Goal: Task Accomplishment & Management: Manage account settings

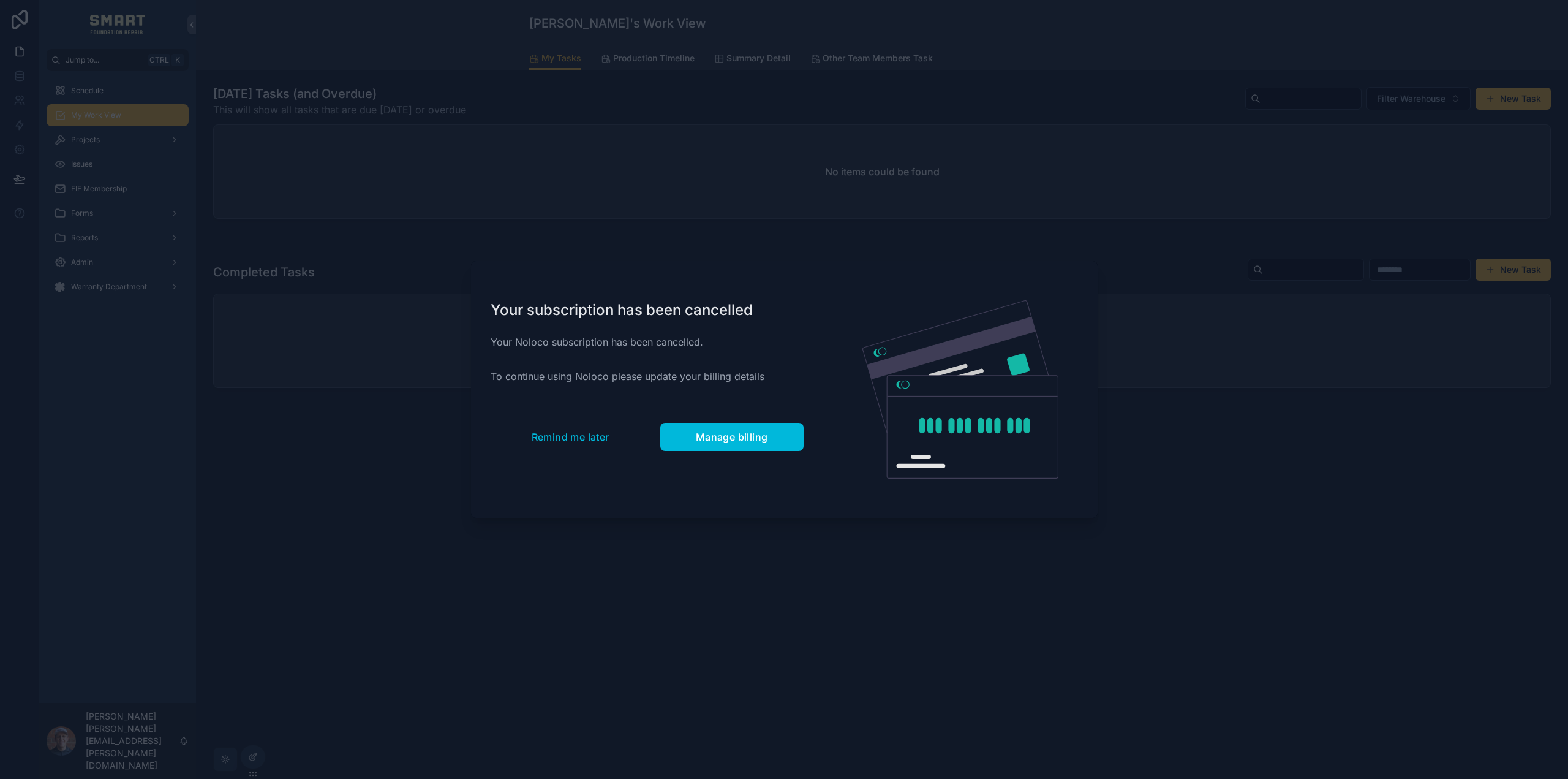
click at [557, 440] on span "Remind me later" at bounding box center [571, 437] width 78 height 13
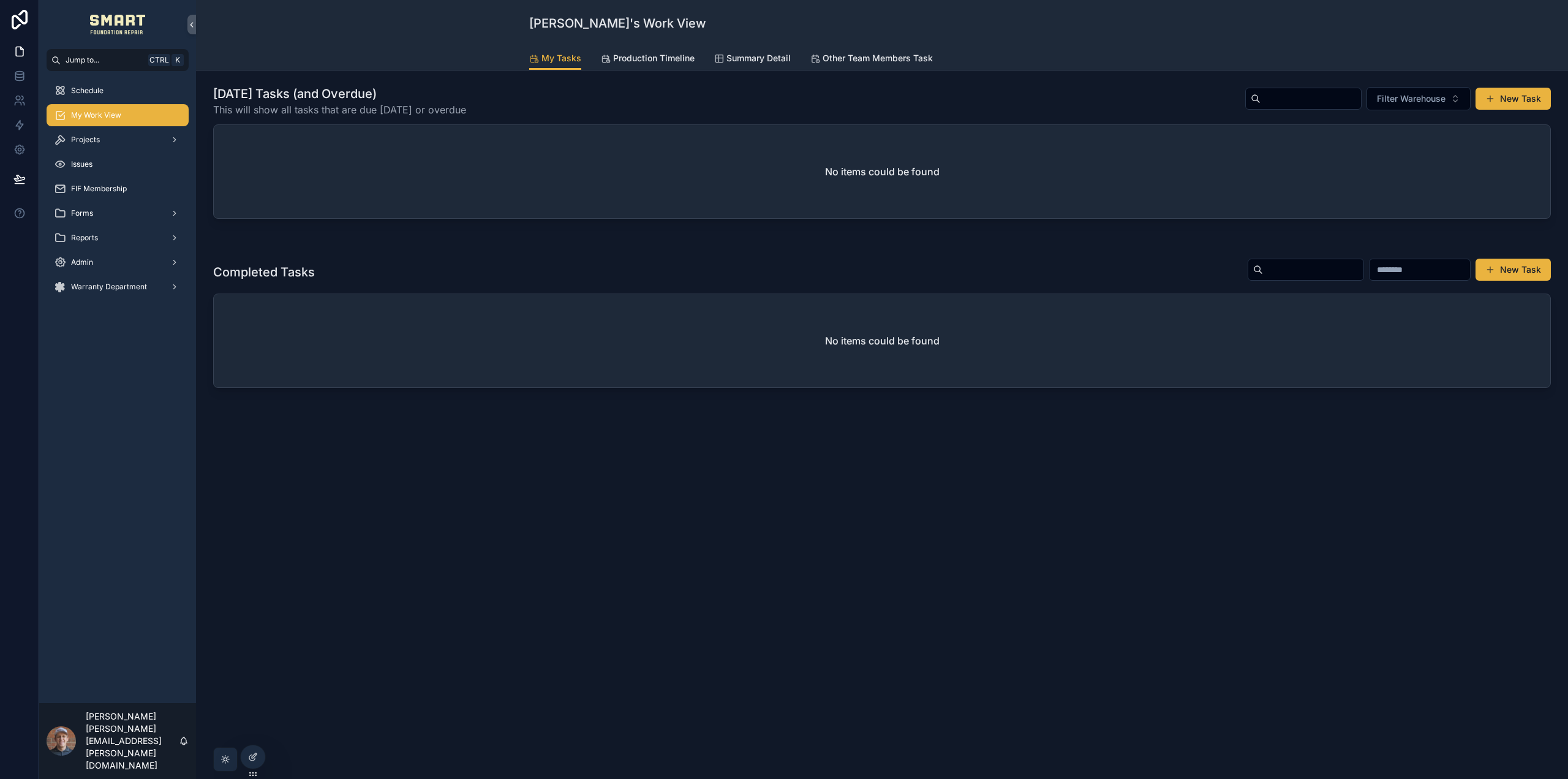
click at [93, 138] on span "Projects" at bounding box center [86, 139] width 29 height 10
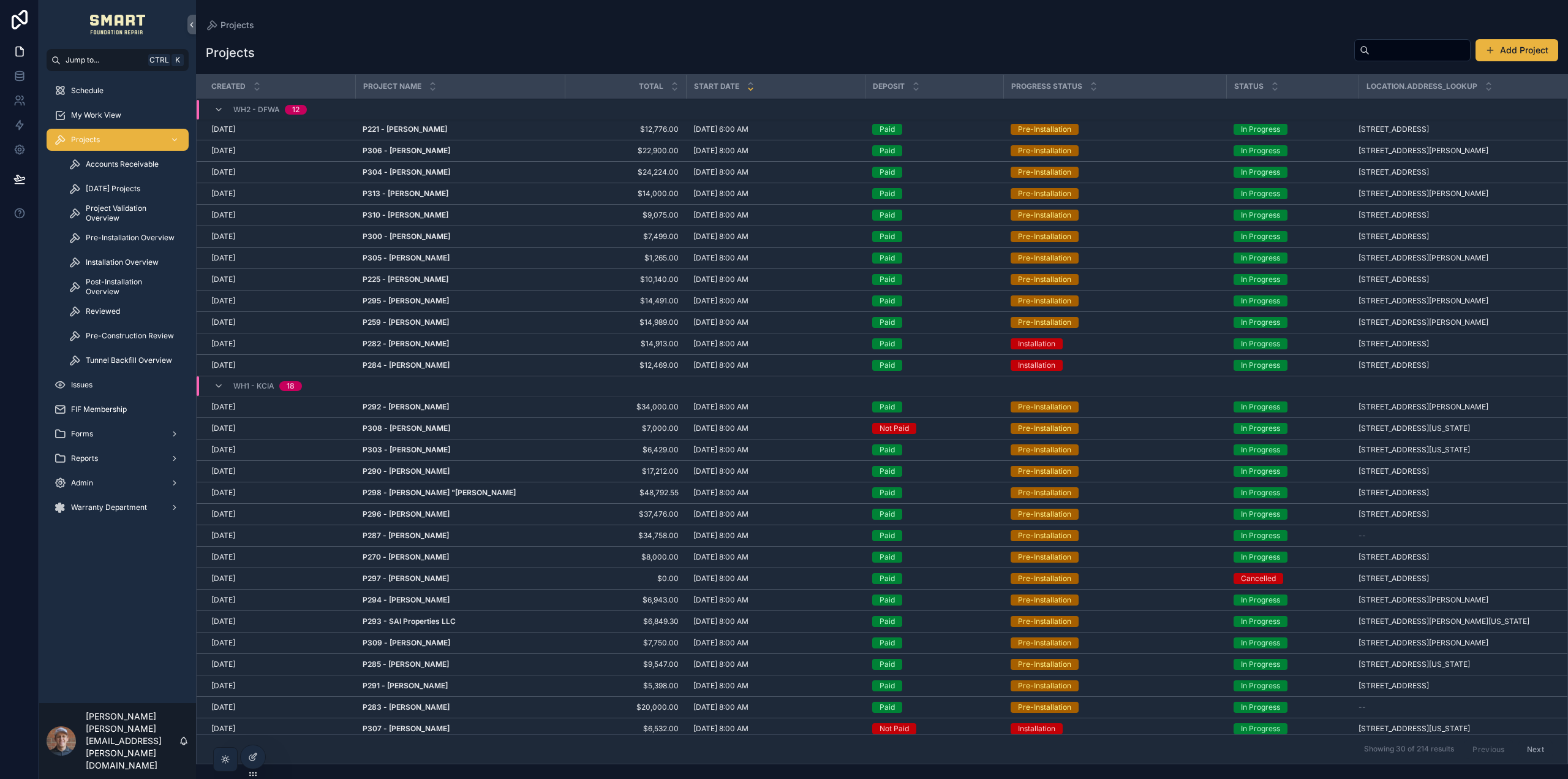
click at [1397, 54] on input "scrollable content" at bounding box center [1420, 50] width 100 height 17
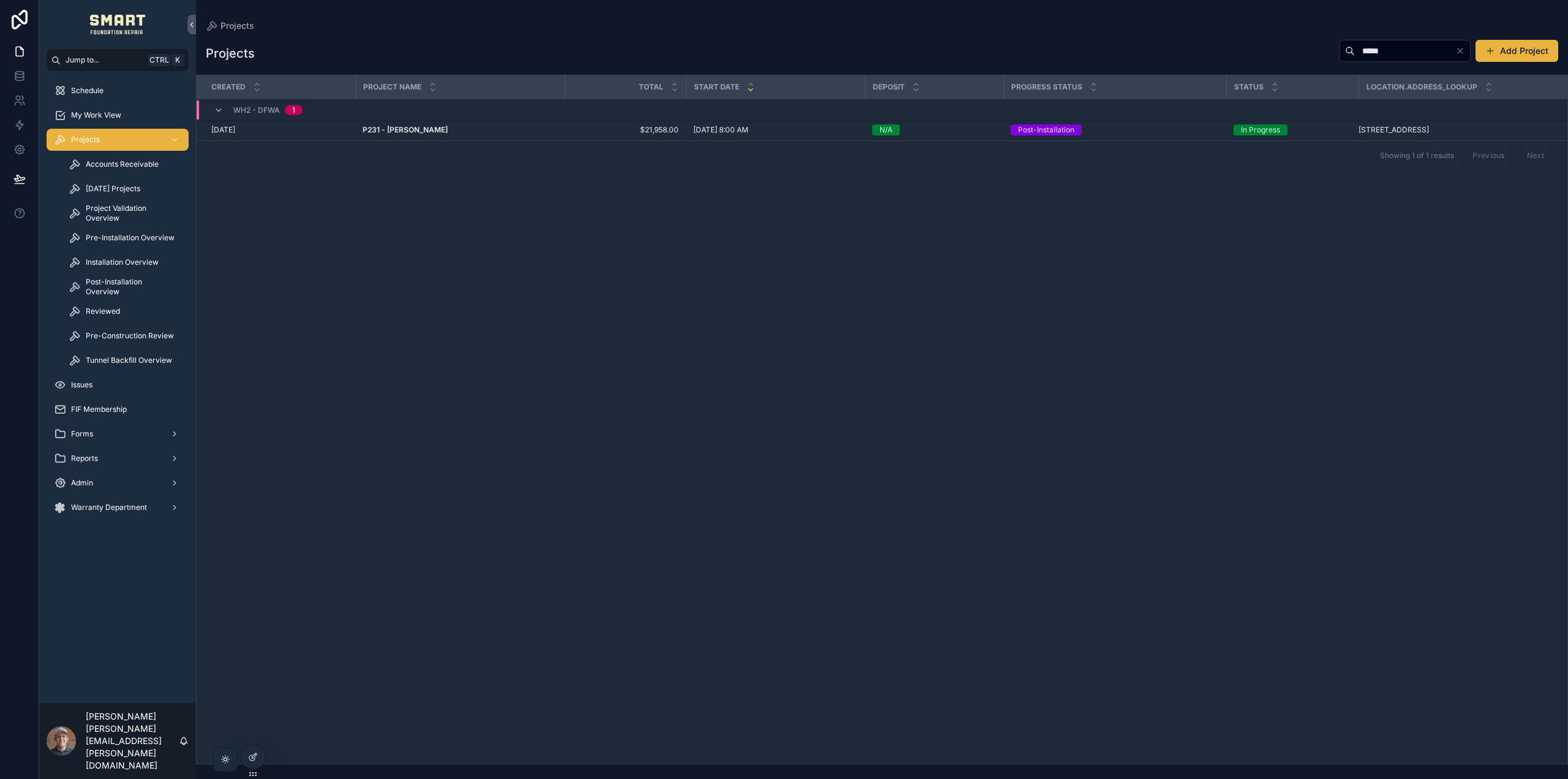
type input "*****"
click at [401, 128] on strong "P231 - [PERSON_NAME]" at bounding box center [405, 129] width 85 height 9
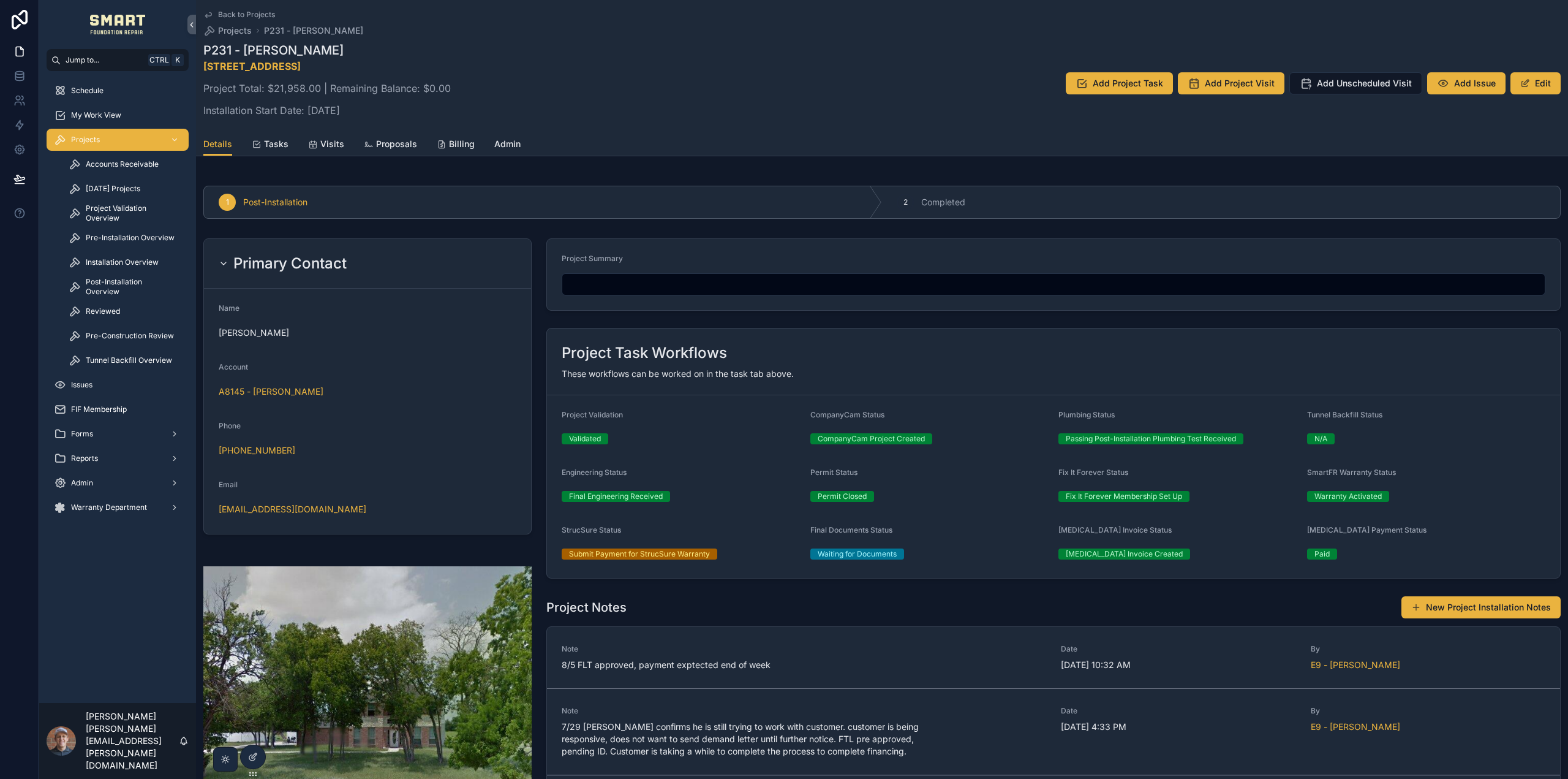
click at [505, 147] on span "Admin" at bounding box center [507, 144] width 26 height 13
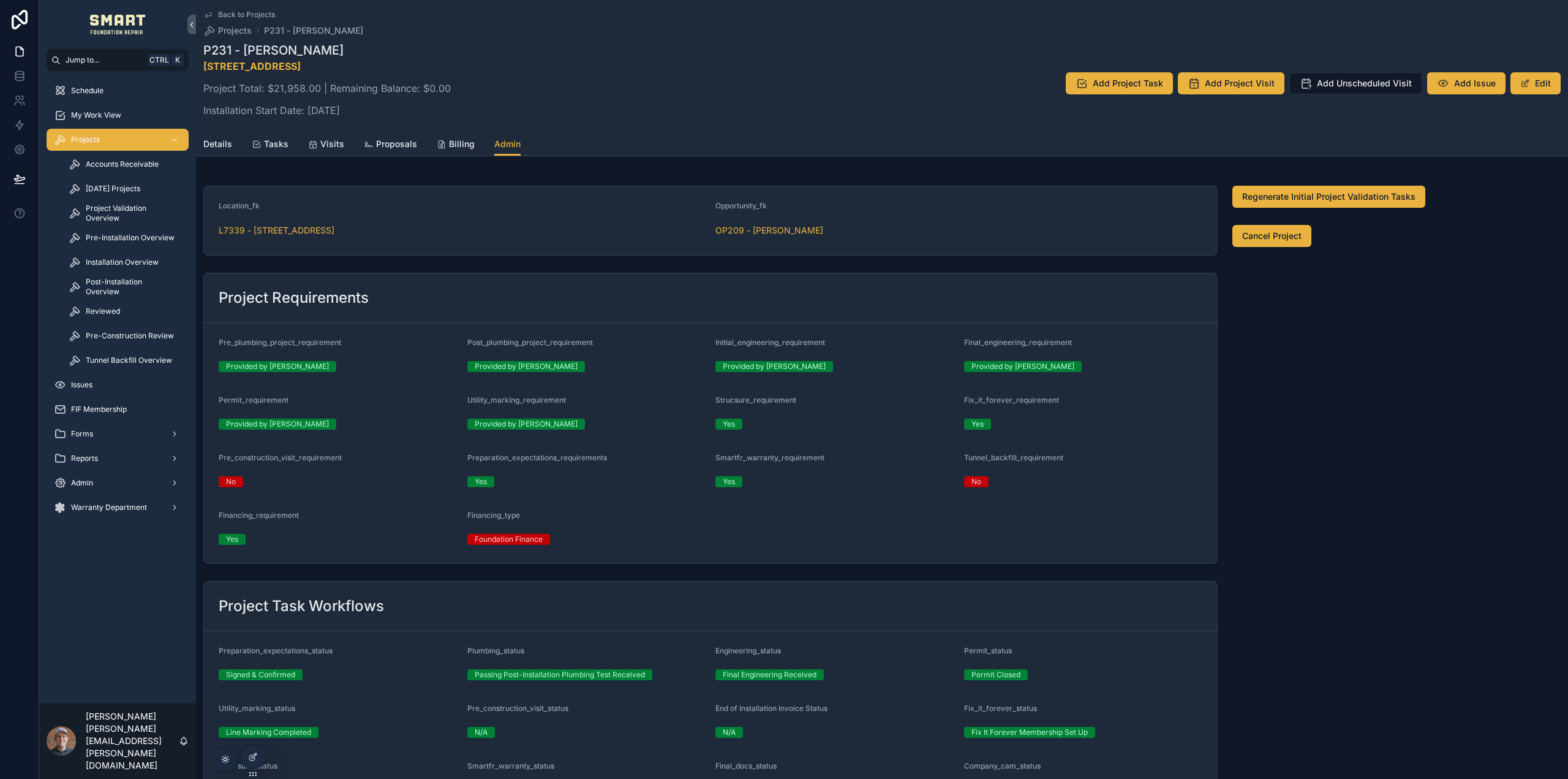
click at [250, 755] on icon at bounding box center [252, 756] width 10 height 10
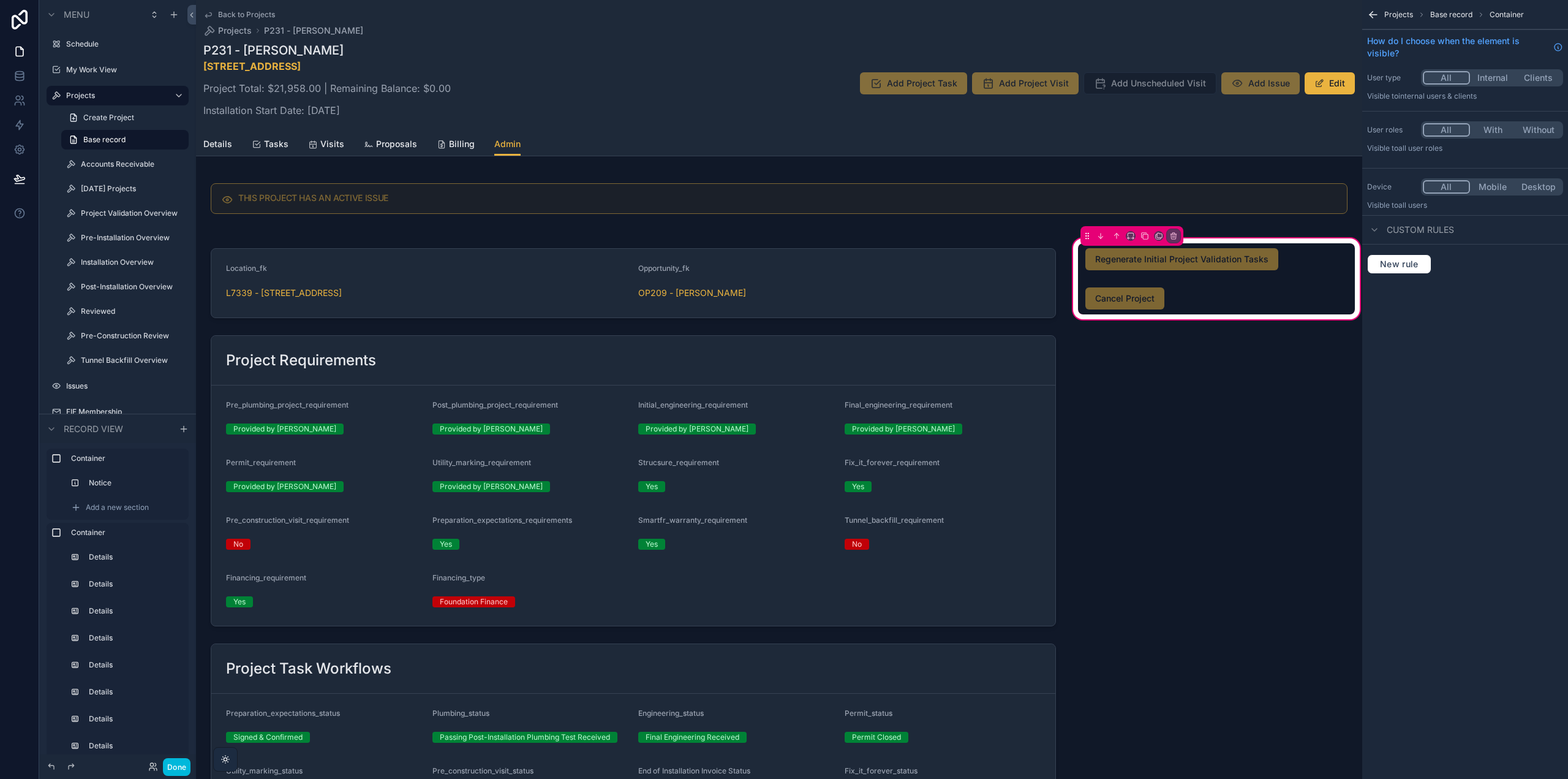
click at [117, 730] on span "Add a new section" at bounding box center [118, 729] width 63 height 10
click at [146, 731] on span "Add a new section" at bounding box center [118, 729] width 63 height 10
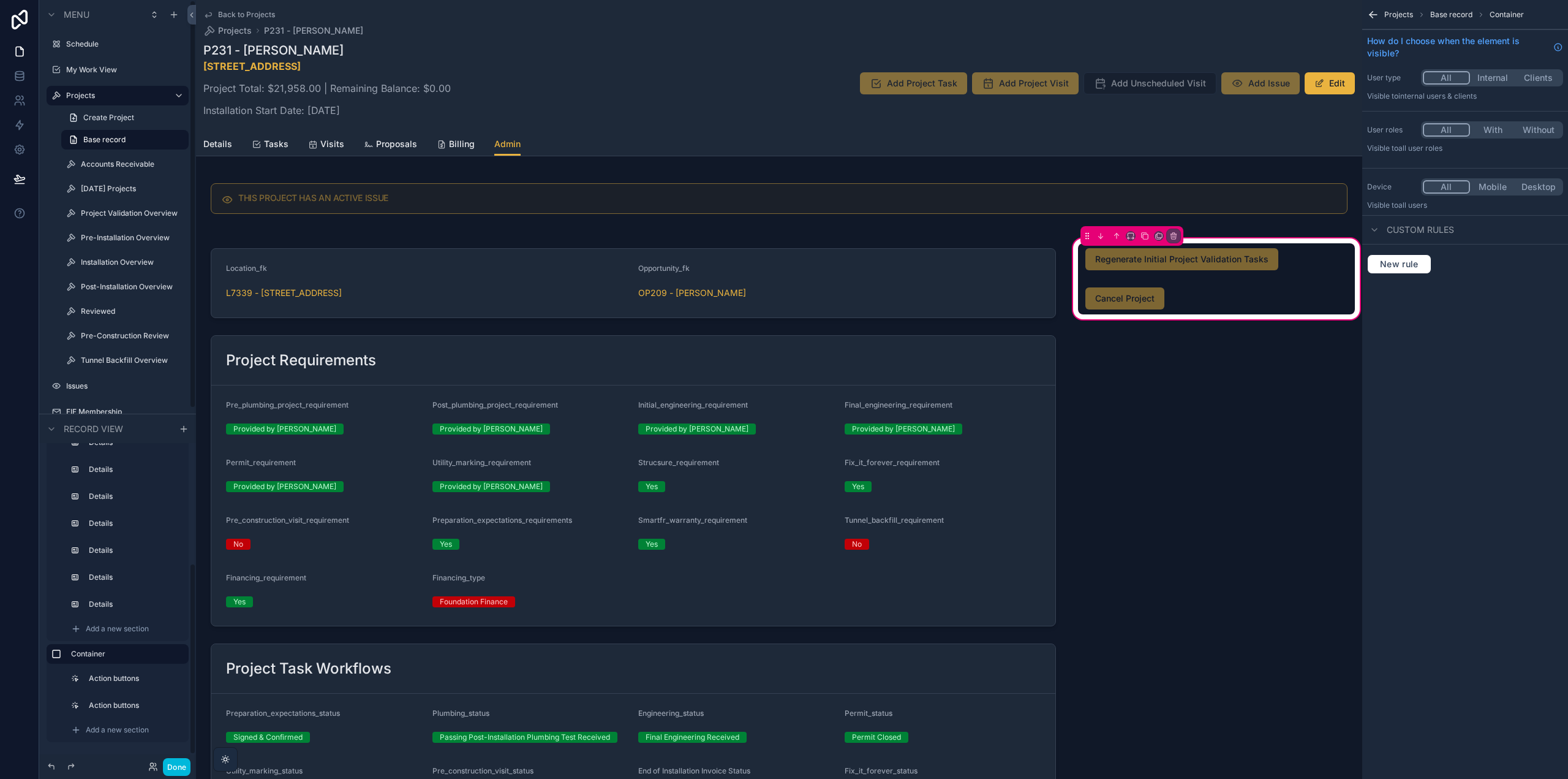
click at [146, 731] on span "Add a new section" at bounding box center [118, 729] width 63 height 10
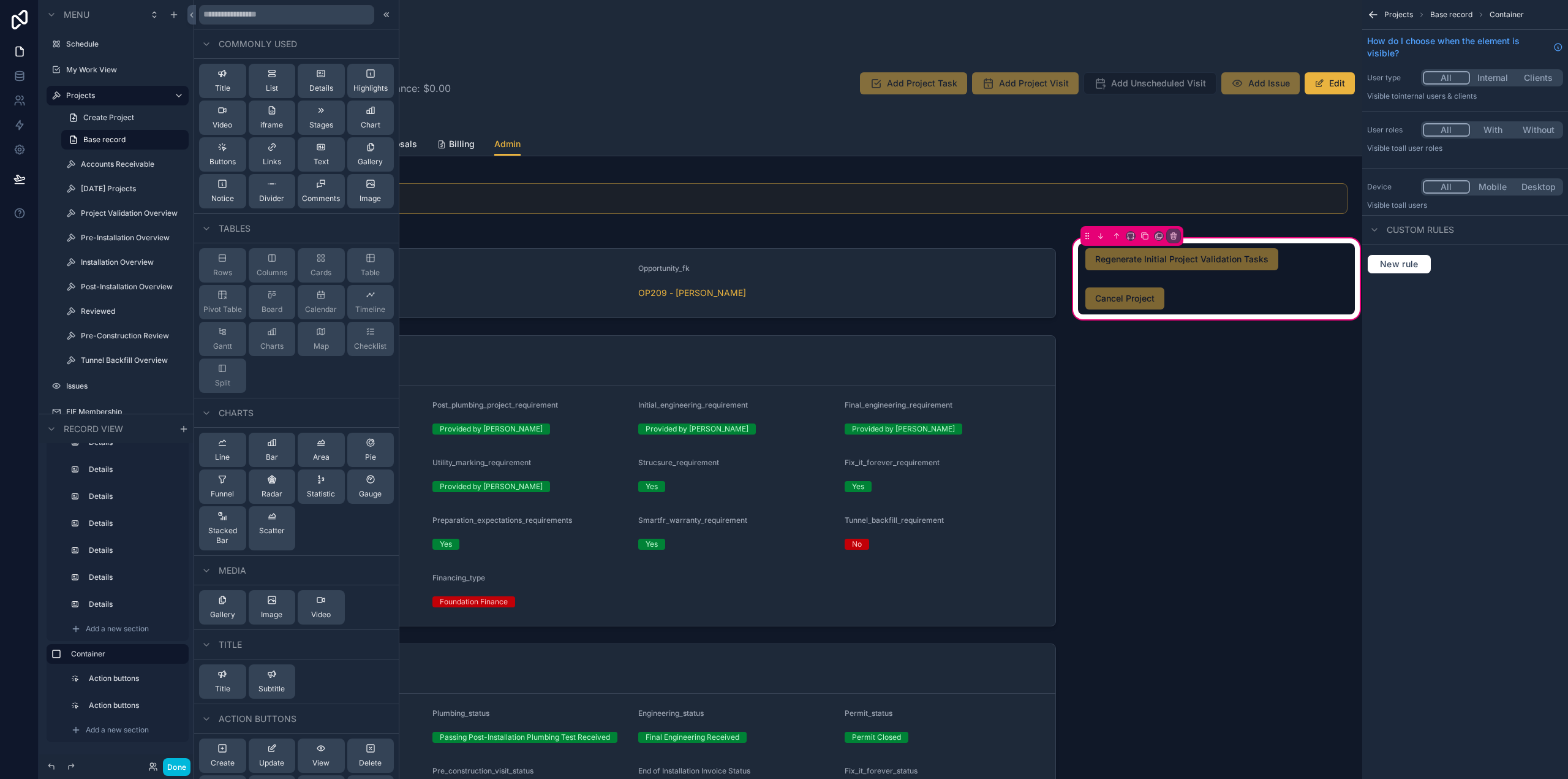
click at [220, 150] on icon at bounding box center [222, 147] width 10 height 10
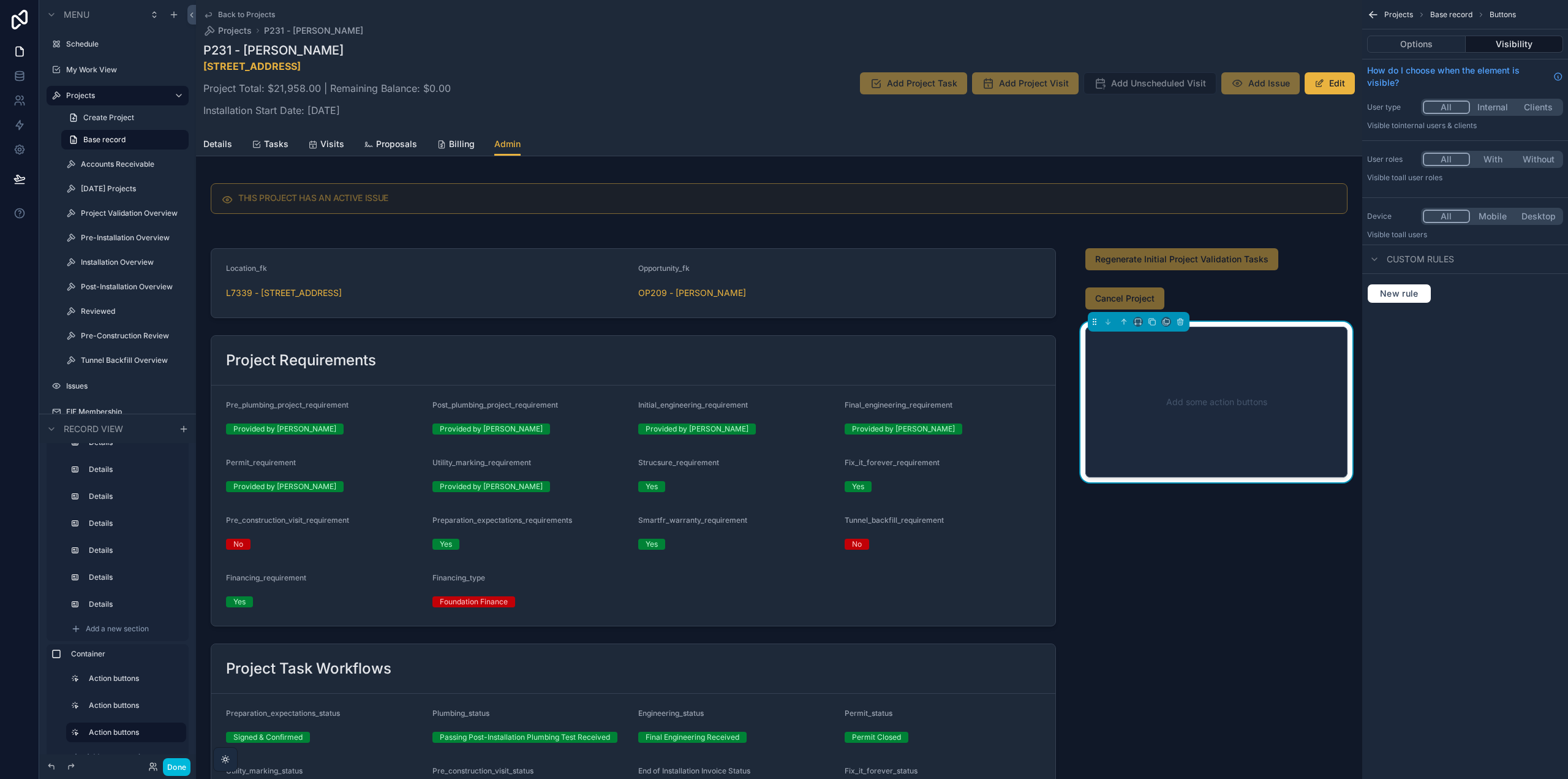
scroll to position [13, 0]
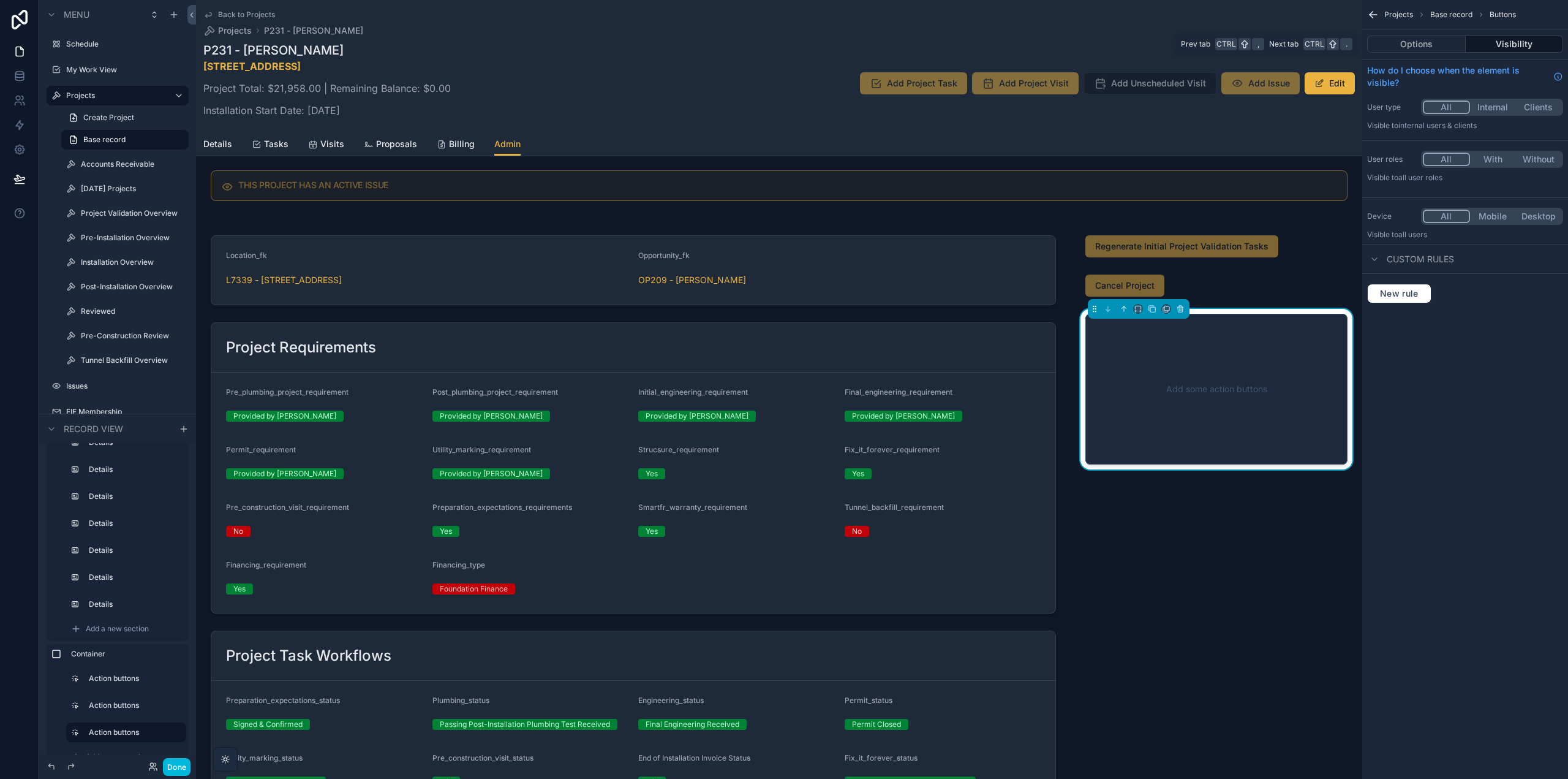
click at [1412, 46] on button "Options" at bounding box center [1416, 43] width 99 height 17
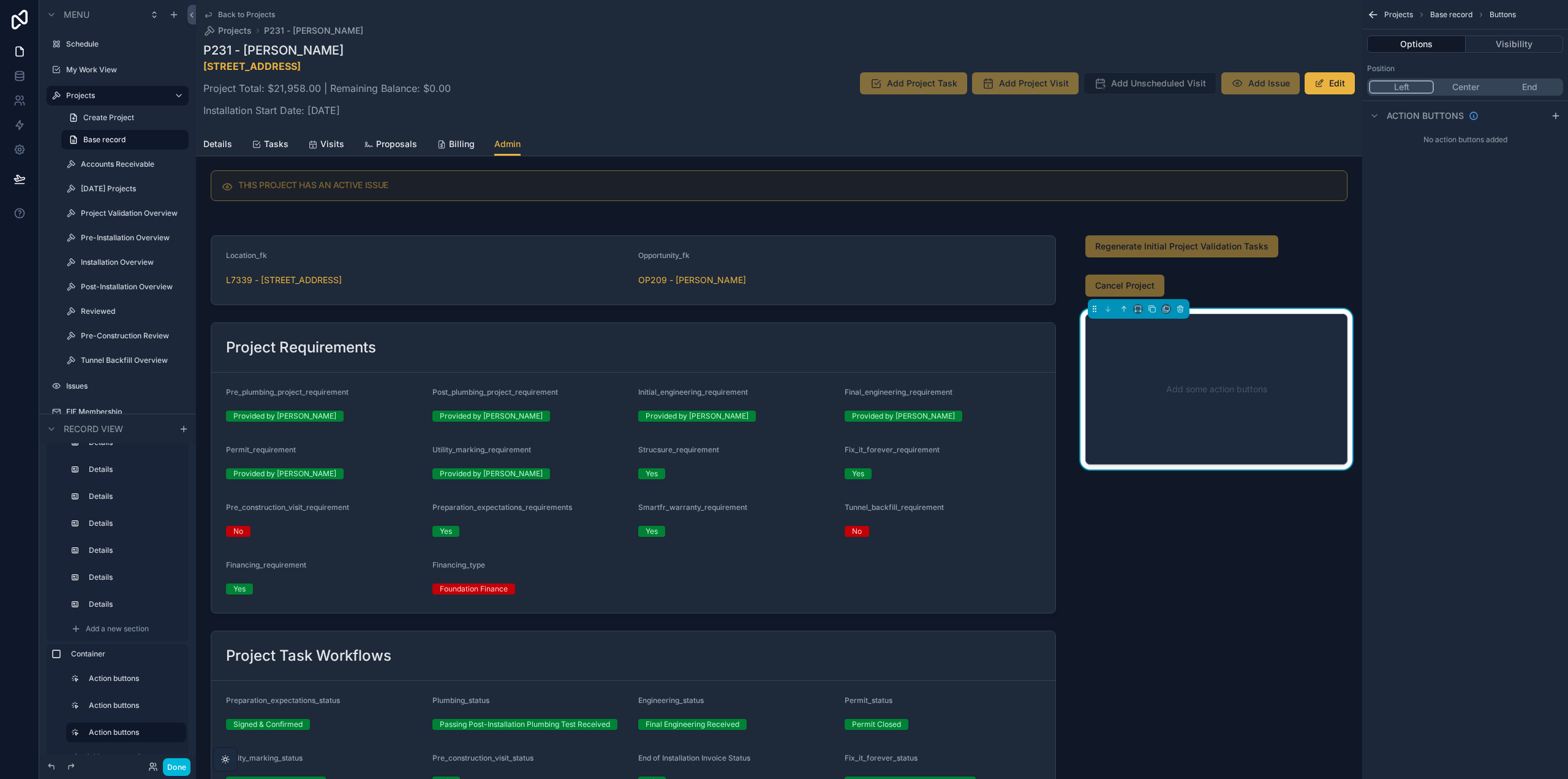
click at [1554, 113] on icon "scrollable content" at bounding box center [1555, 116] width 10 height 10
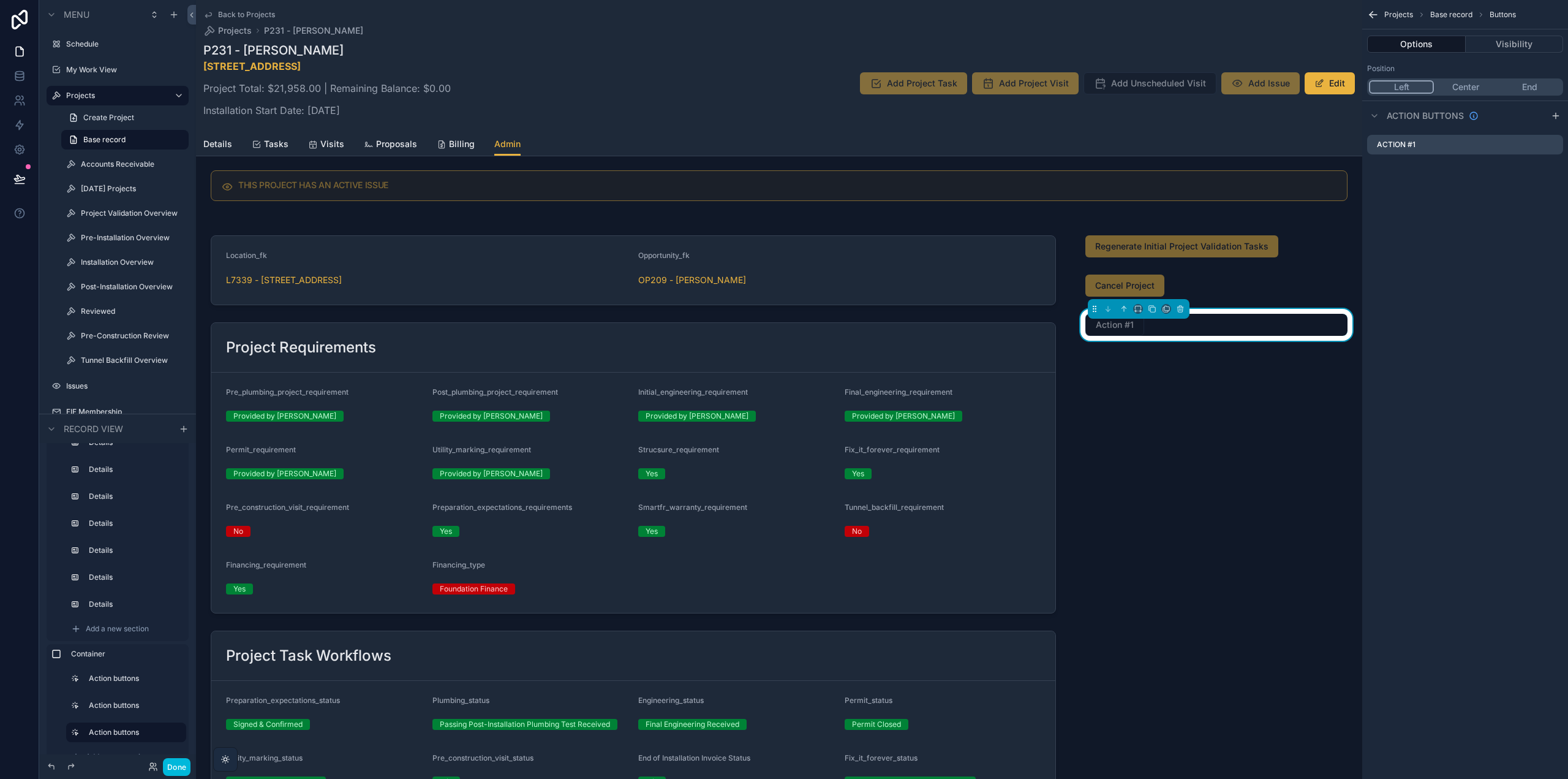
click at [0, 0] on icon "scrollable content" at bounding box center [0, 0] width 0 height 0
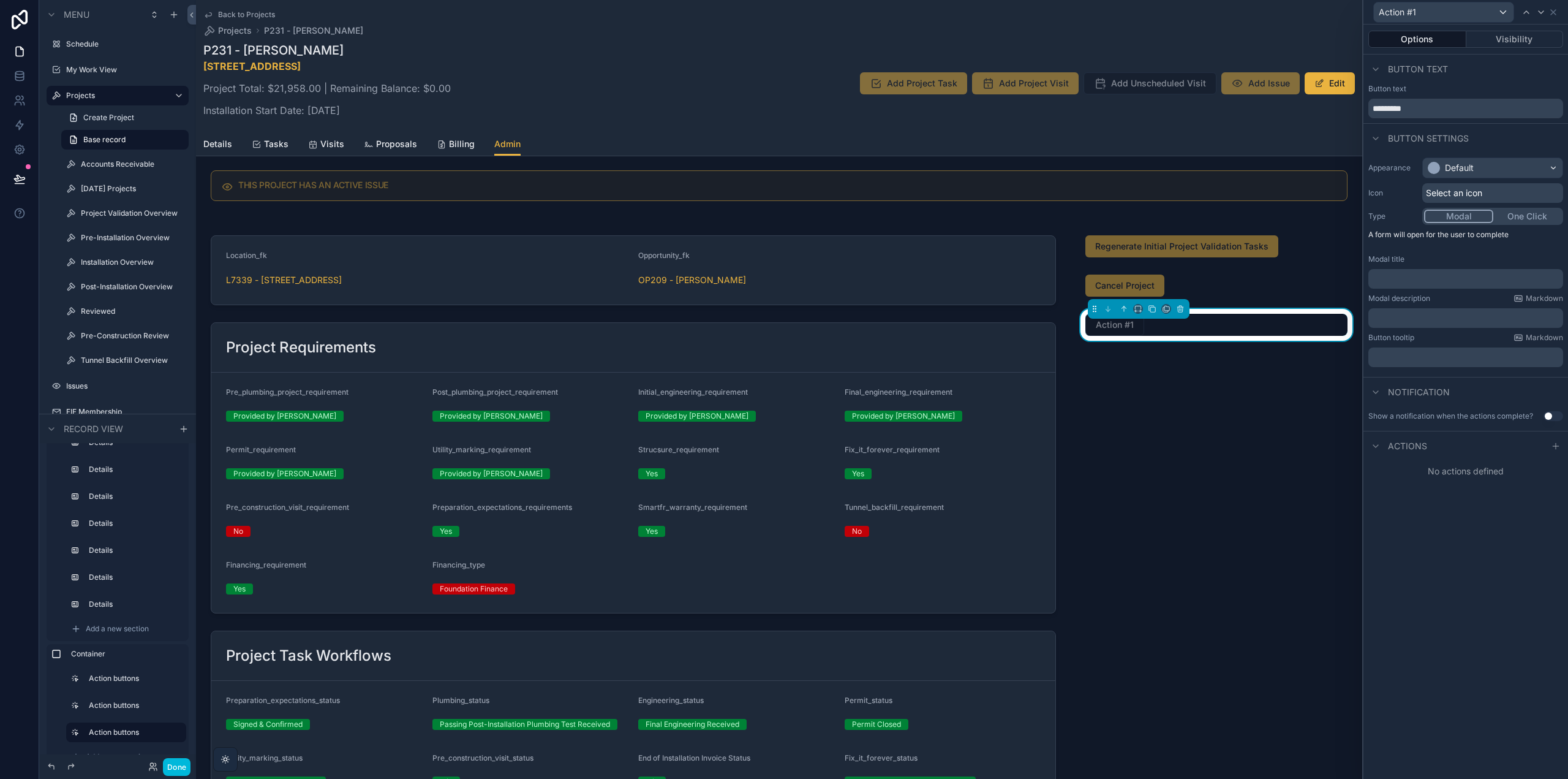
click at [1496, 161] on div "Default" at bounding box center [1493, 168] width 139 height 20
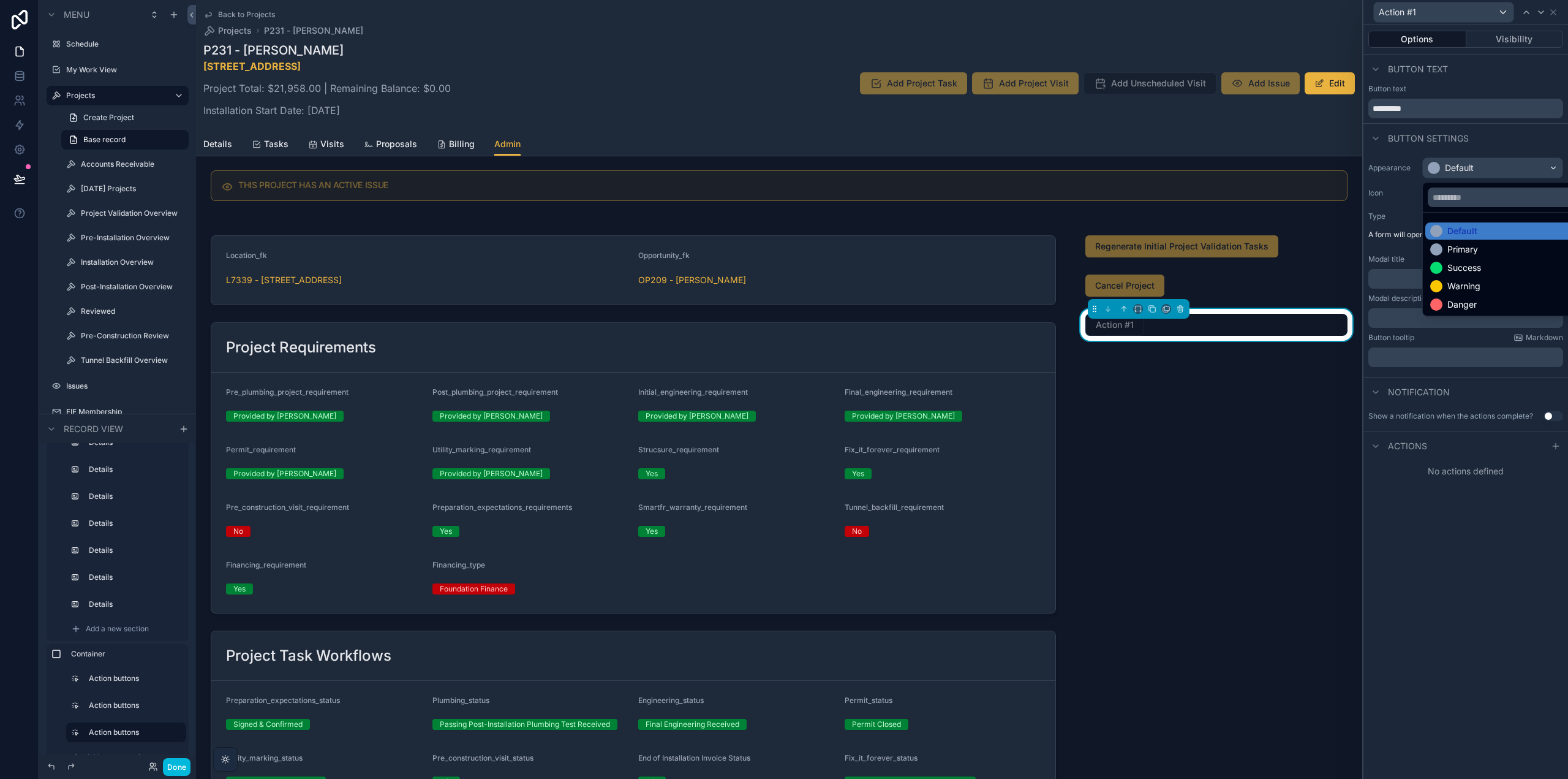
click at [1459, 253] on div "Primary" at bounding box center [1463, 250] width 31 height 13
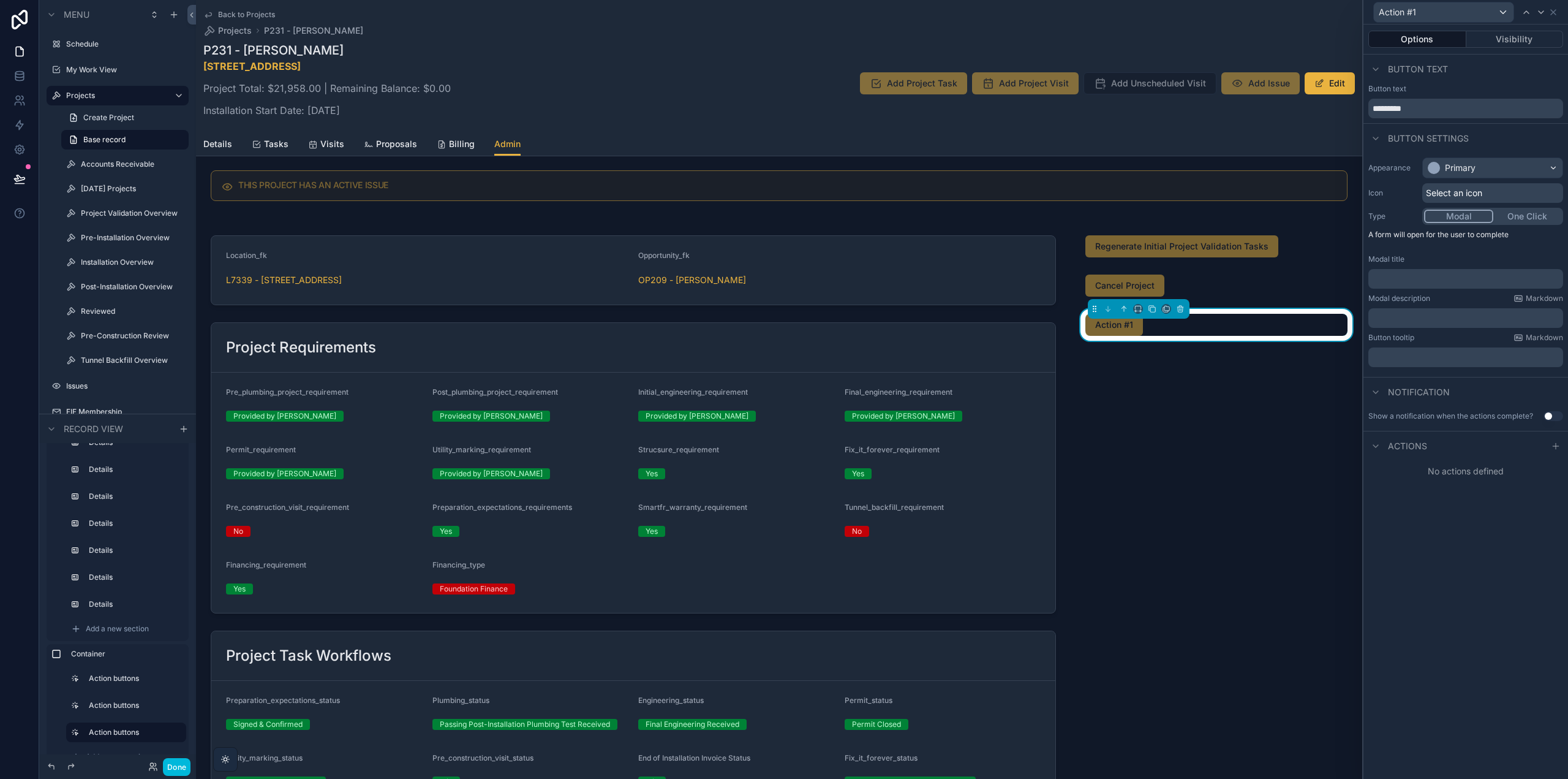
click at [1365, 111] on div "Button text *********" at bounding box center [1466, 101] width 204 height 34
type input "**********"
click at [1440, 520] on div "**********" at bounding box center [1466, 402] width 204 height 755
click at [1408, 286] on div "﻿" at bounding box center [1466, 279] width 194 height 20
click at [1408, 280] on p "﻿" at bounding box center [1467, 279] width 187 height 13
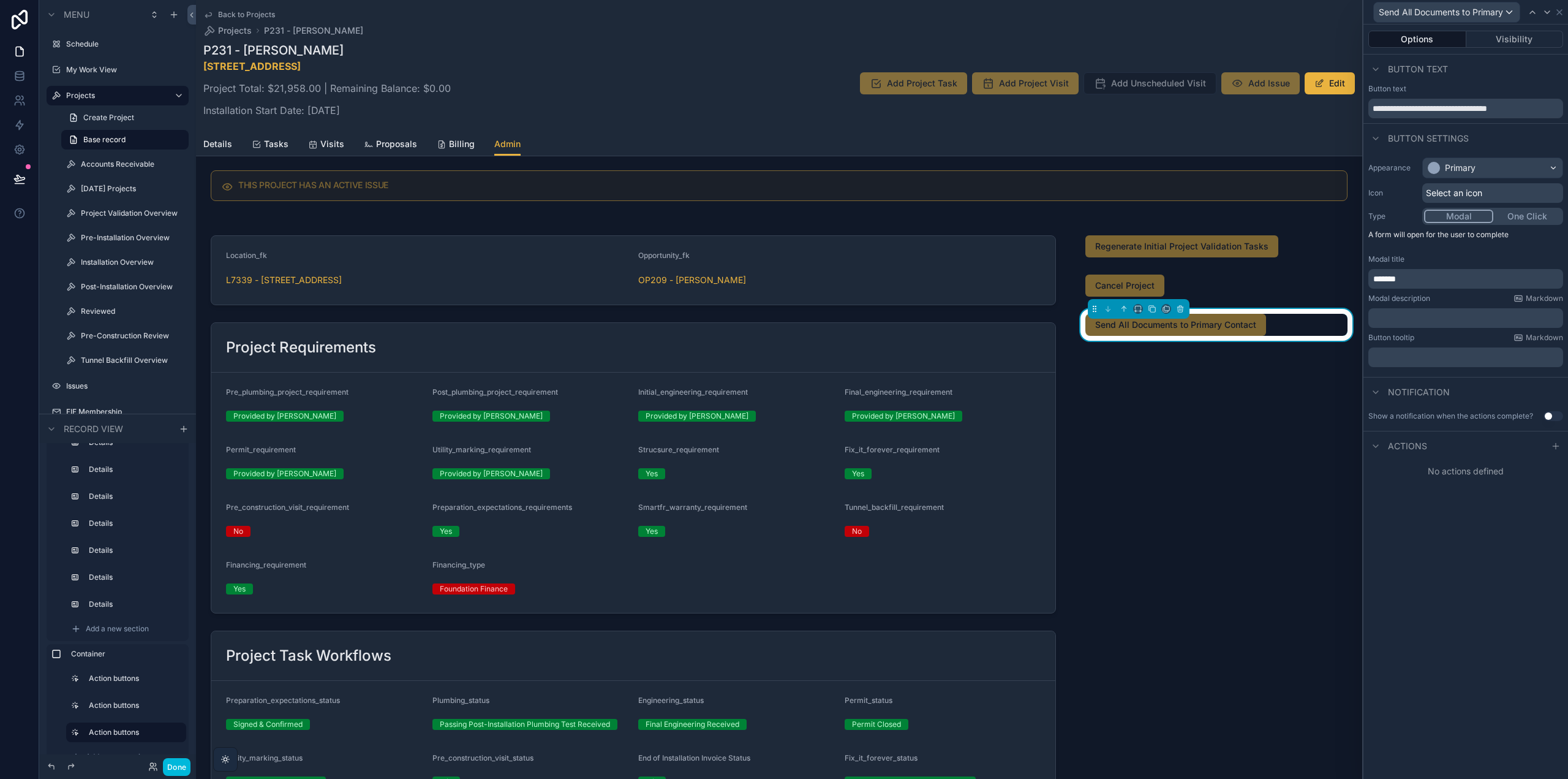
click at [1413, 328] on div "Appearance Primary Icon Select an icon Type Modal One Click A form will open fo…" at bounding box center [1466, 262] width 204 height 220
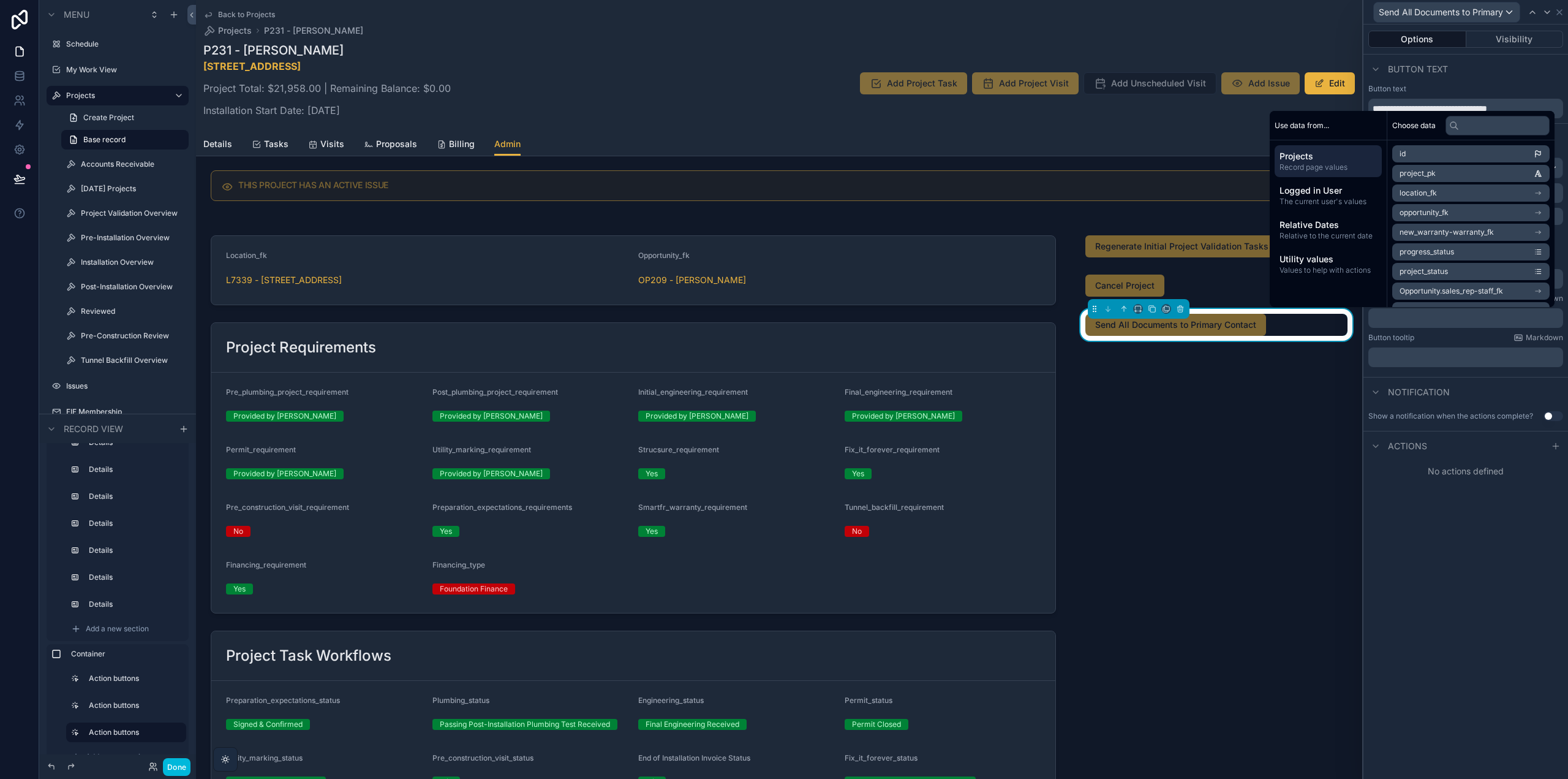
click at [1413, 317] on p "﻿" at bounding box center [1467, 318] width 187 height 13
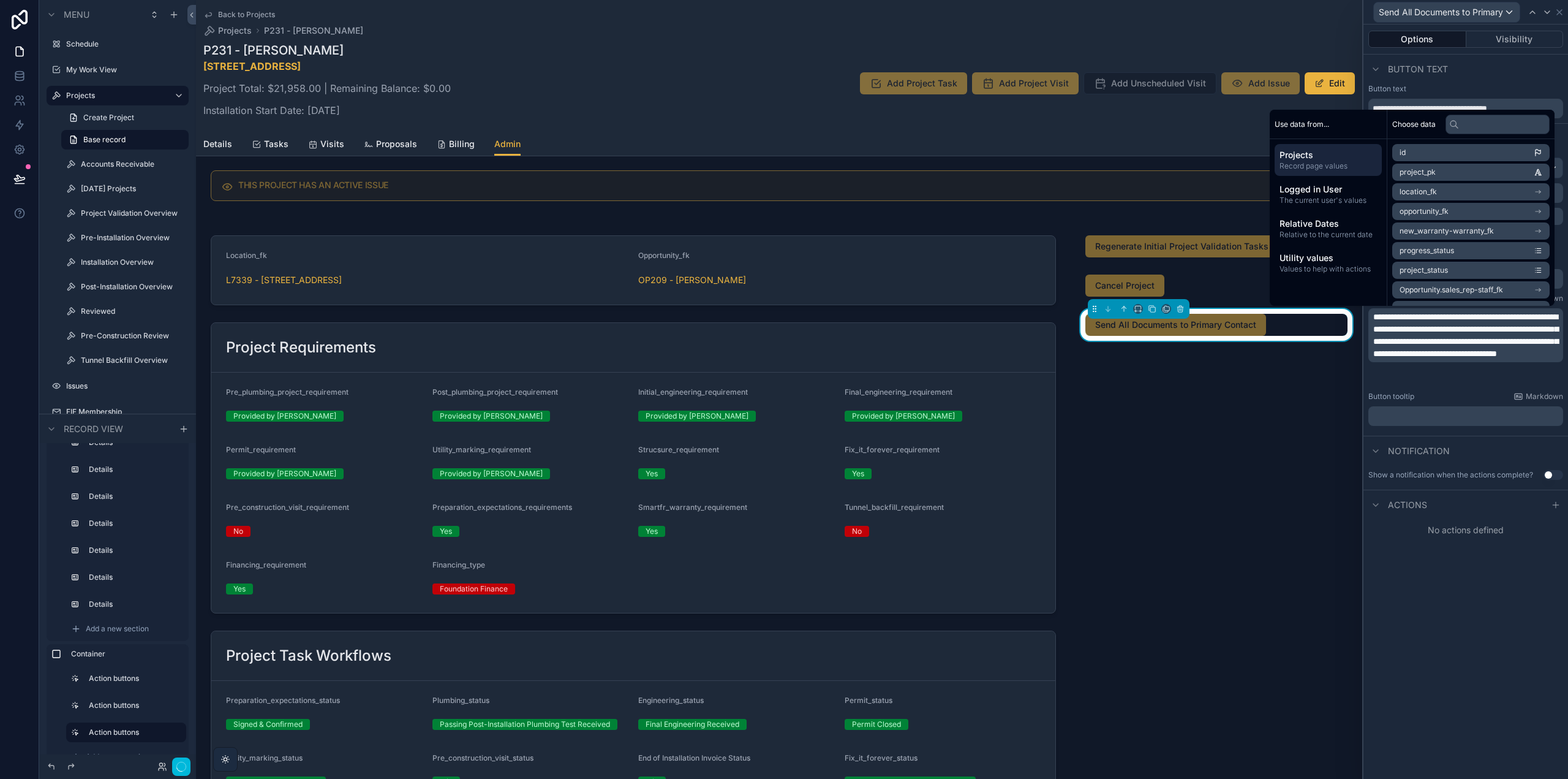
scroll to position [0, 0]
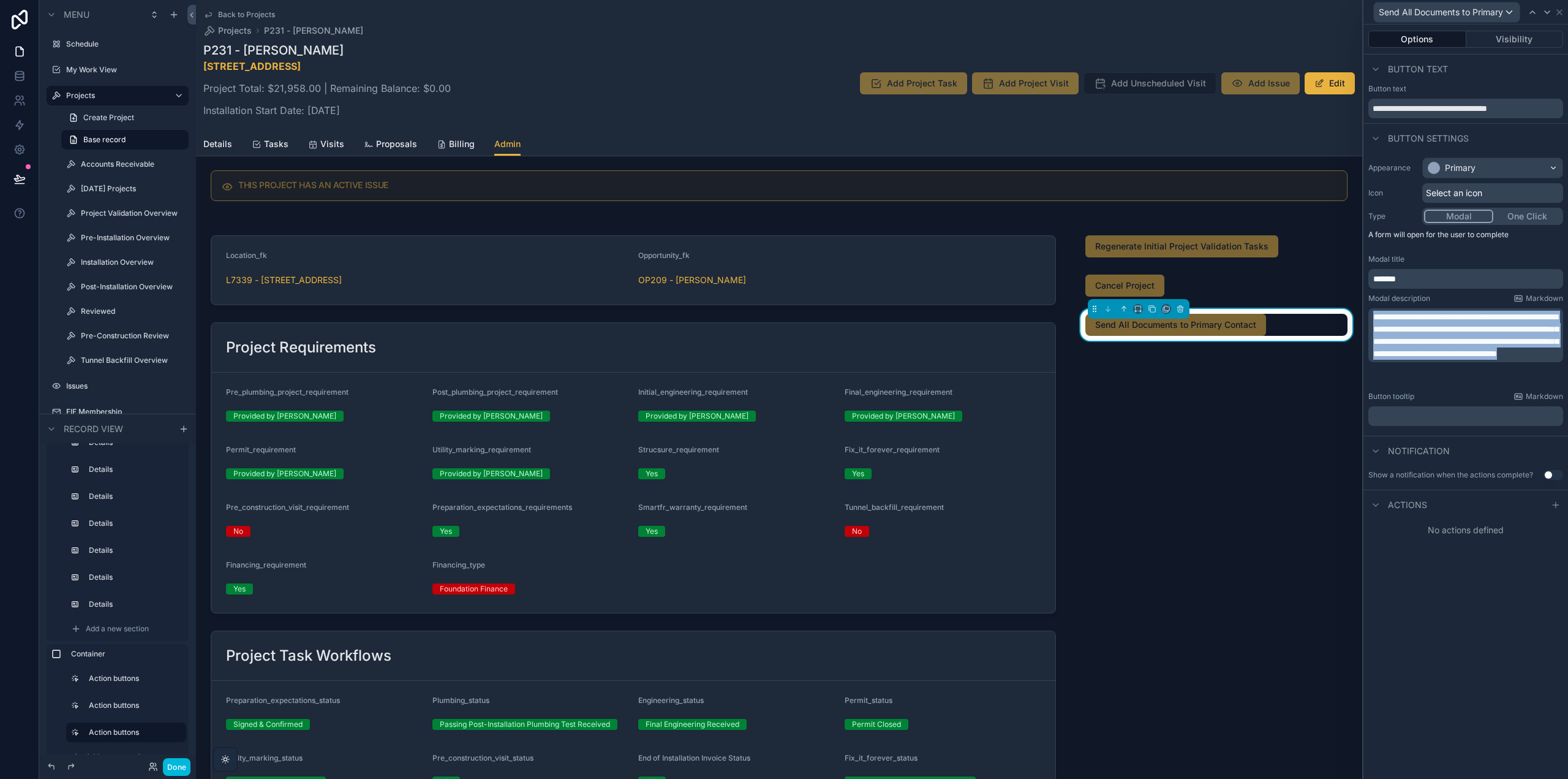
click at [1417, 355] on span "**********" at bounding box center [1466, 336] width 185 height 45
drag, startPoint x: 1426, startPoint y: 379, endPoint x: 1538, endPoint y: 355, distance: 114.5
click at [1538, 355] on p "**********" at bounding box center [1467, 335] width 187 height 49
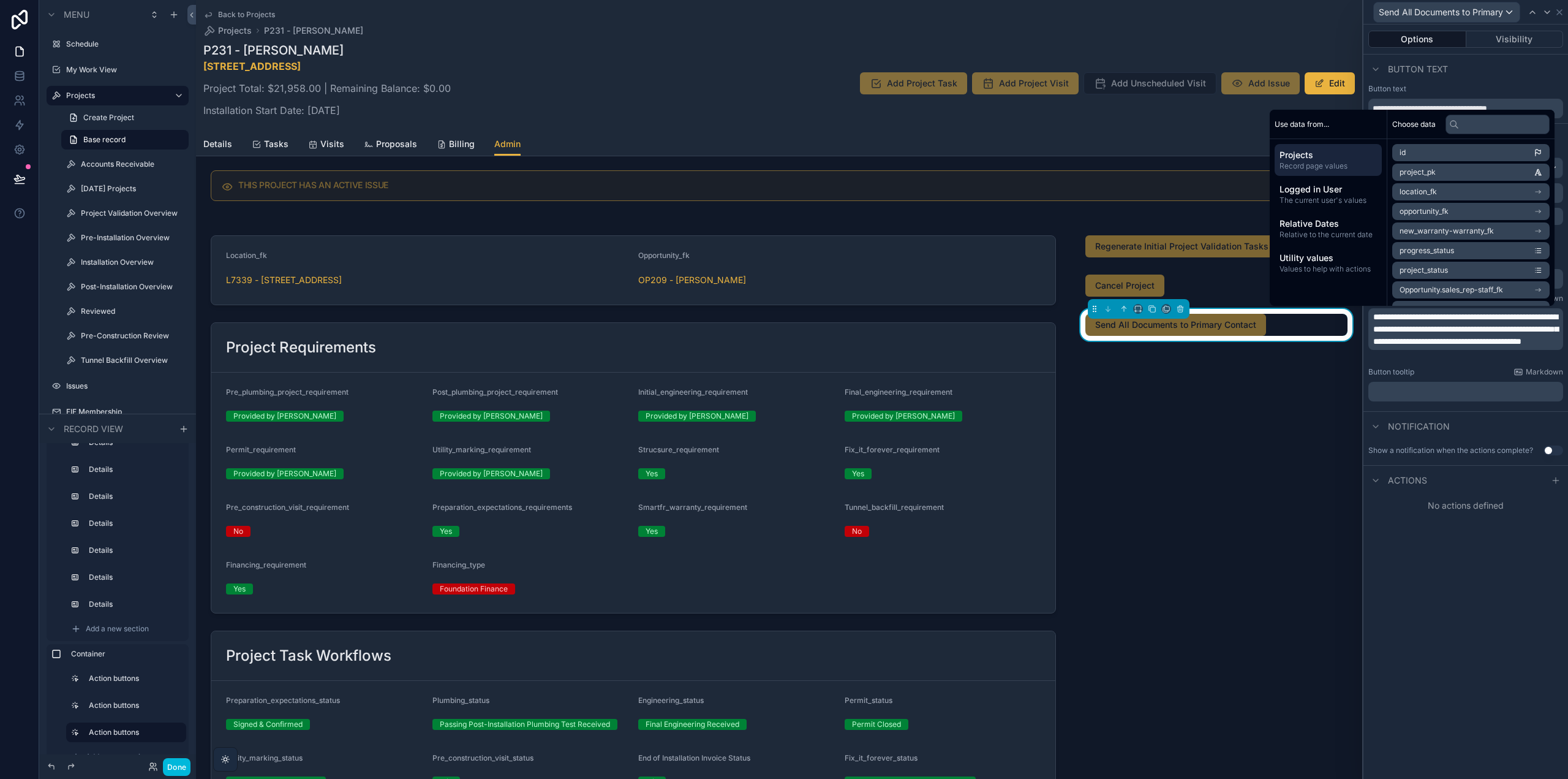
click at [1446, 624] on div "**********" at bounding box center [1466, 402] width 204 height 755
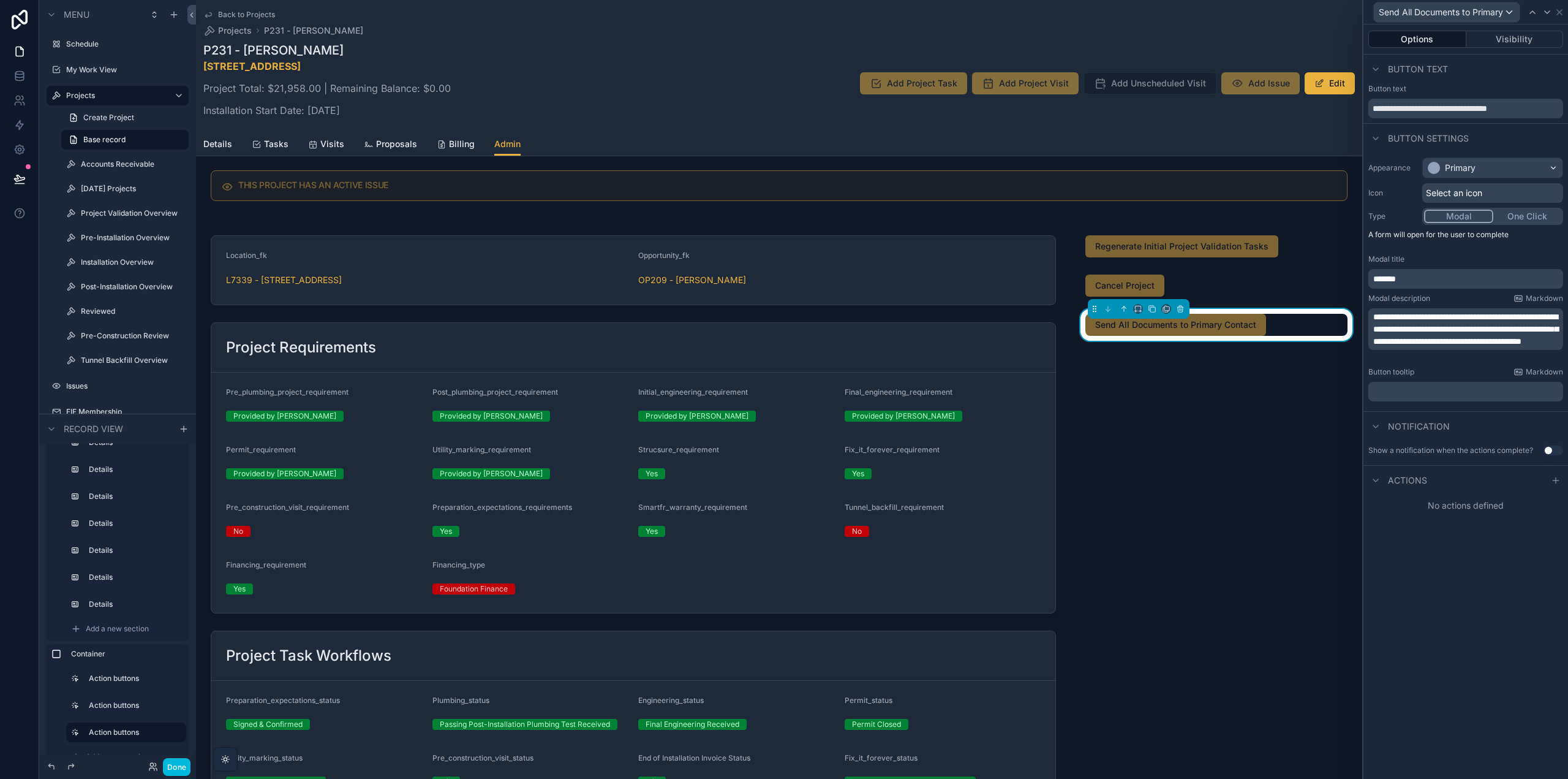
click at [1554, 482] on icon at bounding box center [1555, 480] width 10 height 10
click at [1506, 535] on div "Select a type" at bounding box center [1466, 530] width 184 height 20
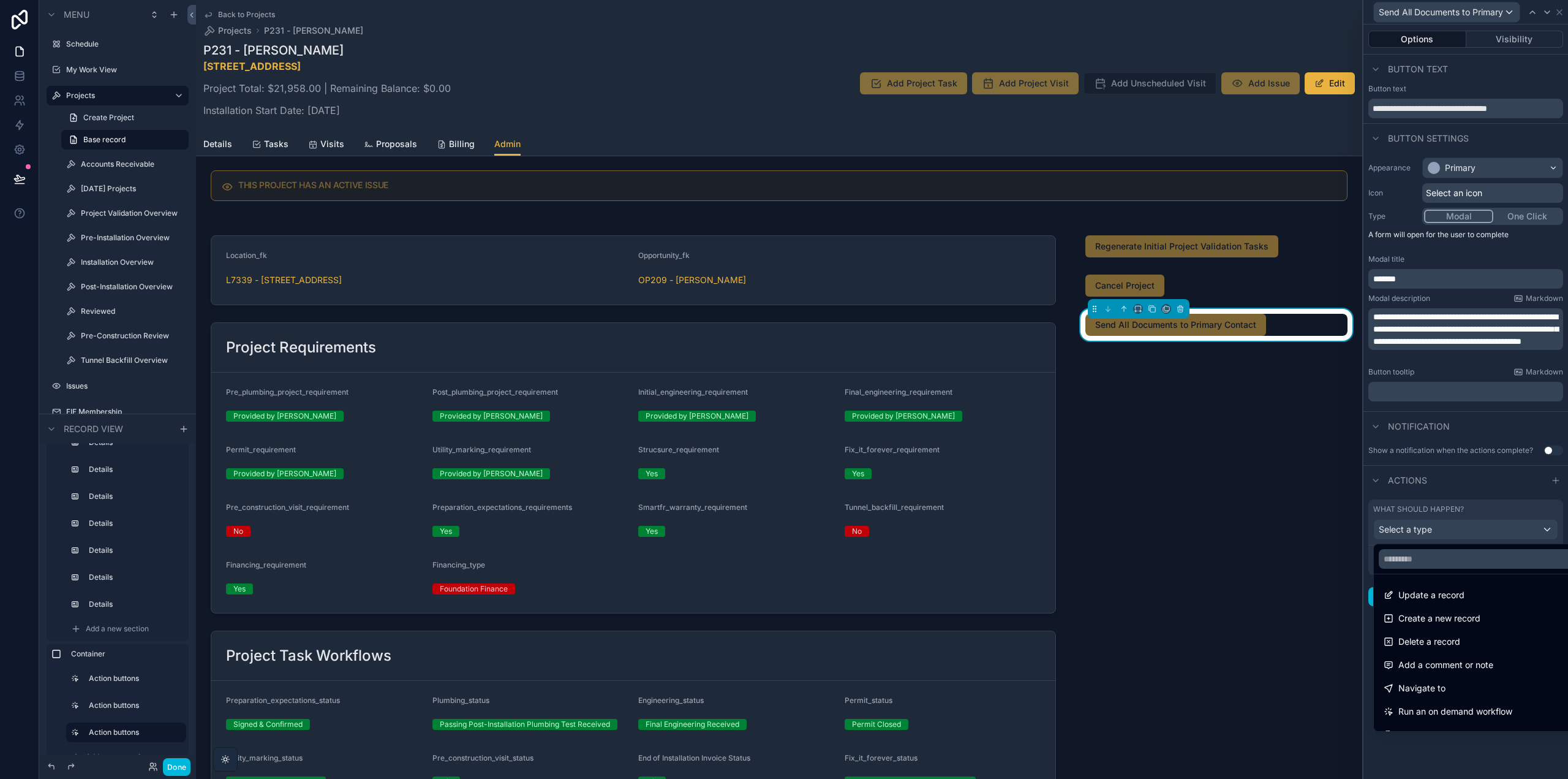
click at [1450, 708] on span "Run an on demand workflow" at bounding box center [1456, 711] width 114 height 14
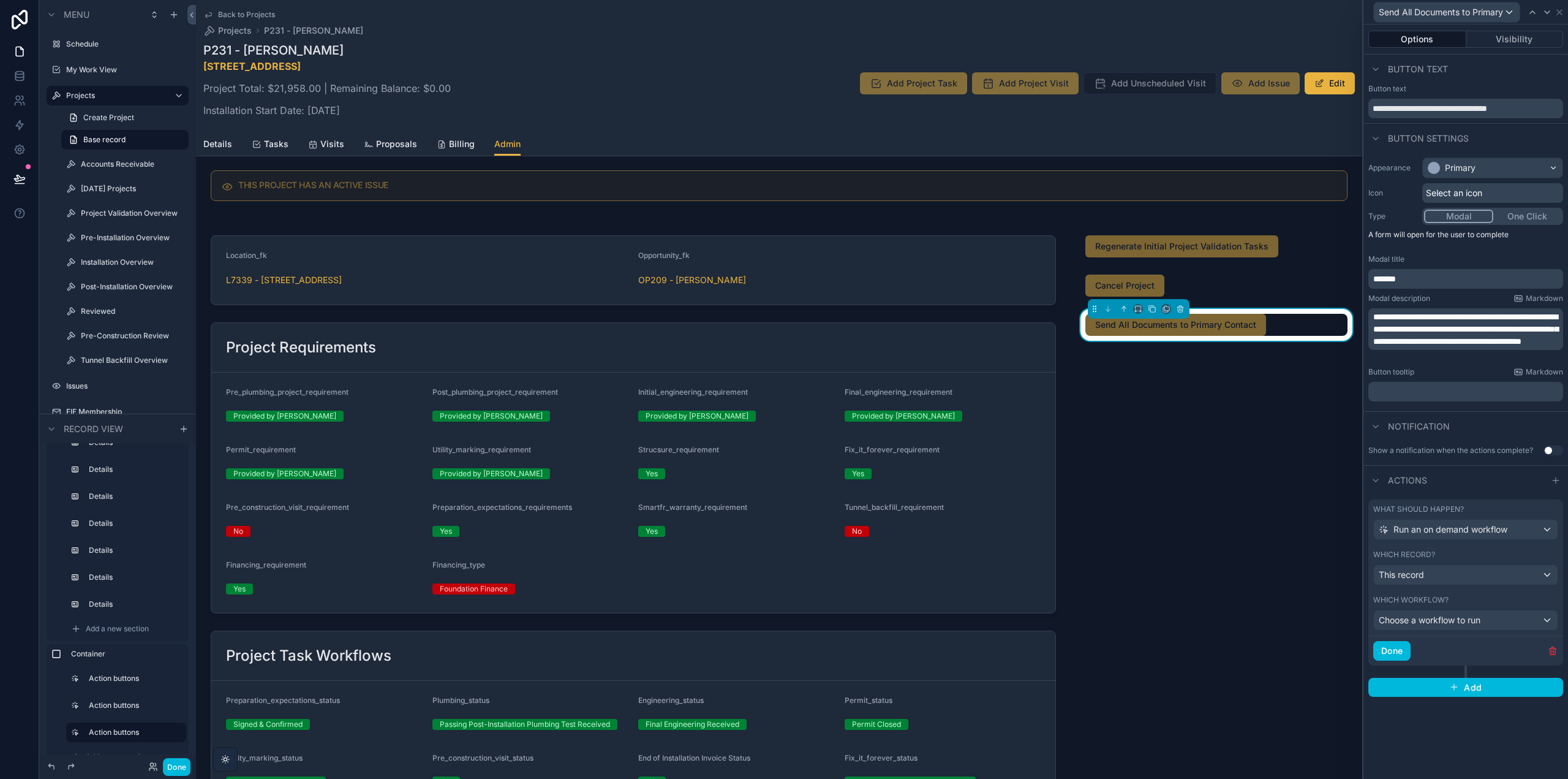
click at [1431, 630] on button "Choose a workflow to run" at bounding box center [1466, 620] width 185 height 21
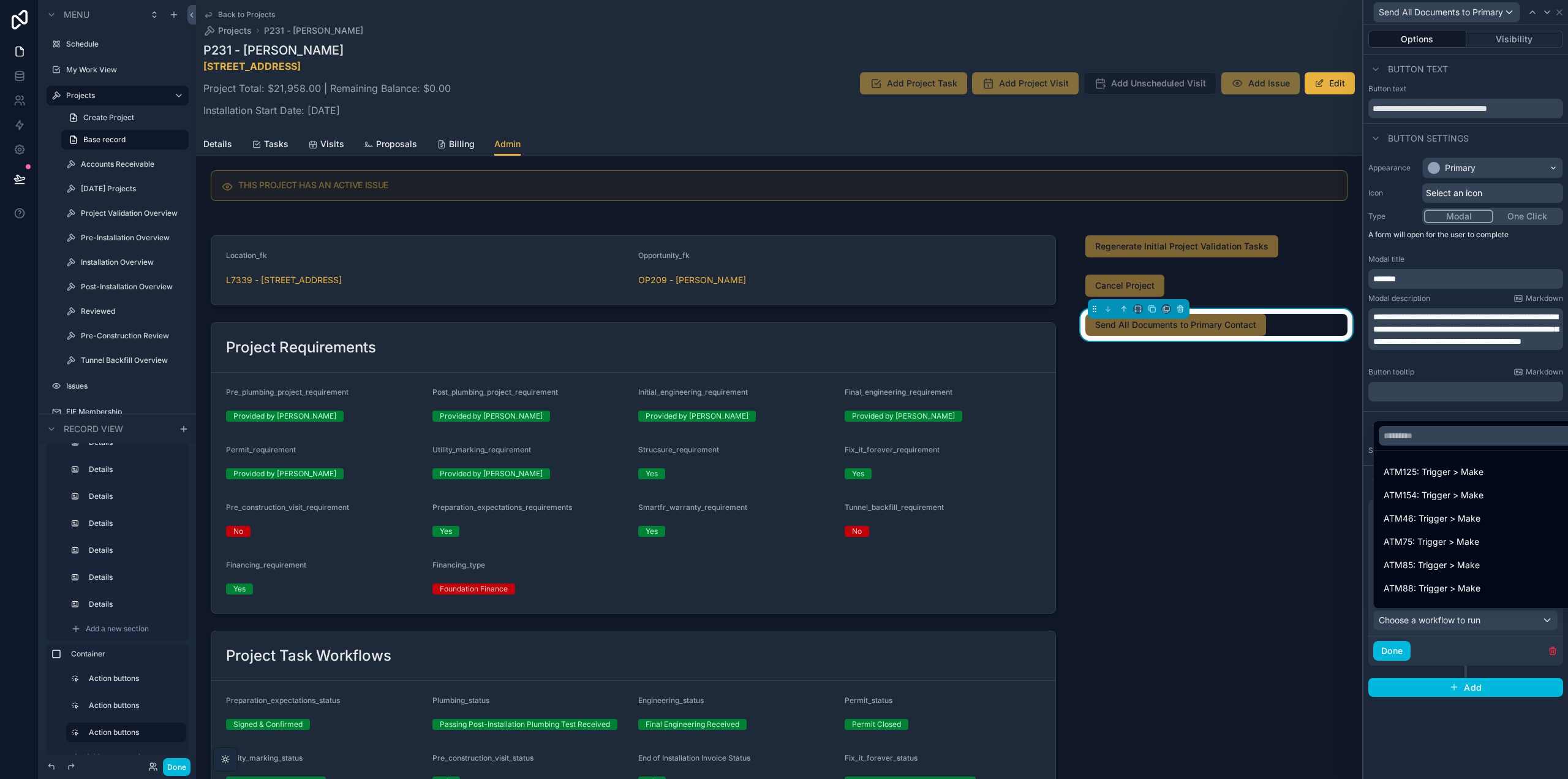
click at [1419, 432] on input "text" at bounding box center [1480, 436] width 203 height 20
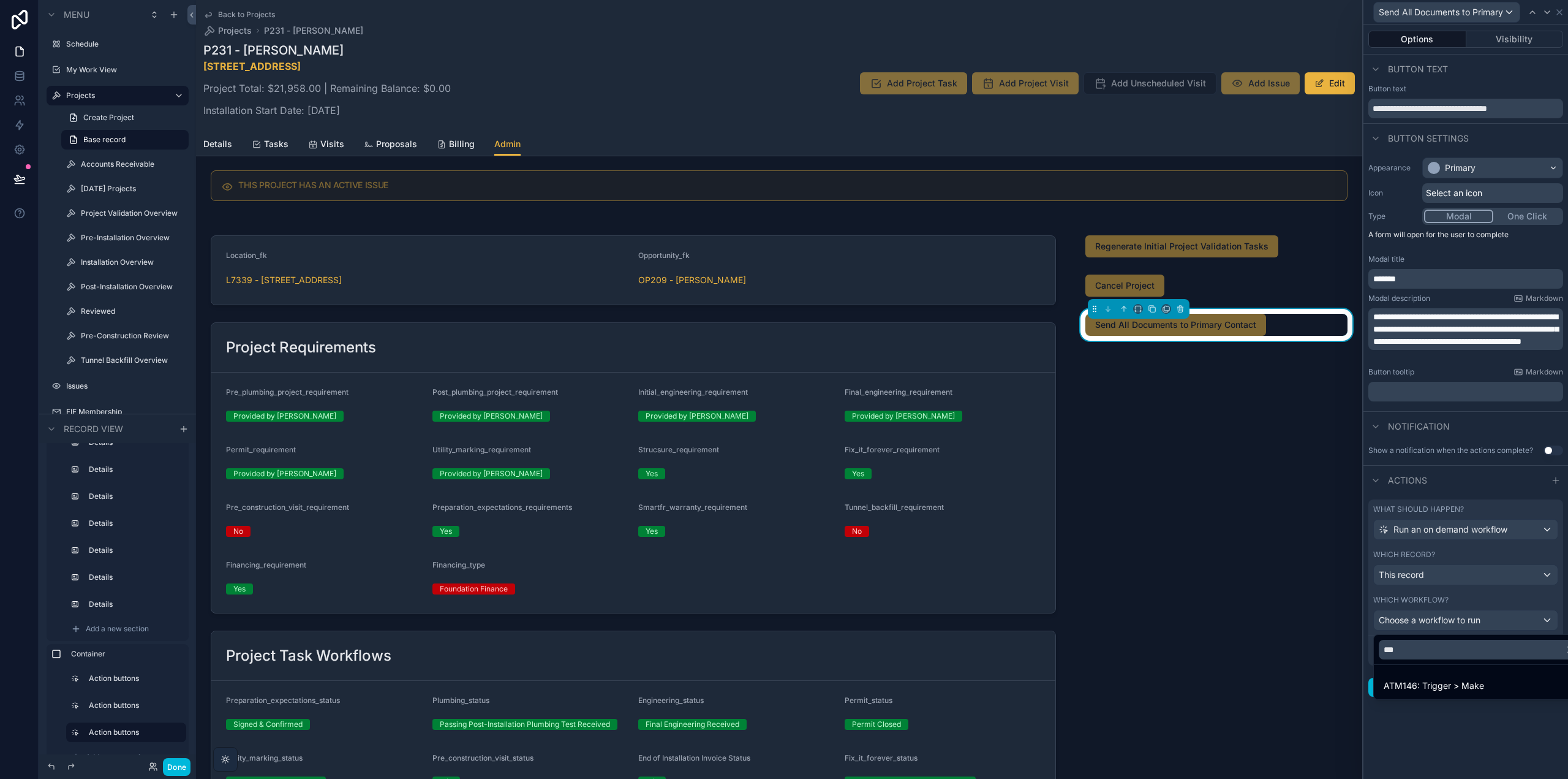
type input "***"
click at [1464, 685] on span "ATM146: Trigger > Make" at bounding box center [1433, 686] width 100 height 14
click at [1403, 653] on button "Done" at bounding box center [1392, 651] width 37 height 20
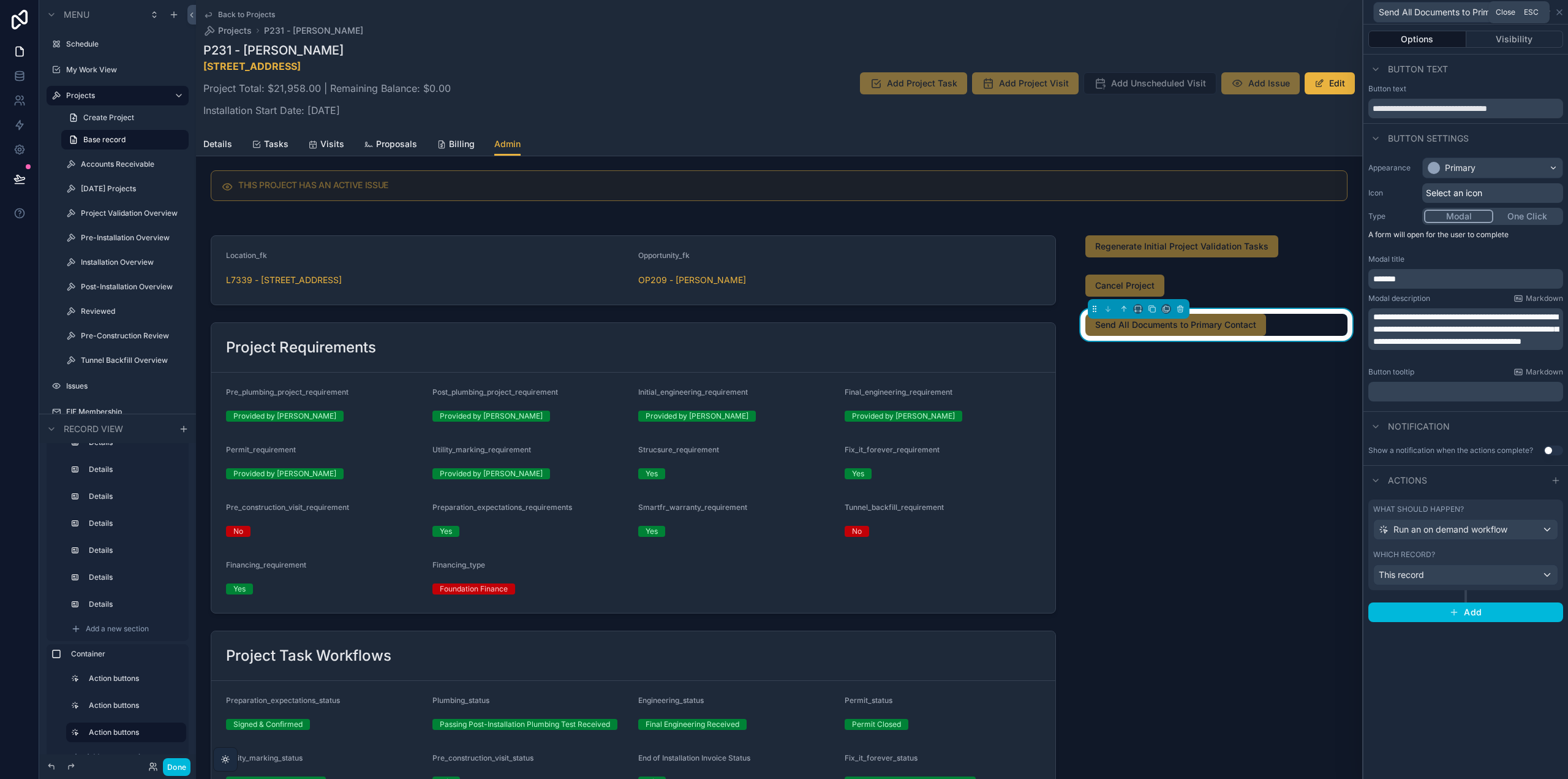
click at [1560, 9] on icon at bounding box center [1559, 12] width 10 height 10
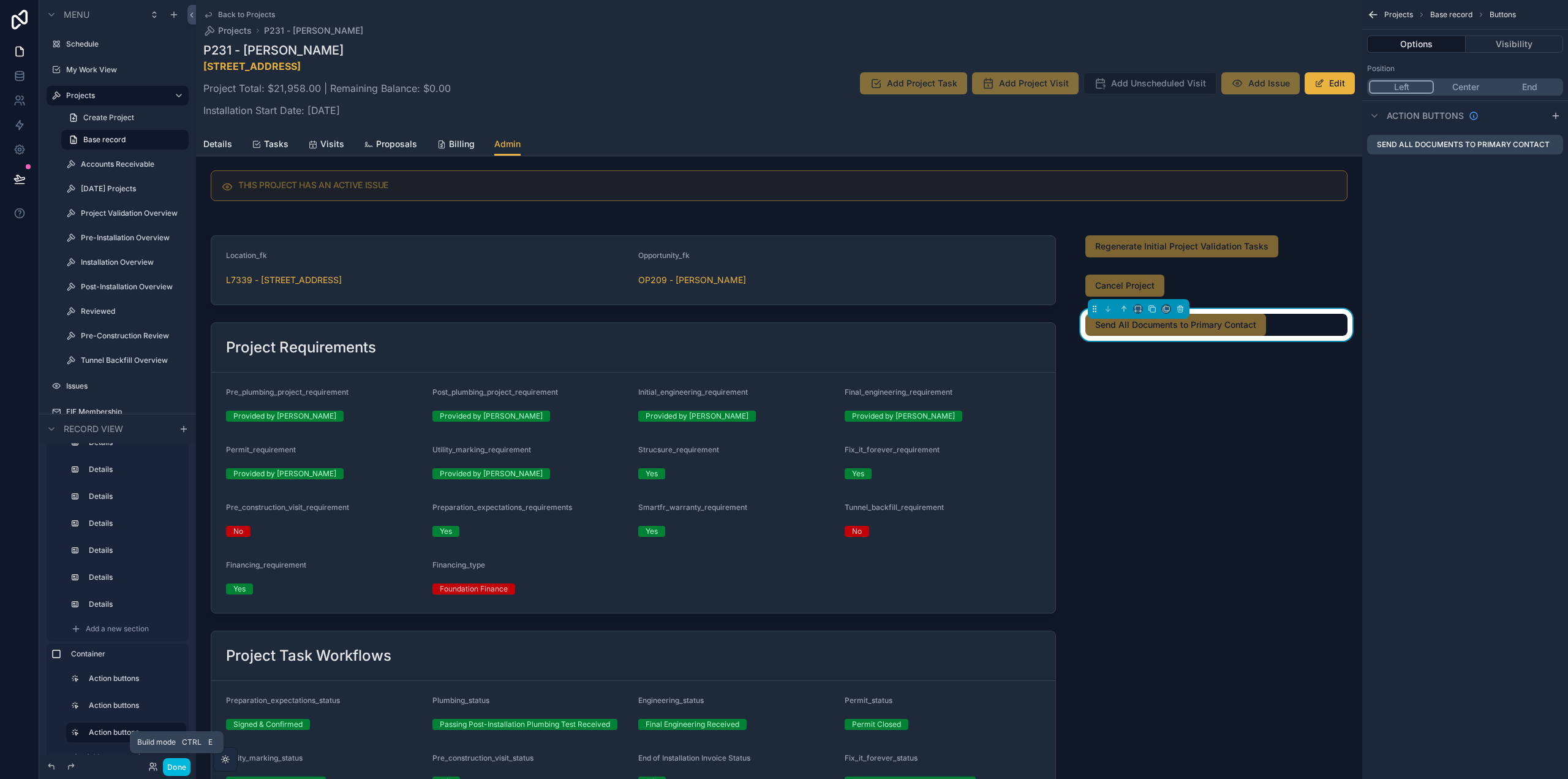
click at [179, 769] on button "Done" at bounding box center [176, 767] width 27 height 18
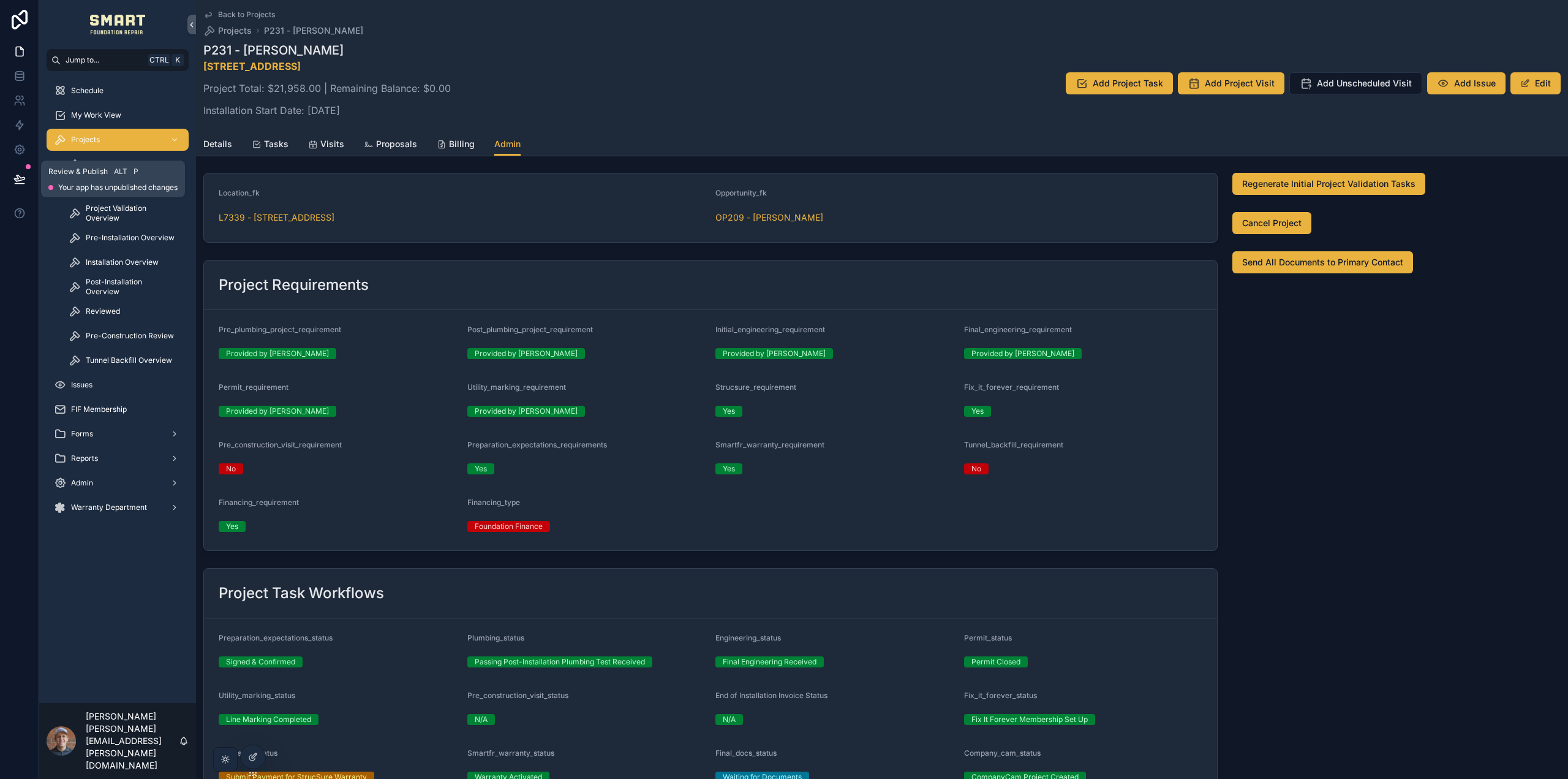
click at [24, 175] on icon at bounding box center [20, 179] width 13 height 13
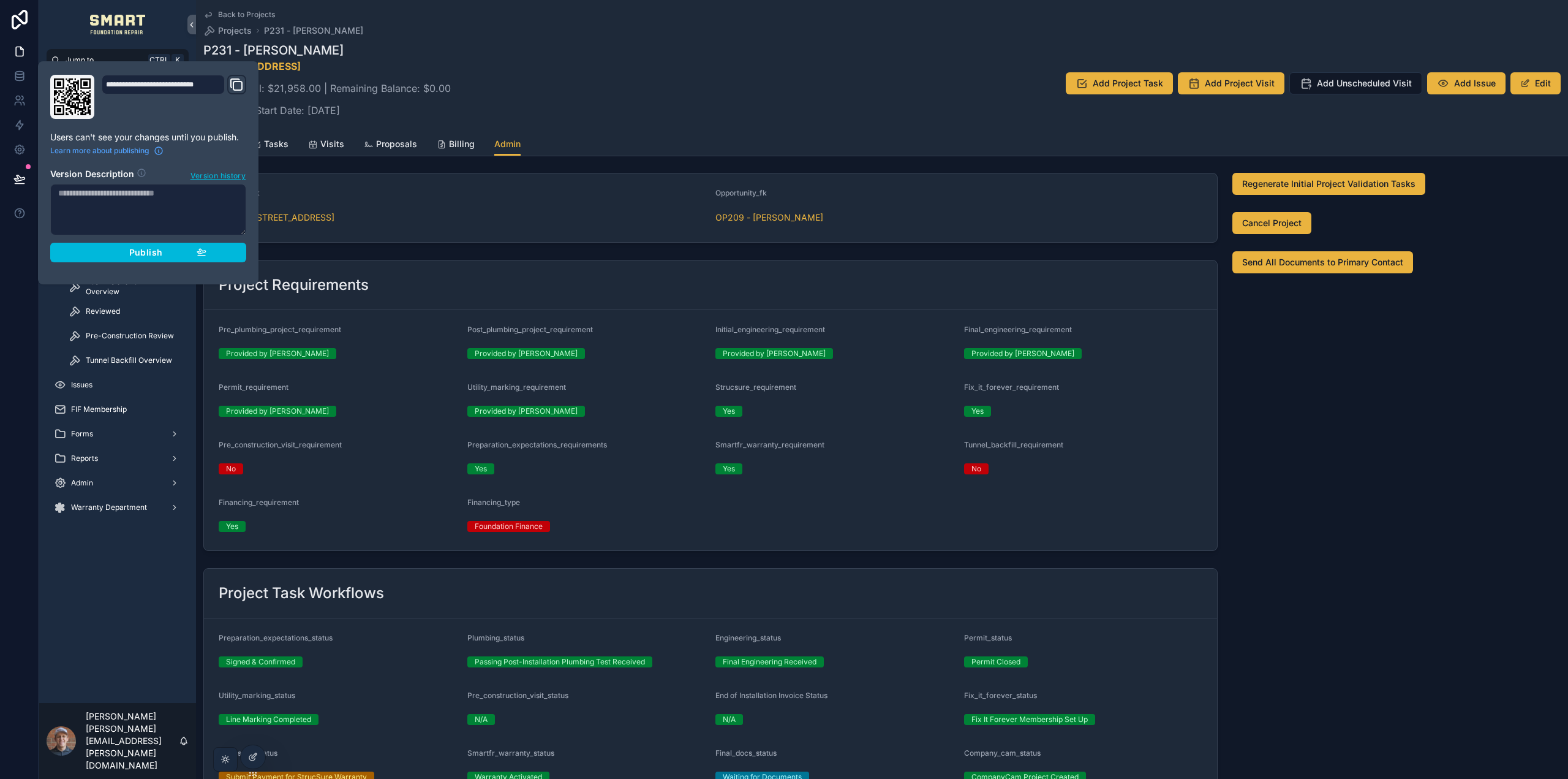
click at [134, 253] on span "Publish" at bounding box center [146, 252] width 33 height 11
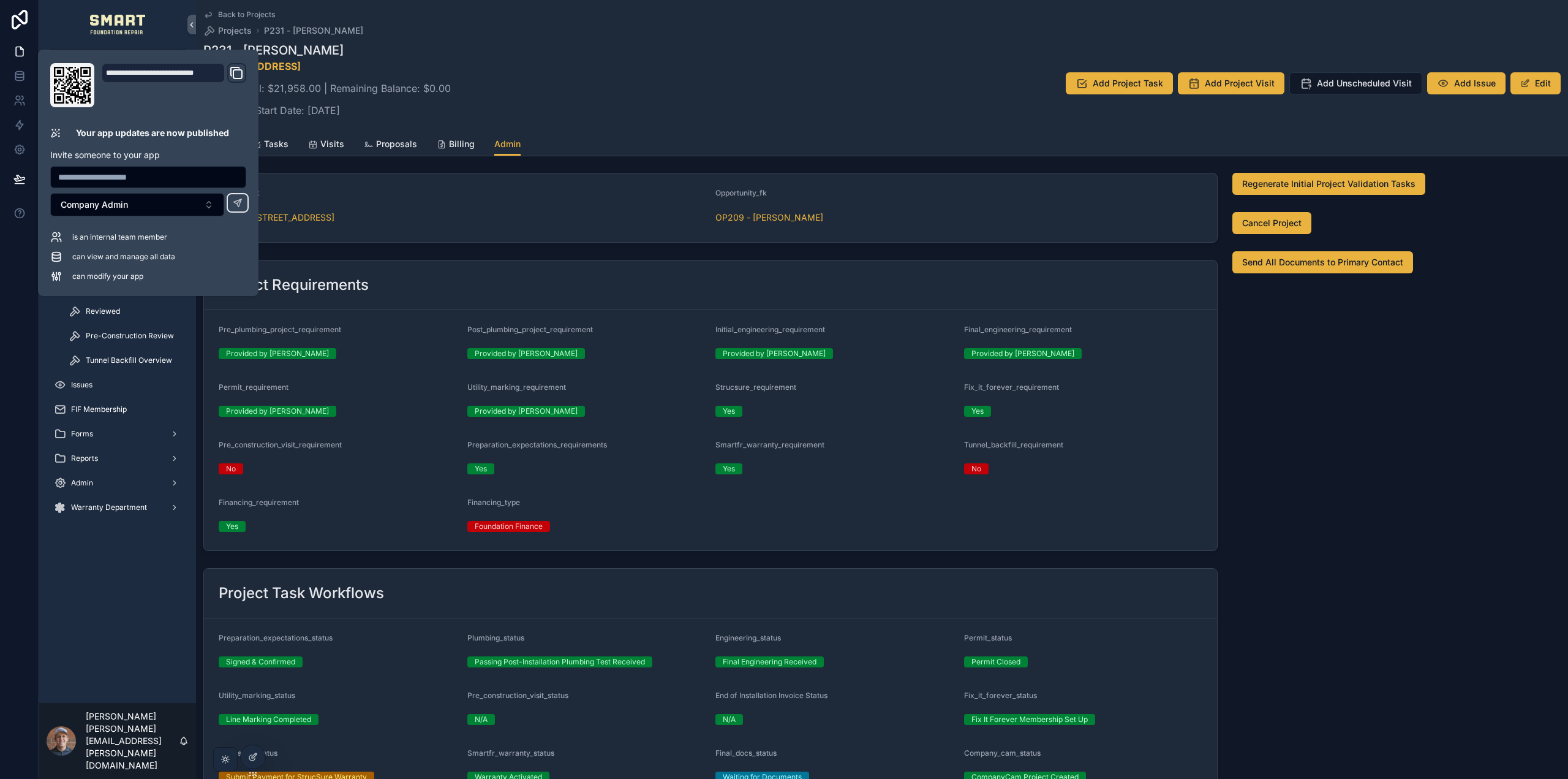
click at [615, 73] on div "P231 - [PERSON_NAME] [STREET_ADDRESS] Project Total: $21,958.00 | Remaining Bal…" at bounding box center [882, 83] width 1357 height 83
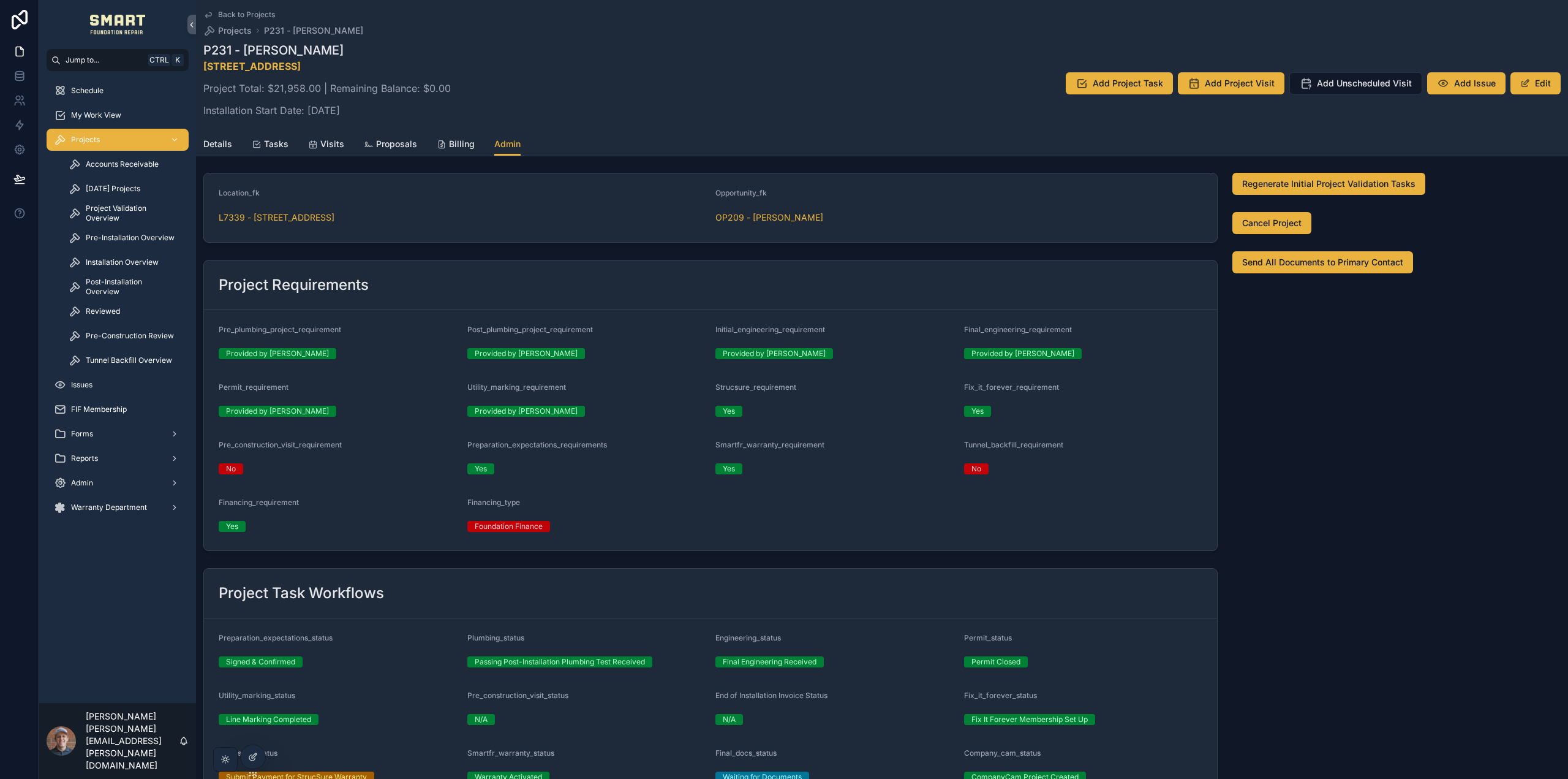
click at [216, 146] on span "Details" at bounding box center [218, 144] width 29 height 13
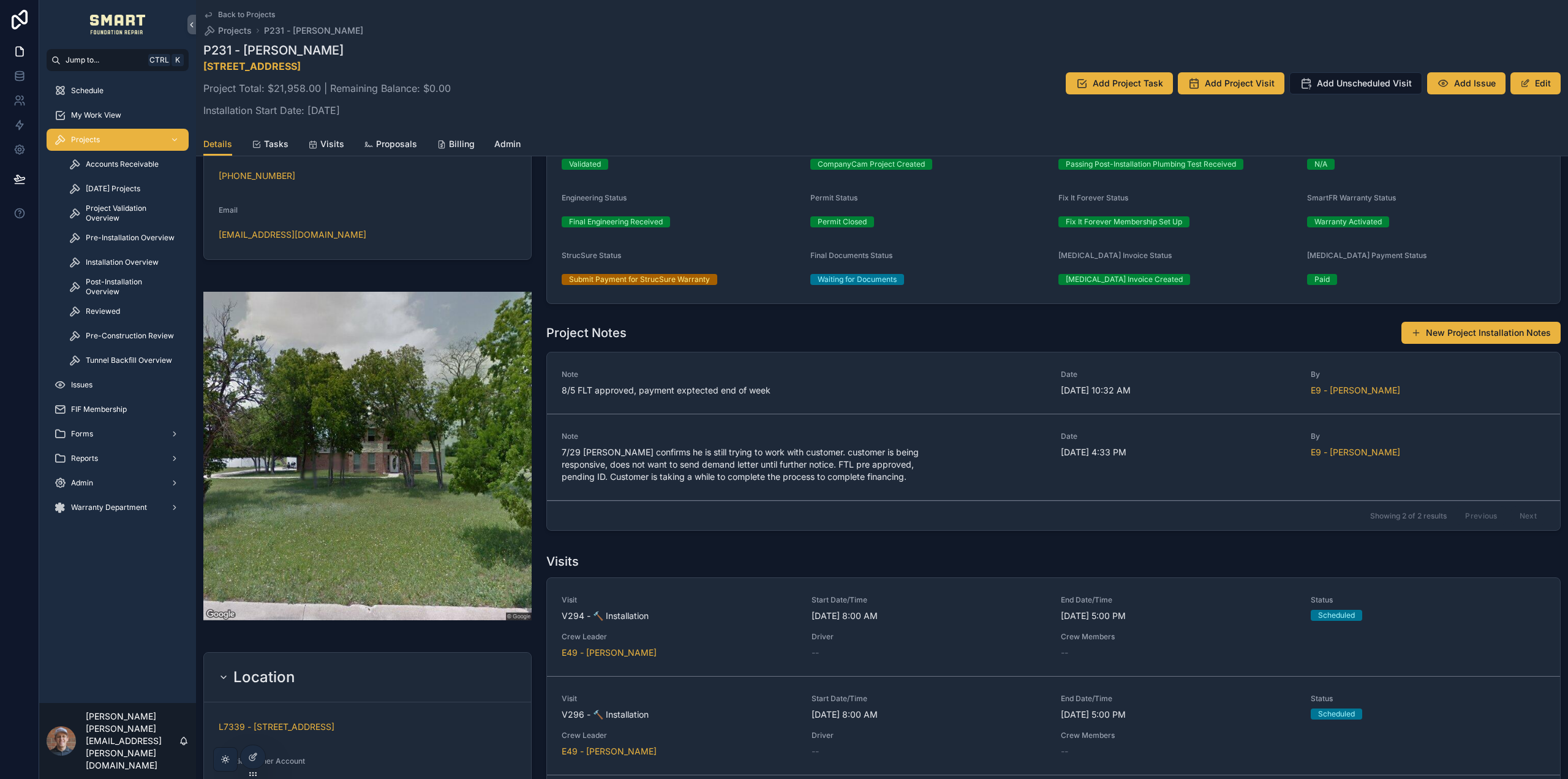
scroll to position [62, 0]
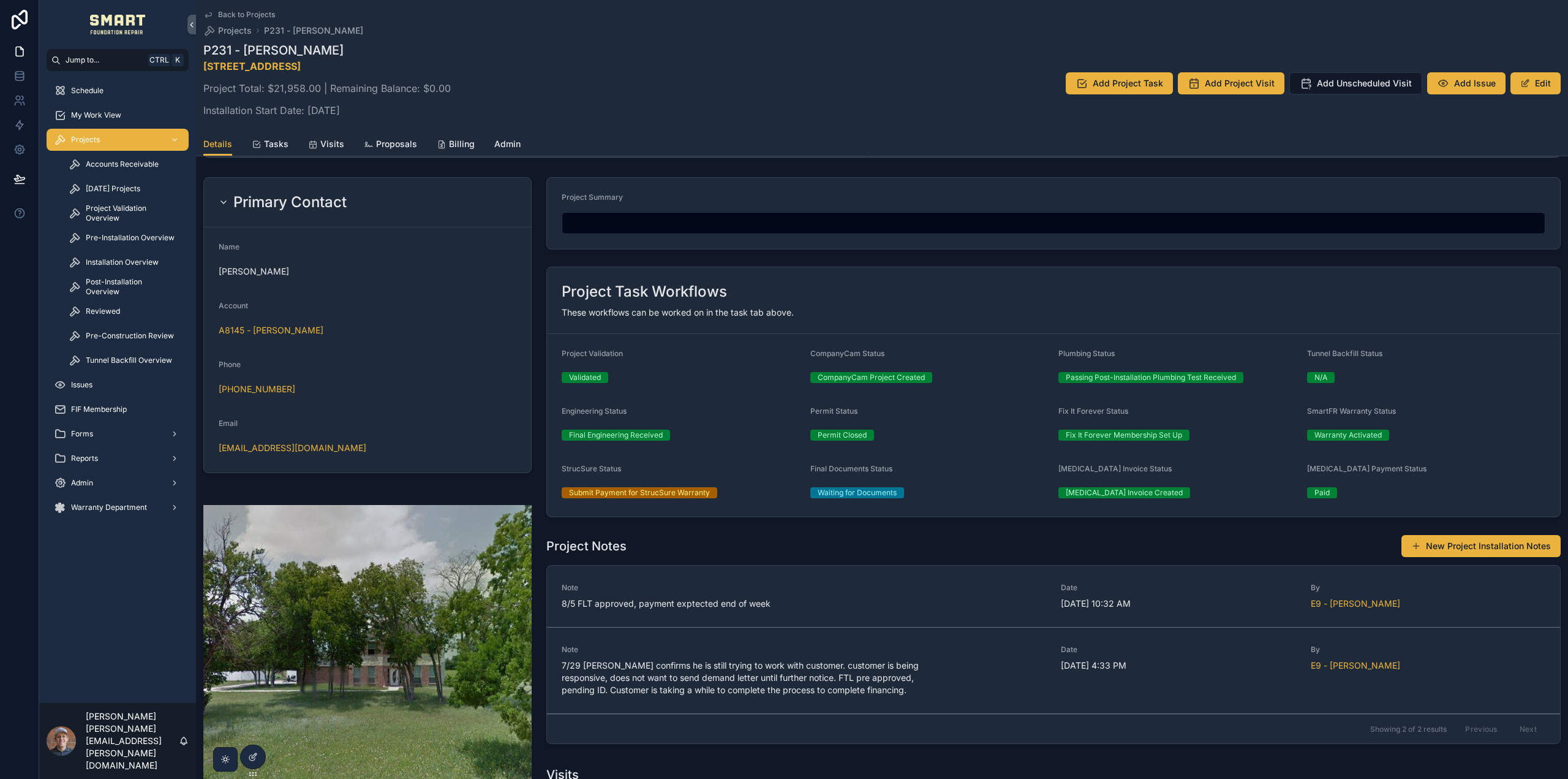
click at [128, 185] on span "[DATE] Projects" at bounding box center [113, 188] width 54 height 10
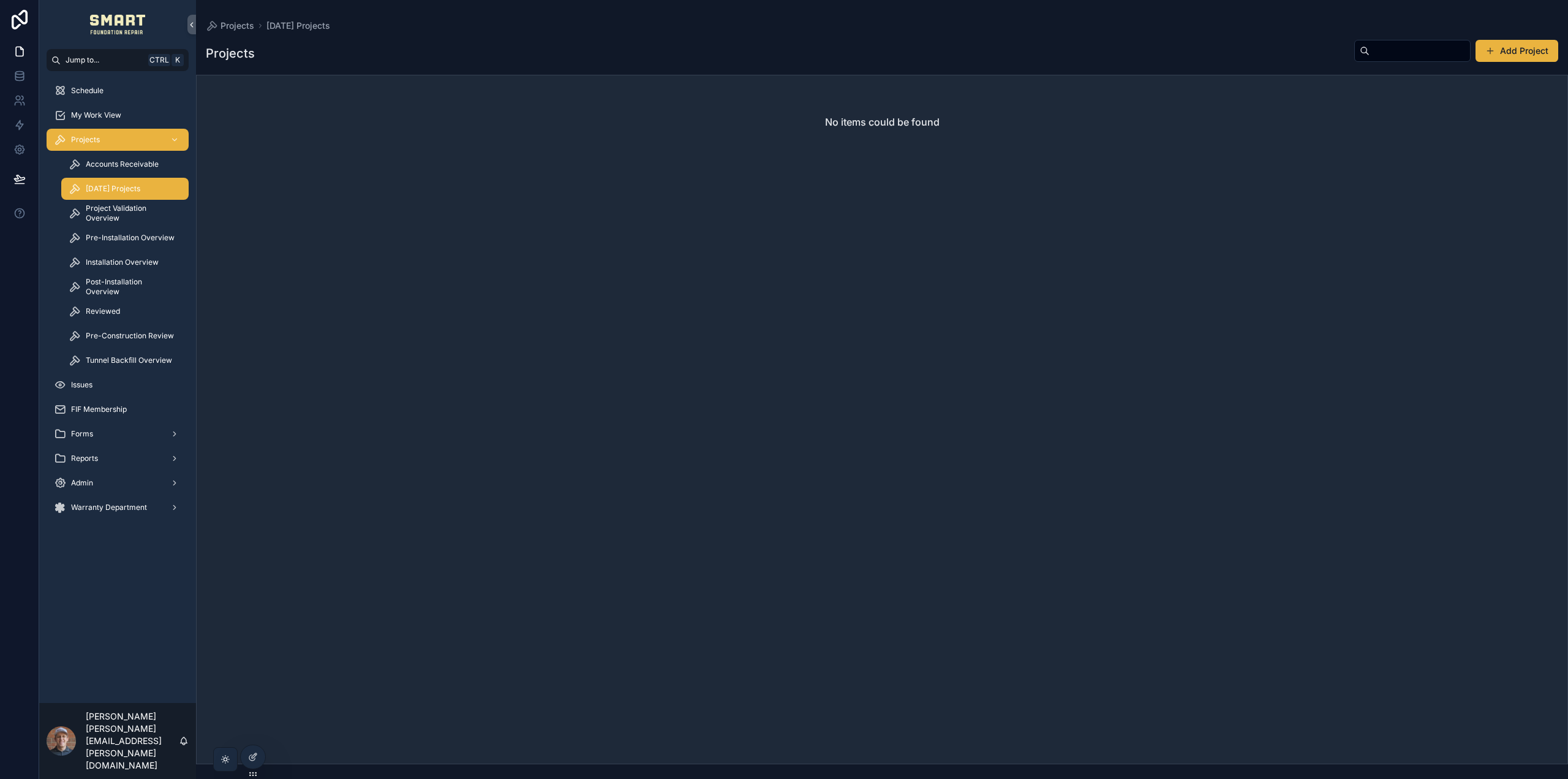
click at [143, 354] on div "Tunnel Backfill Overview" at bounding box center [125, 361] width 113 height 20
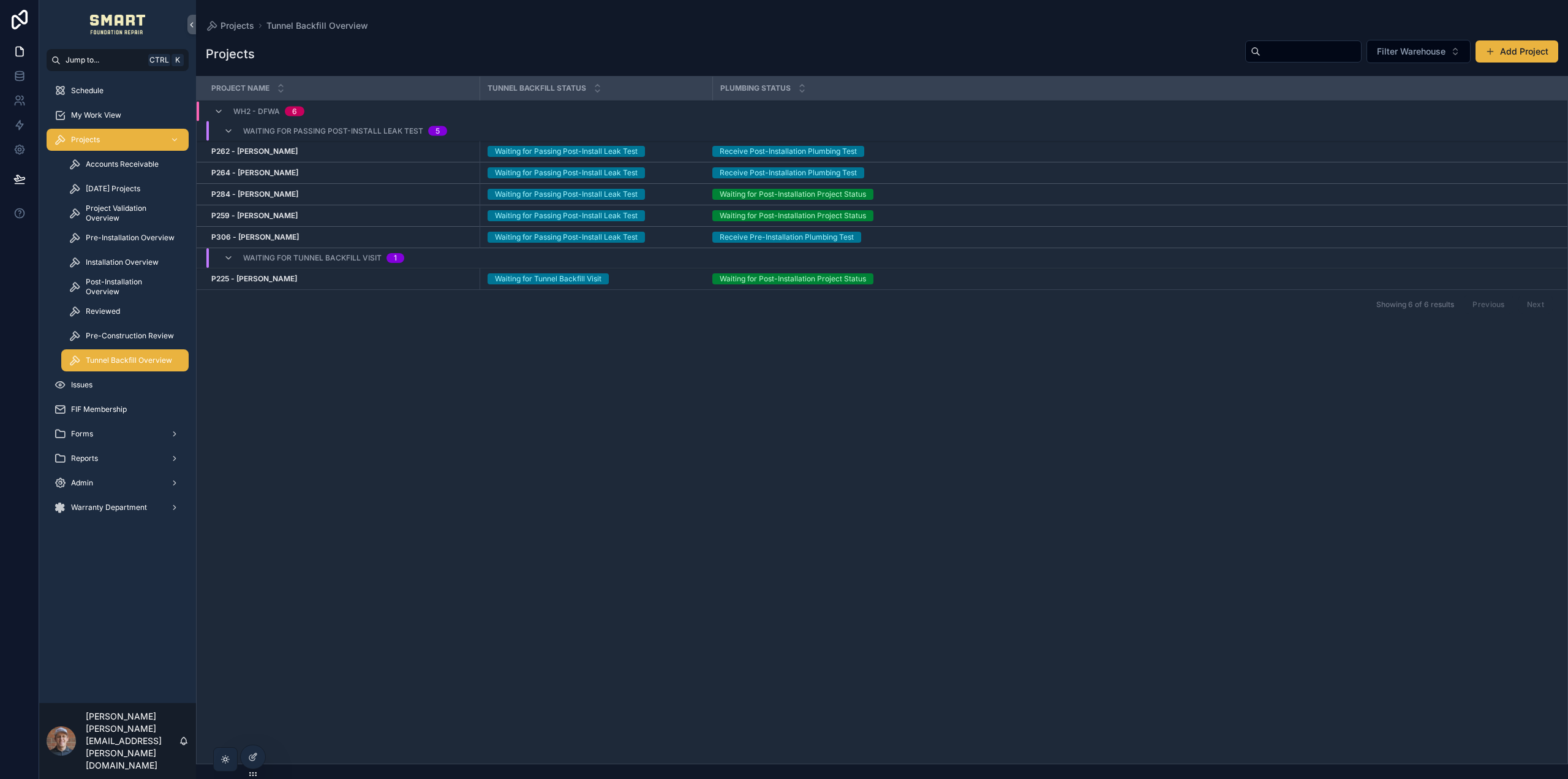
click at [115, 188] on span "[DATE] Projects" at bounding box center [113, 188] width 54 height 10
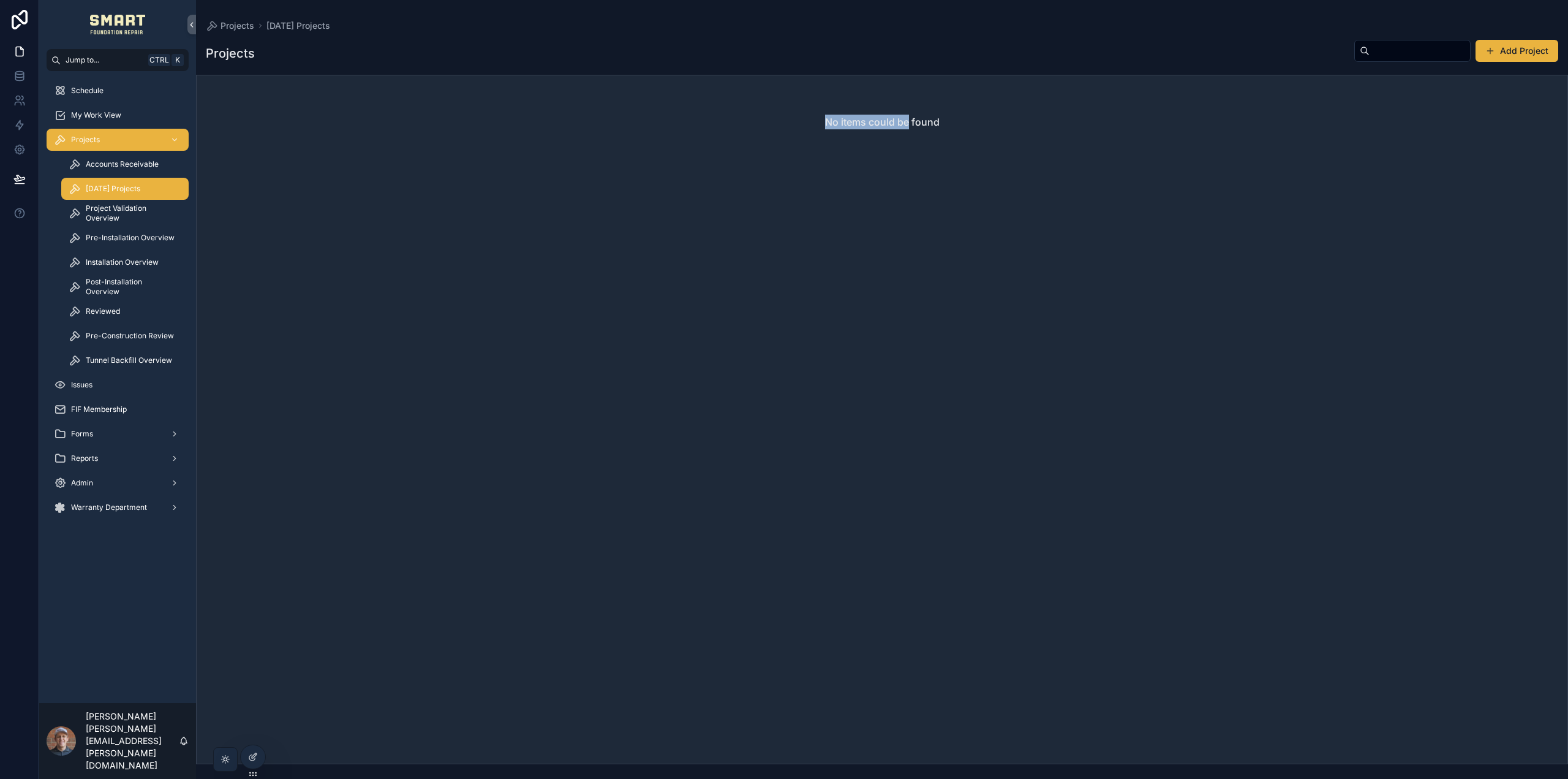
drag, startPoint x: 907, startPoint y: 129, endPoint x: 528, endPoint y: 129, distance: 379.0
click at [696, 119] on div "No items could be found" at bounding box center [882, 121] width 1371 height 93
click at [94, 187] on span "[DATE] Projects" at bounding box center [113, 188] width 54 height 10
click at [112, 115] on span "My Work View" at bounding box center [97, 115] width 51 height 10
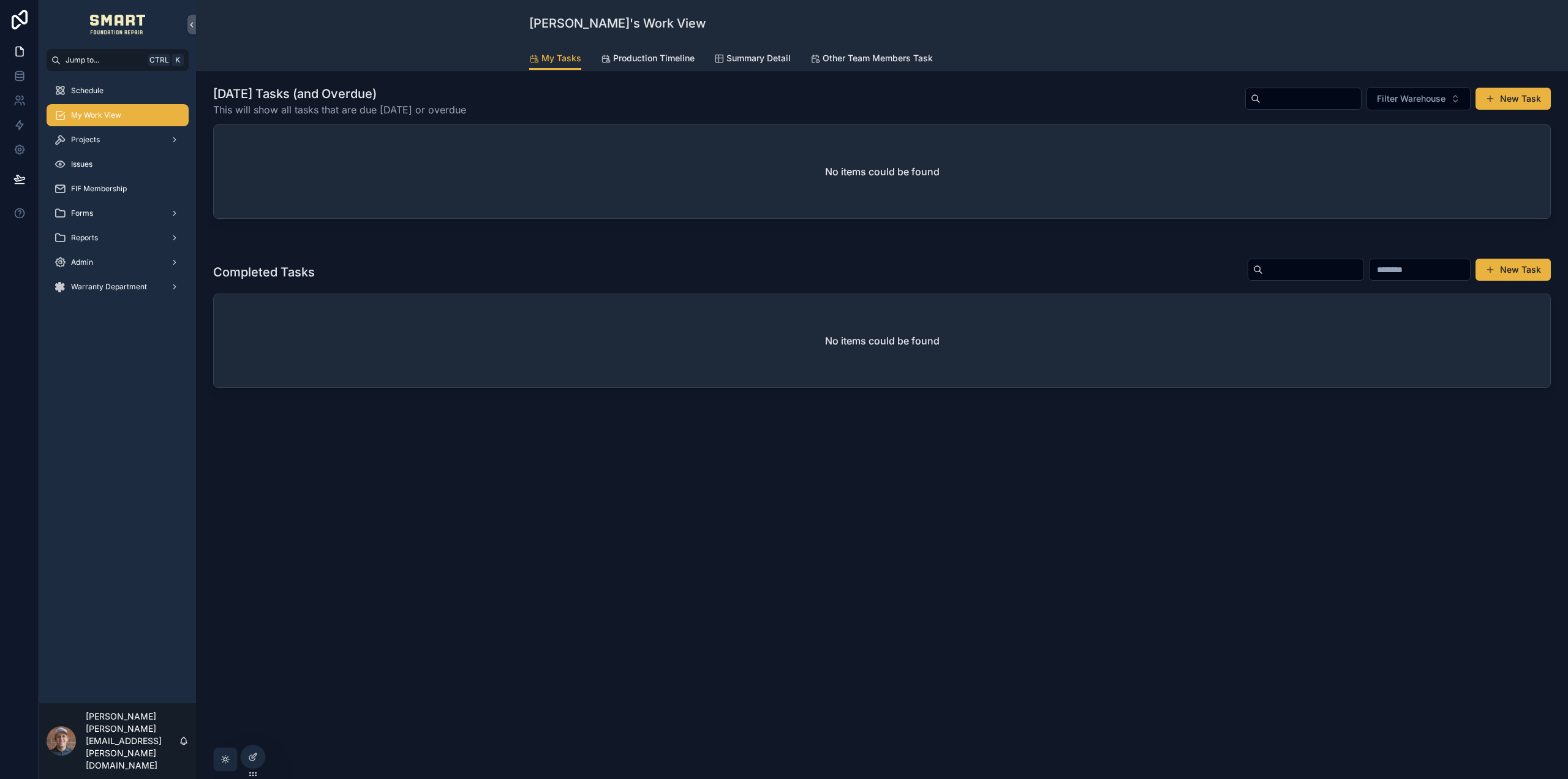
click at [662, 58] on span "Production Timeline" at bounding box center [654, 59] width 81 height 13
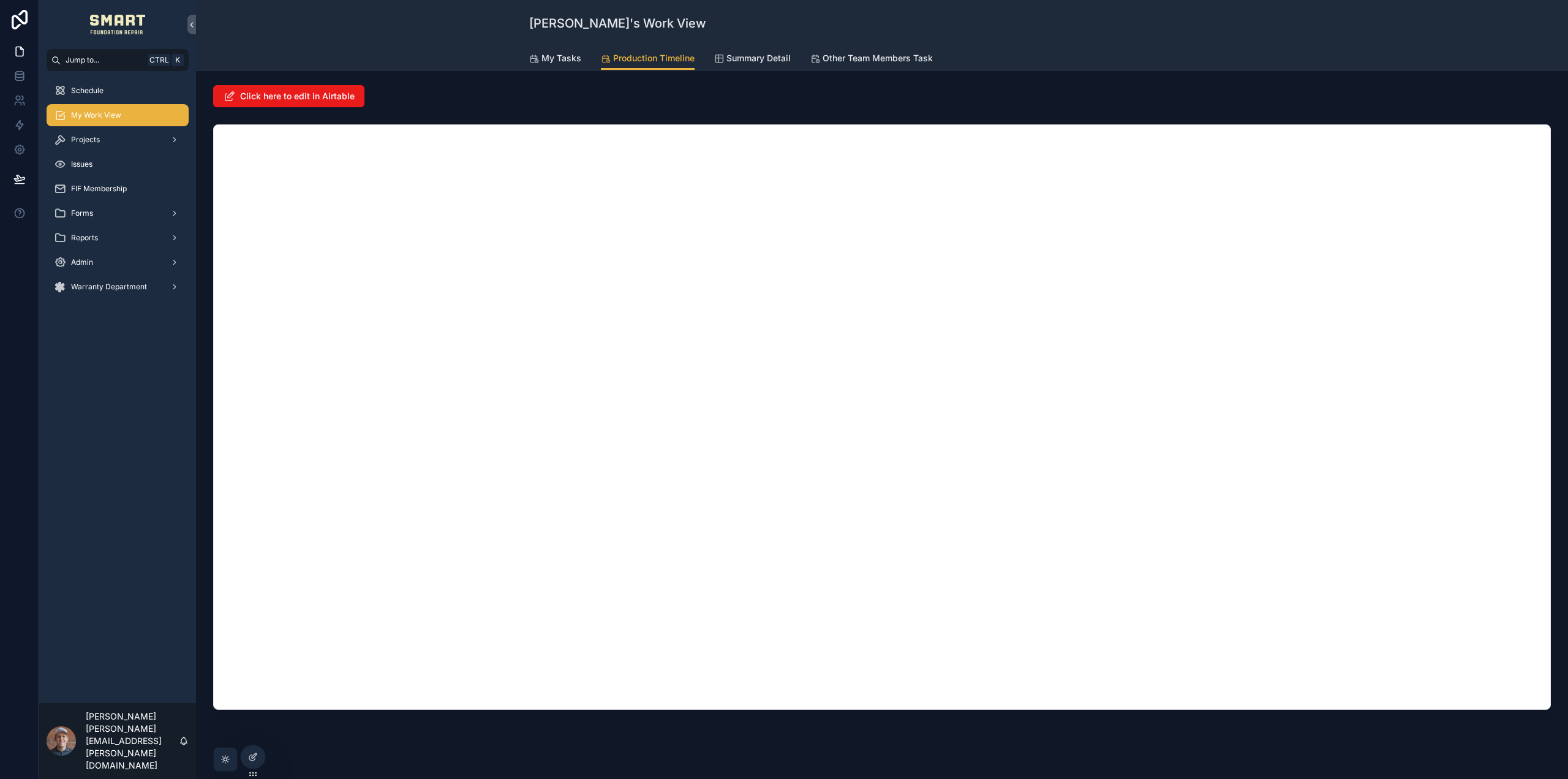
click at [111, 128] on div "Projects" at bounding box center [117, 139] width 156 height 24
click at [106, 141] on div "Projects" at bounding box center [118, 140] width 128 height 20
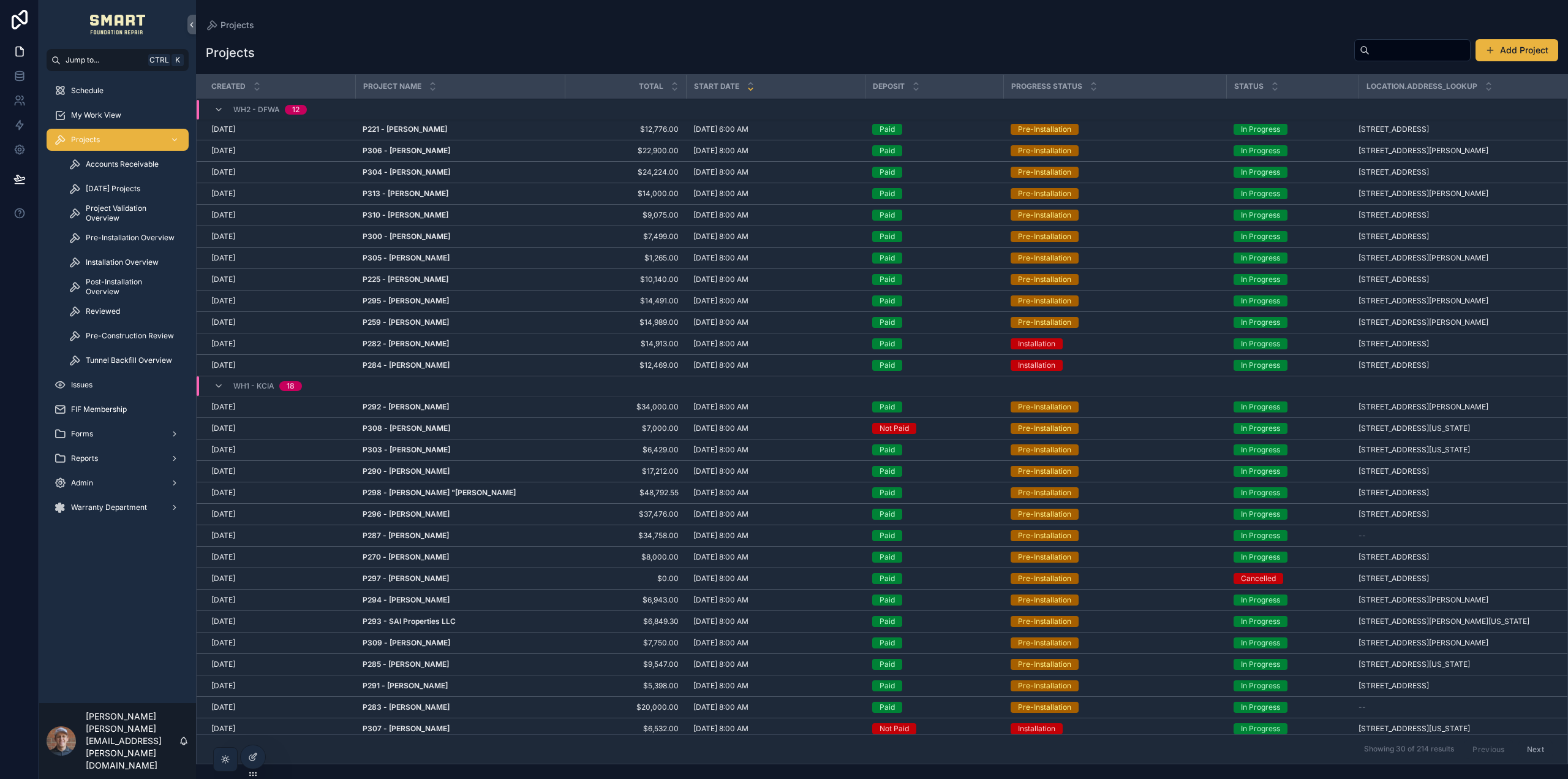
click at [115, 195] on div "[DATE] Projects" at bounding box center [125, 189] width 113 height 20
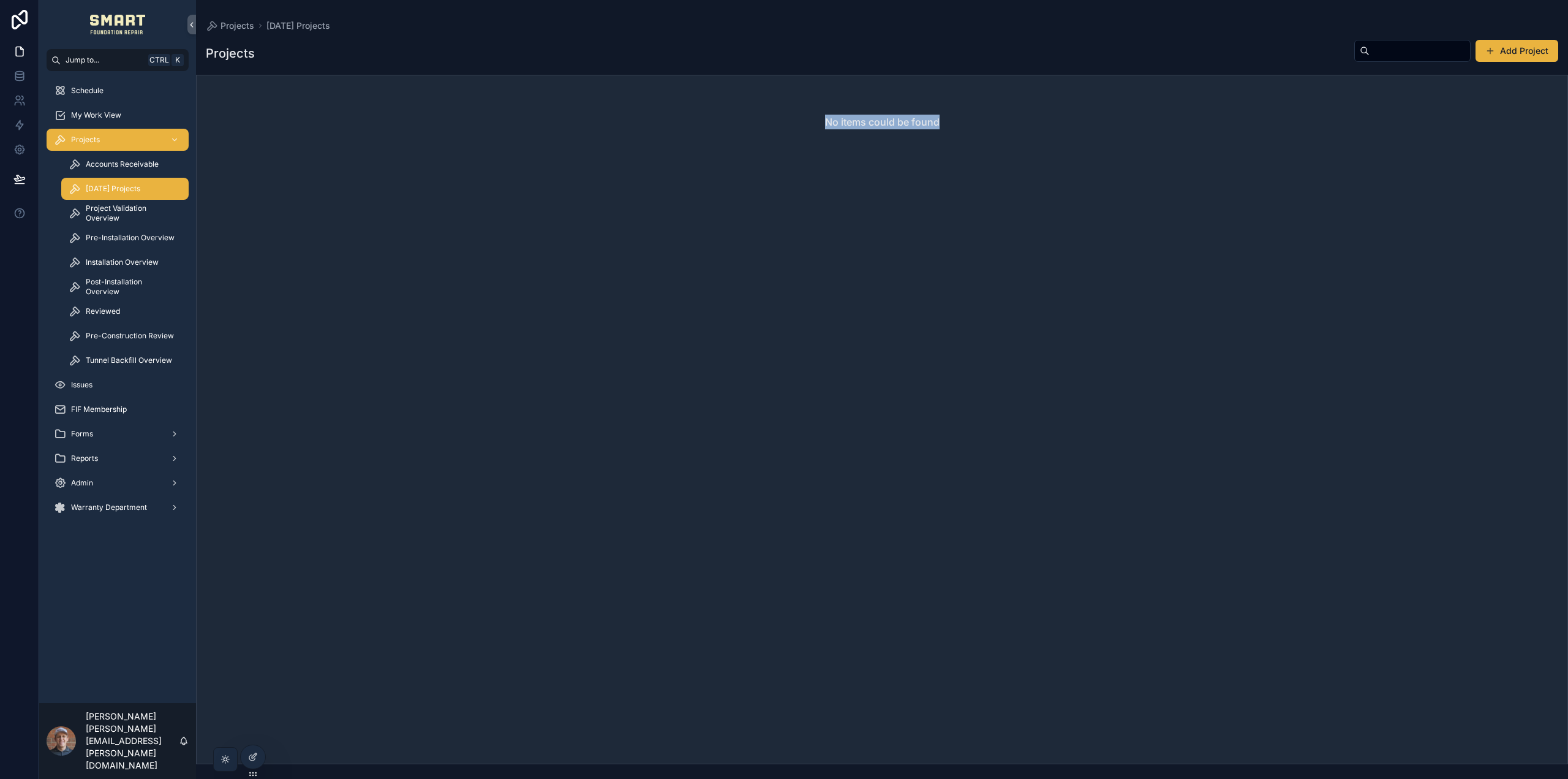
drag, startPoint x: 300, startPoint y: 90, endPoint x: 1002, endPoint y: 520, distance: 823.2
click at [1236, 415] on div "No items could be found" at bounding box center [883, 420] width 1373 height 689
drag, startPoint x: 535, startPoint y: 166, endPoint x: 543, endPoint y: 165, distance: 8.1
click at [536, 166] on div "No items could be found" at bounding box center [882, 121] width 1371 height 93
click at [255, 756] on icon at bounding box center [253, 755] width 5 height 5
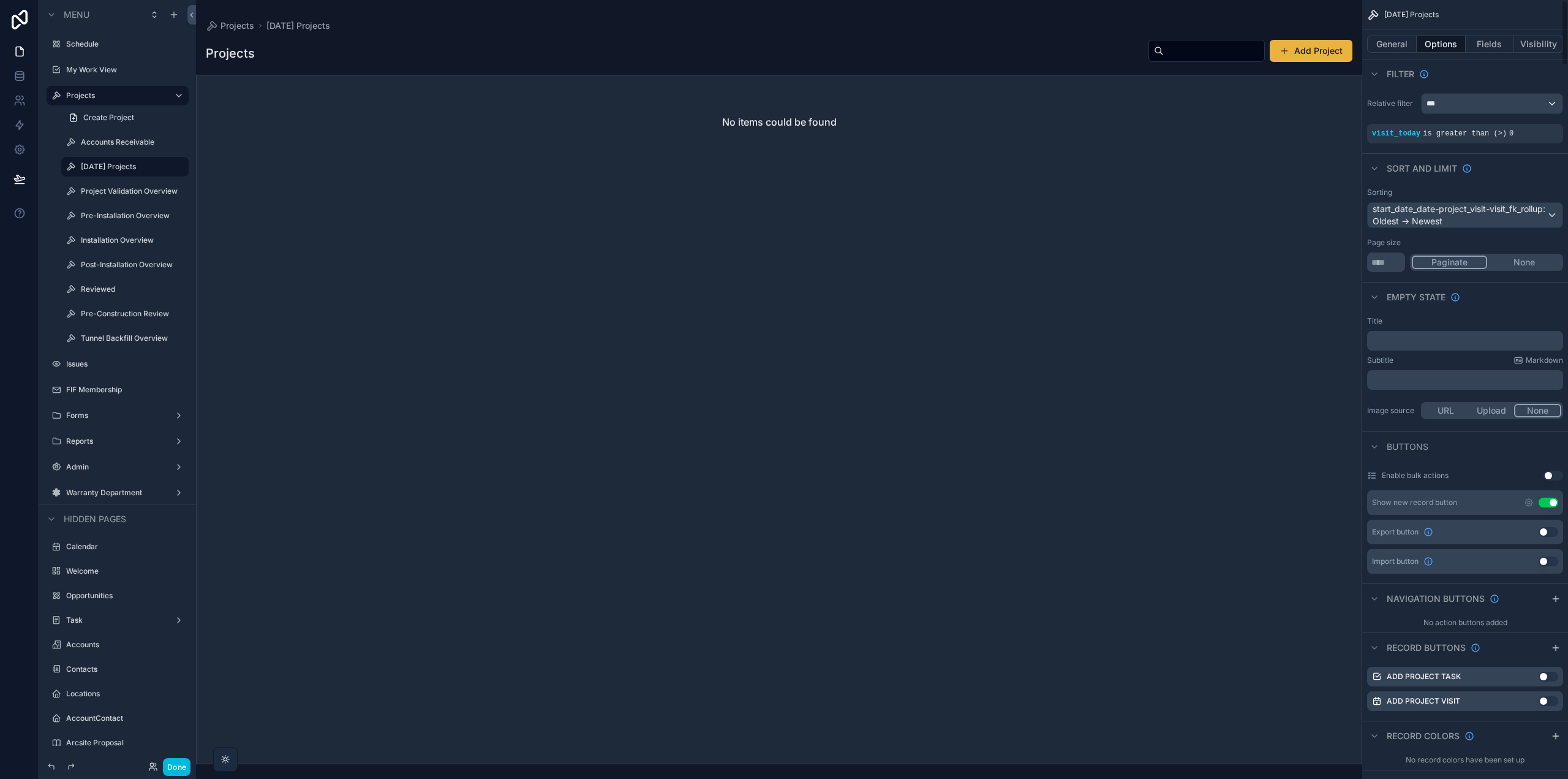
click at [773, 202] on div "scrollable content" at bounding box center [779, 389] width 1167 height 779
click at [168, 771] on button "Done" at bounding box center [176, 767] width 27 height 18
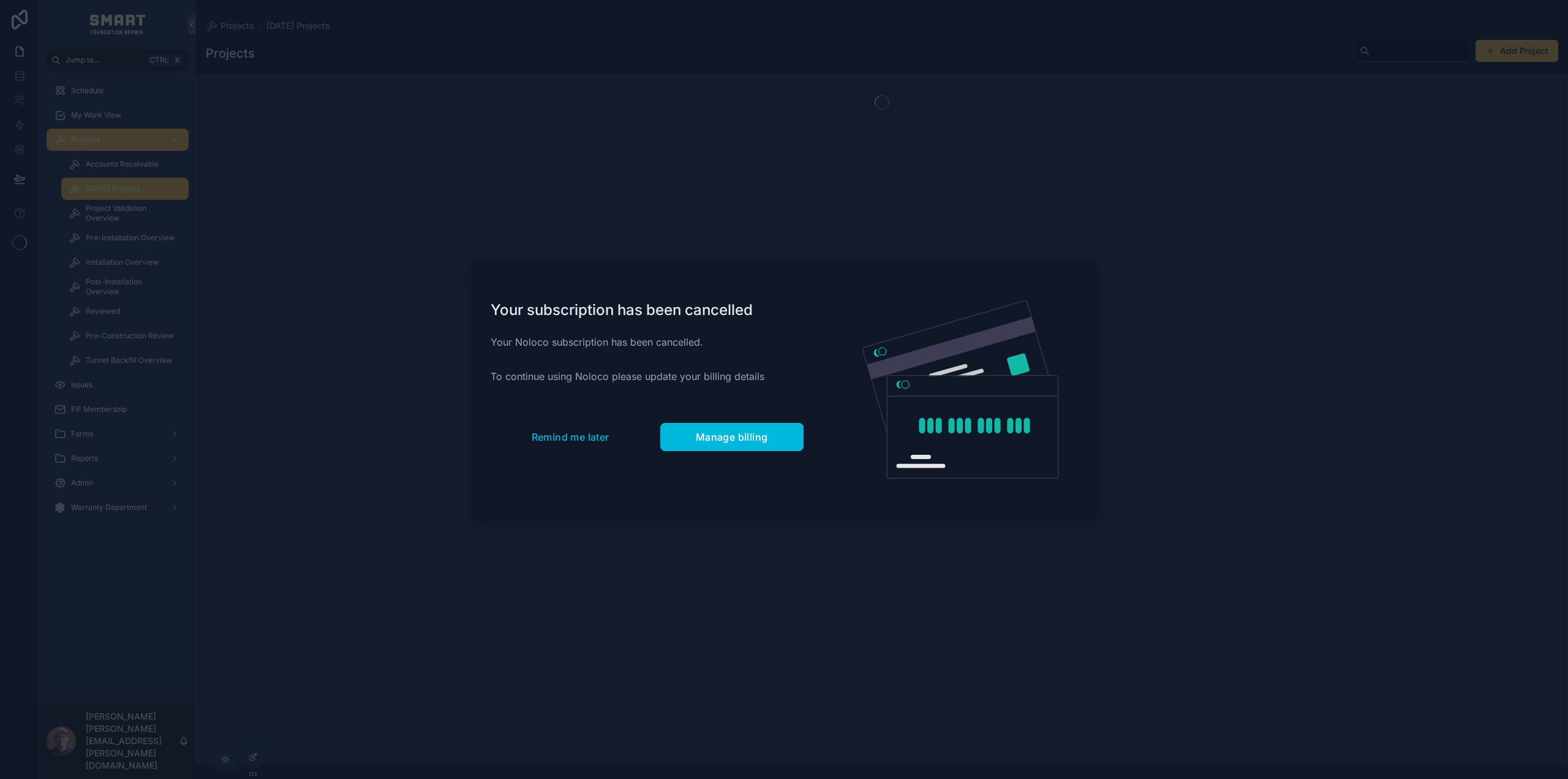
click at [592, 441] on span "Remind me later" at bounding box center [571, 437] width 78 height 13
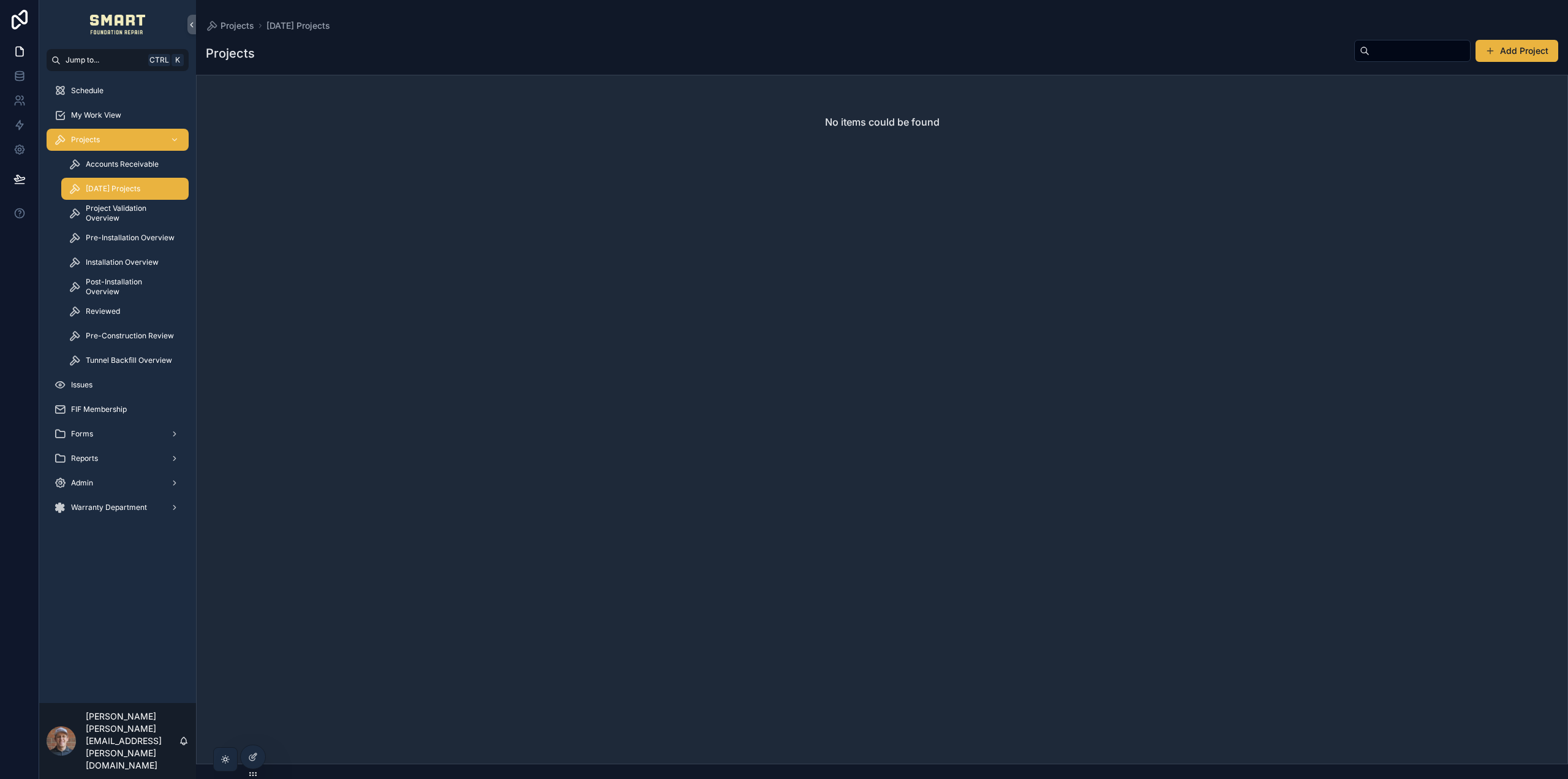
click at [240, 761] on div "No items could be found" at bounding box center [883, 420] width 1373 height 689
click at [247, 757] on div at bounding box center [252, 757] width 24 height 24
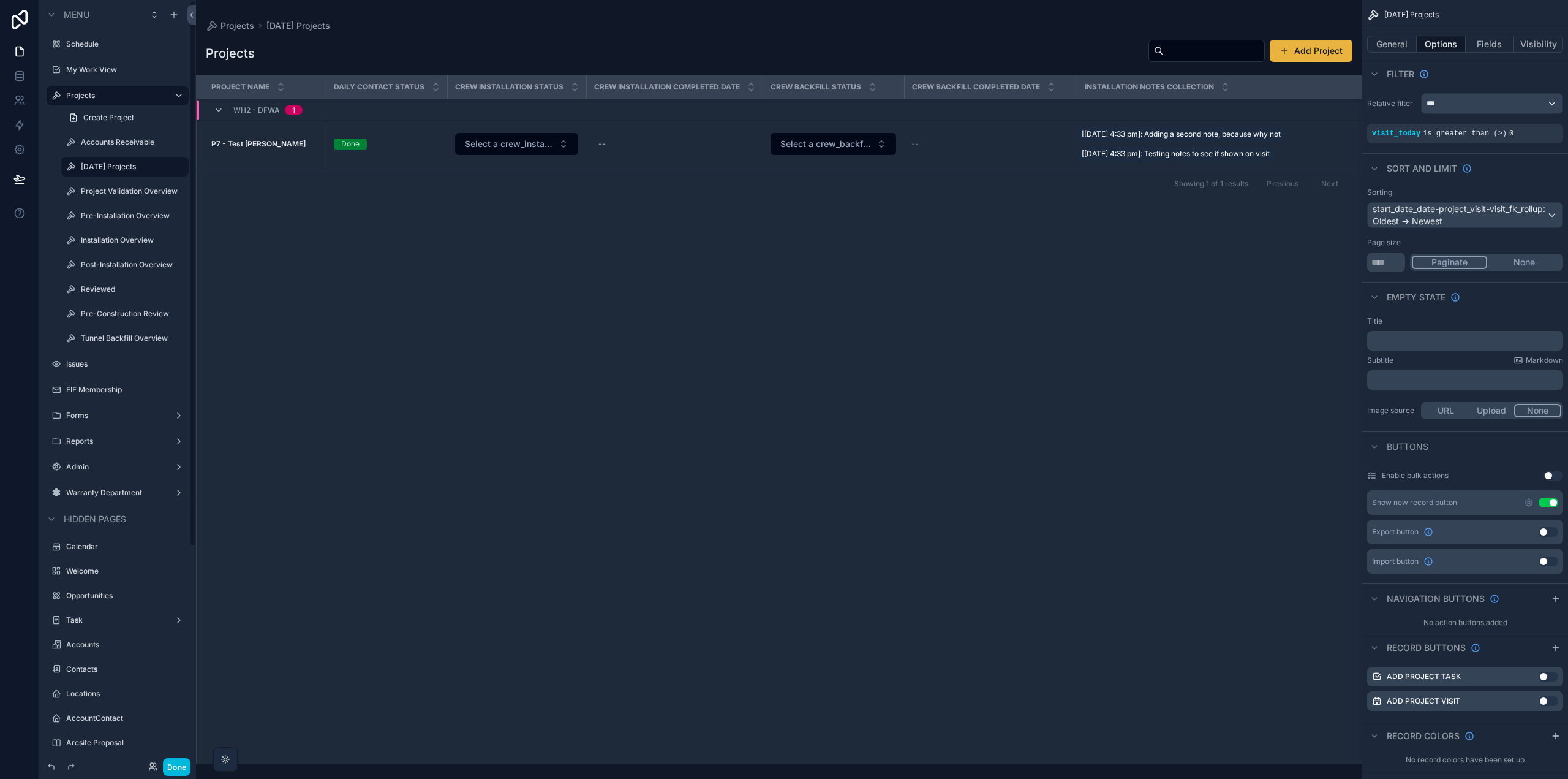
click at [180, 766] on button "Done" at bounding box center [176, 767] width 27 height 18
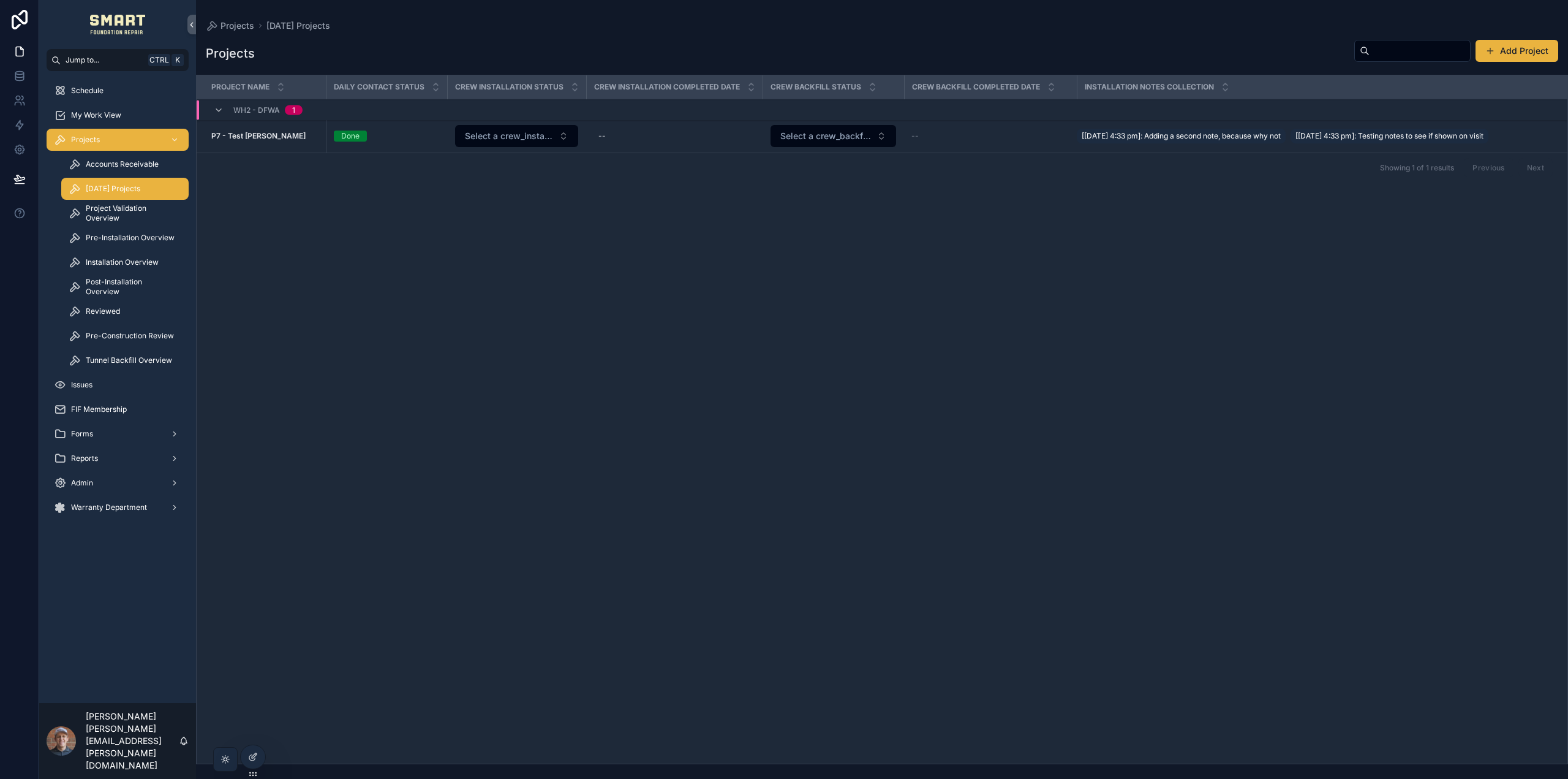
click at [335, 207] on div "Project Name Daily Contact Status Crew Installation Status Crew installation co…" at bounding box center [882, 419] width 1371 height 689
drag, startPoint x: 101, startPoint y: 117, endPoint x: 112, endPoint y: 113, distance: 11.7
click at [101, 117] on span "My Work View" at bounding box center [97, 115] width 51 height 10
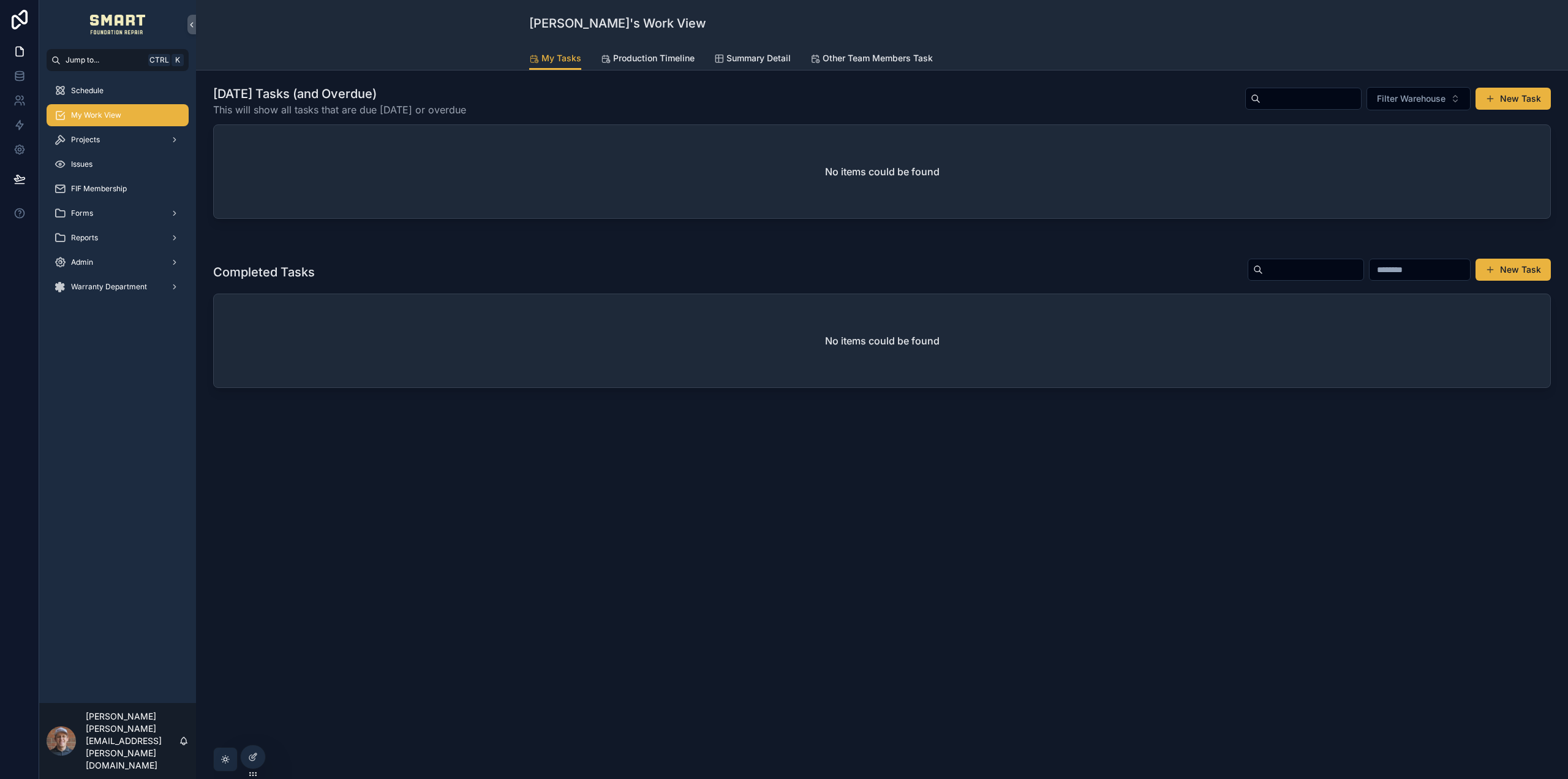
click at [656, 56] on span "Production Timeline" at bounding box center [654, 59] width 81 height 13
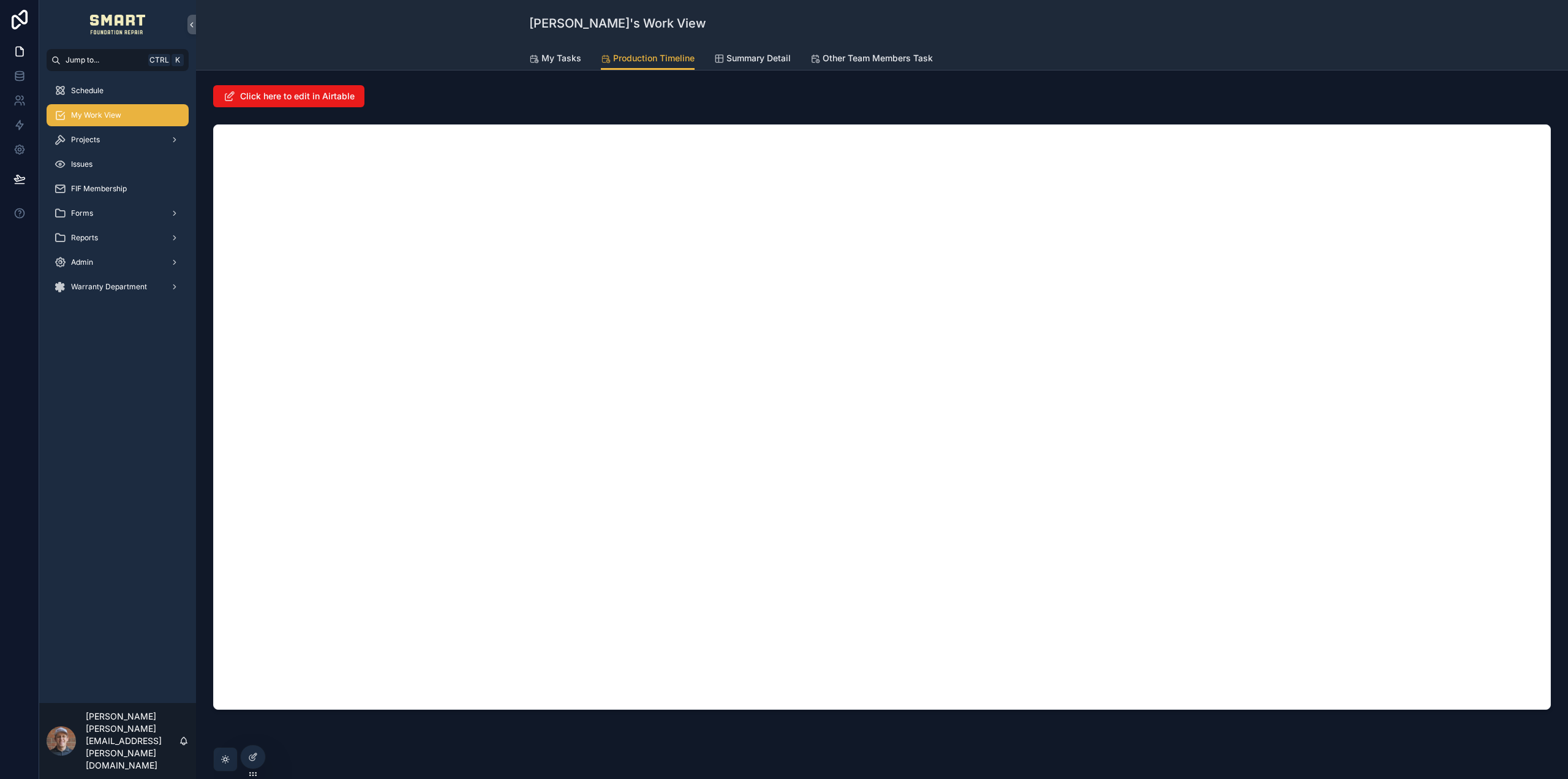
click at [1063, 120] on div "scrollable content" at bounding box center [883, 417] width 1353 height 595
click at [1063, 108] on div "Click here to edit in Airtable" at bounding box center [883, 96] width 1353 height 32
click at [99, 138] on span "Projects" at bounding box center [86, 139] width 29 height 10
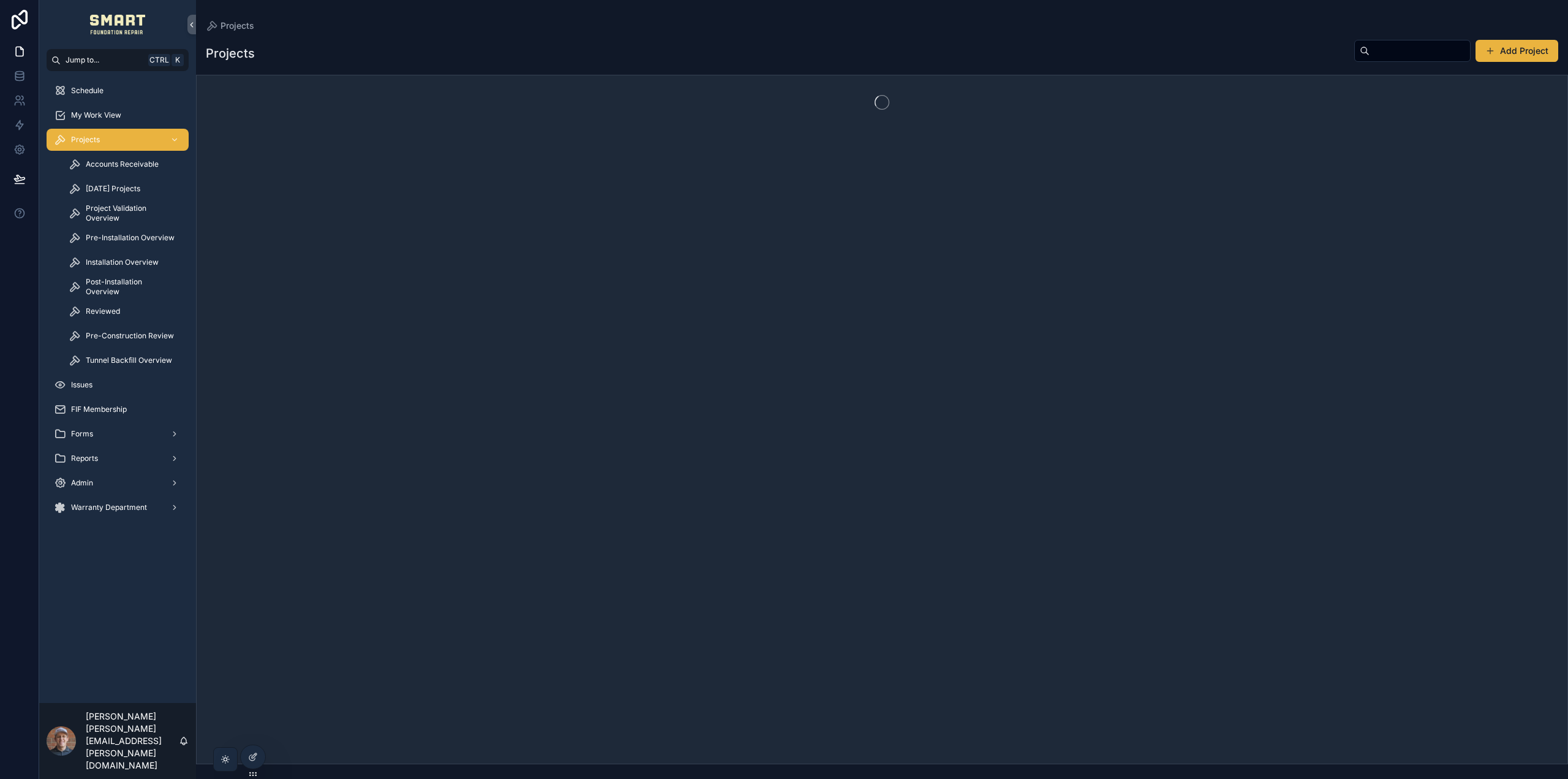
click at [109, 190] on span "[DATE] Projects" at bounding box center [113, 188] width 54 height 10
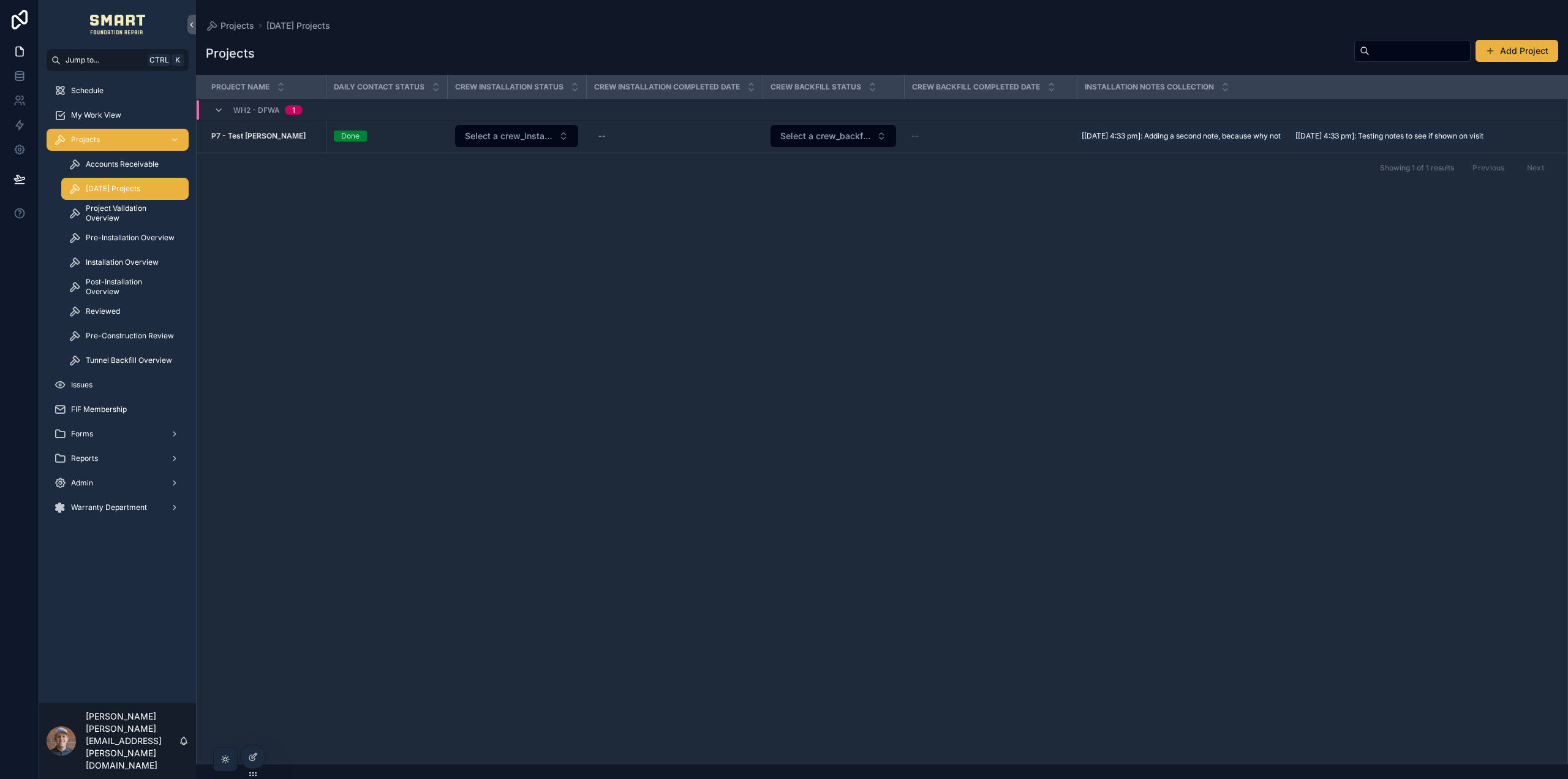
click at [136, 158] on div "Accounts Receivable" at bounding box center [125, 165] width 113 height 20
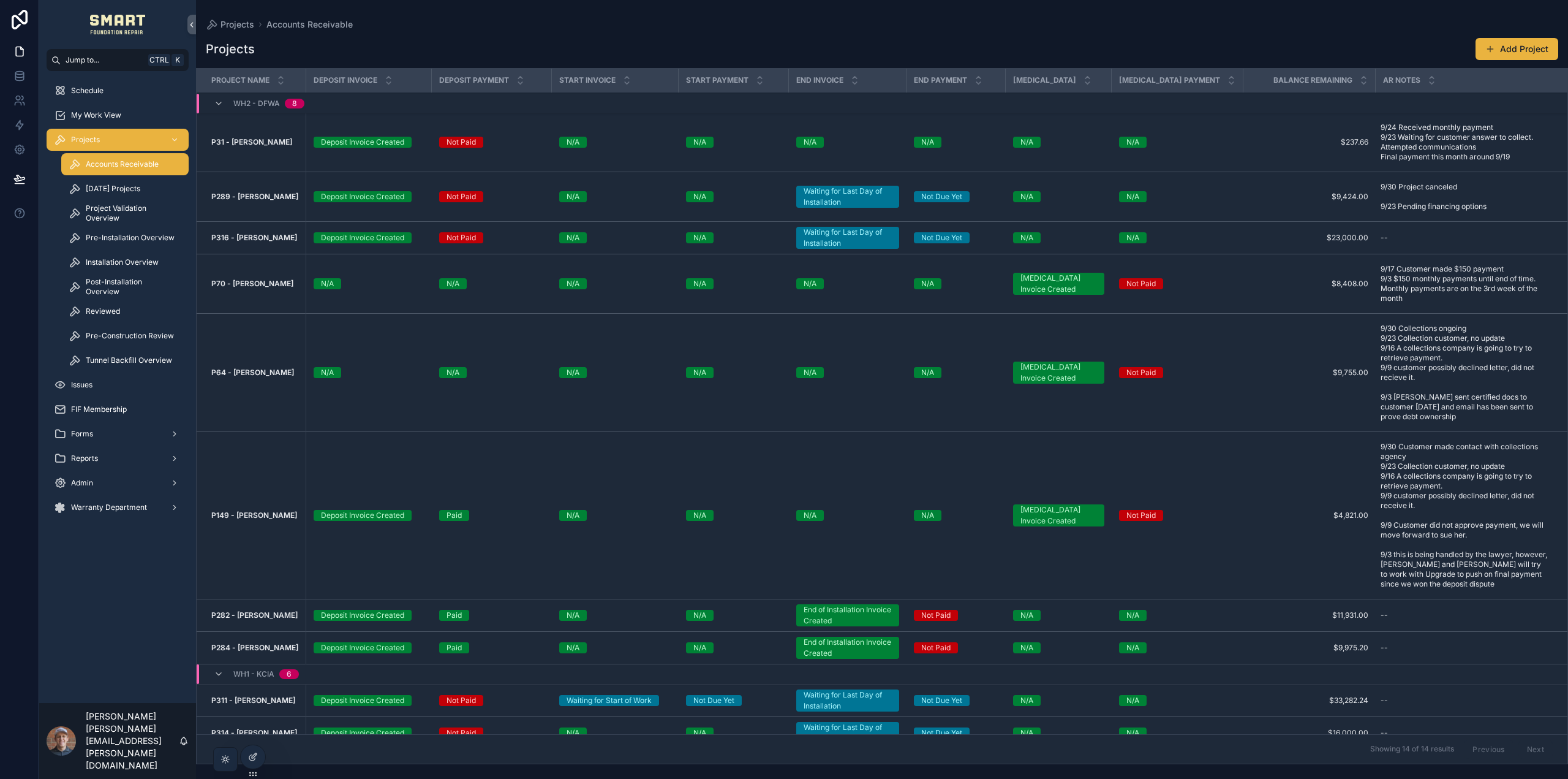
click at [127, 189] on span "[DATE] Projects" at bounding box center [113, 188] width 54 height 10
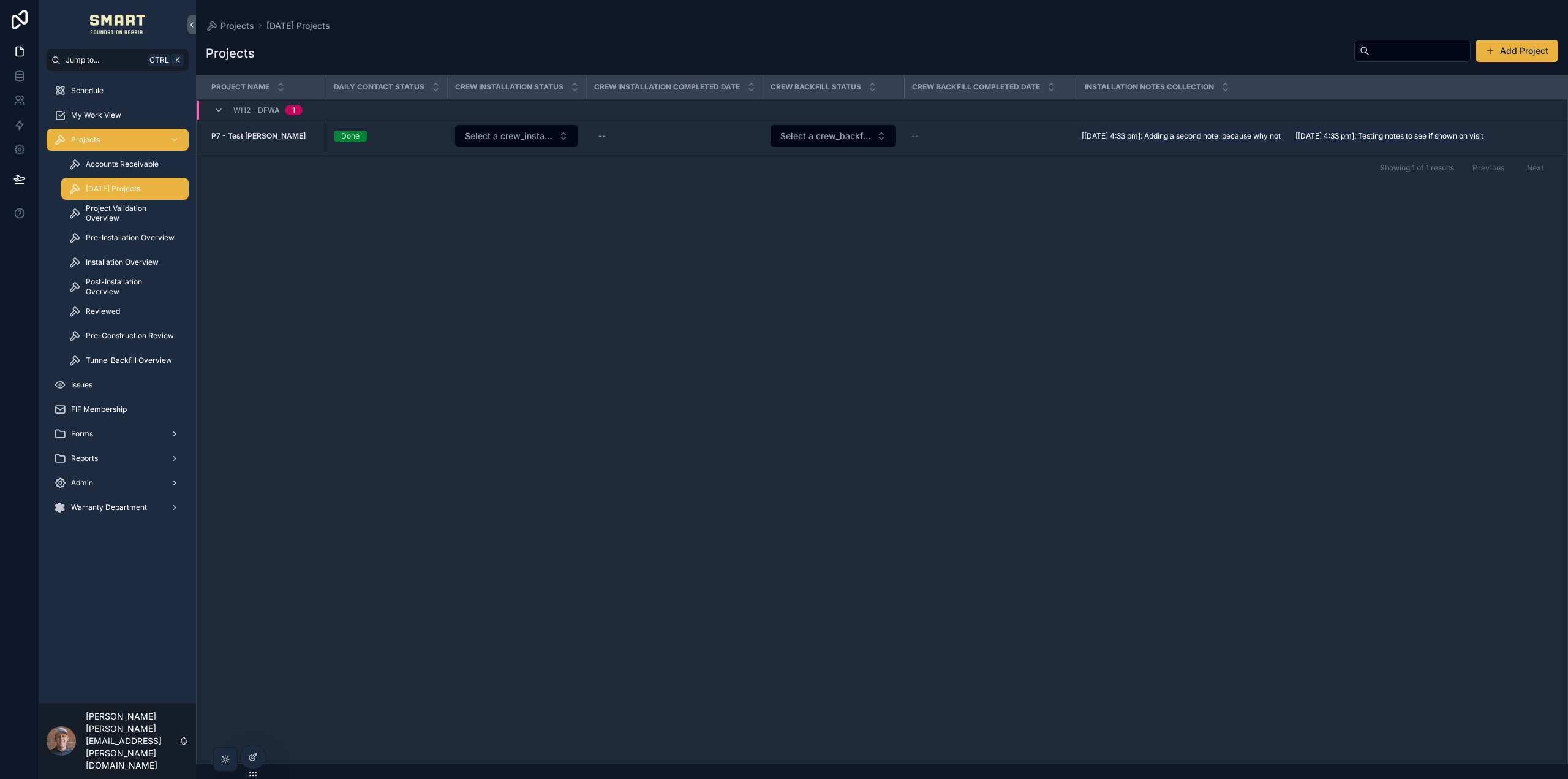
click at [109, 114] on span "My Work View" at bounding box center [97, 115] width 51 height 10
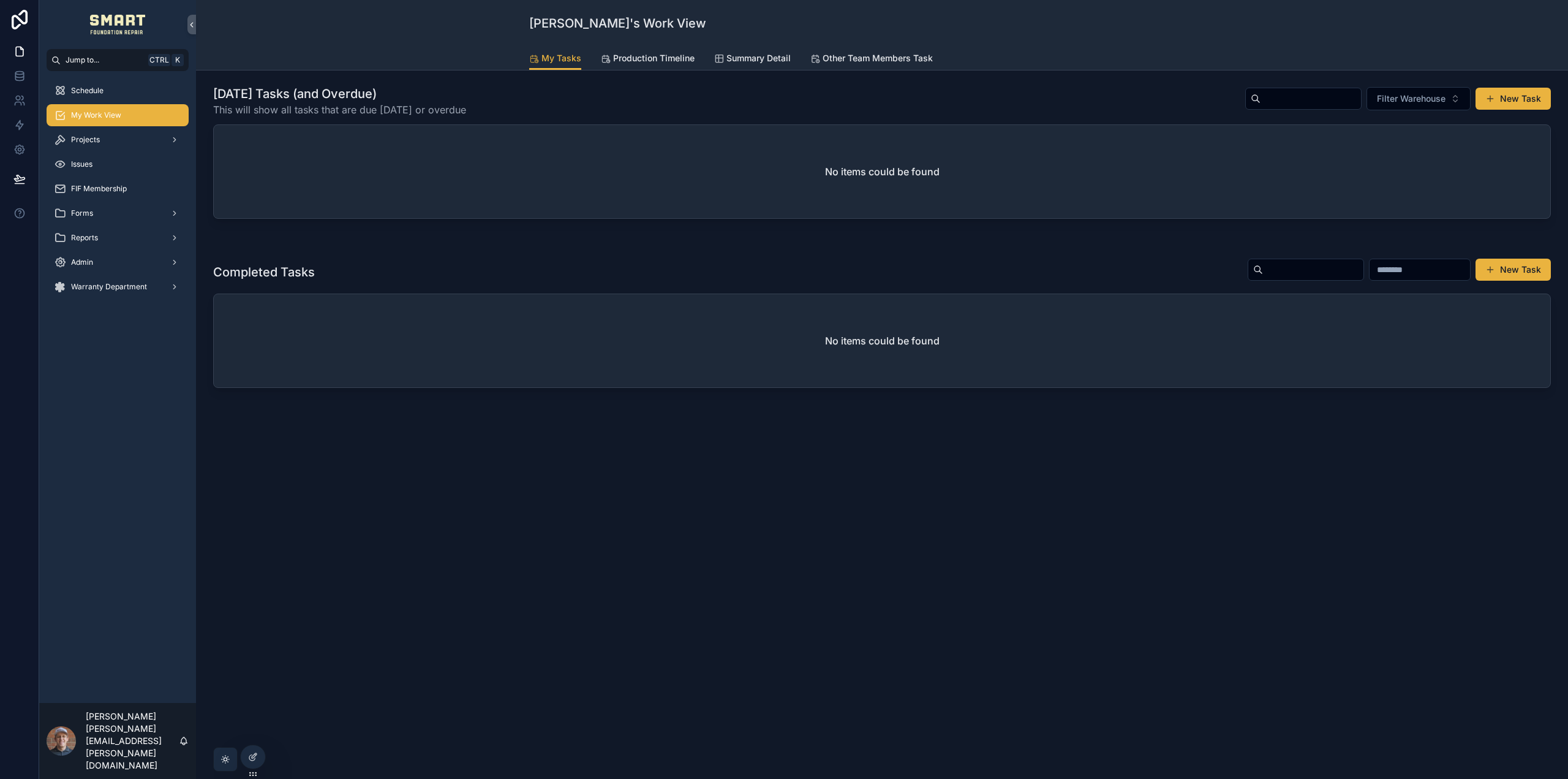
click at [902, 63] on span "Other Team Members Task" at bounding box center [878, 59] width 110 height 13
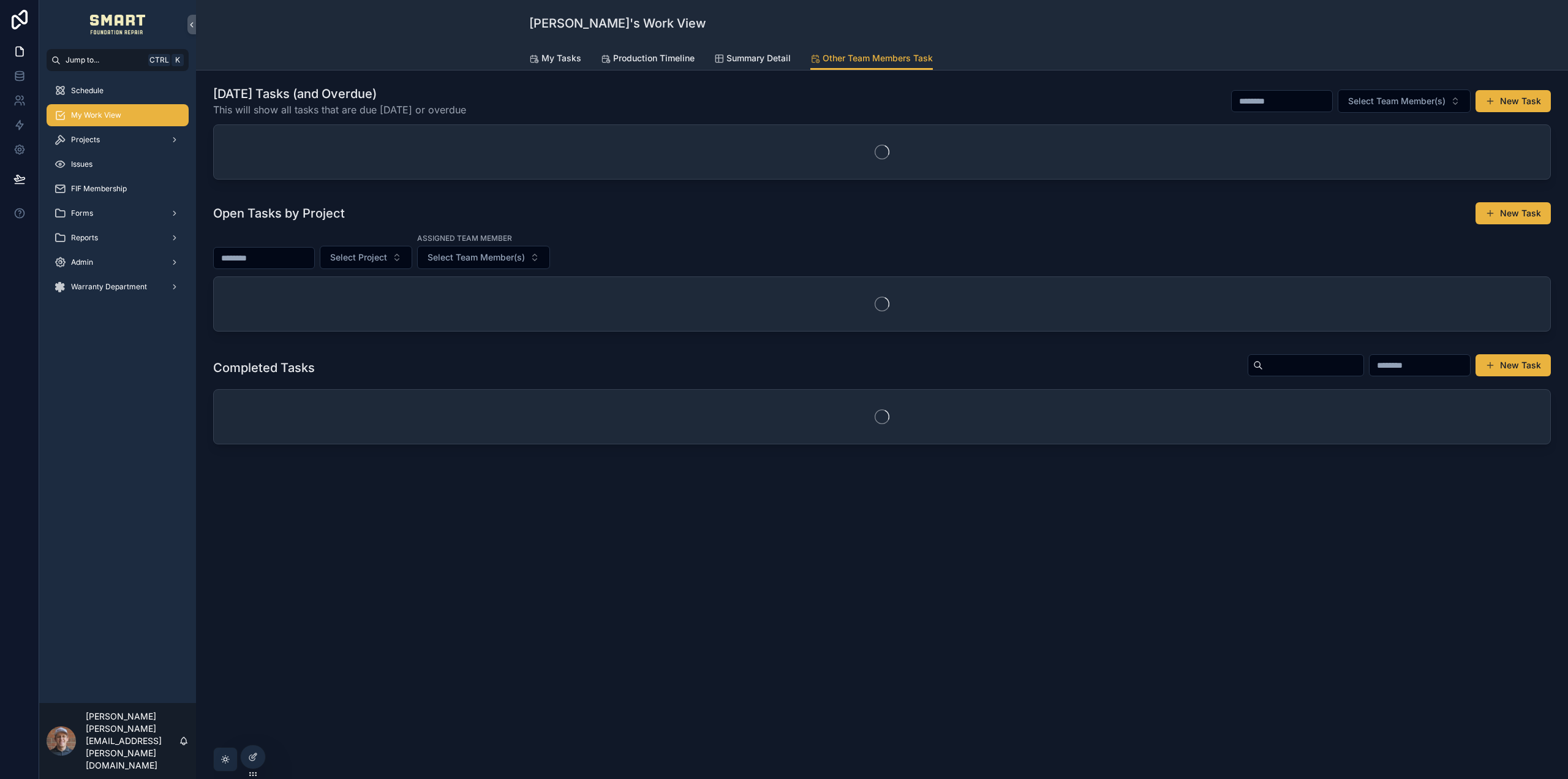
click at [1428, 104] on span "Select Team Member(s)" at bounding box center [1397, 101] width 98 height 13
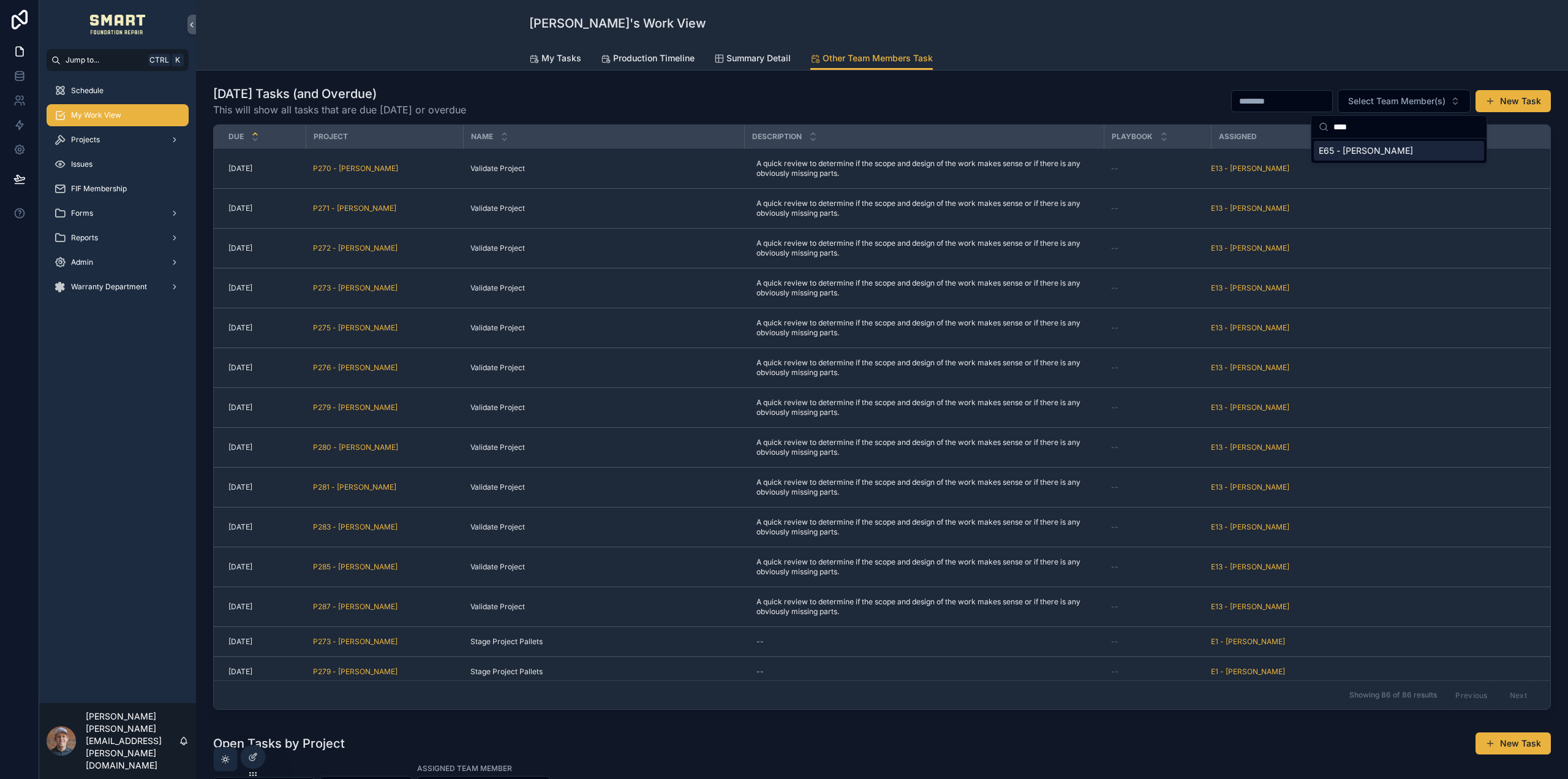
type input "****"
click at [1376, 146] on span "E65 - [PERSON_NAME]" at bounding box center [1366, 151] width 94 height 13
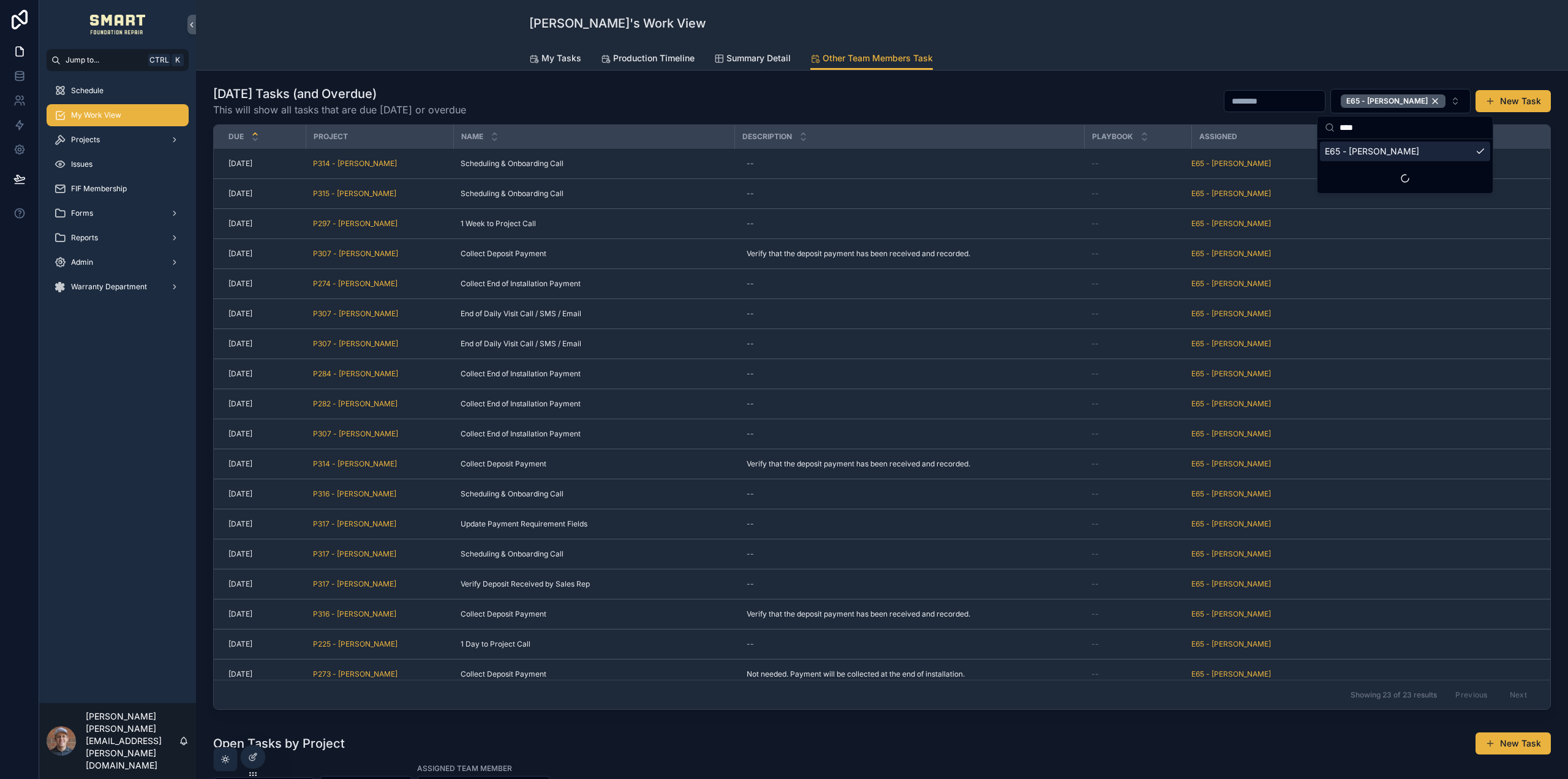
click at [1175, 63] on div "My Tasks Production Timeline Summary Detail Other Team Members Task" at bounding box center [882, 58] width 705 height 24
click at [122, 138] on div "Projects" at bounding box center [118, 140] width 128 height 20
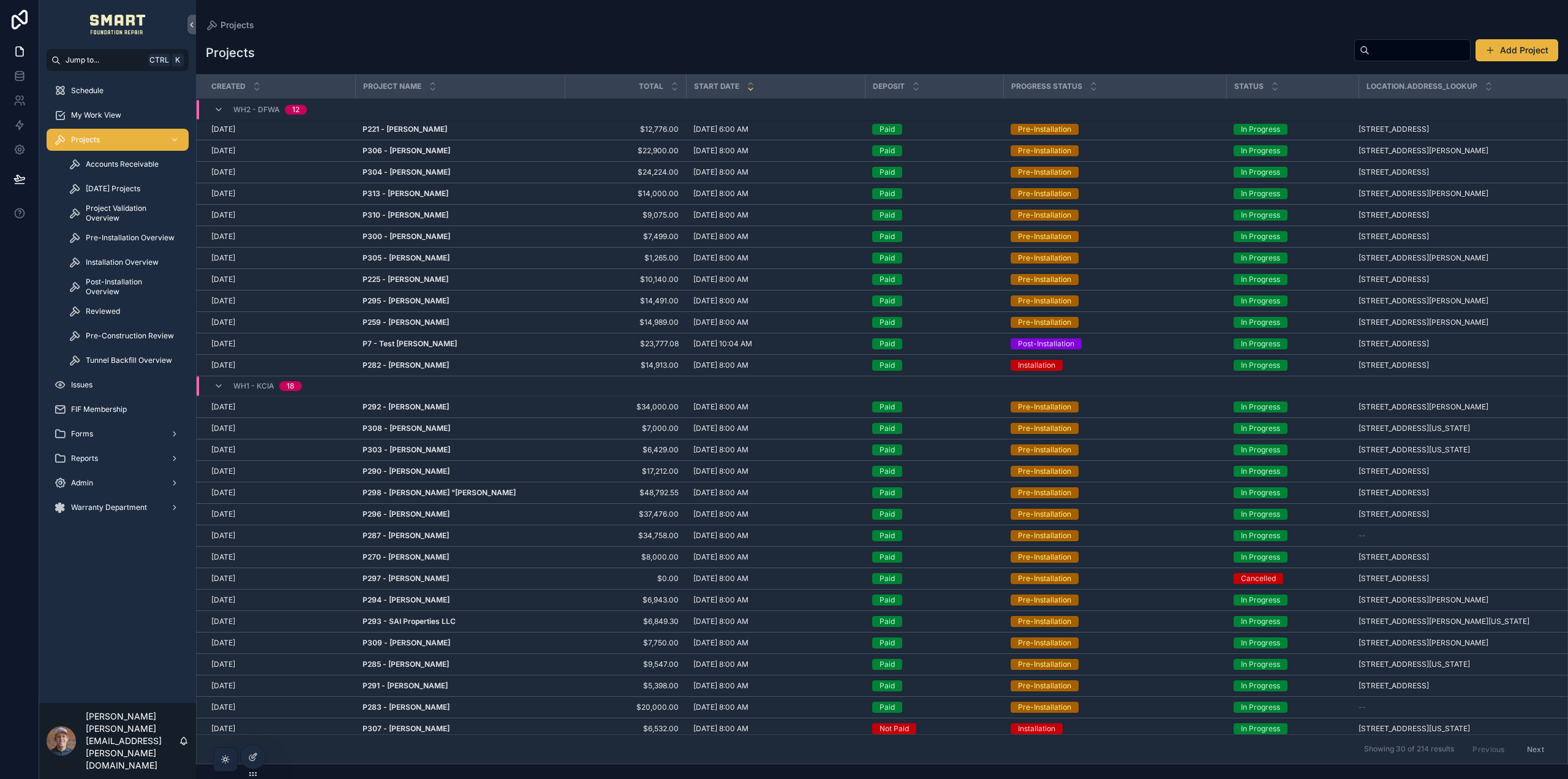
click at [118, 186] on span "[DATE] Projects" at bounding box center [113, 188] width 54 height 10
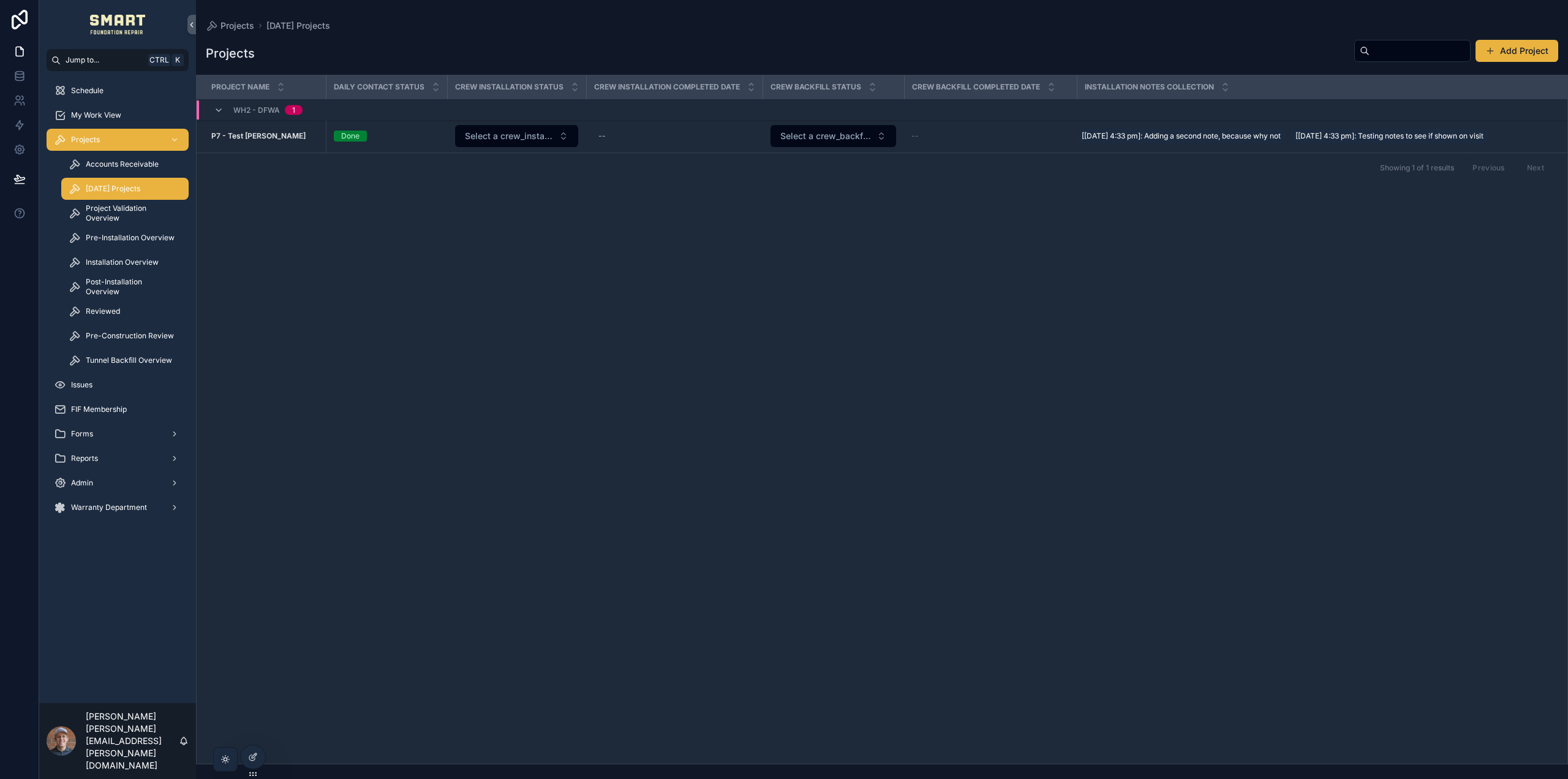
click at [134, 206] on span "Project Validation Overview" at bounding box center [131, 214] width 90 height 20
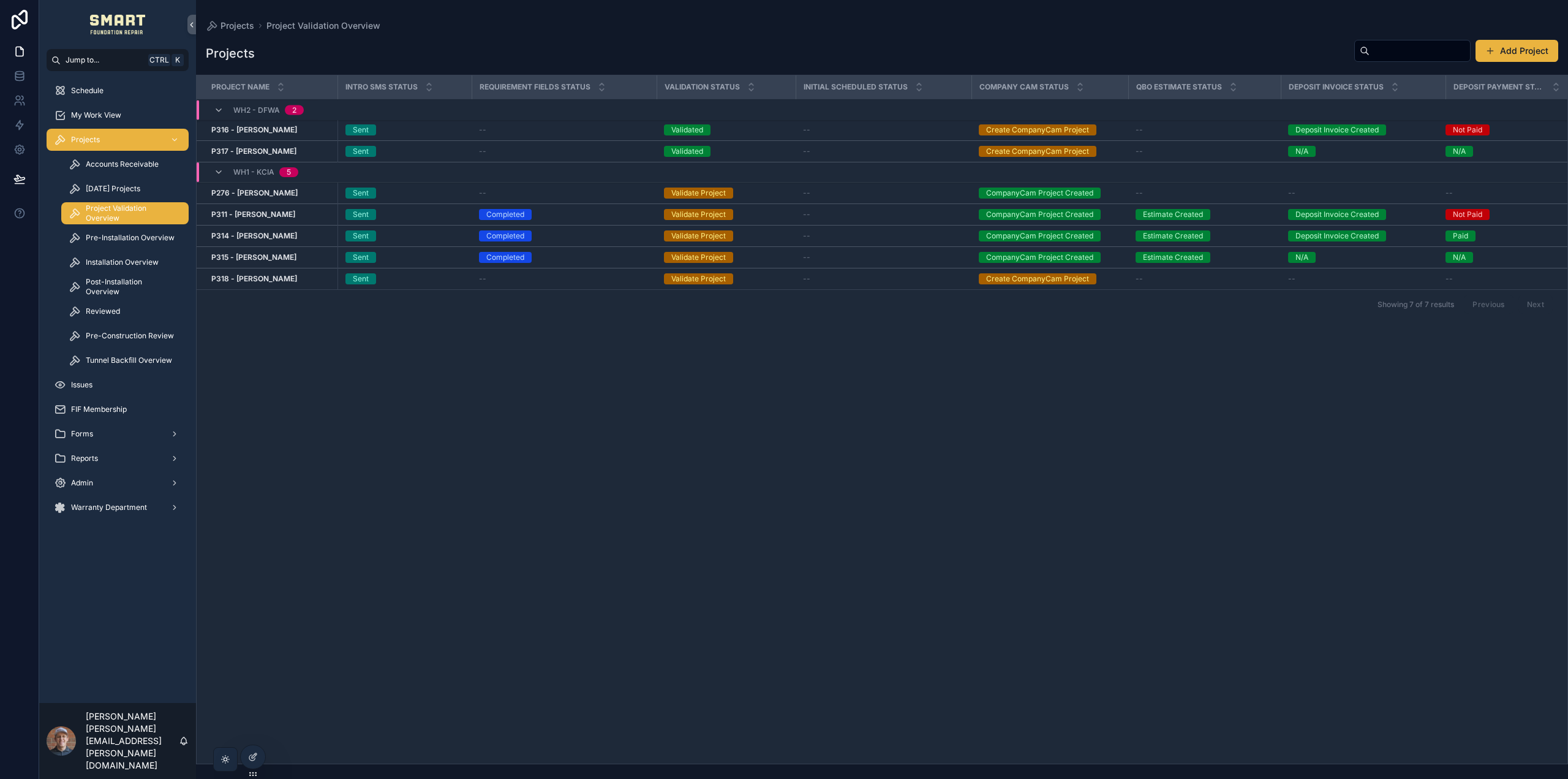
click at [100, 117] on span "My Work View" at bounding box center [97, 115] width 51 height 10
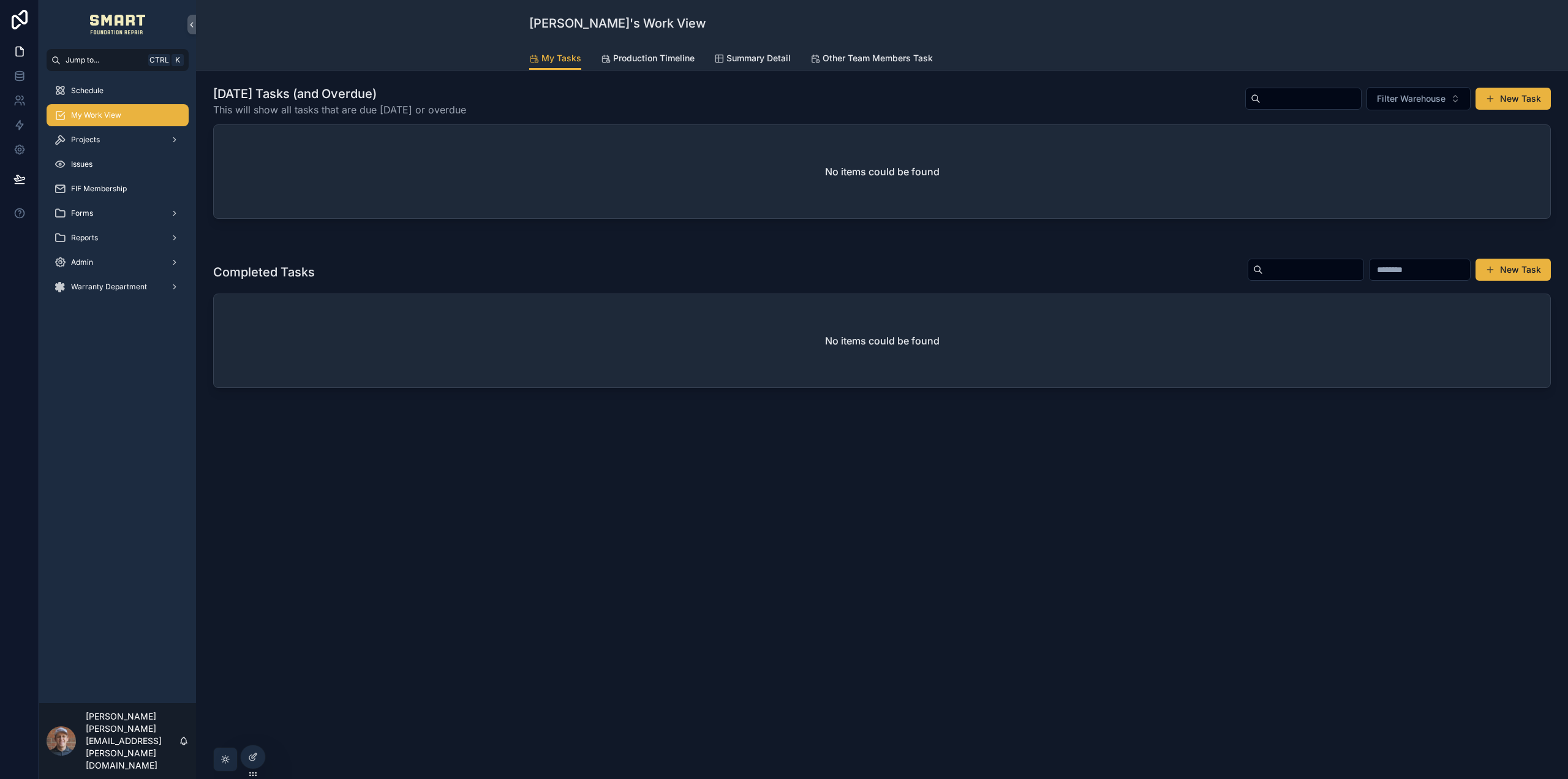
click at [662, 49] on link "Production Timeline" at bounding box center [648, 59] width 94 height 24
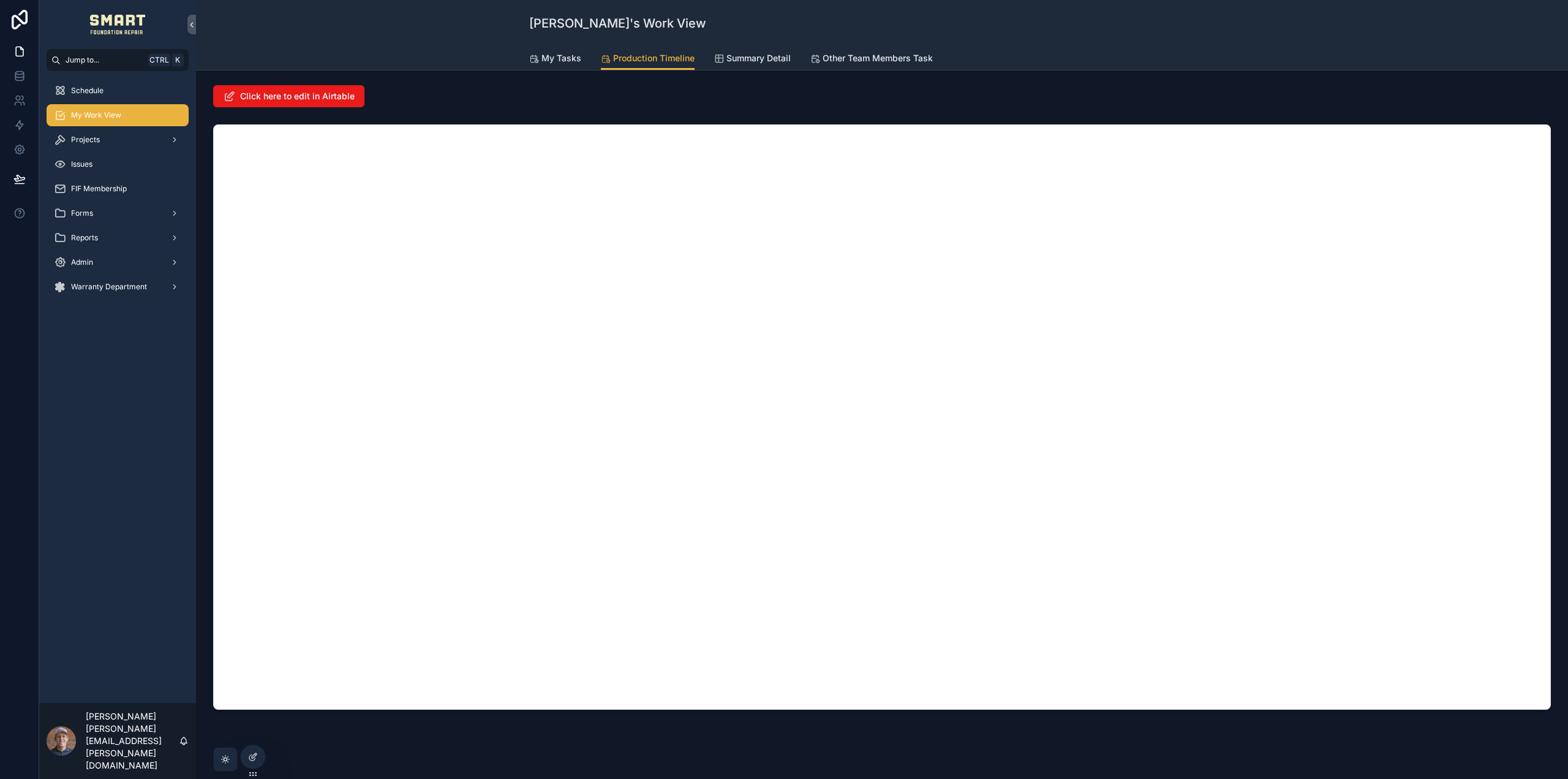
click at [299, 91] on span "Click here to edit in Airtable" at bounding box center [298, 97] width 115 height 13
click at [734, 86] on div "Click here to edit in Airtable" at bounding box center [883, 96] width 1338 height 22
click at [72, 138] on span "Projects" at bounding box center [86, 139] width 29 height 10
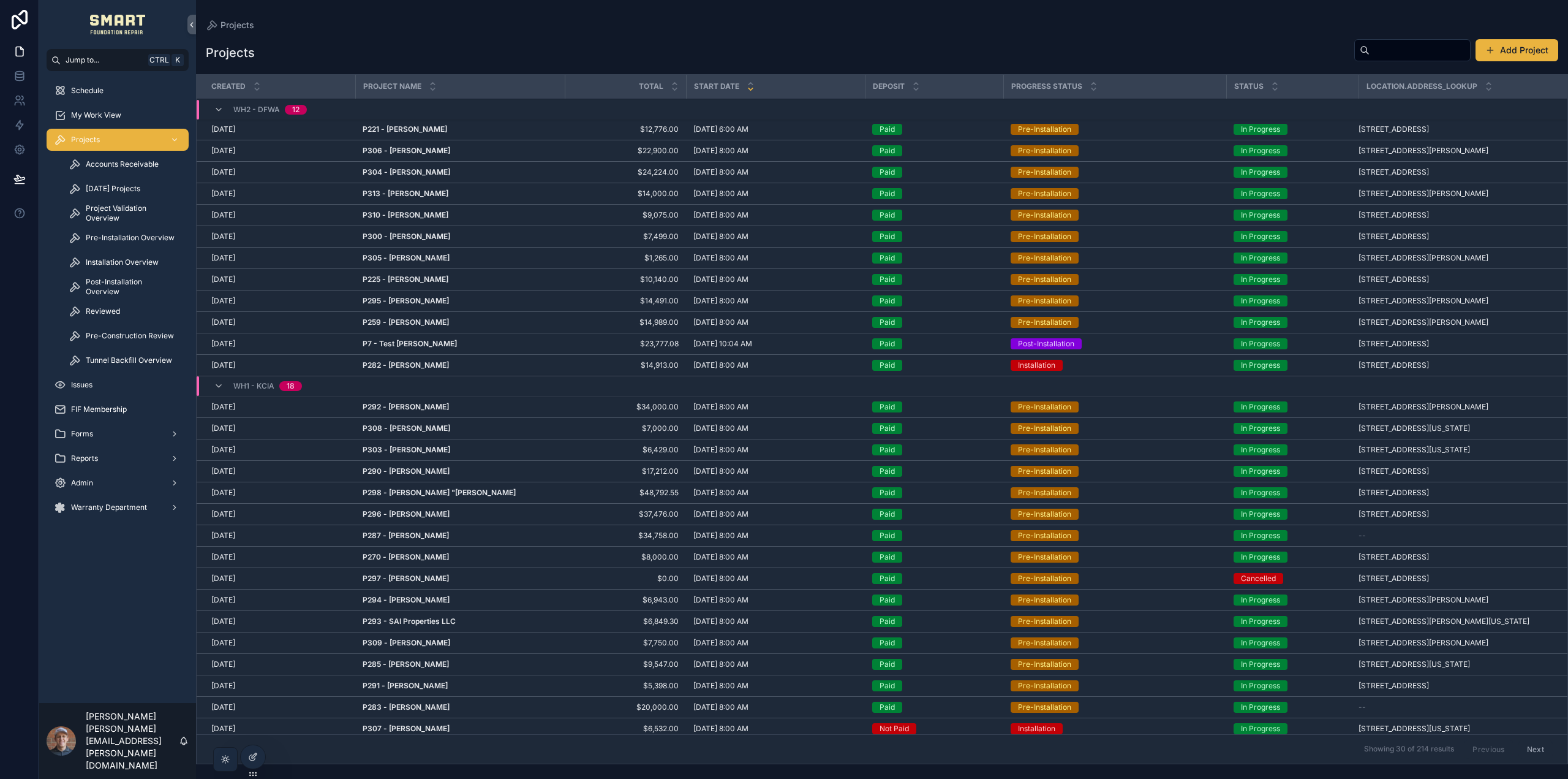
click at [117, 212] on span "Project Validation Overview" at bounding box center [131, 214] width 90 height 20
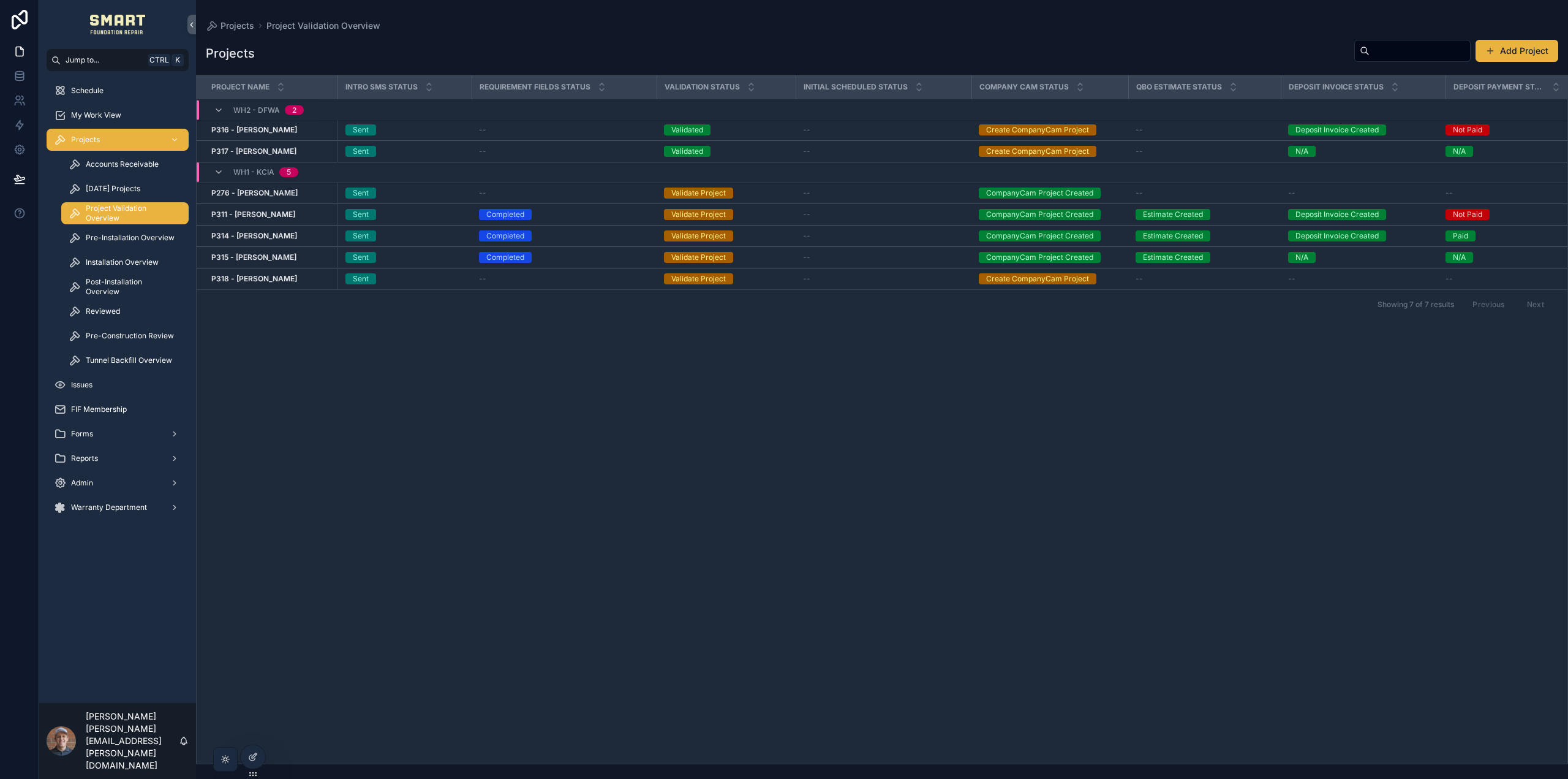
click at [126, 239] on span "Pre-Installation Overview" at bounding box center [130, 237] width 89 height 10
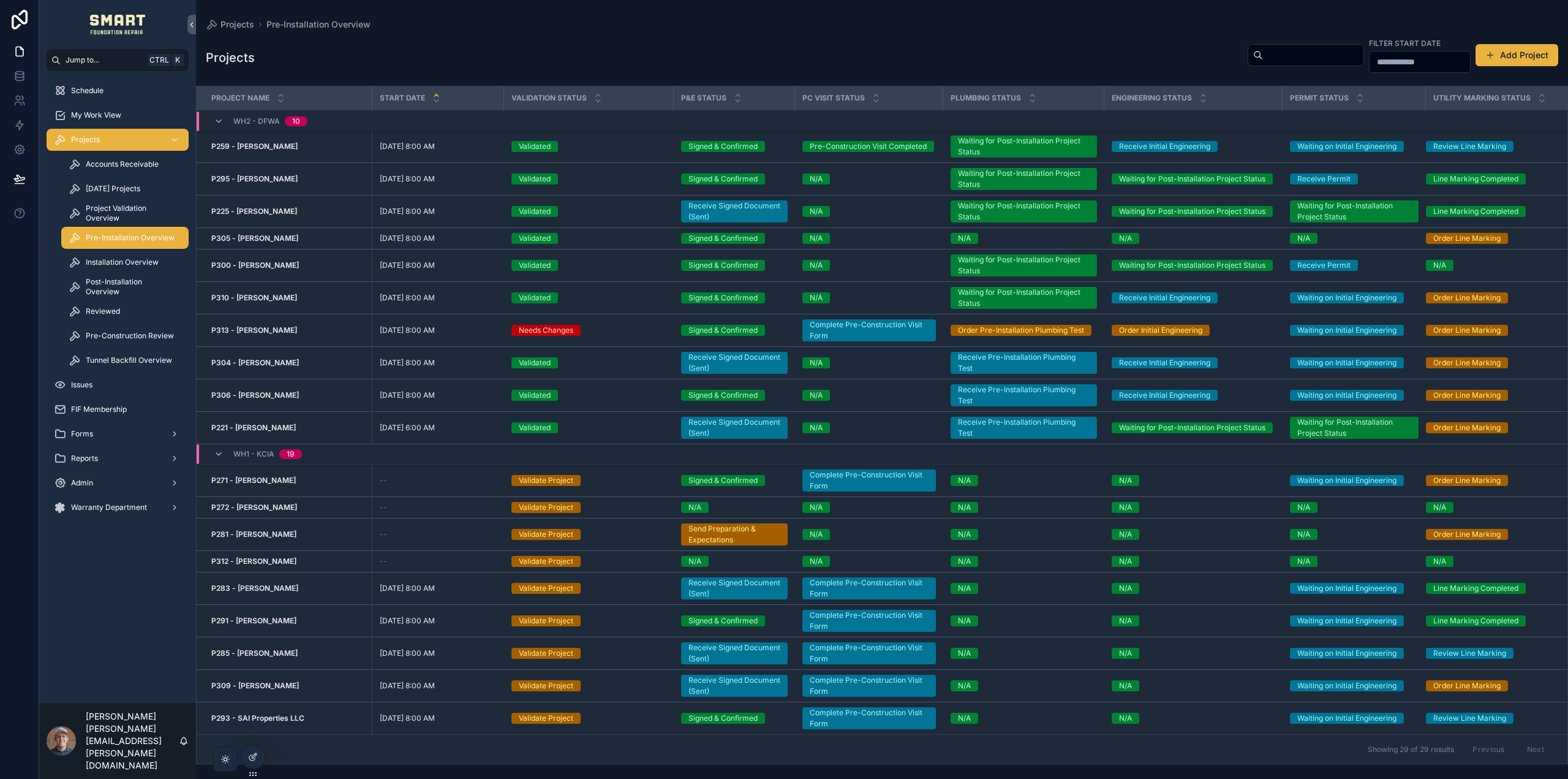
click at [129, 216] on span "Project Validation Overview" at bounding box center [131, 214] width 90 height 20
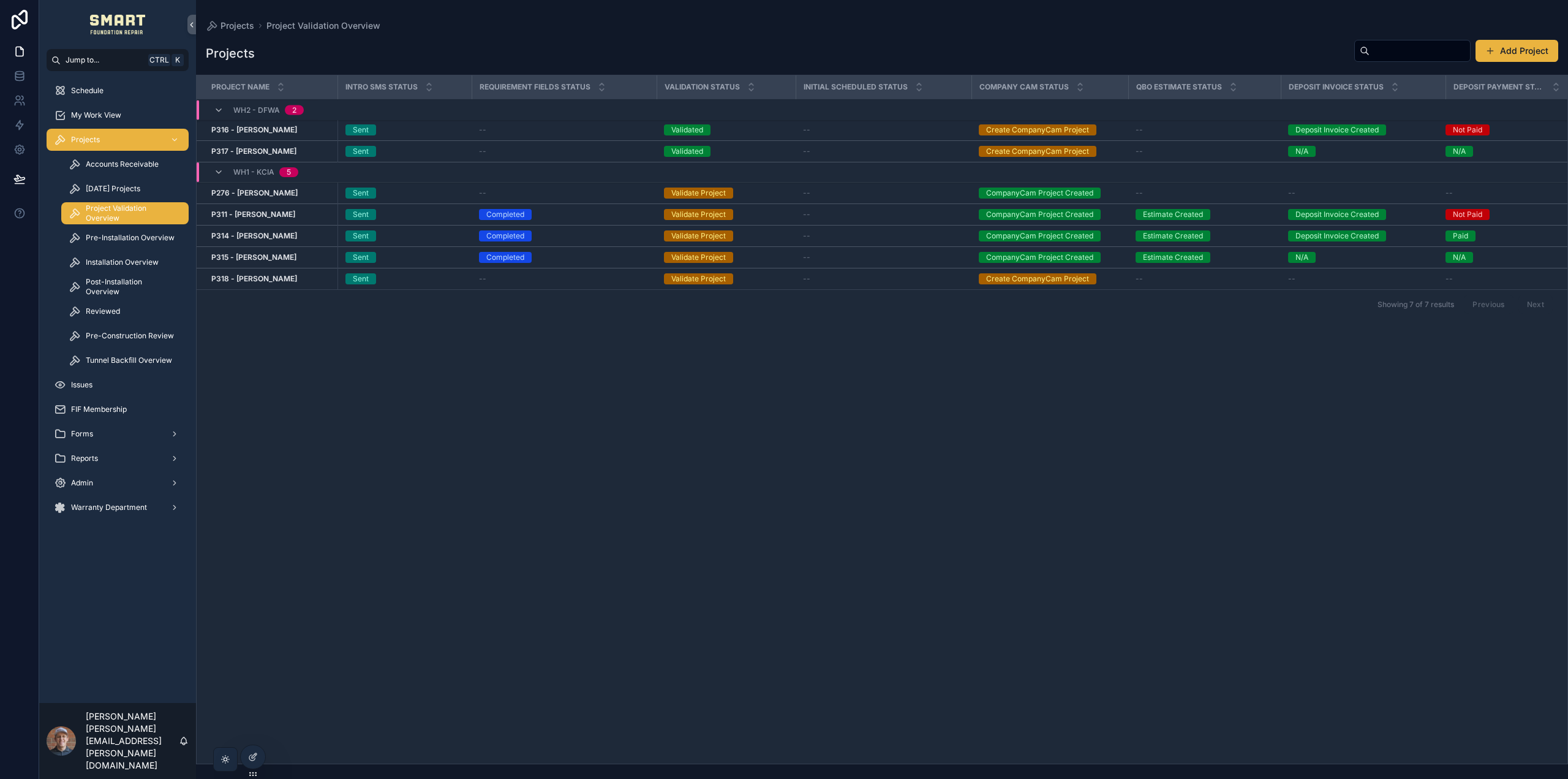
click at [128, 187] on span "[DATE] Projects" at bounding box center [113, 188] width 54 height 10
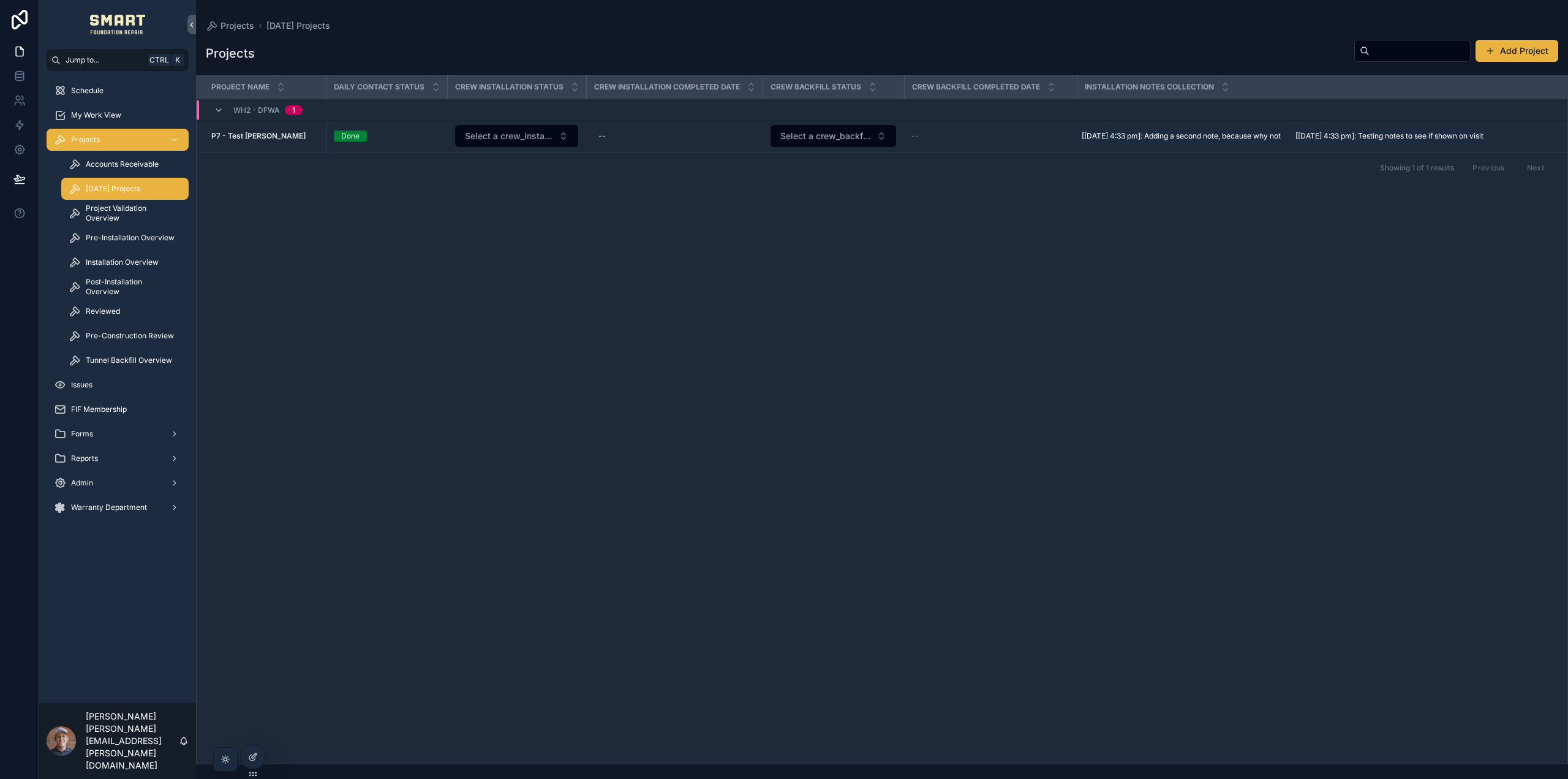
click at [132, 212] on span "Project Validation Overview" at bounding box center [131, 214] width 90 height 20
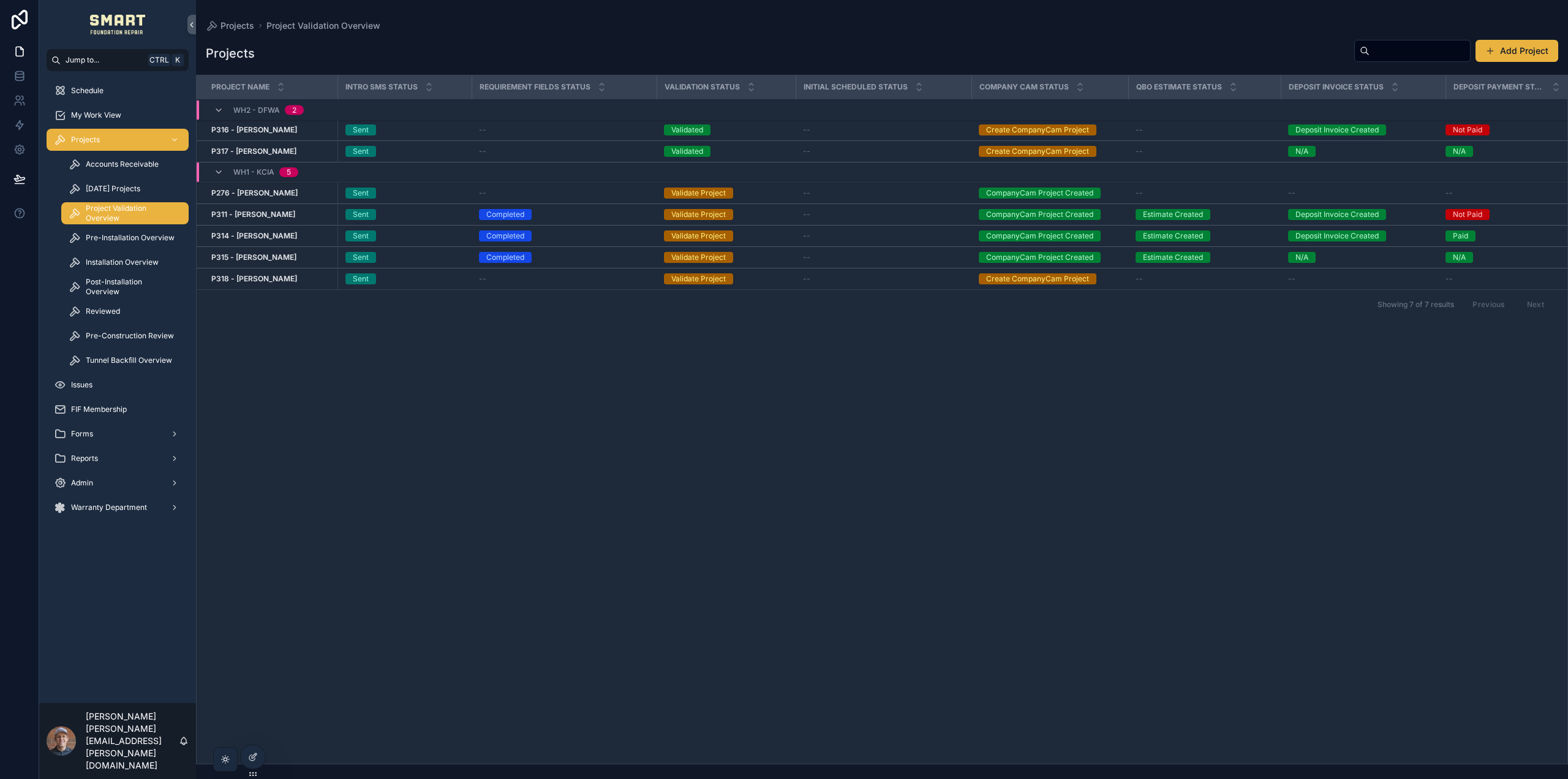
click at [242, 128] on strong "P316 - Aliya Zuberi" at bounding box center [254, 129] width 86 height 9
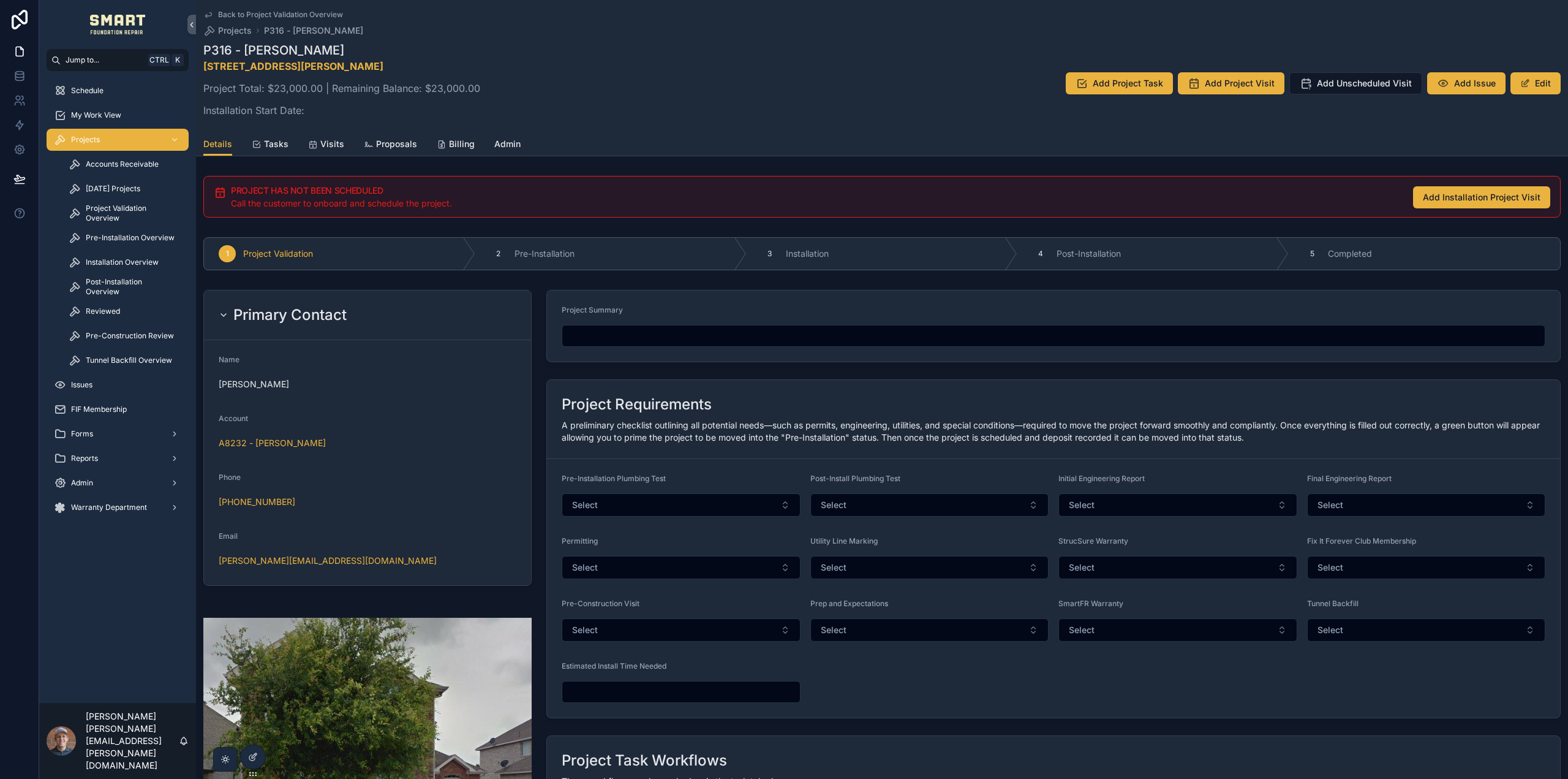
click at [264, 145] on span "Tasks" at bounding box center [276, 144] width 24 height 13
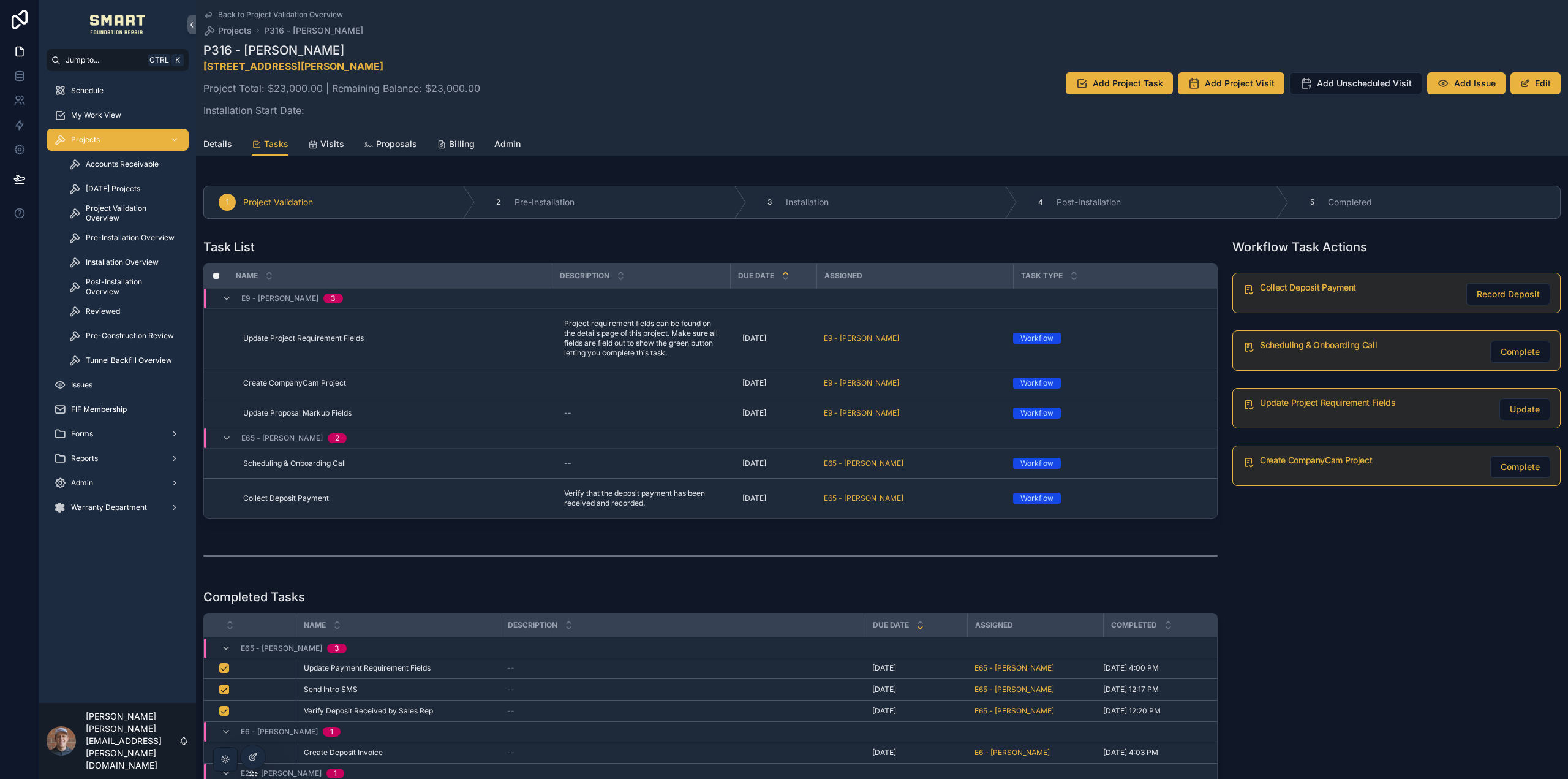
click at [222, 142] on span "Details" at bounding box center [218, 144] width 29 height 13
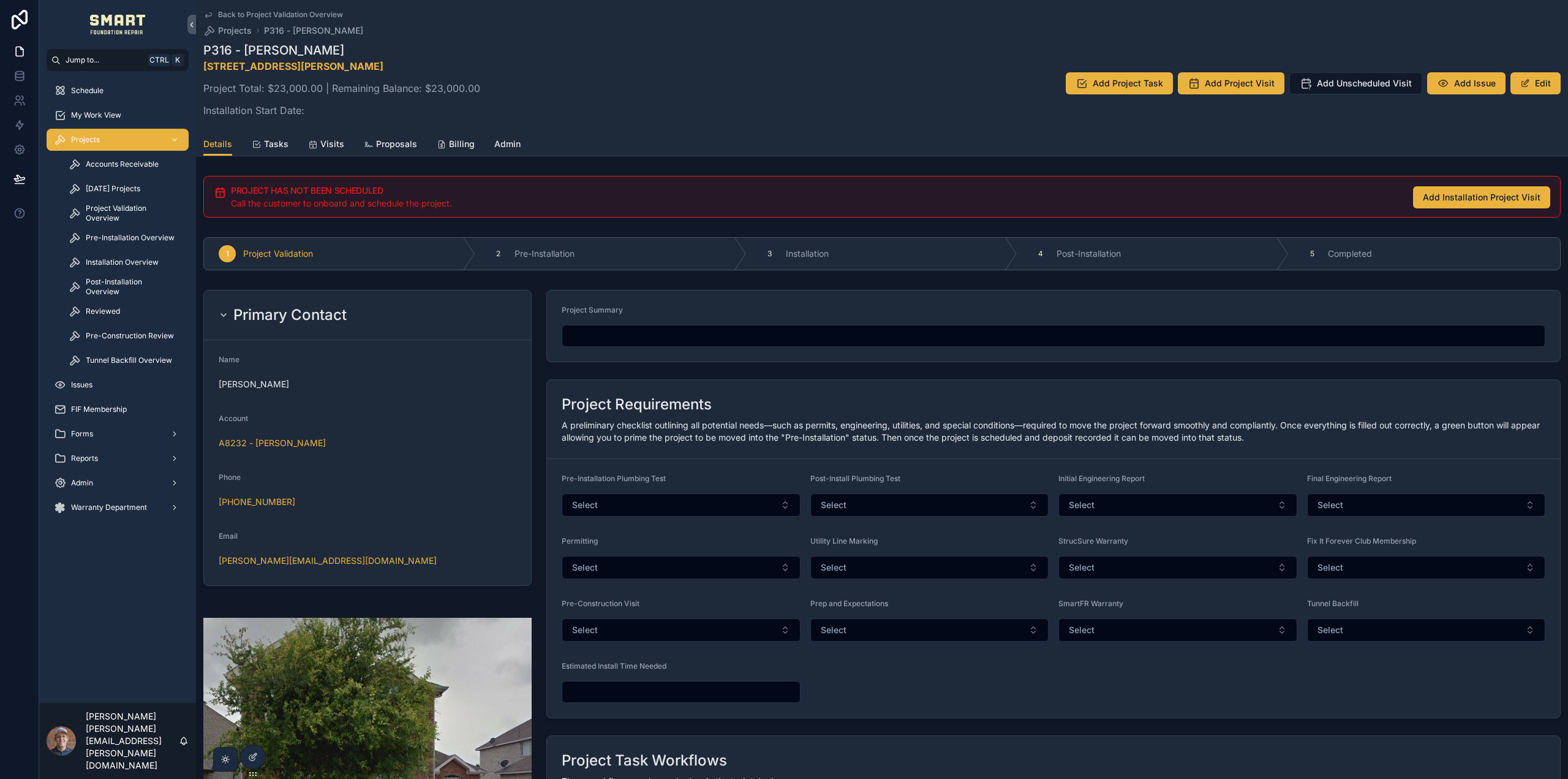
click at [271, 142] on span "Tasks" at bounding box center [276, 144] width 24 height 13
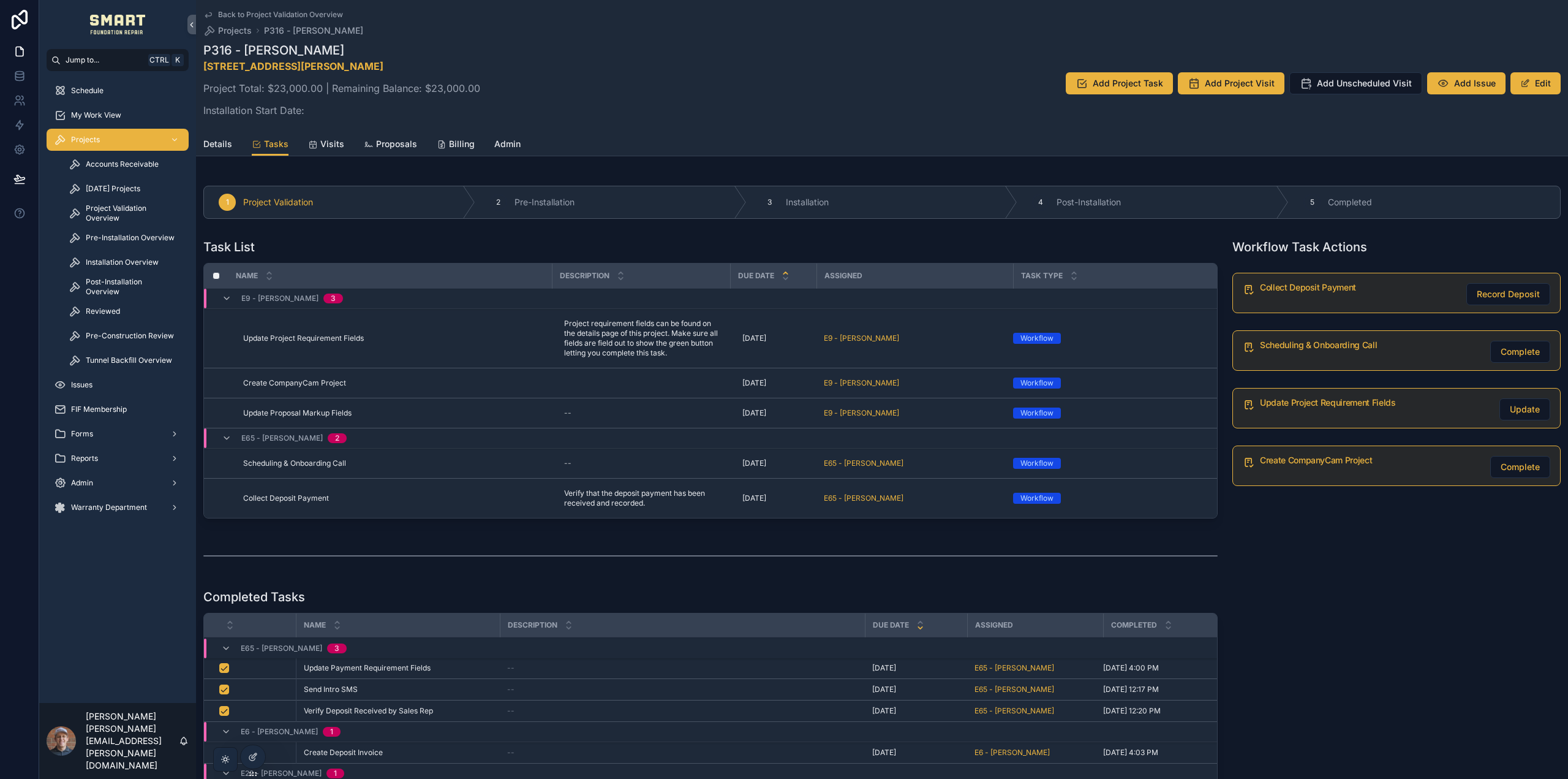
click at [220, 144] on span "Details" at bounding box center [218, 144] width 29 height 13
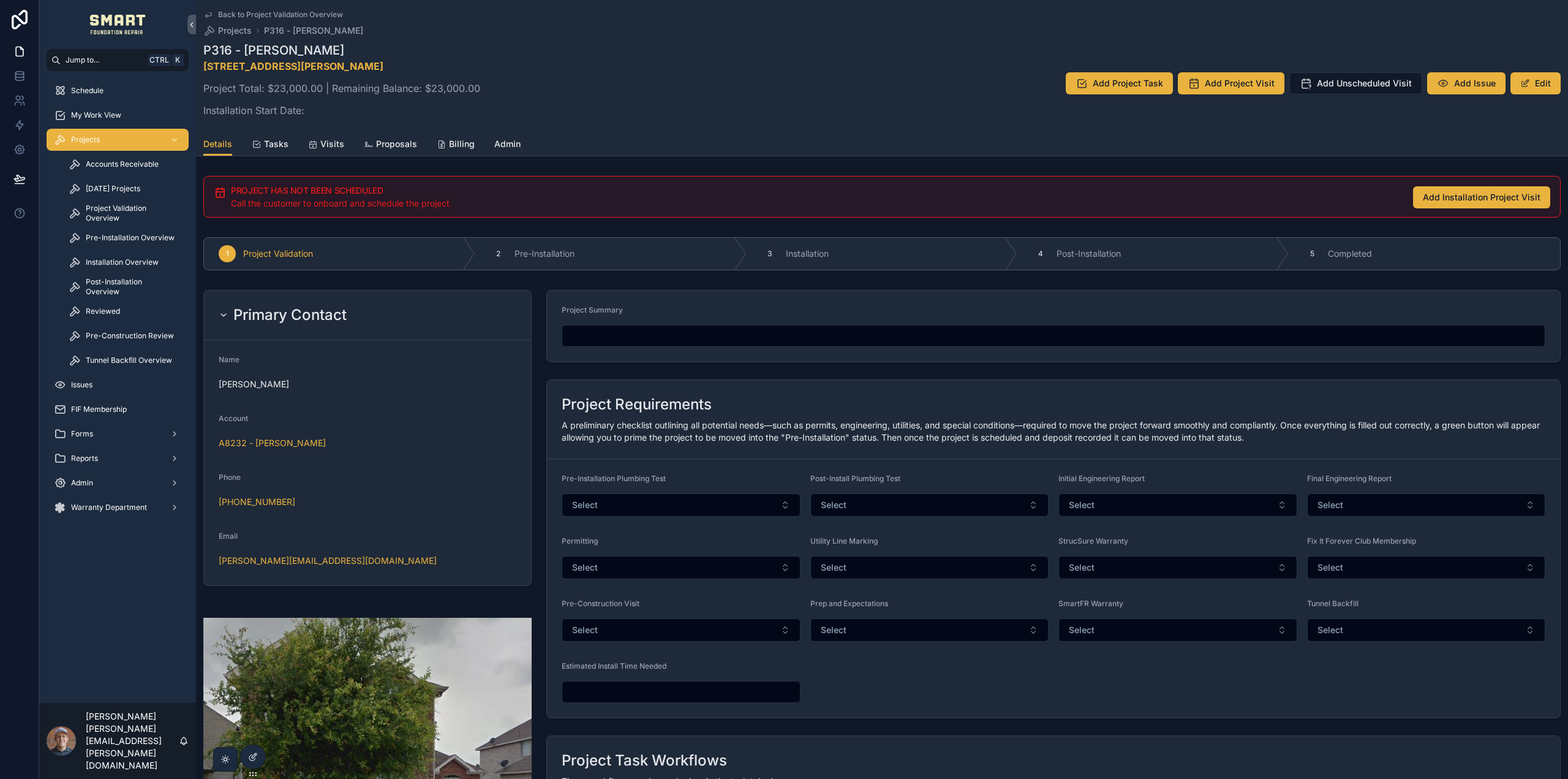
click at [466, 143] on span "Billing" at bounding box center [462, 144] width 25 height 13
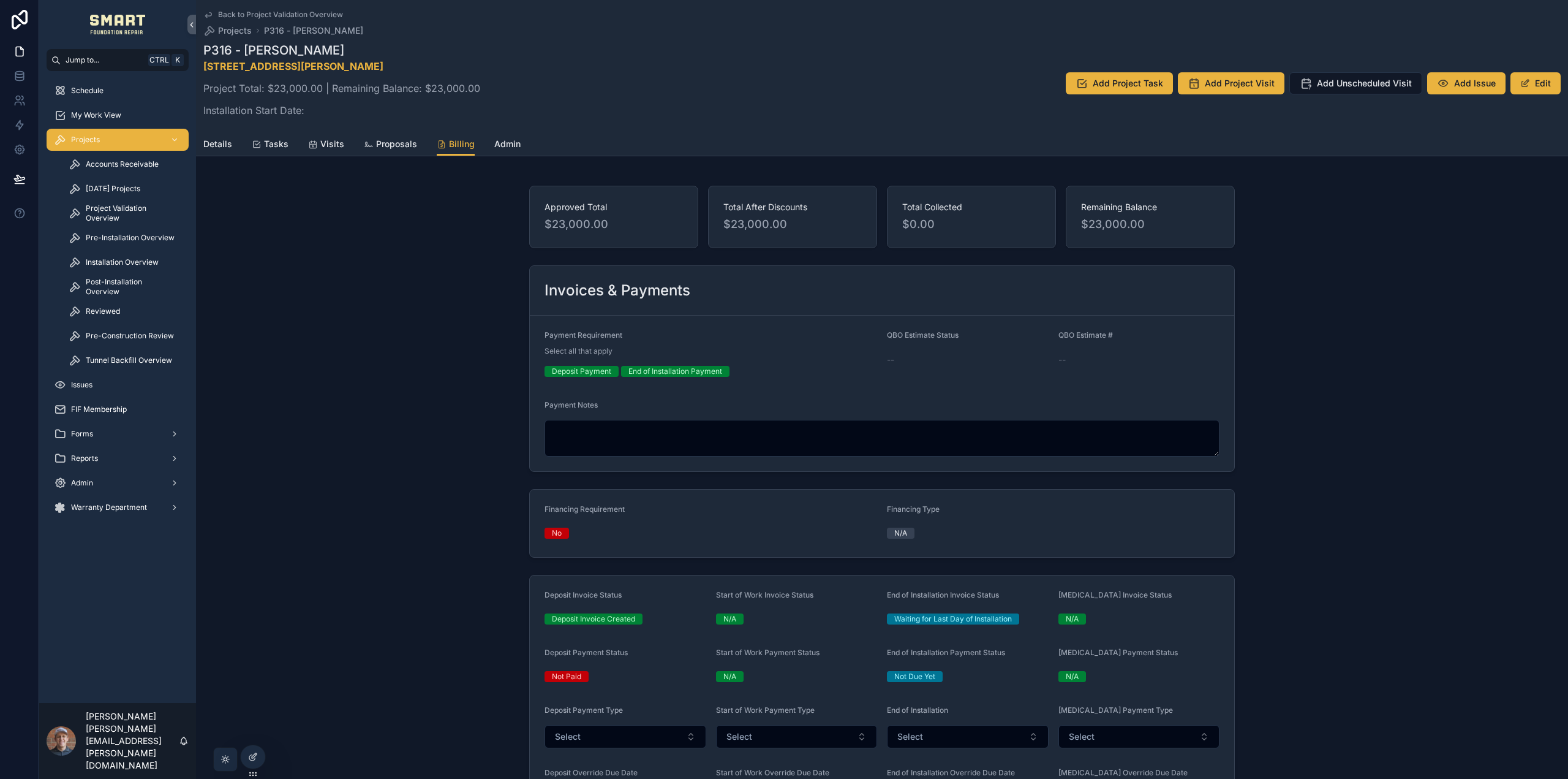
click at [210, 144] on span "Details" at bounding box center [218, 144] width 29 height 13
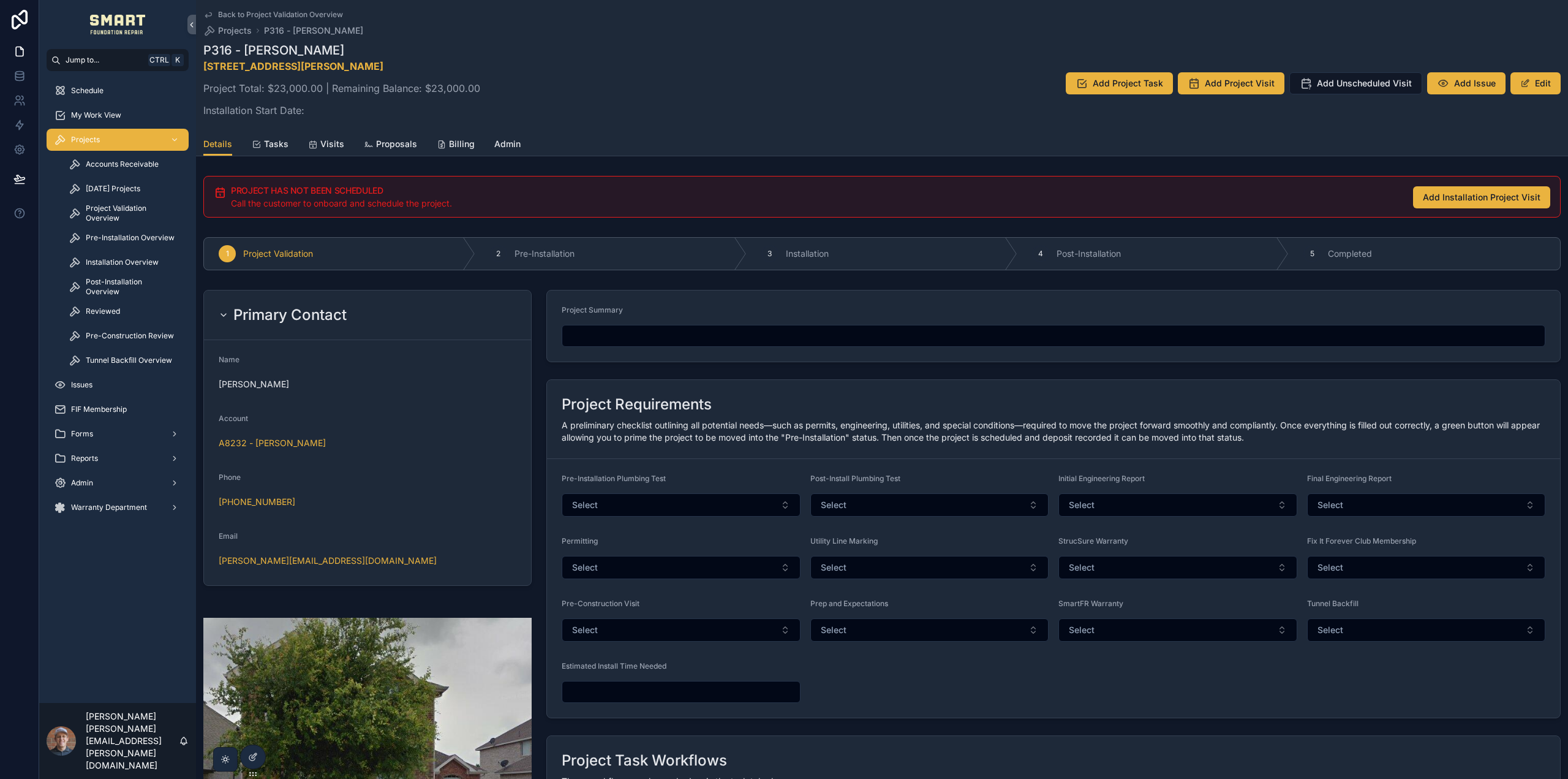
click at [250, 757] on icon at bounding box center [252, 758] width 5 height 5
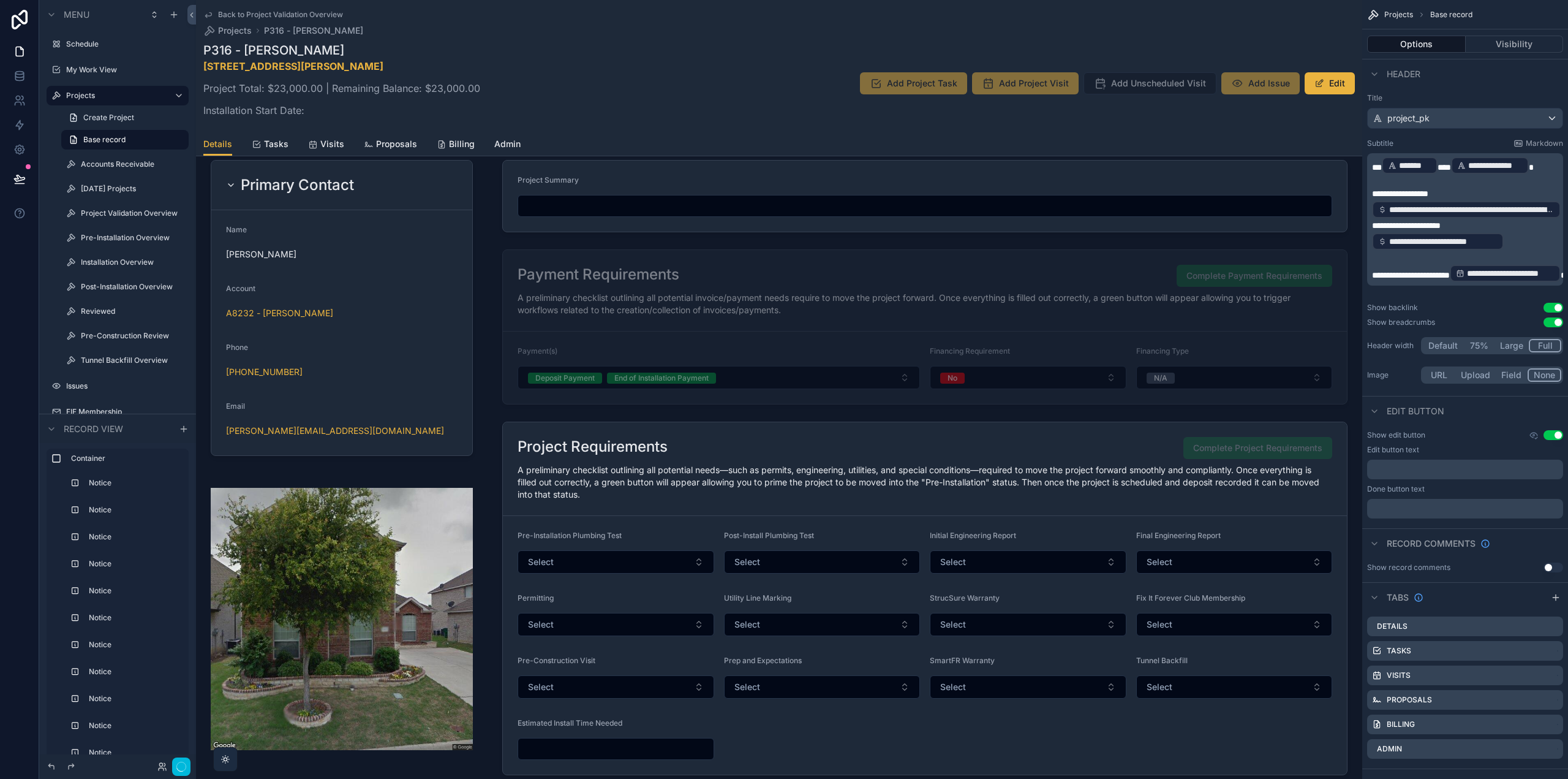
scroll to position [859, 0]
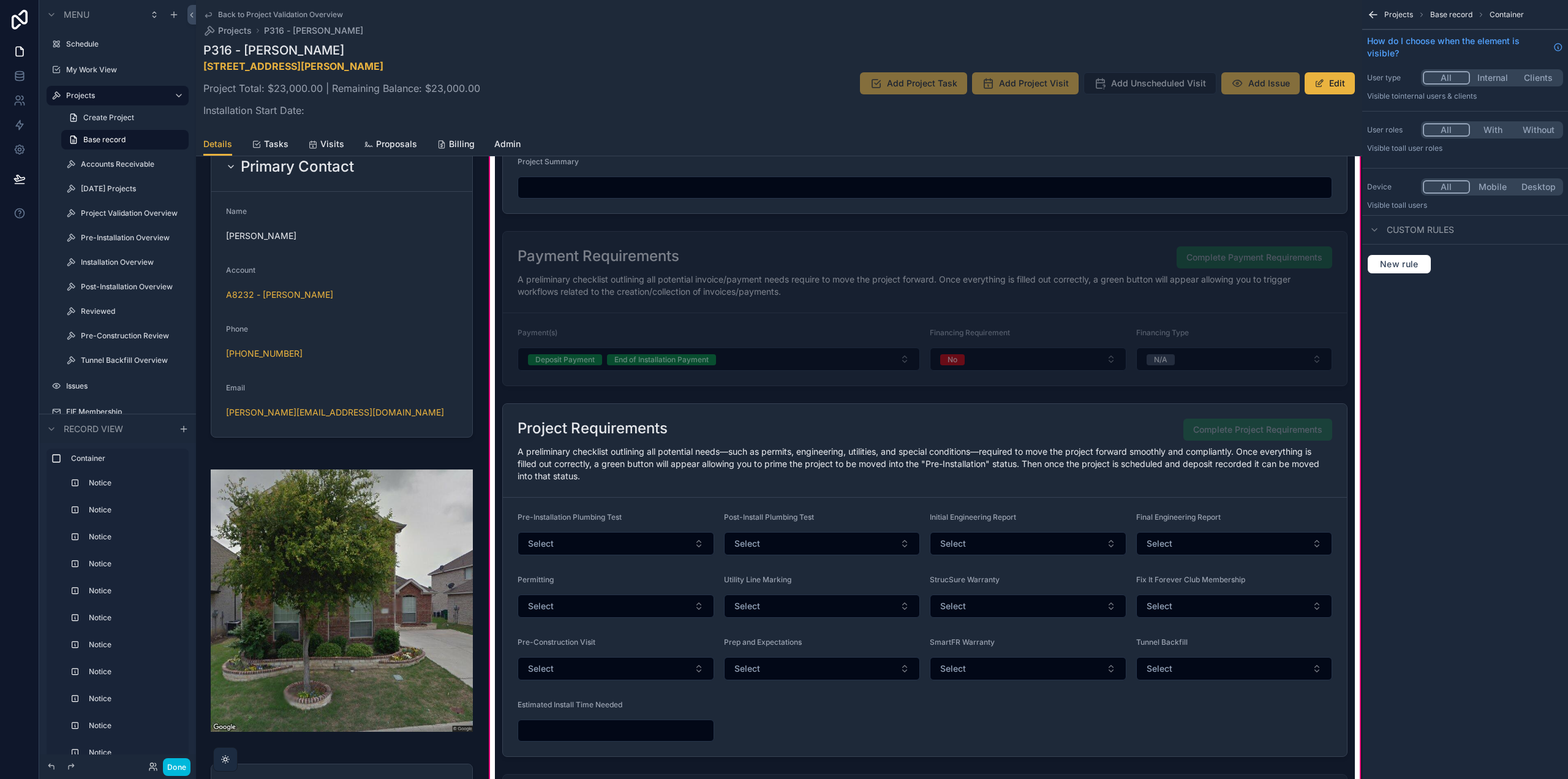
click at [628, 256] on div "scrollable content" at bounding box center [924, 309] width 860 height 165
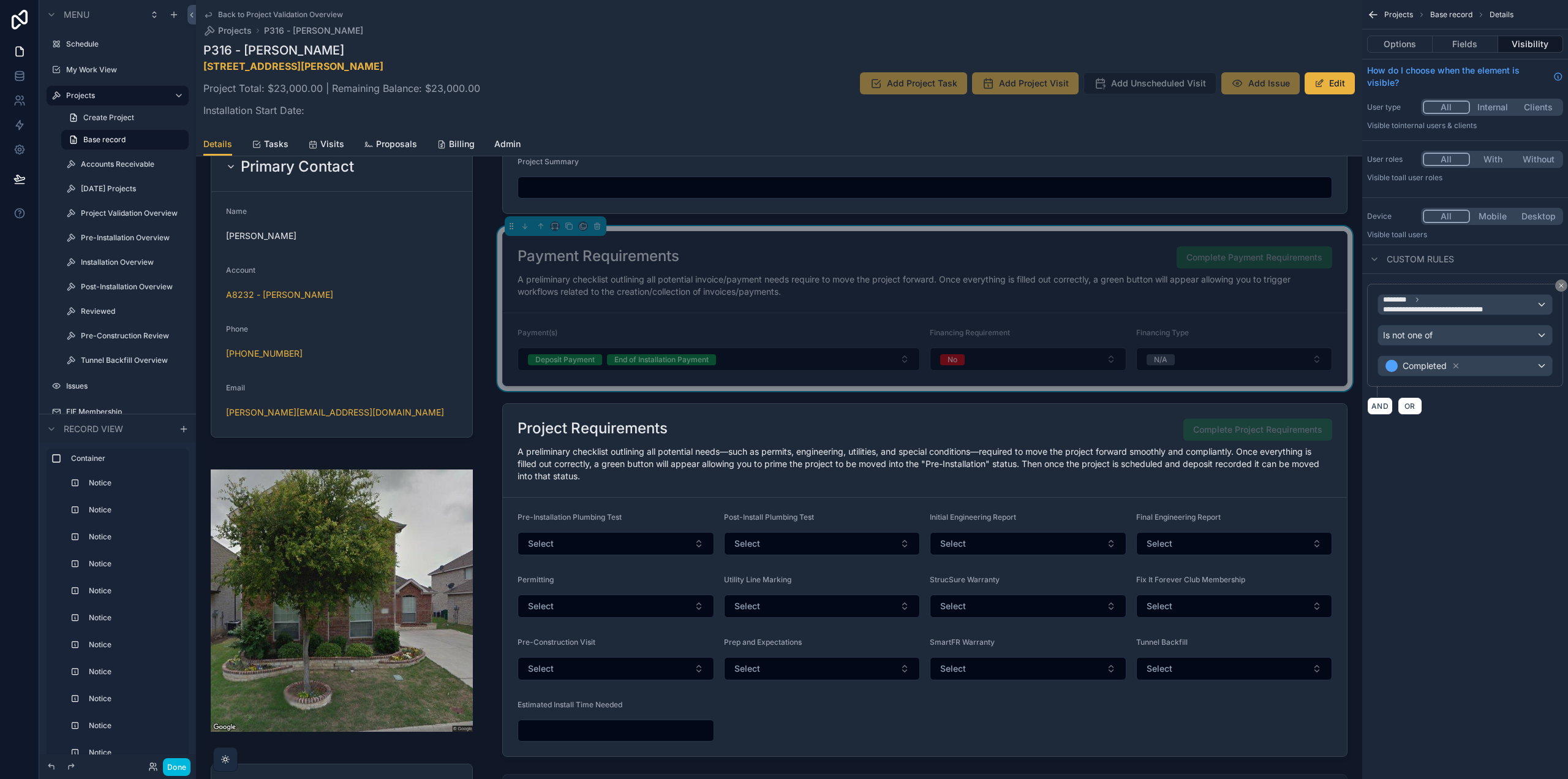
click at [643, 456] on div "scrollable content" at bounding box center [924, 580] width 860 height 364
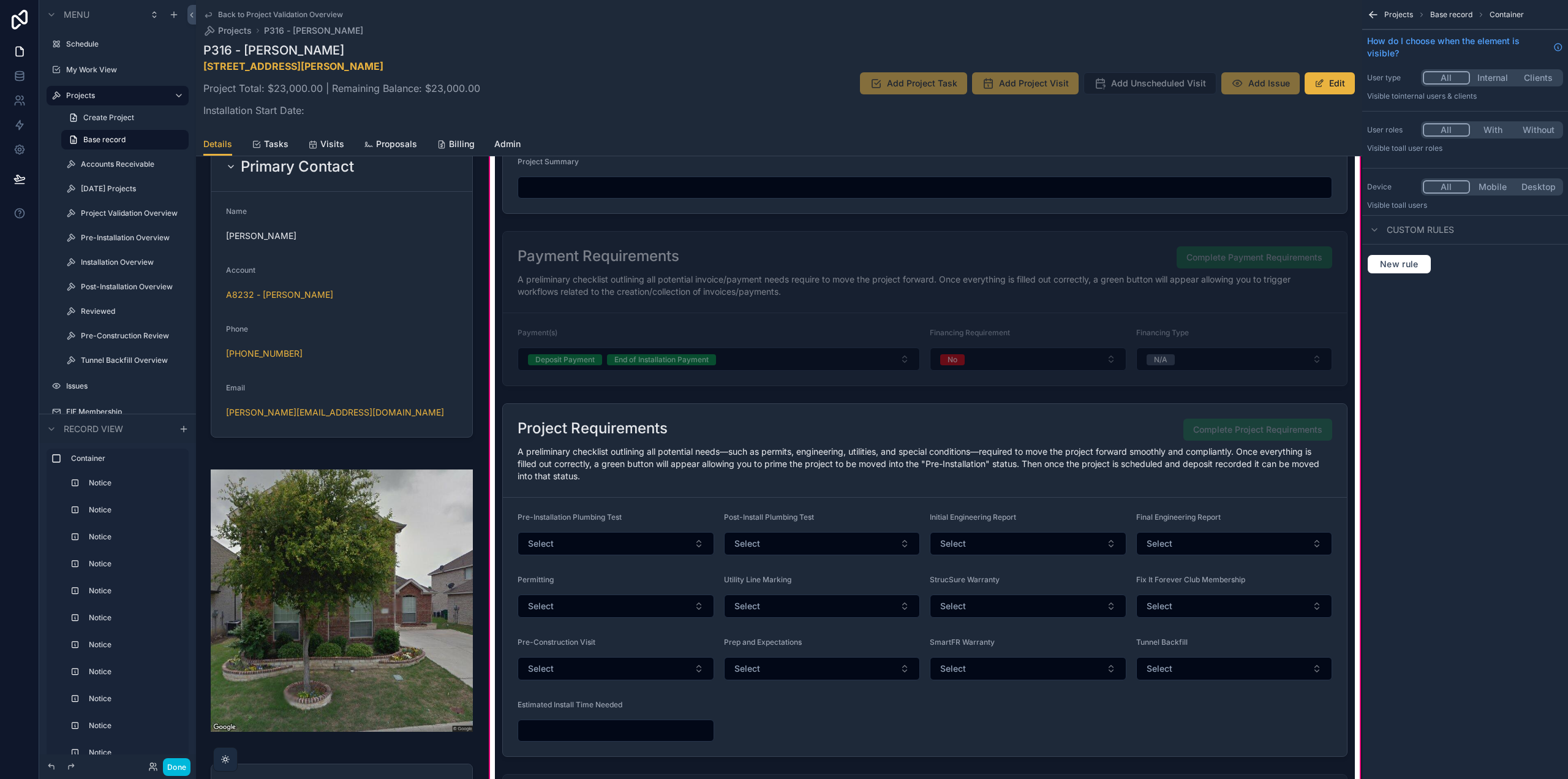
click at [179, 771] on button "Done" at bounding box center [176, 767] width 27 height 18
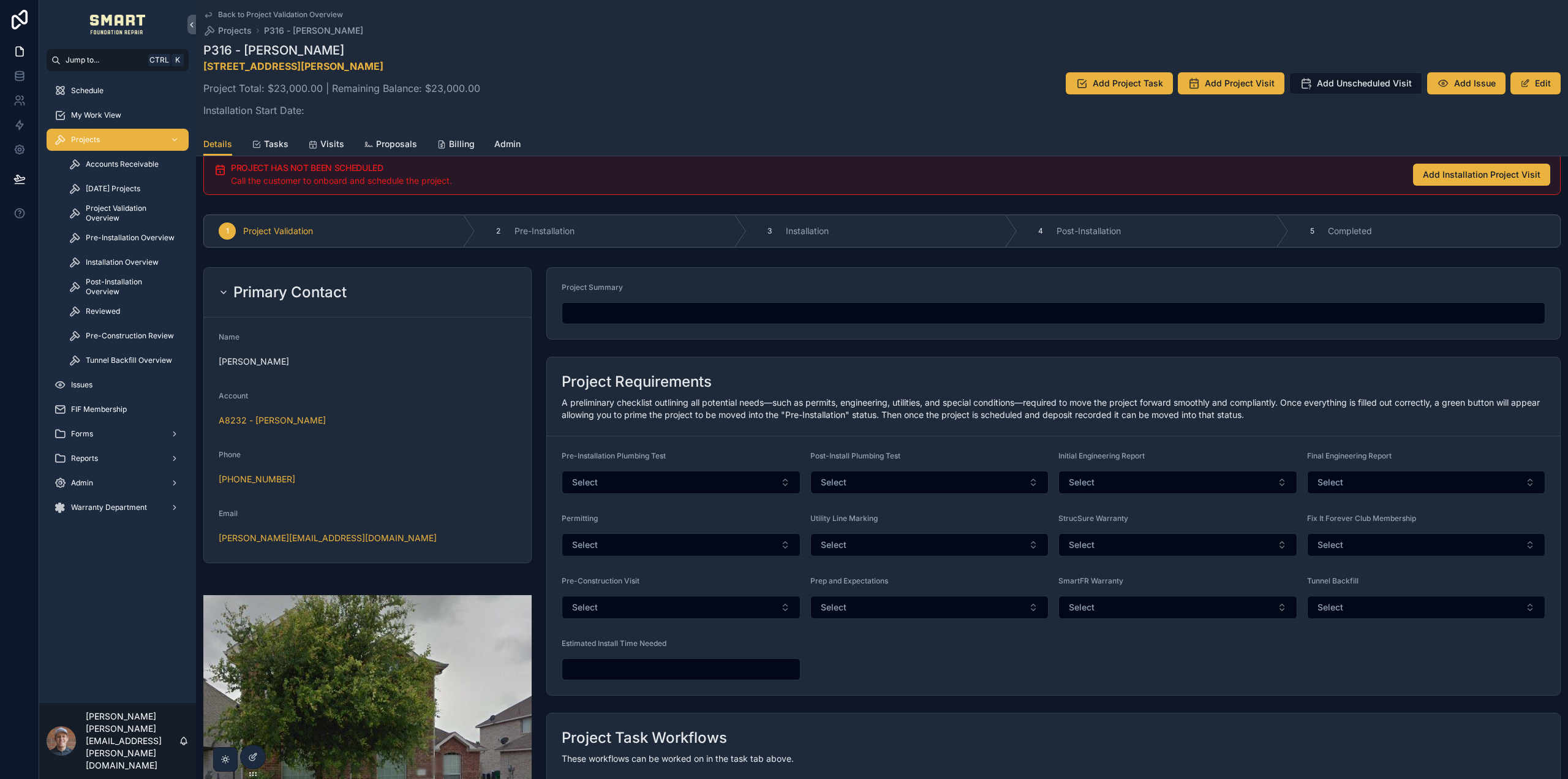
scroll to position [123, 0]
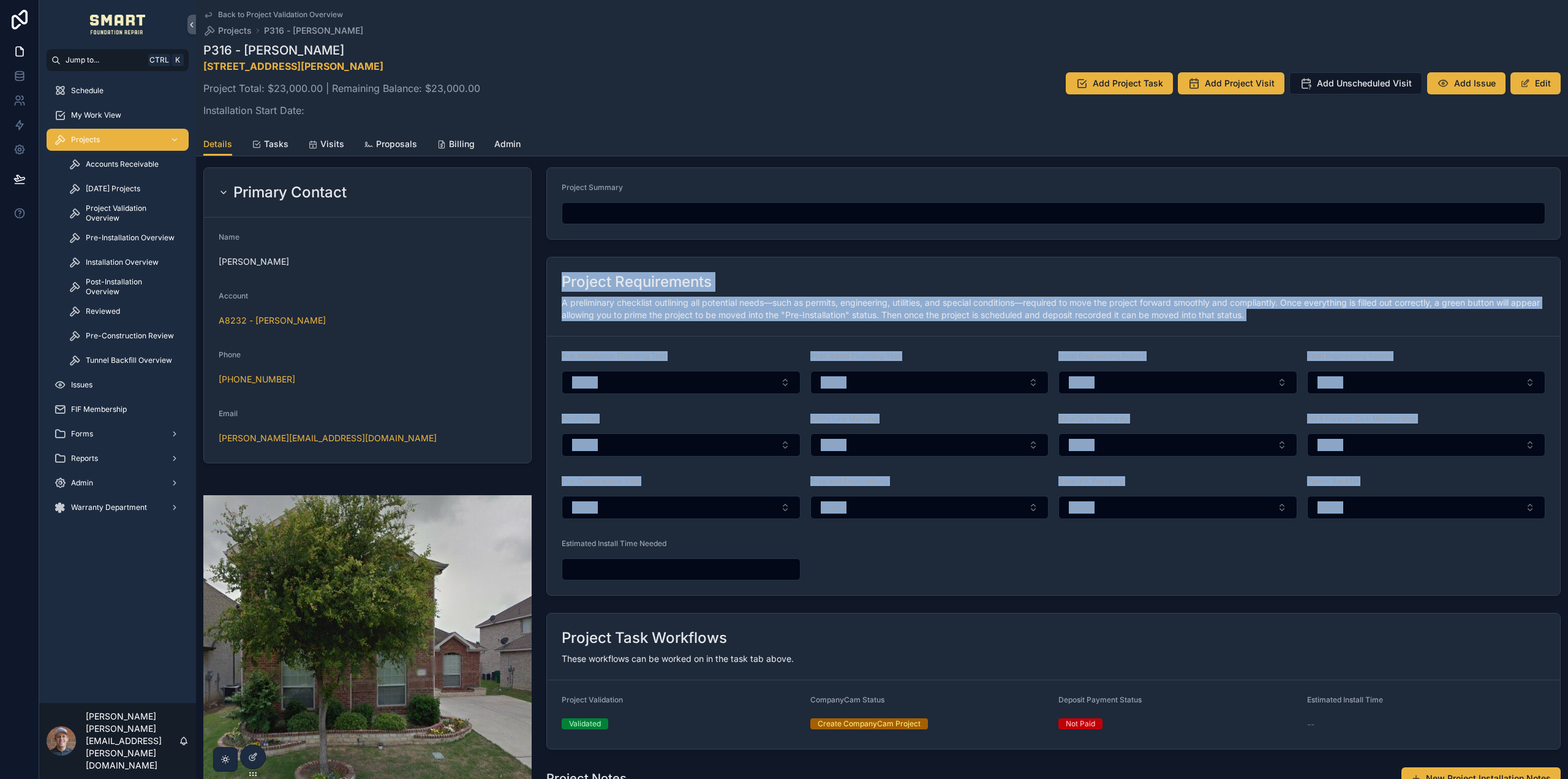
drag, startPoint x: 558, startPoint y: 278, endPoint x: 1503, endPoint y: 567, distance: 988.2
click at [1503, 567] on div "Project Requirements A preliminary checklist outlining all potential needs—such…" at bounding box center [1053, 426] width 1015 height 339
click at [1422, 552] on form "Pre-Installation Plumbing Test Select Post-Install Plumbing Test Select Initial…" at bounding box center [1053, 466] width 1014 height 259
click at [1046, 314] on span "A preliminary checklist outlining all potential needs—such as permits, engineer…" at bounding box center [1051, 309] width 978 height 23
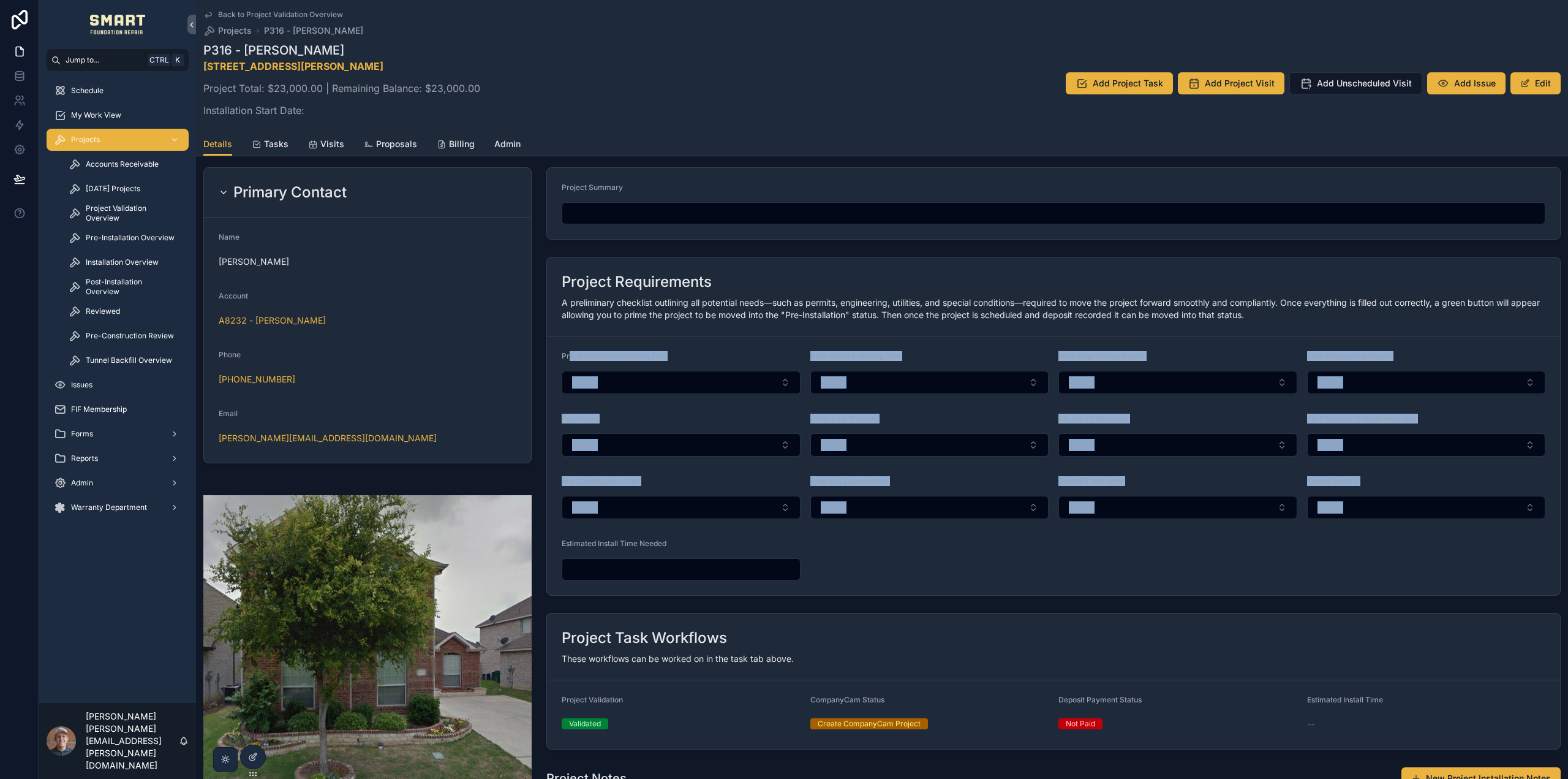
drag, startPoint x: 569, startPoint y: 355, endPoint x: 1492, endPoint y: 597, distance: 954.2
click at [1492, 597] on div "Project Requirements A preliminary checklist outlining all potential needs—such…" at bounding box center [1053, 425] width 1029 height 348
click at [1380, 483] on div "Tunnel Backfill" at bounding box center [1427, 483] width 239 height 14
drag, startPoint x: 554, startPoint y: 356, endPoint x: 1485, endPoint y: 551, distance: 951.2
click at [1485, 551] on form "Pre-Installation Plumbing Test Select Post-Install Plumbing Test Select Initial…" at bounding box center [1053, 466] width 1014 height 259
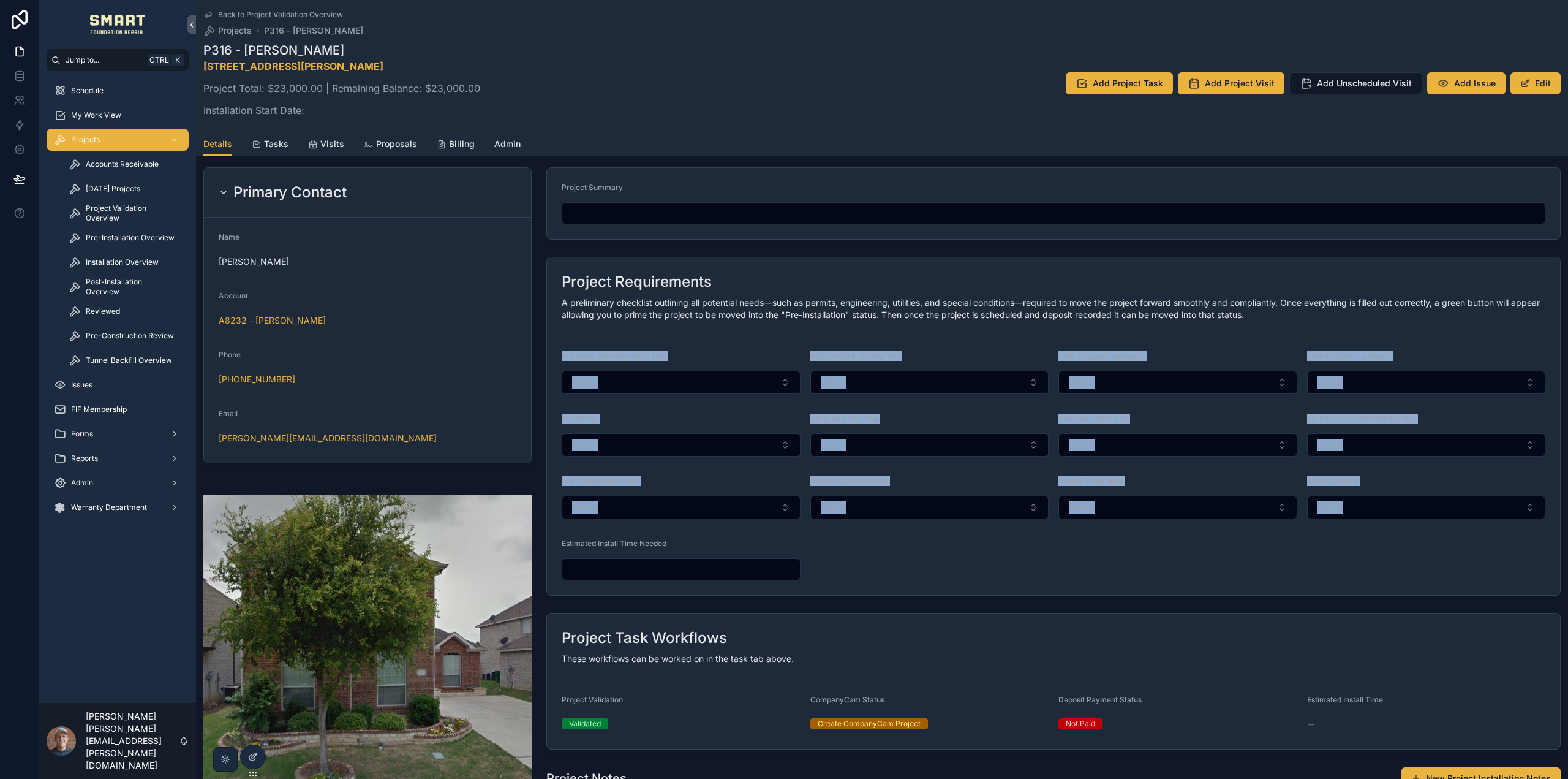
click at [686, 347] on form "Pre-Installation Plumbing Test Select Post-Install Plumbing Test Select Initial…" at bounding box center [1053, 466] width 1014 height 259
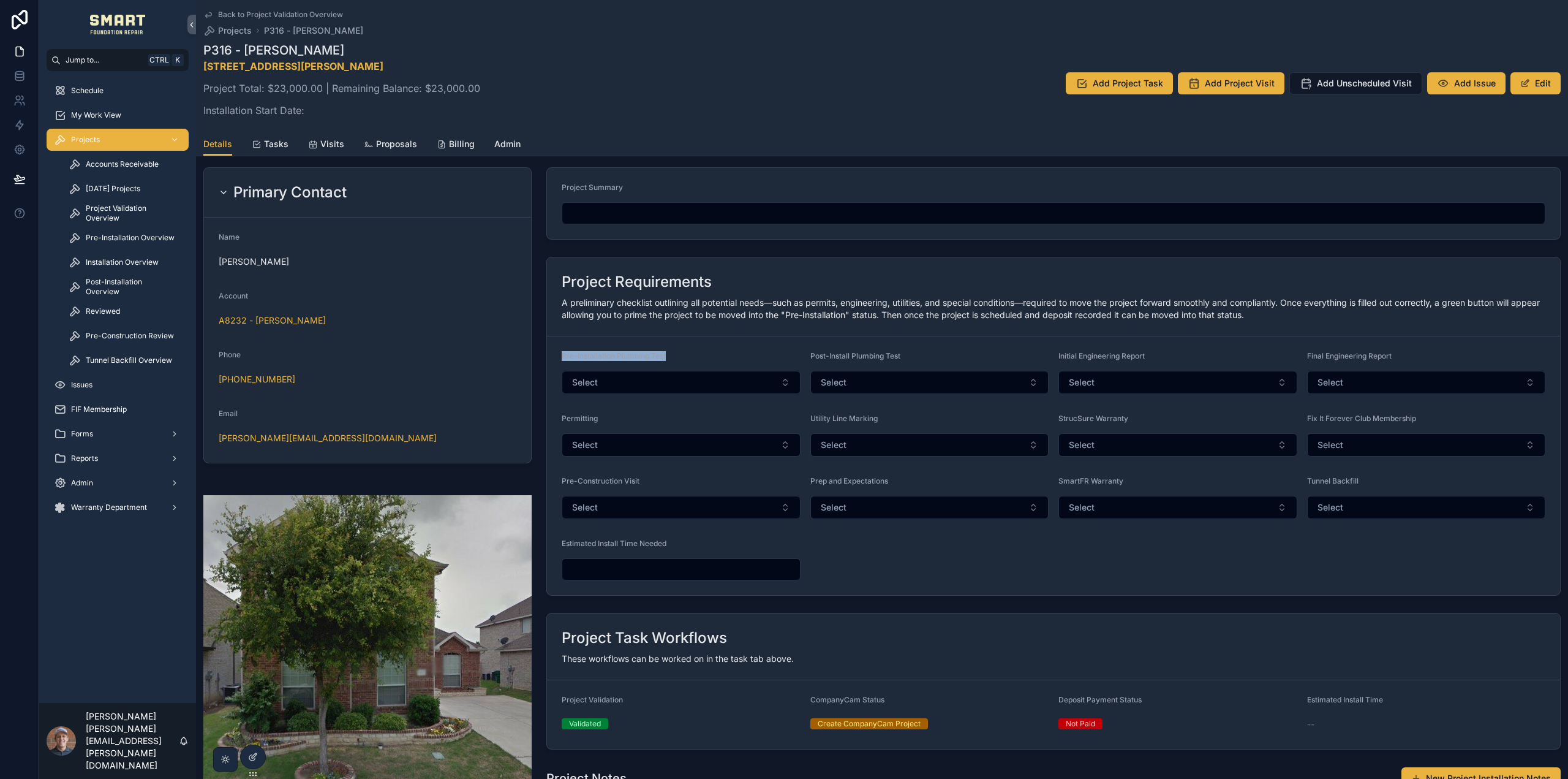
drag, startPoint x: 560, startPoint y: 356, endPoint x: 751, endPoint y: 366, distance: 191.3
click at [751, 366] on div "Pre-Installation Plumbing Test Select" at bounding box center [681, 372] width 239 height 43
drag, startPoint x: 822, startPoint y: 357, endPoint x: 940, endPoint y: 356, distance: 118.0
click at [926, 356] on div "Post-Install Plumbing Test" at bounding box center [930, 358] width 239 height 14
drag, startPoint x: 1075, startPoint y: 355, endPoint x: 1164, endPoint y: 355, distance: 89.0
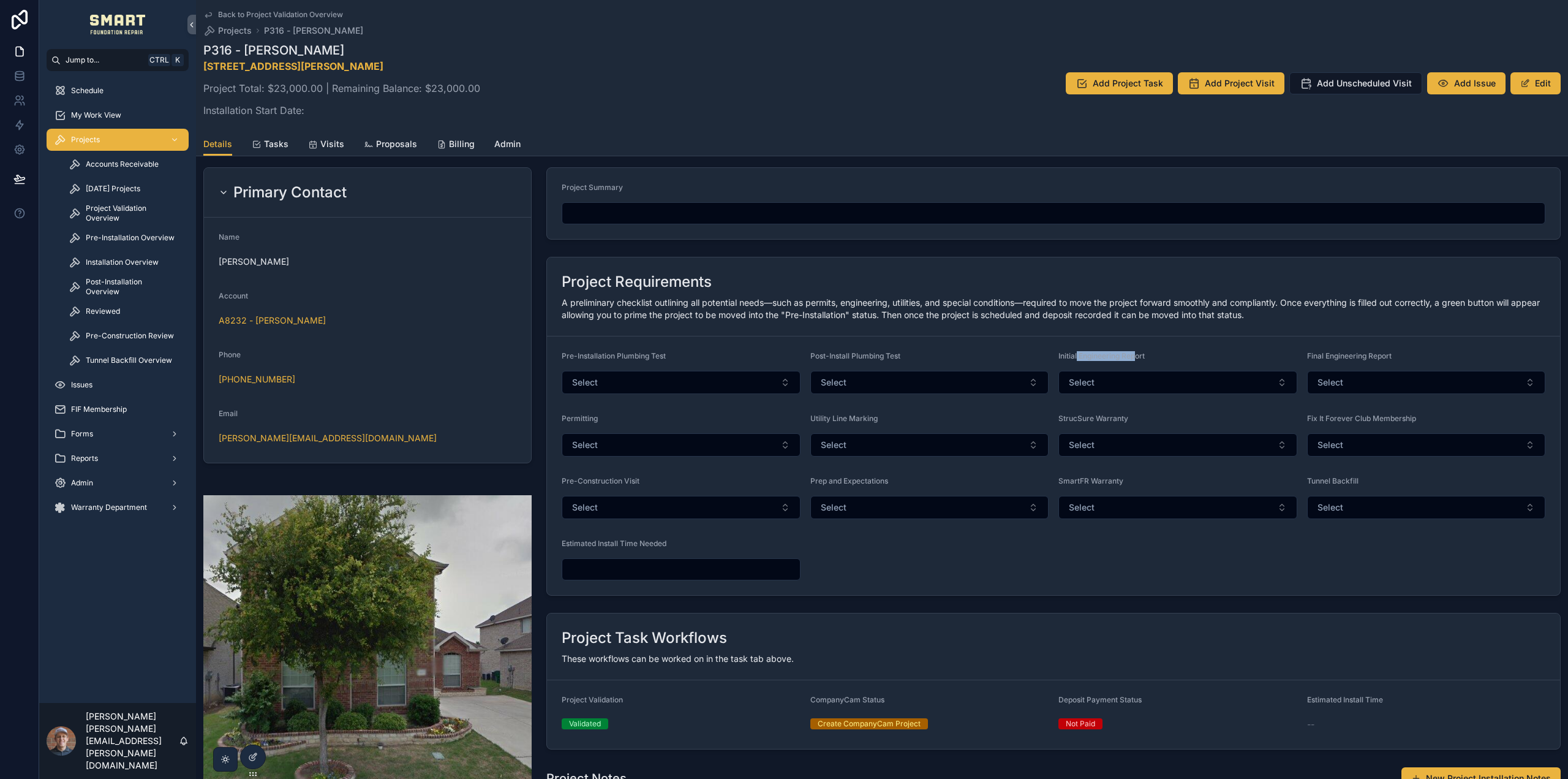
click at [1138, 356] on span "Initial Engineering Report" at bounding box center [1102, 356] width 87 height 9
drag, startPoint x: 562, startPoint y: 417, endPoint x: 679, endPoint y: 498, distance: 142.3
click at [625, 424] on div "Permitting" at bounding box center [681, 421] width 239 height 14
drag, startPoint x: 809, startPoint y: 419, endPoint x: 923, endPoint y: 423, distance: 114.1
click at [923, 423] on div "Utility Line Marking" at bounding box center [930, 421] width 239 height 14
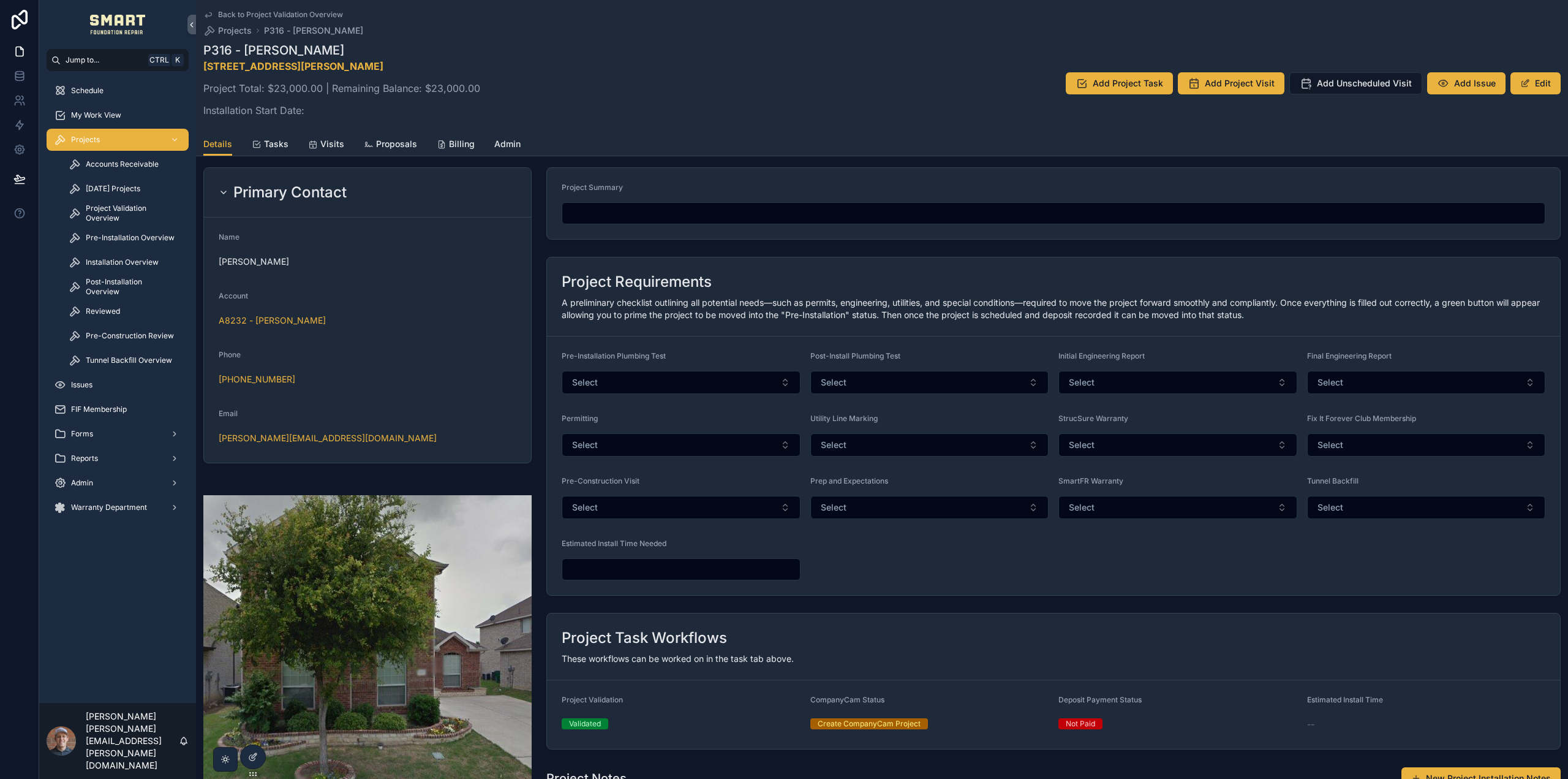
click at [1059, 419] on span "StrucSure Warranty" at bounding box center [1093, 418] width 70 height 9
drag, startPoint x: 1143, startPoint y: 422, endPoint x: 1236, endPoint y: 442, distance: 95.1
click at [1162, 419] on div "StrucSure Warranty" at bounding box center [1178, 421] width 239 height 14
drag, startPoint x: 1316, startPoint y: 415, endPoint x: 1391, endPoint y: 415, distance: 75.0
click at [1383, 417] on span "Fix It Forever Club Membership" at bounding box center [1362, 418] width 109 height 9
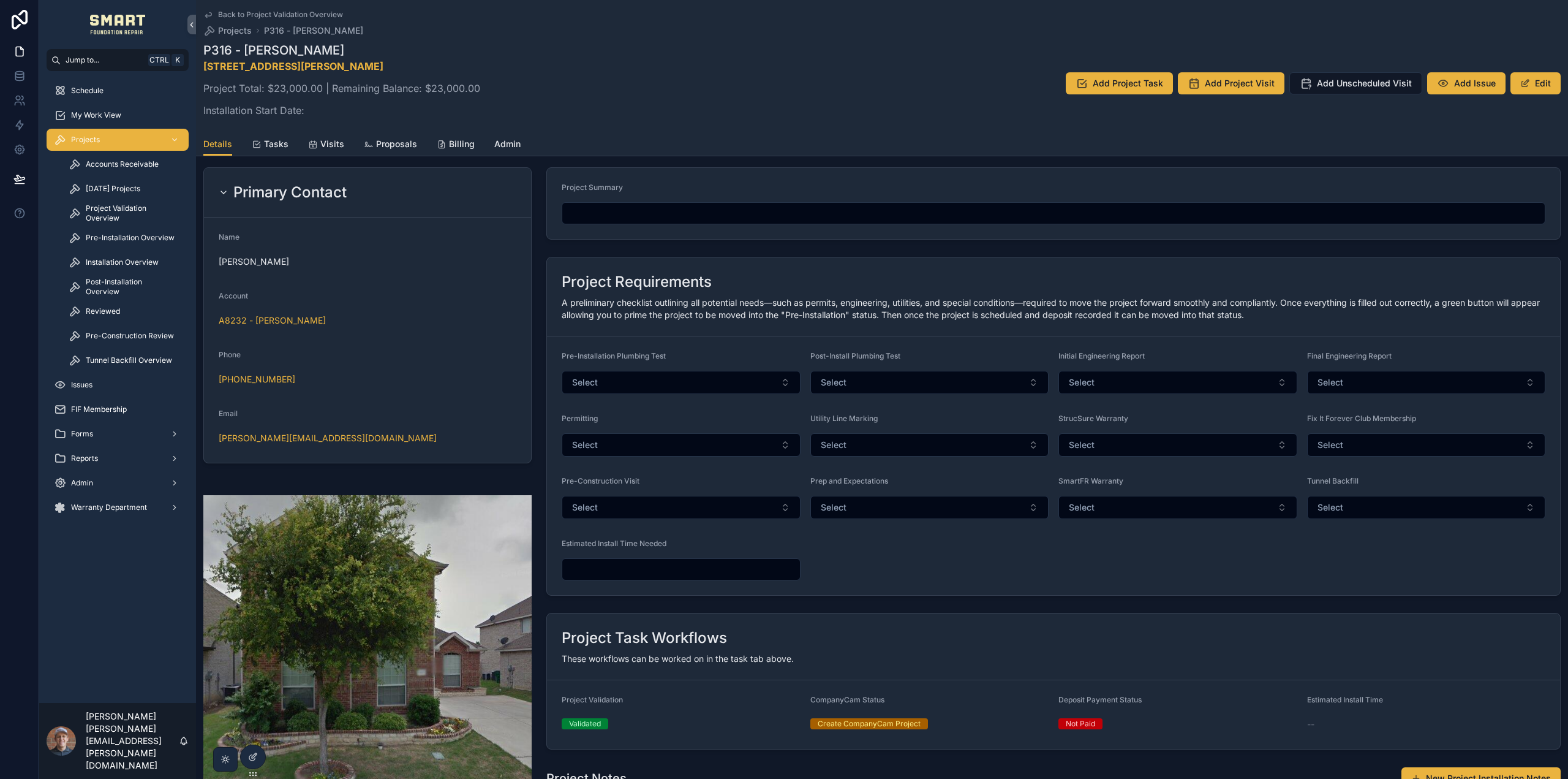
click at [931, 600] on div "Project Requirements A preliminary checklist outlining all potential needs—such…" at bounding box center [1053, 425] width 1029 height 348
click at [271, 147] on span "Tasks" at bounding box center [276, 144] width 24 height 13
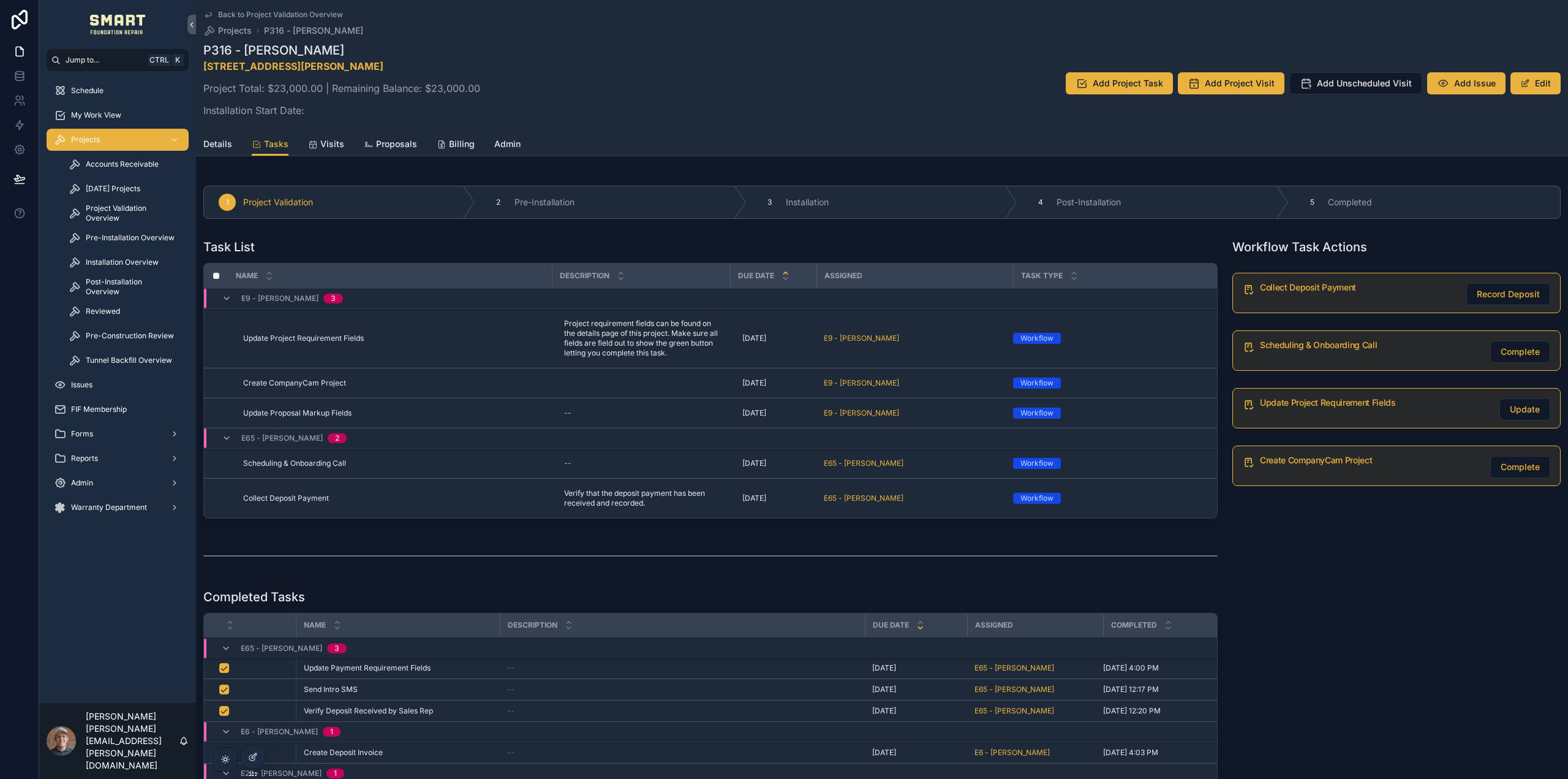
click at [222, 146] on span "Details" at bounding box center [218, 144] width 29 height 13
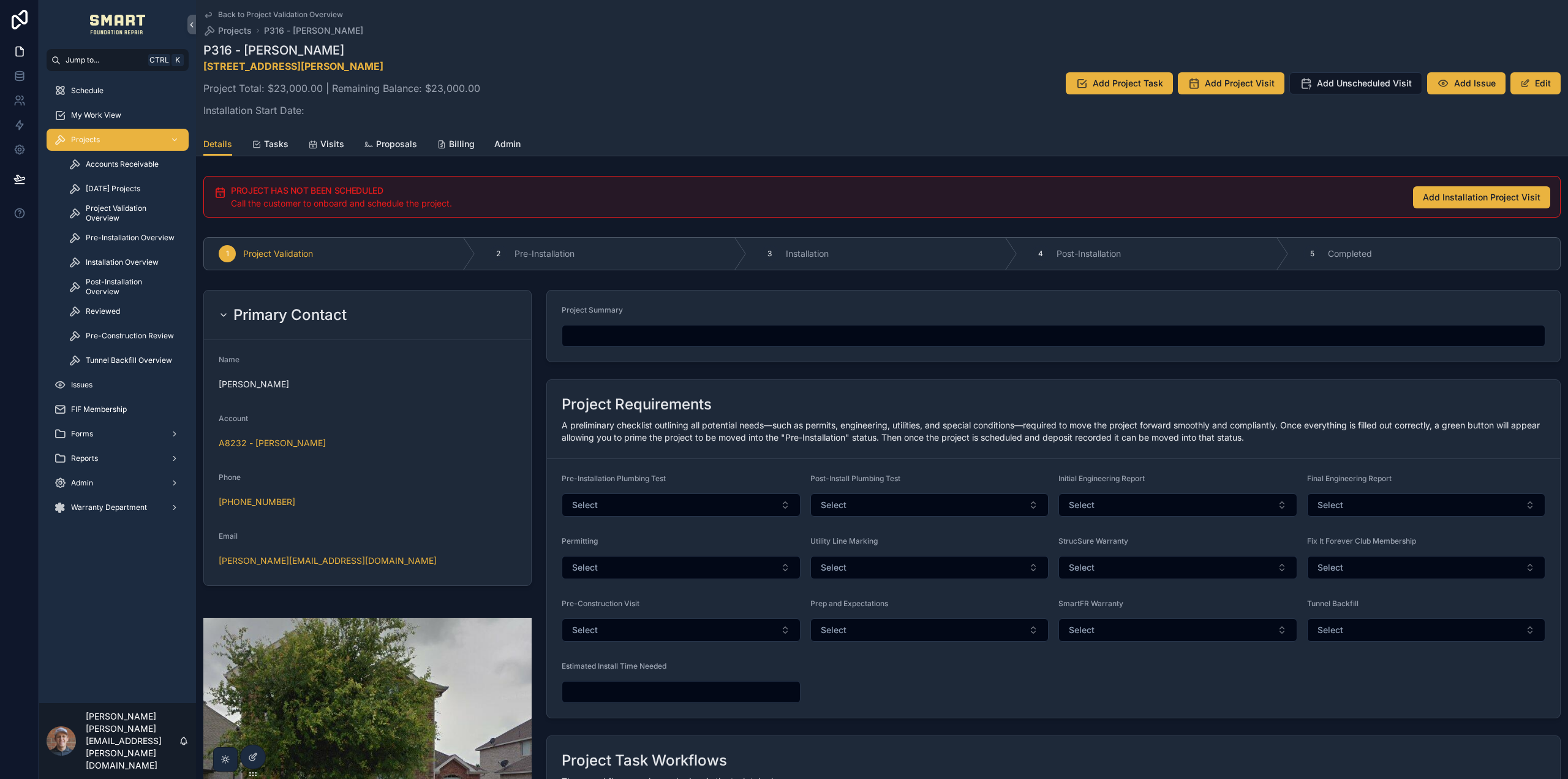
click at [269, 142] on span "Tasks" at bounding box center [276, 144] width 24 height 13
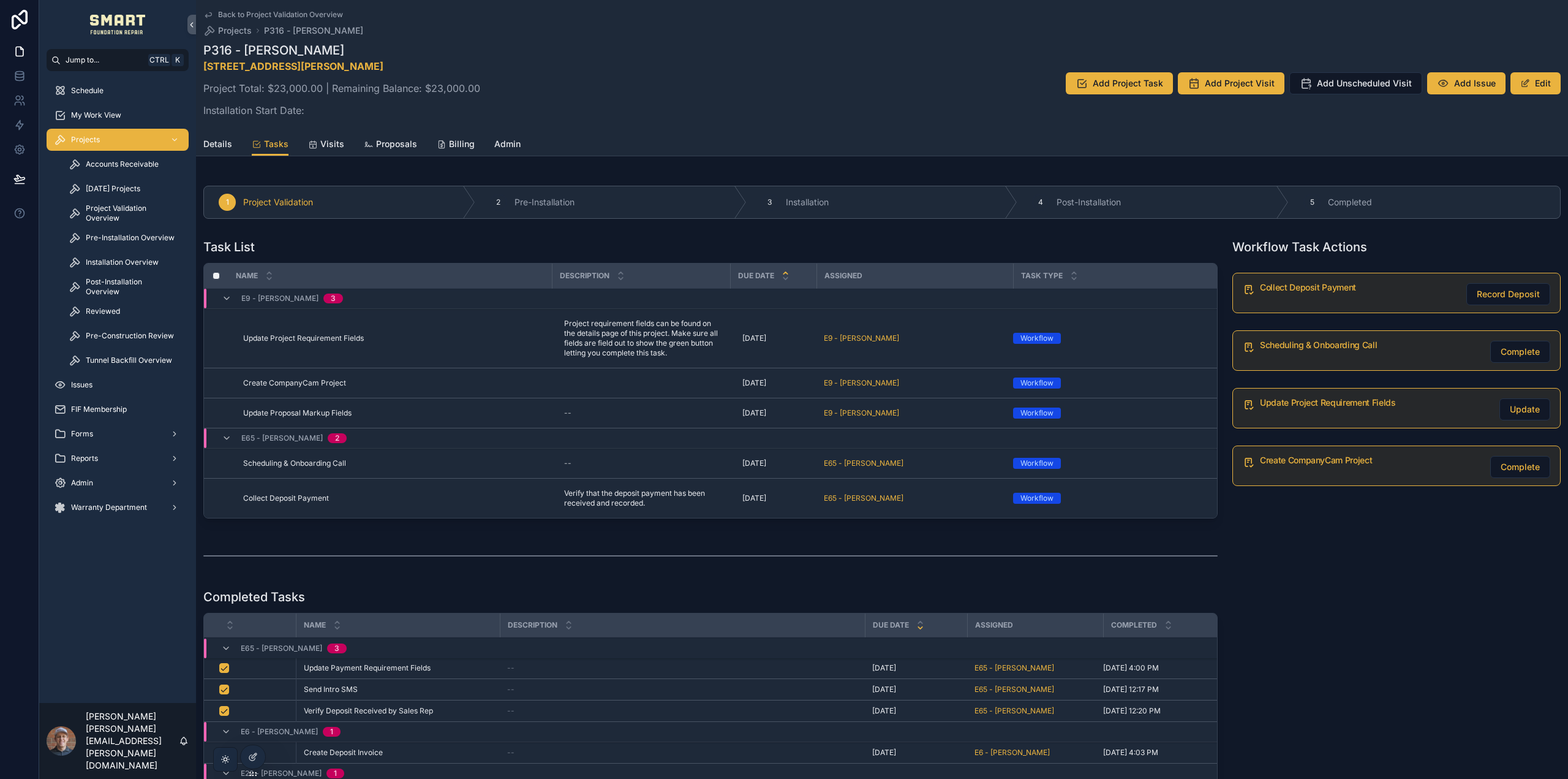
click at [227, 140] on span "Details" at bounding box center [218, 144] width 29 height 13
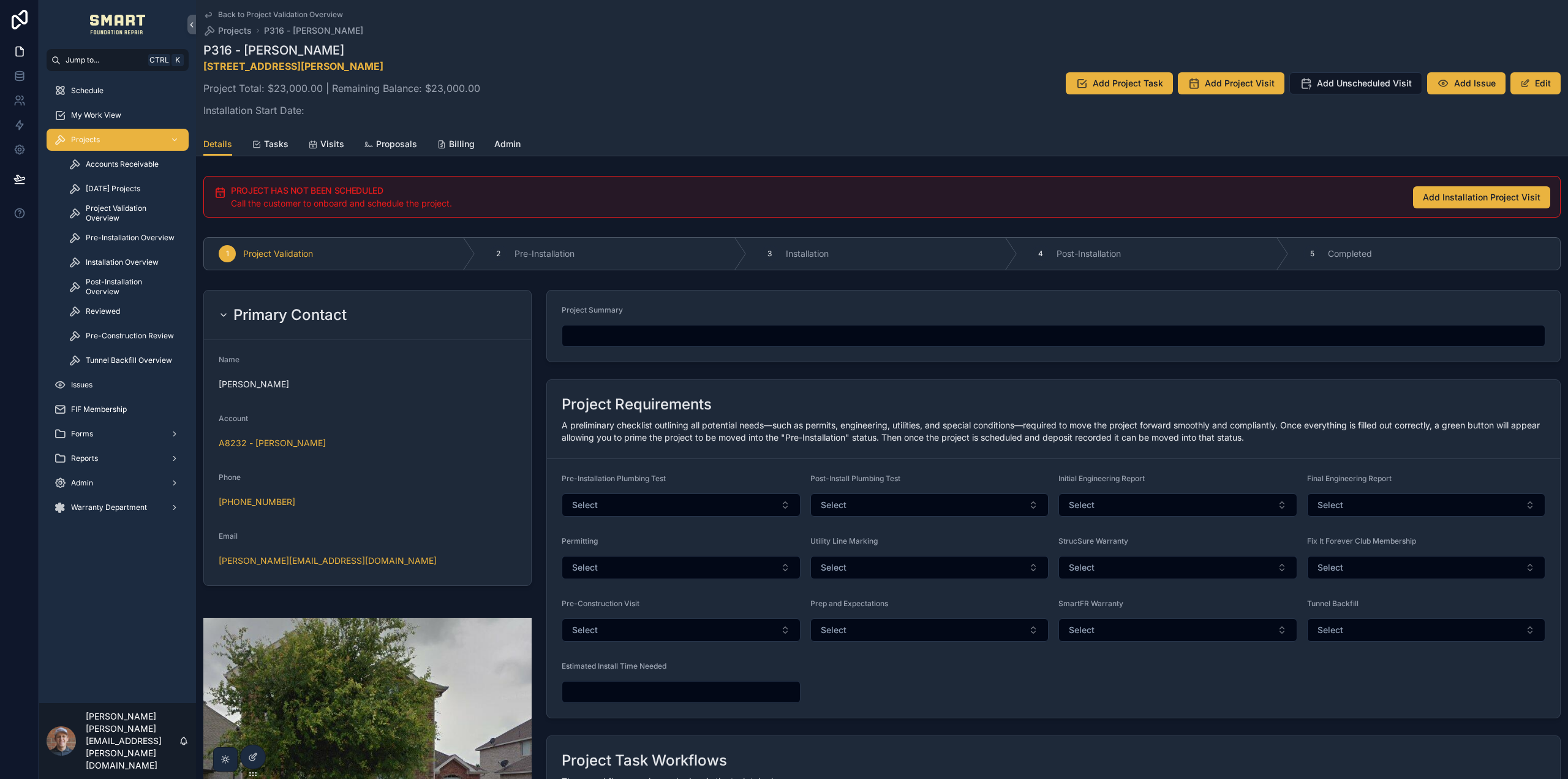
click at [266, 140] on span "Tasks" at bounding box center [276, 144] width 24 height 13
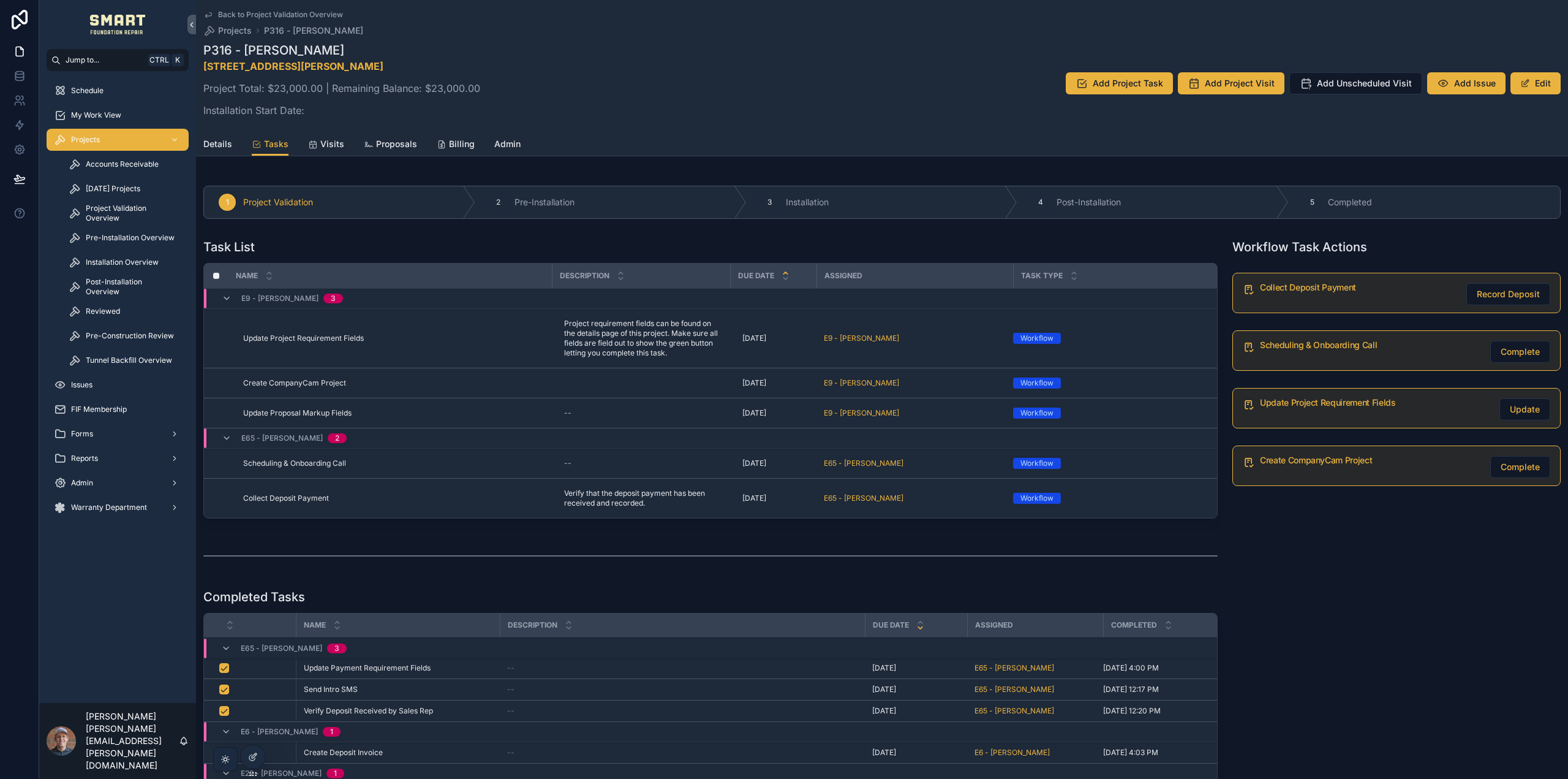
click at [222, 144] on span "Details" at bounding box center [218, 144] width 29 height 13
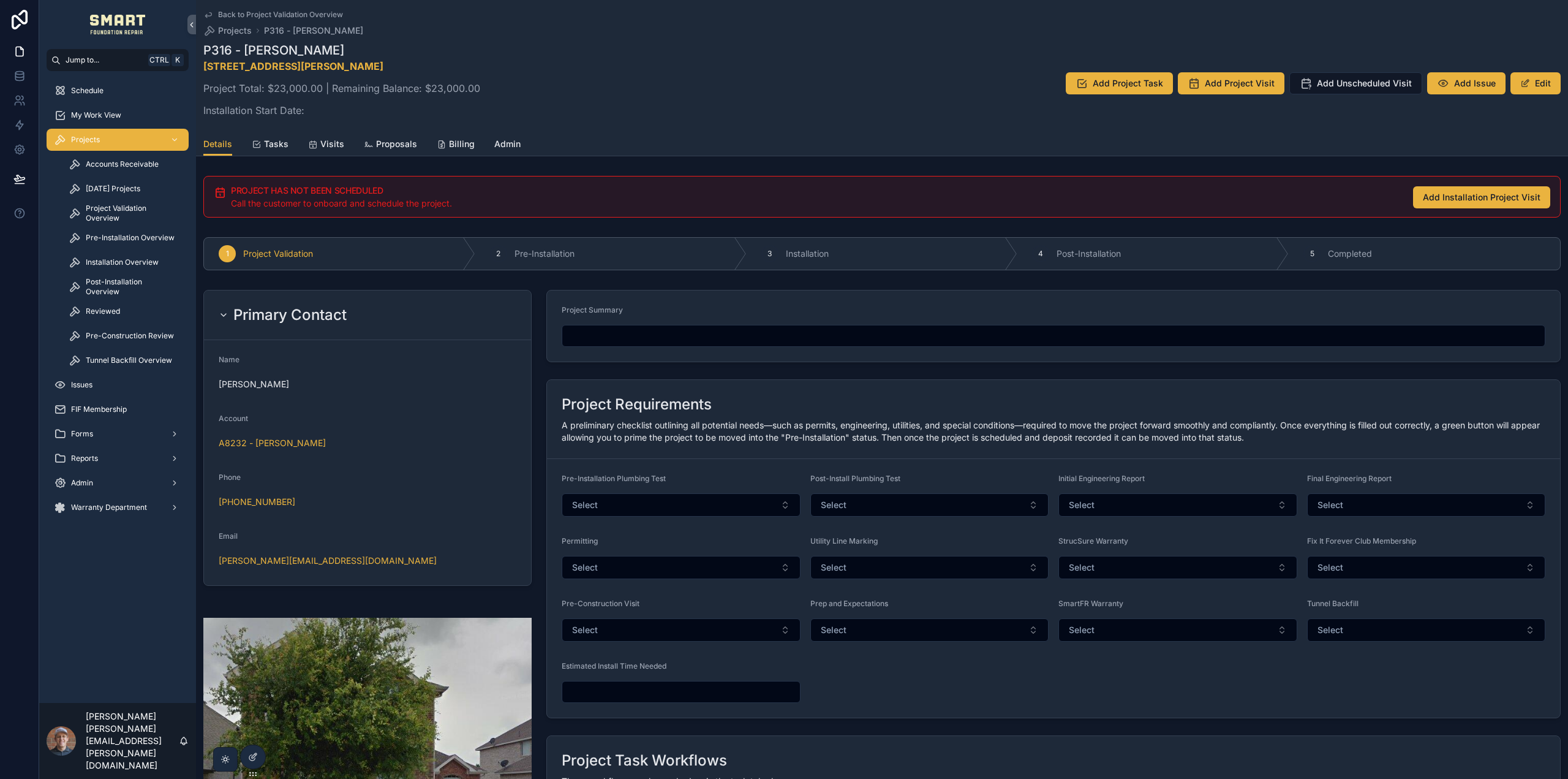
click at [262, 146] on div "Tasks" at bounding box center [269, 144] width 37 height 13
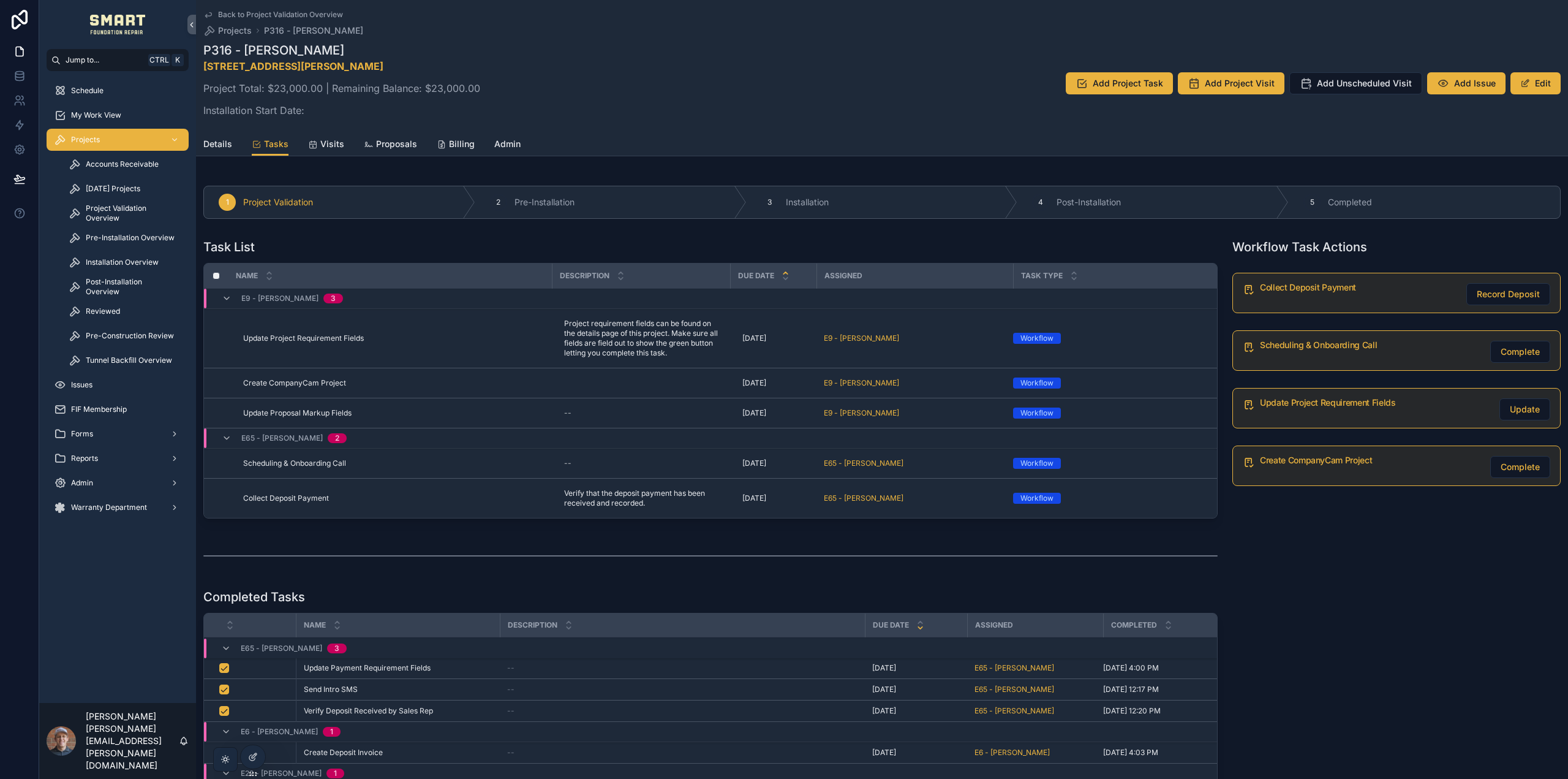
click at [218, 148] on span "Details" at bounding box center [218, 144] width 29 height 13
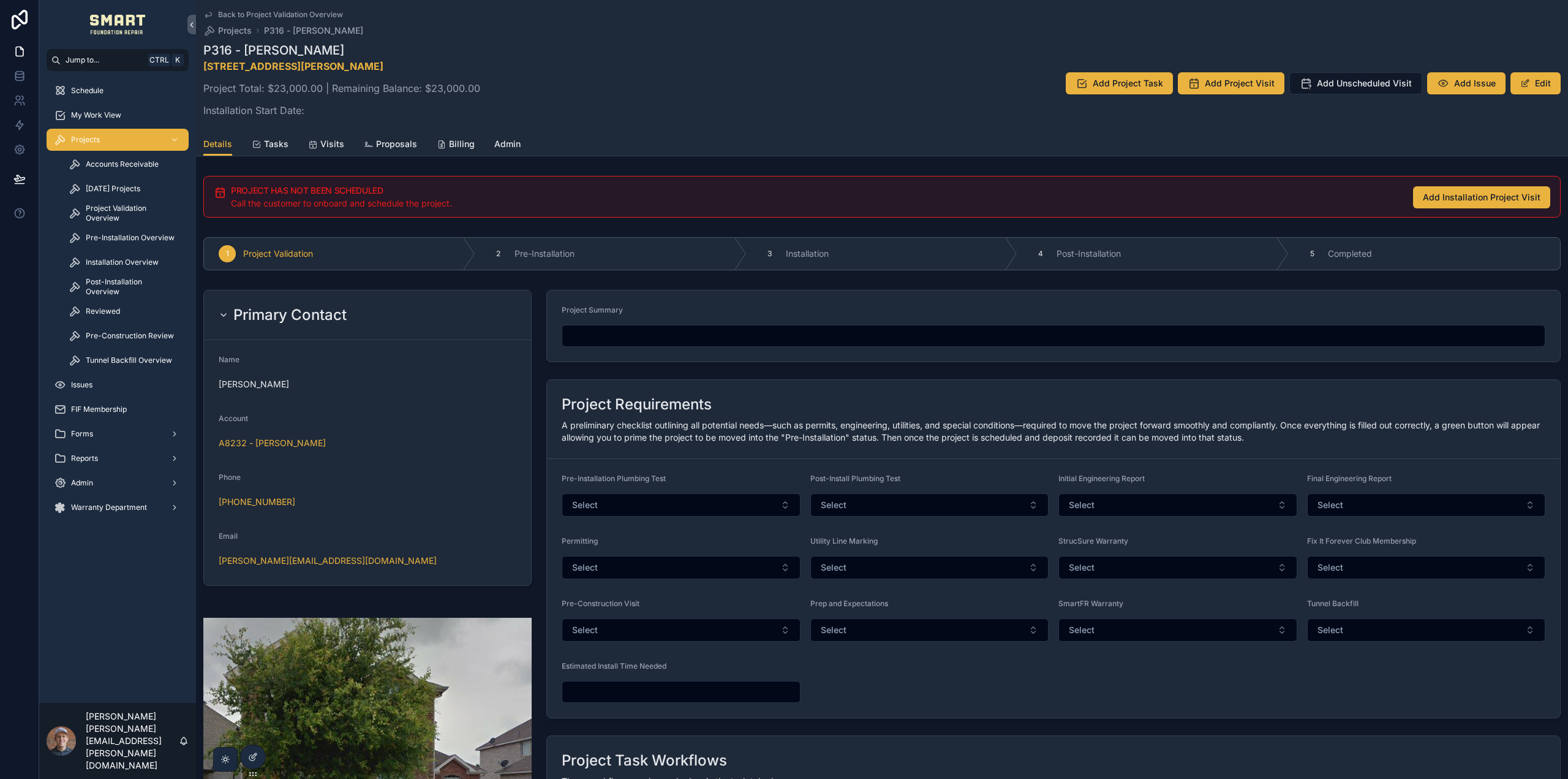
click at [257, 139] on icon "scrollable content" at bounding box center [256, 144] width 10 height 10
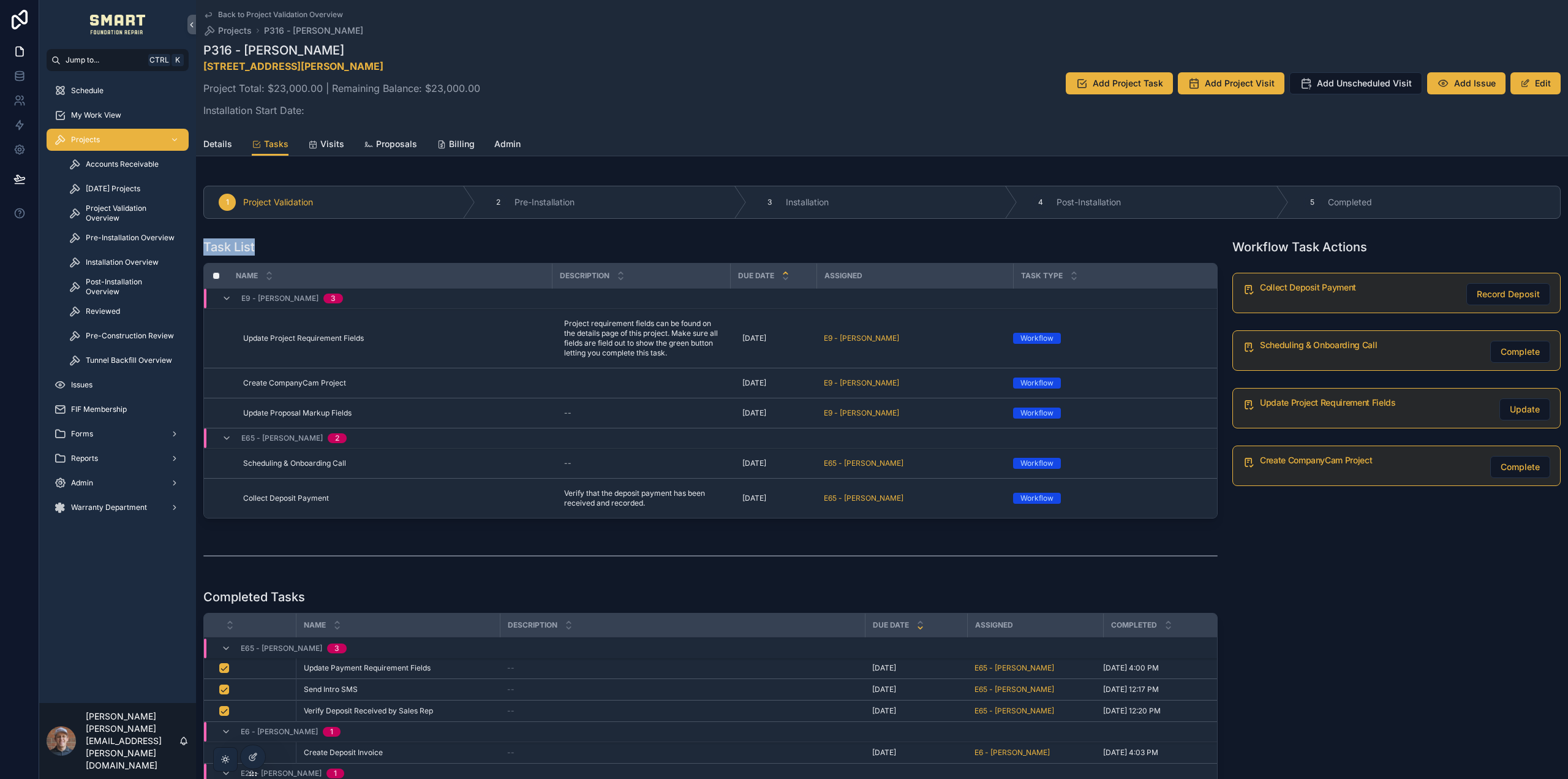
drag, startPoint x: 205, startPoint y: 244, endPoint x: 266, endPoint y: 246, distance: 61.0
click at [266, 246] on div "Task List" at bounding box center [711, 247] width 1015 height 17
click at [569, 246] on div "Task List" at bounding box center [711, 247] width 1015 height 17
click at [137, 337] on span "Pre-Construction Review" at bounding box center [130, 336] width 89 height 10
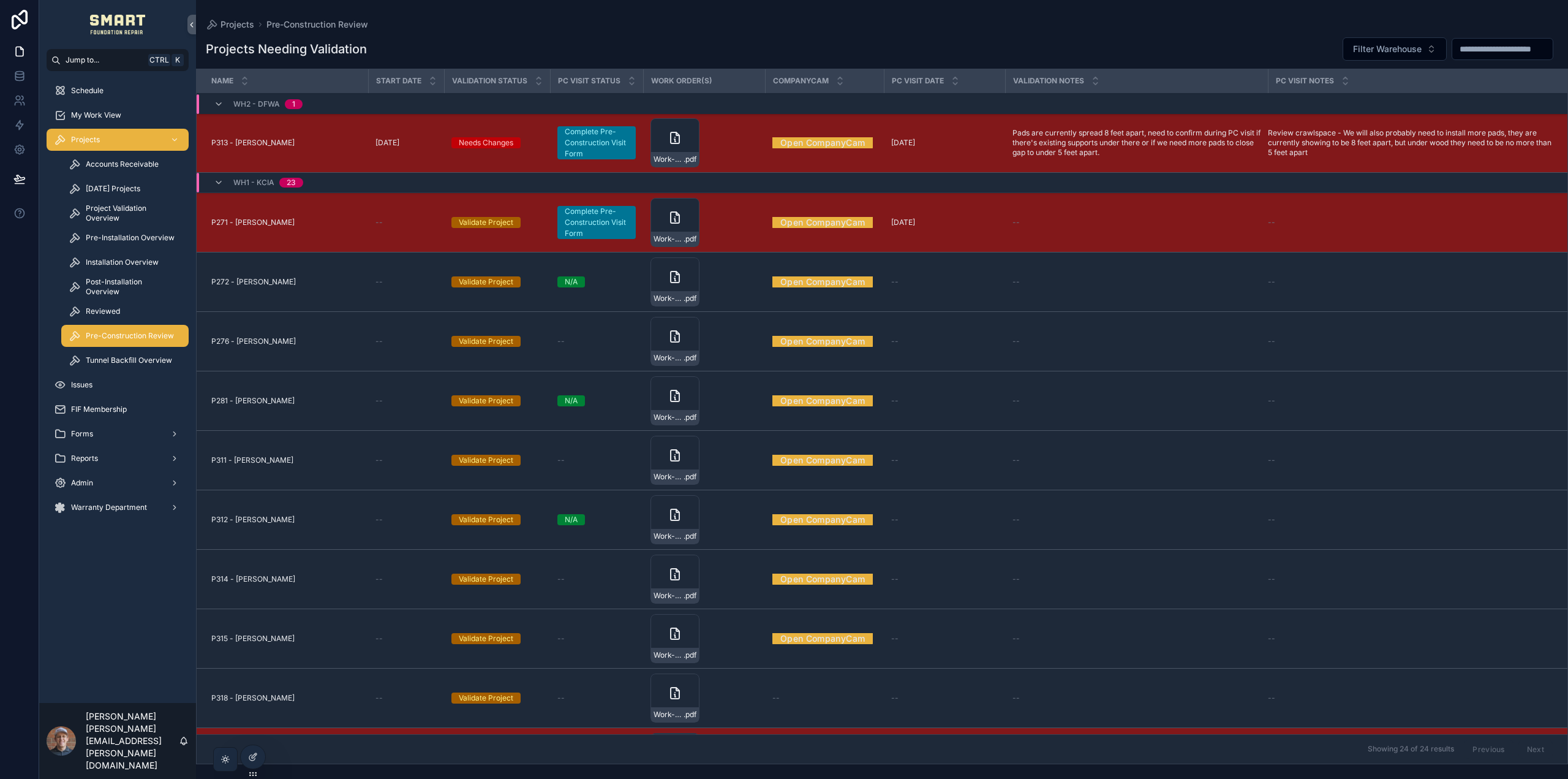
click at [125, 188] on span "[DATE] Projects" at bounding box center [113, 188] width 54 height 10
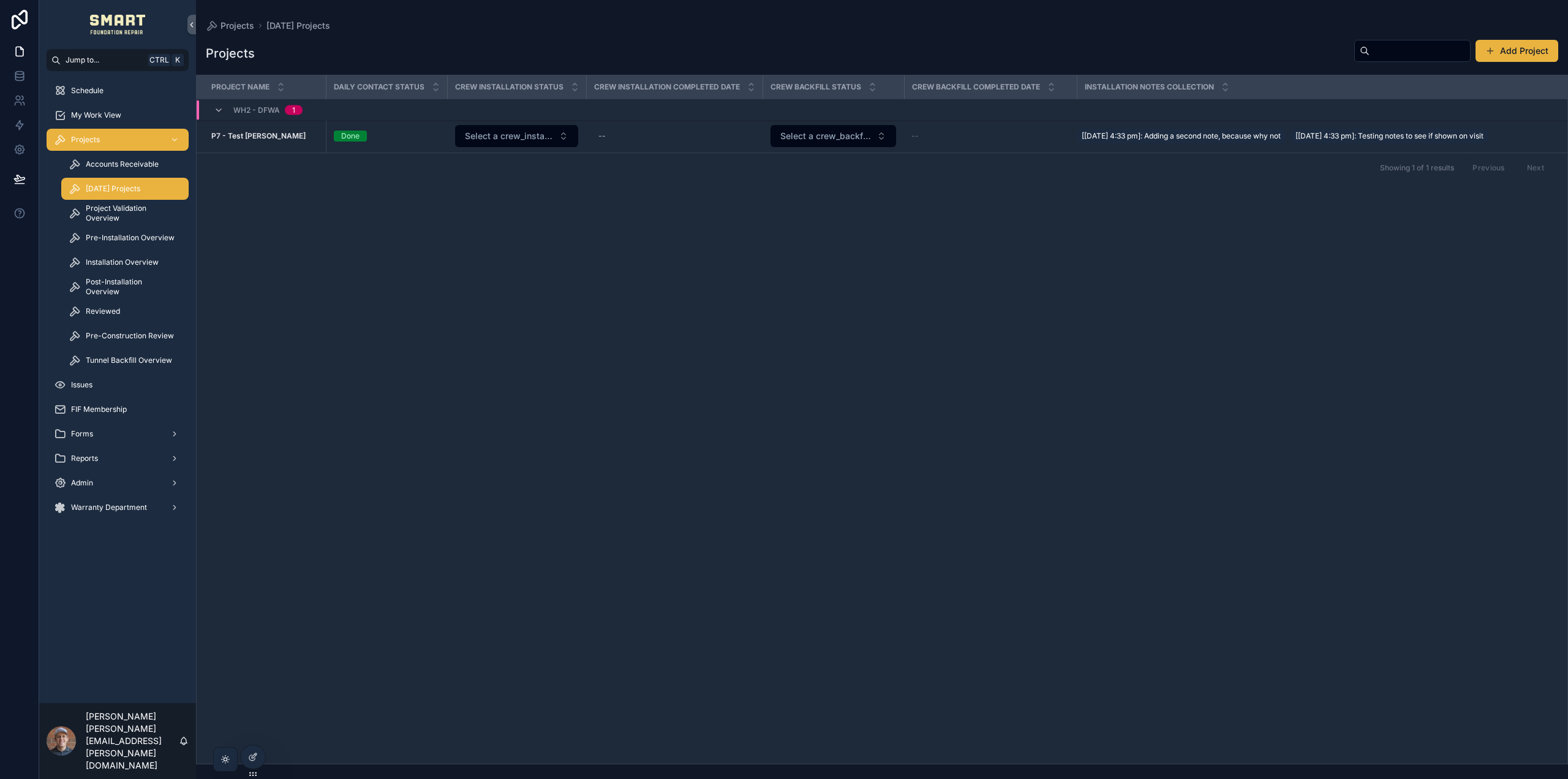
click at [127, 460] on div "Reports" at bounding box center [118, 459] width 128 height 20
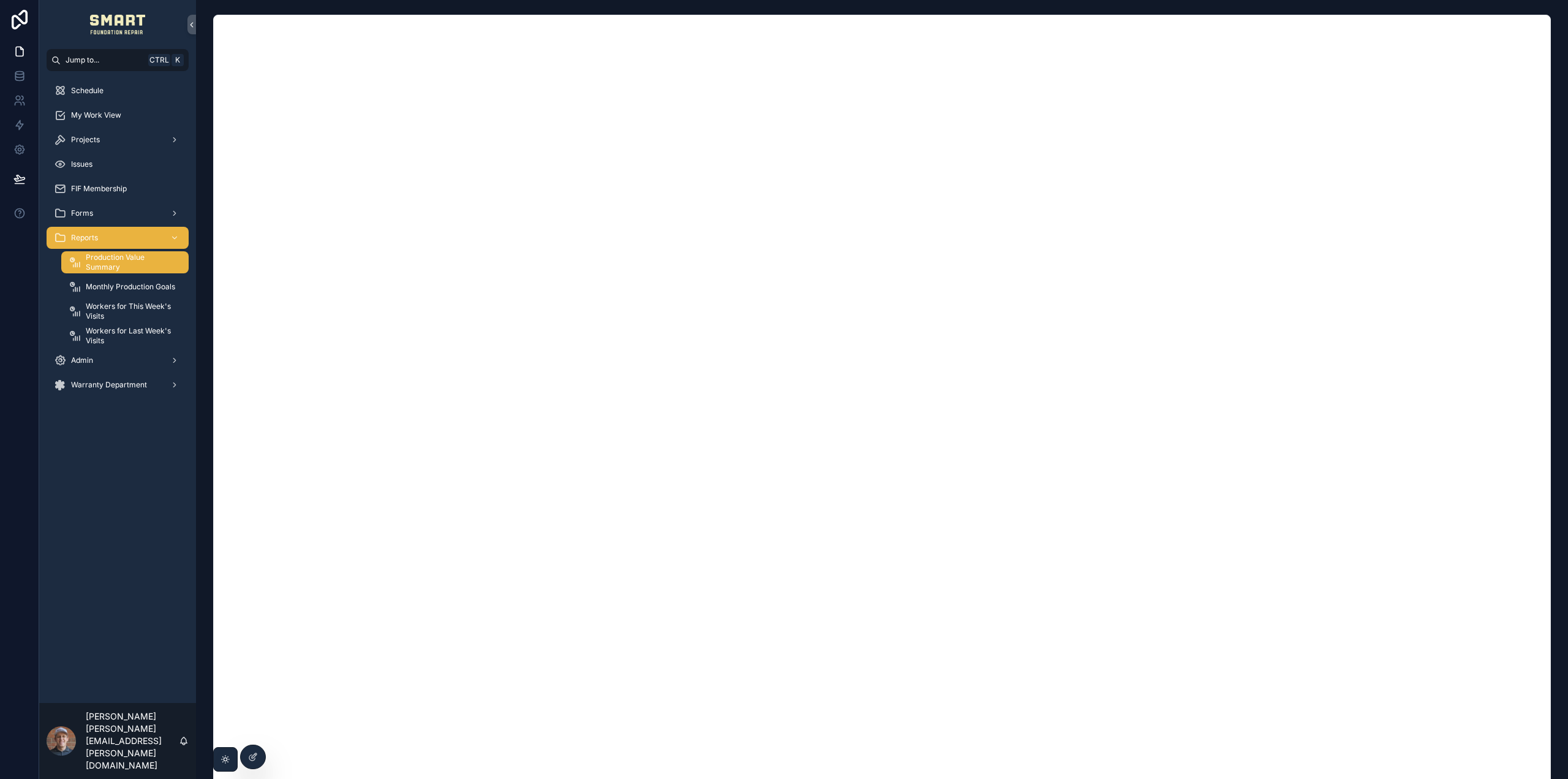
click at [104, 286] on span "Monthly Production Goals" at bounding box center [130, 287] width 90 height 10
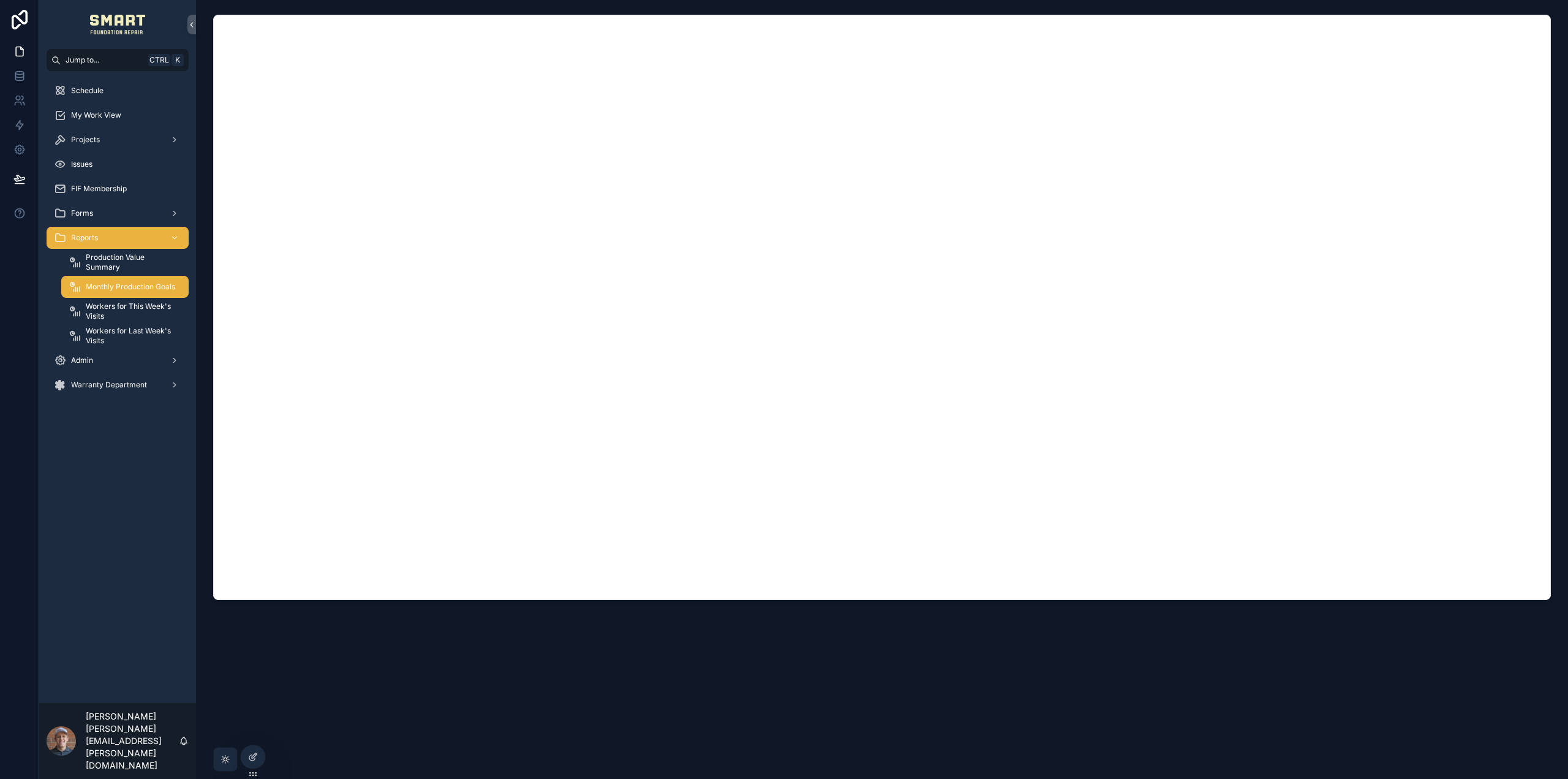
click at [104, 264] on span "Production Value Summary" at bounding box center [131, 262] width 90 height 20
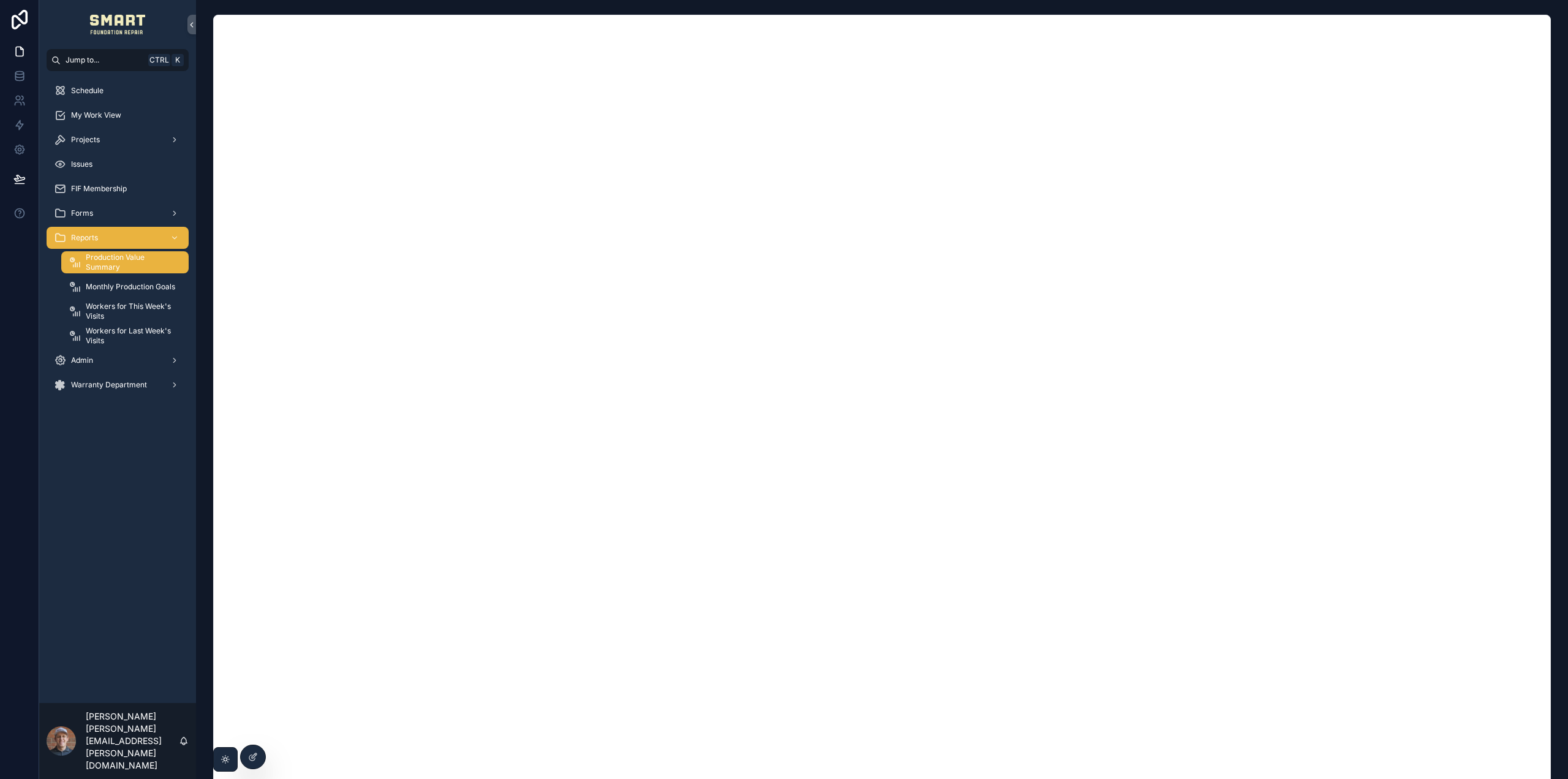
click at [120, 288] on span "Monthly Production Goals" at bounding box center [130, 287] width 90 height 10
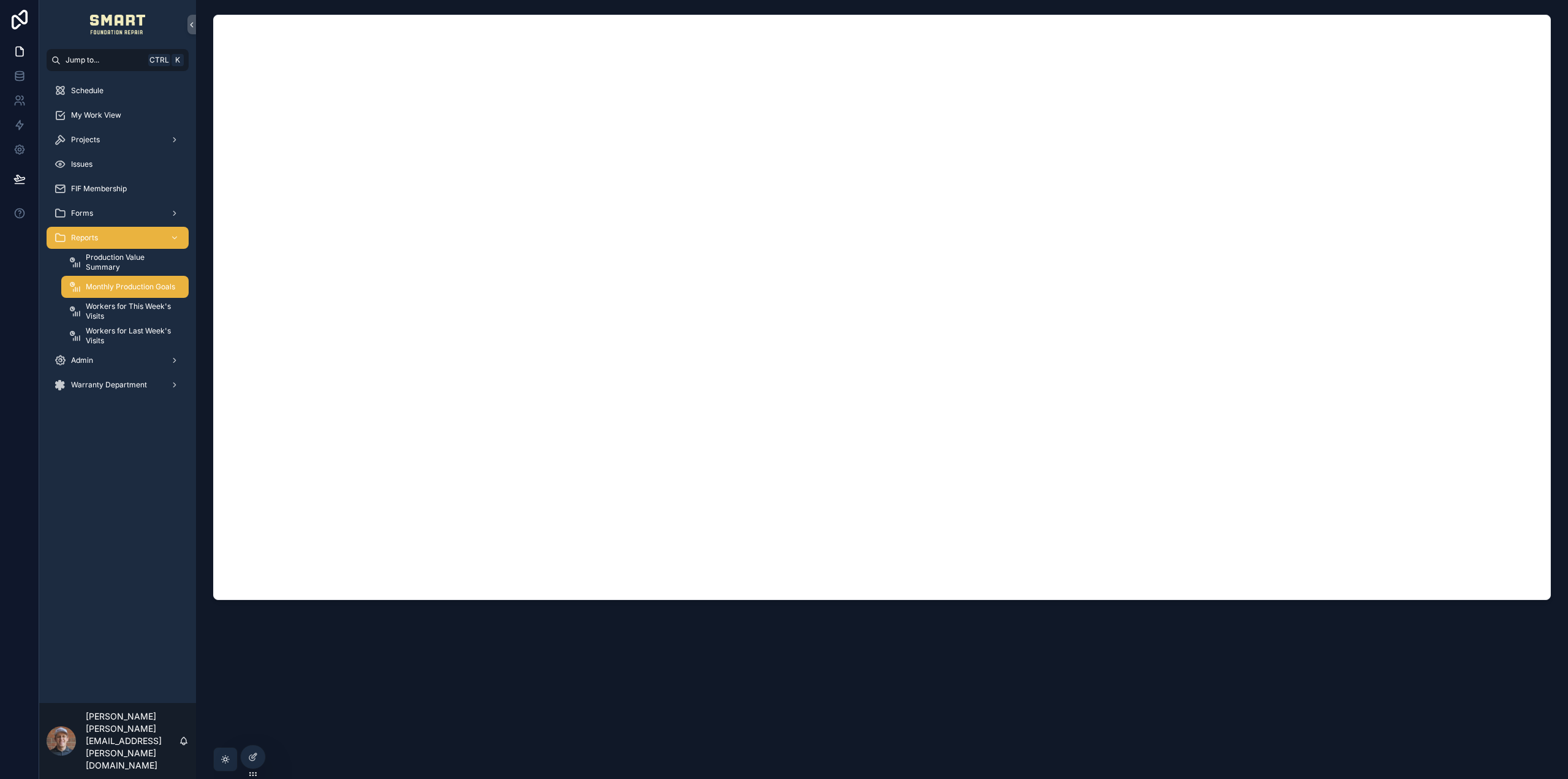
click at [118, 266] on span "Production Value Summary" at bounding box center [131, 262] width 90 height 20
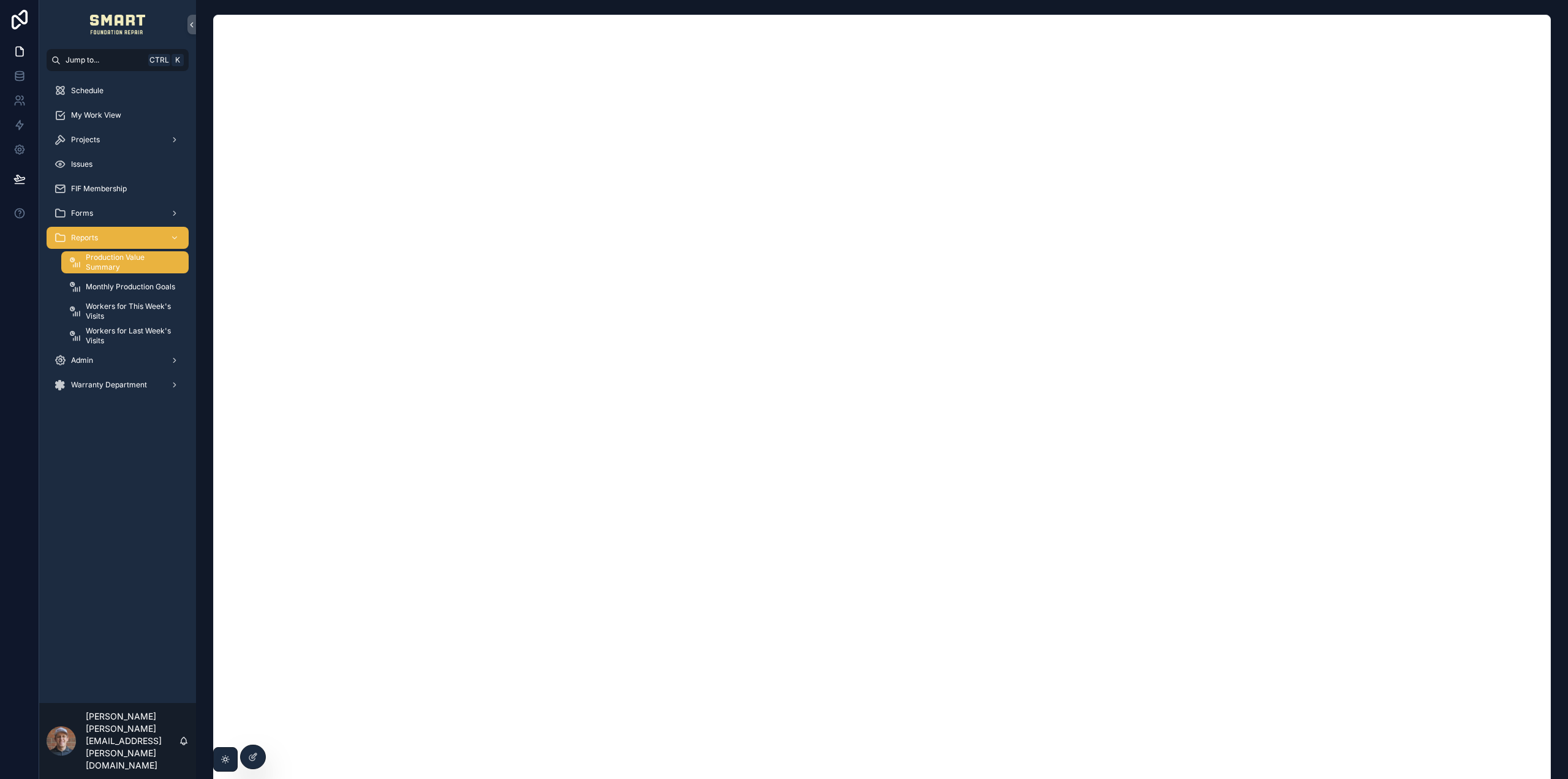
click at [109, 286] on span "Monthly Production Goals" at bounding box center [130, 287] width 90 height 10
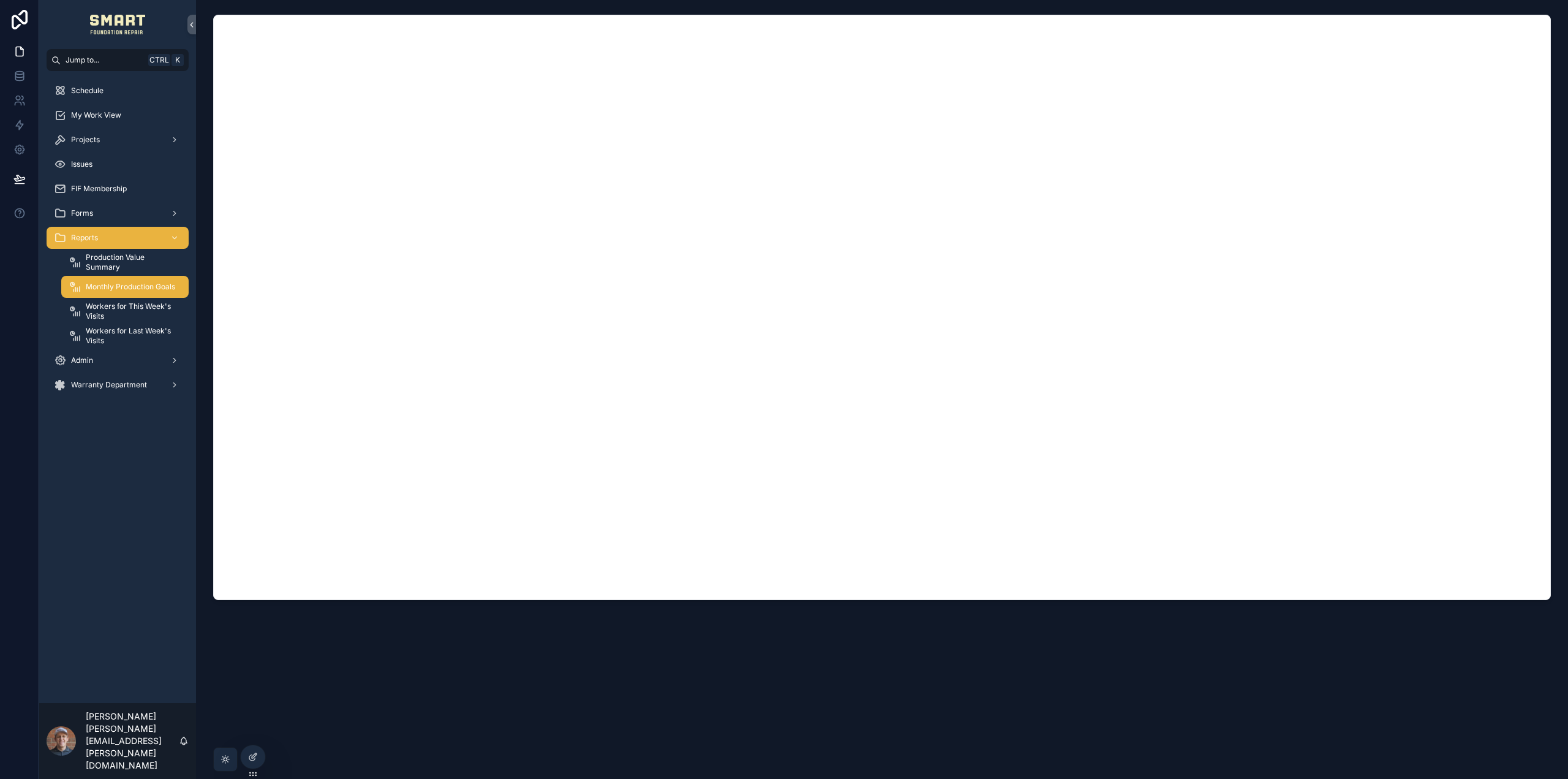
click at [99, 138] on div "Projects" at bounding box center [118, 140] width 128 height 20
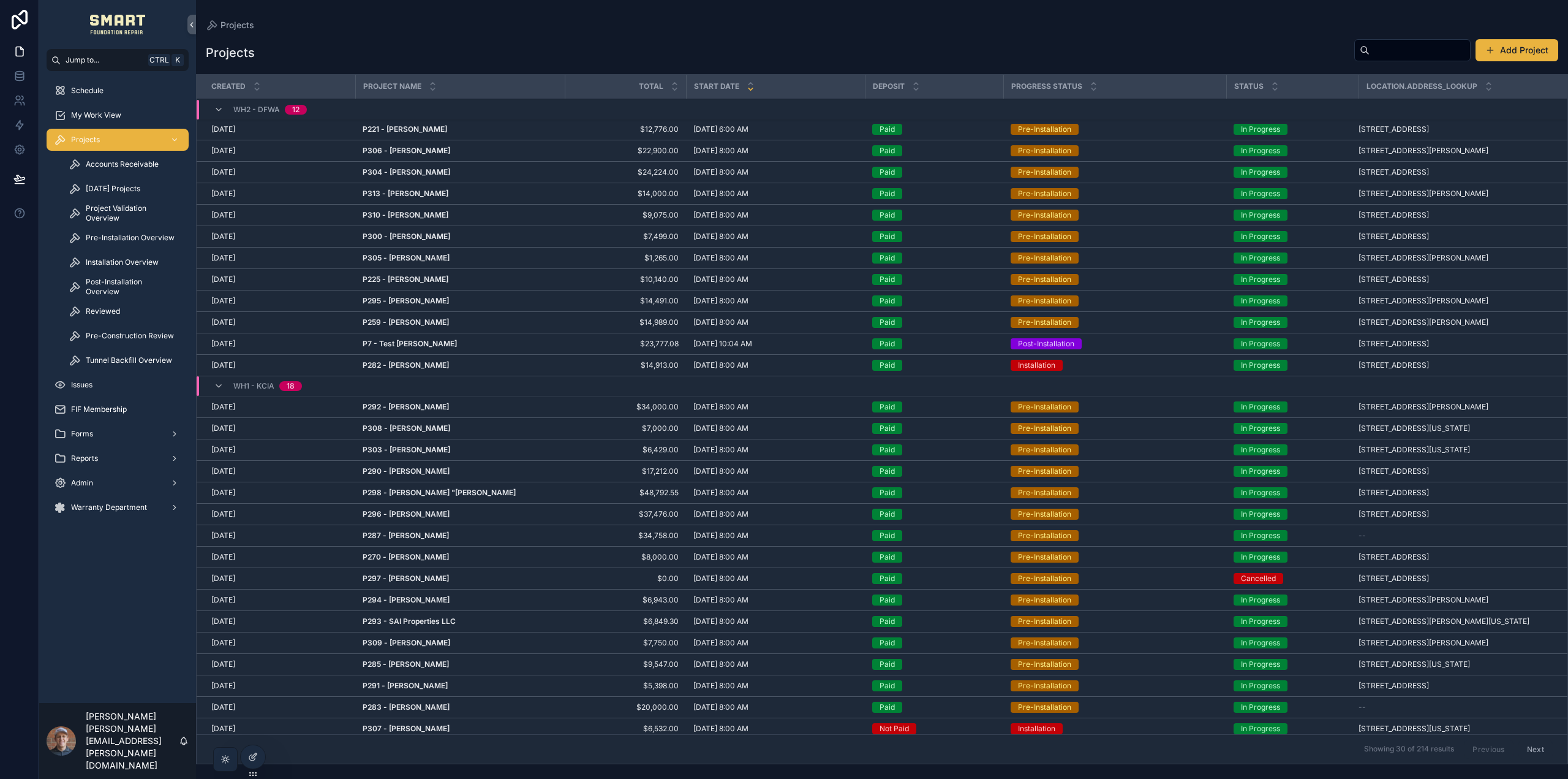
click at [109, 105] on link "My Work View" at bounding box center [117, 115] width 142 height 22
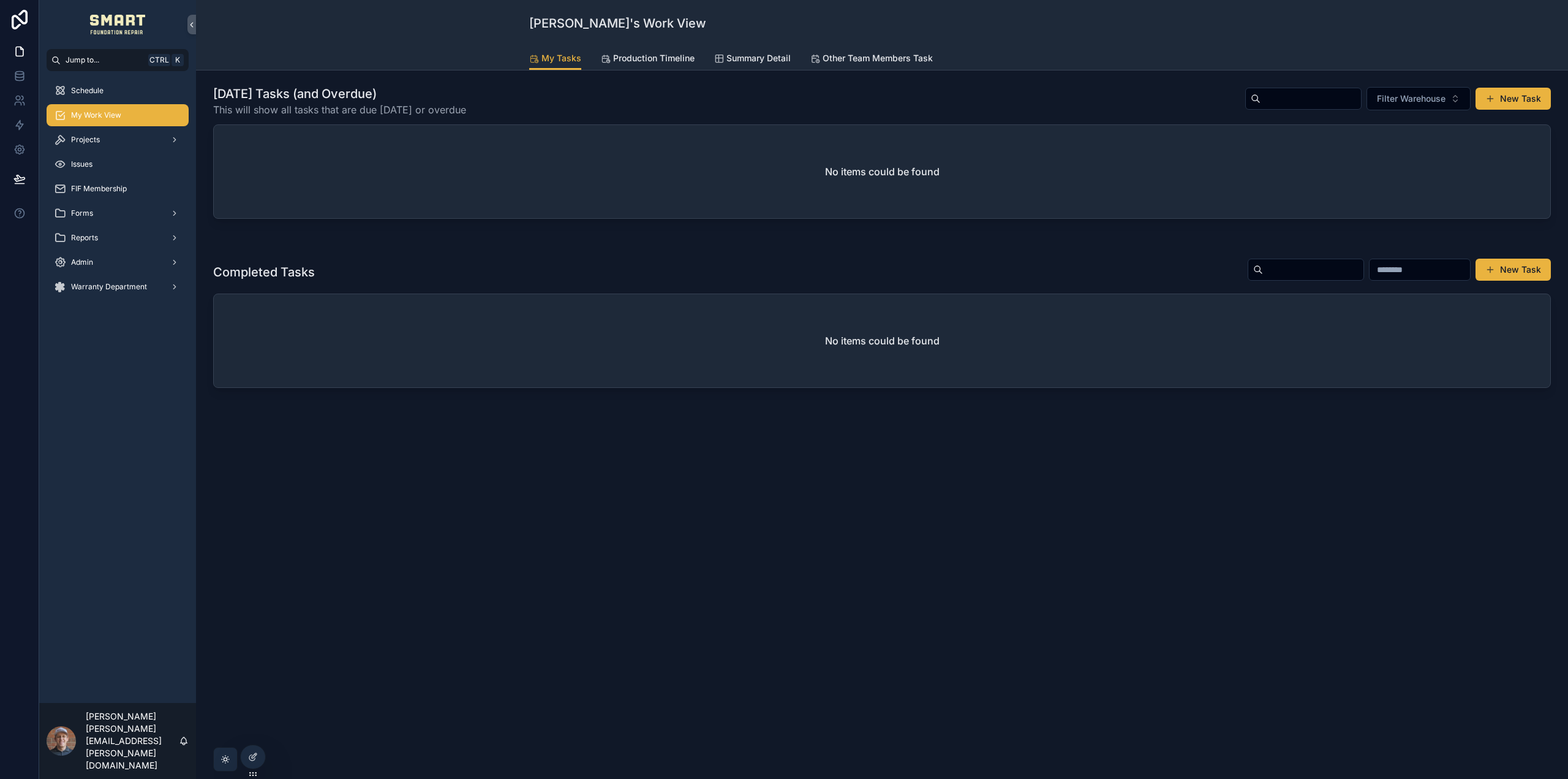
click at [641, 56] on span "Production Timeline" at bounding box center [654, 59] width 81 height 13
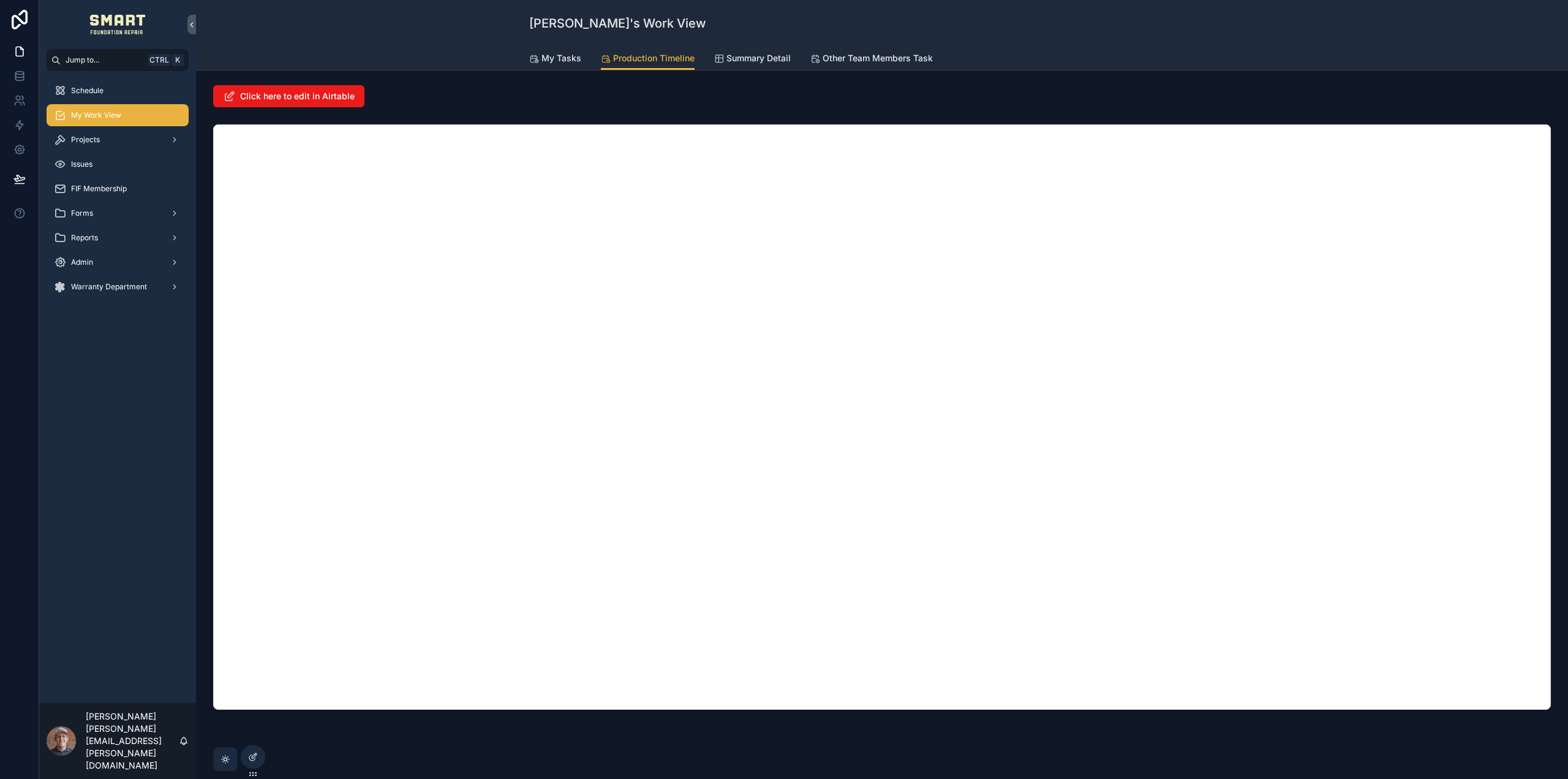
click at [101, 141] on div "Projects" at bounding box center [118, 140] width 128 height 20
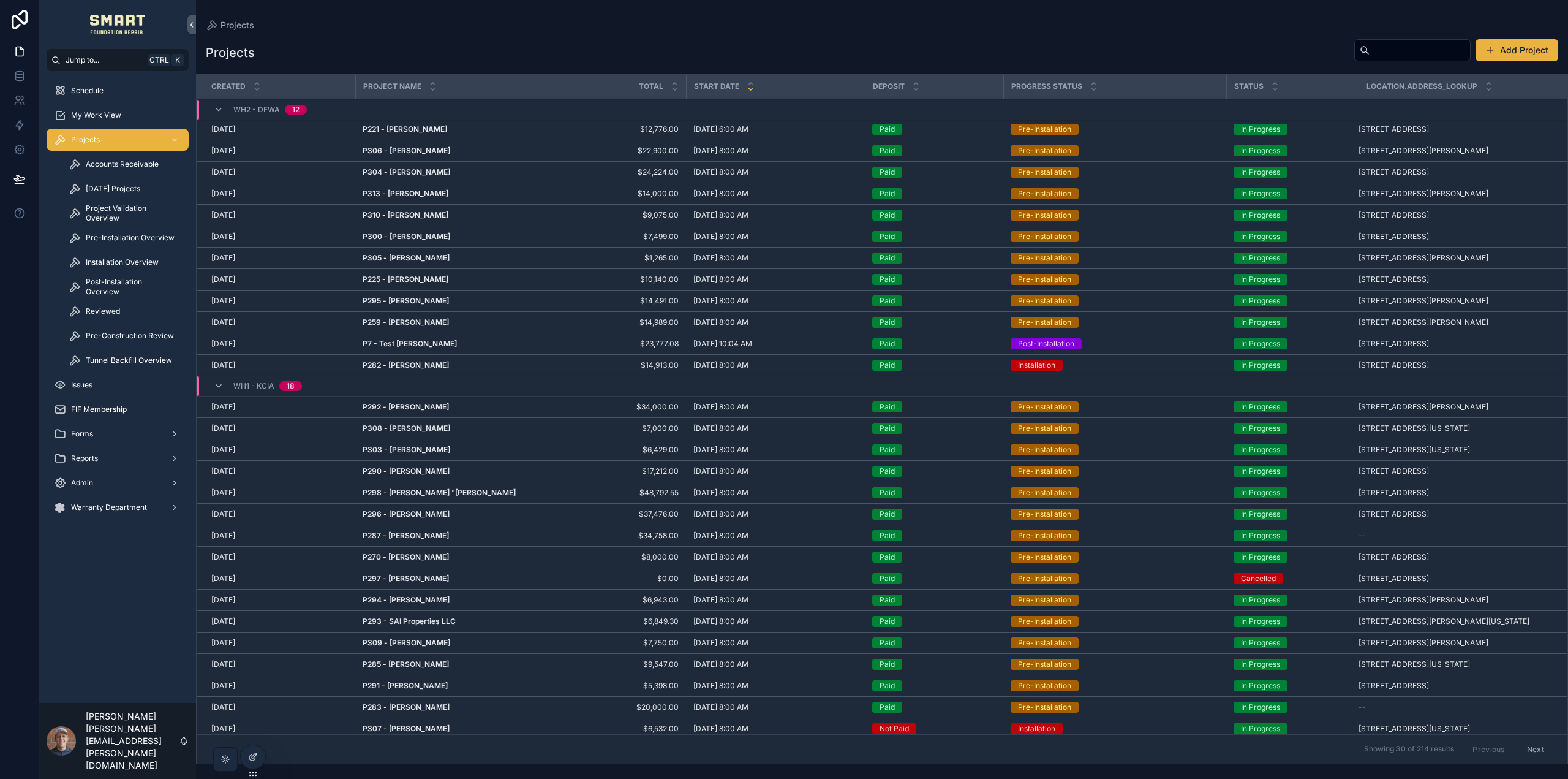
click at [118, 336] on span "Pre-Construction Review" at bounding box center [130, 336] width 89 height 10
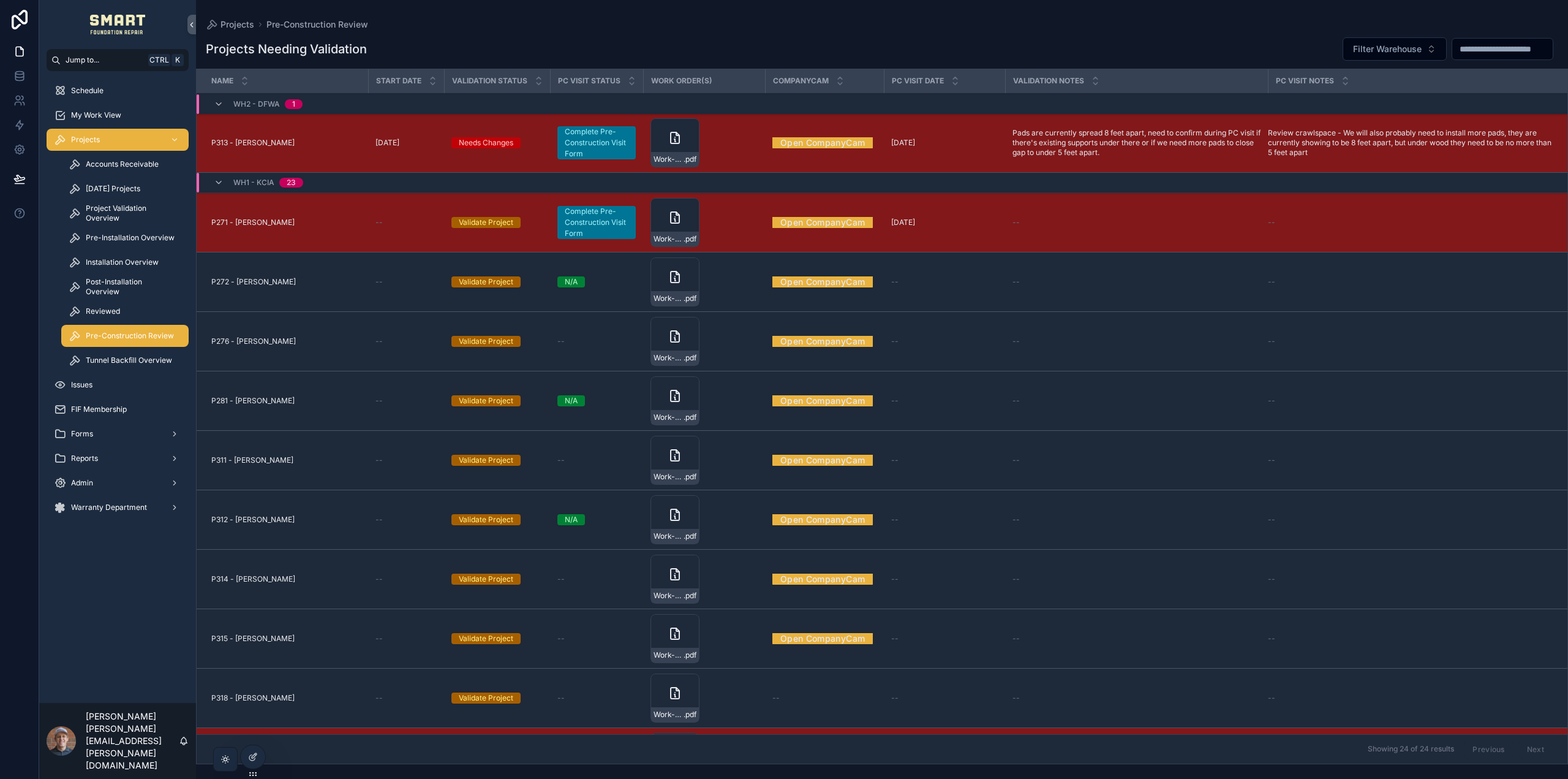
click at [256, 142] on span "P313 - [PERSON_NAME]" at bounding box center [253, 142] width 83 height 10
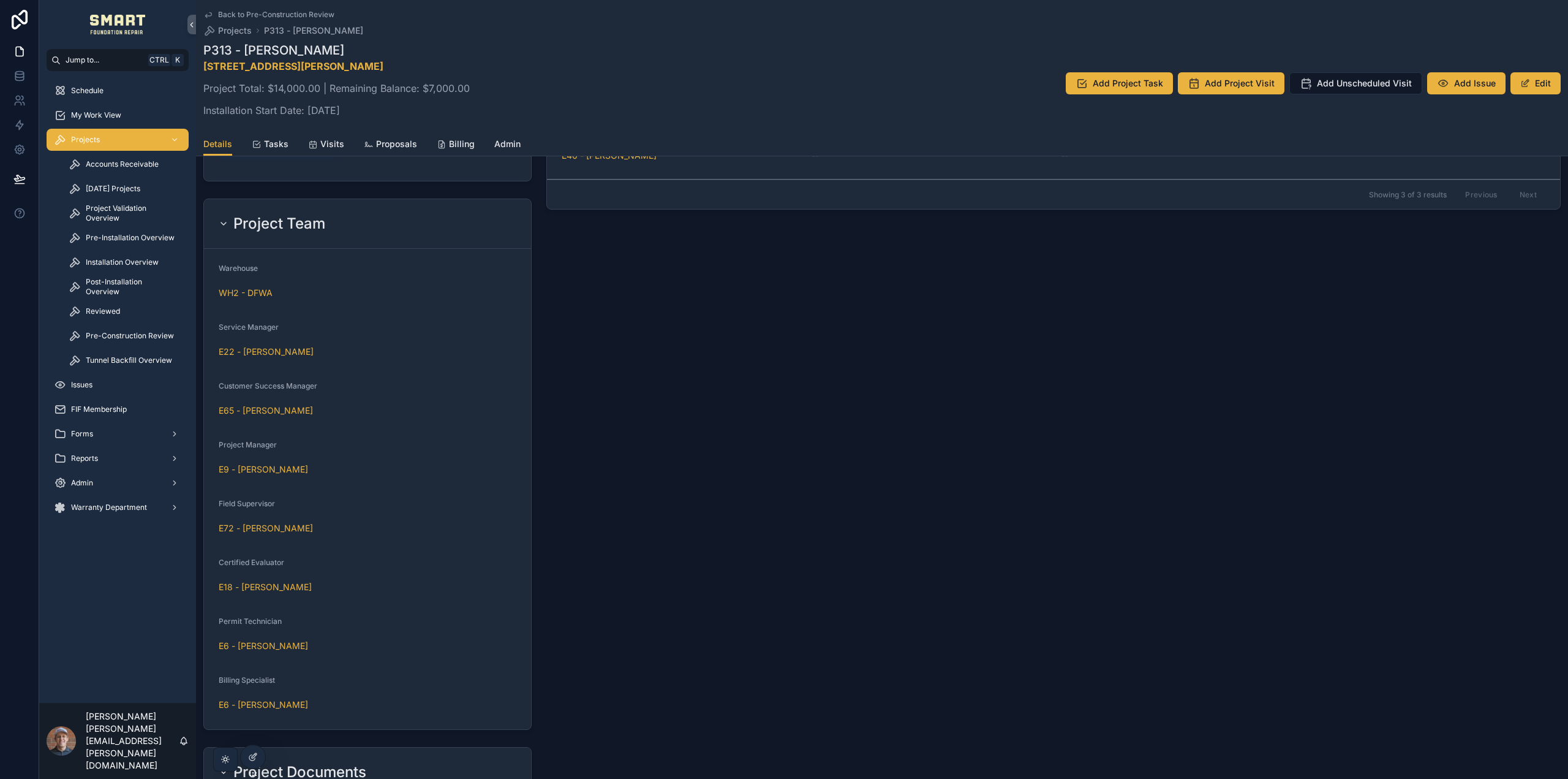
scroll to position [919, 0]
drag, startPoint x: 220, startPoint y: 438, endPoint x: 286, endPoint y: 441, distance: 66.1
click at [286, 441] on div "Project Manager" at bounding box center [367, 442] width 298 height 14
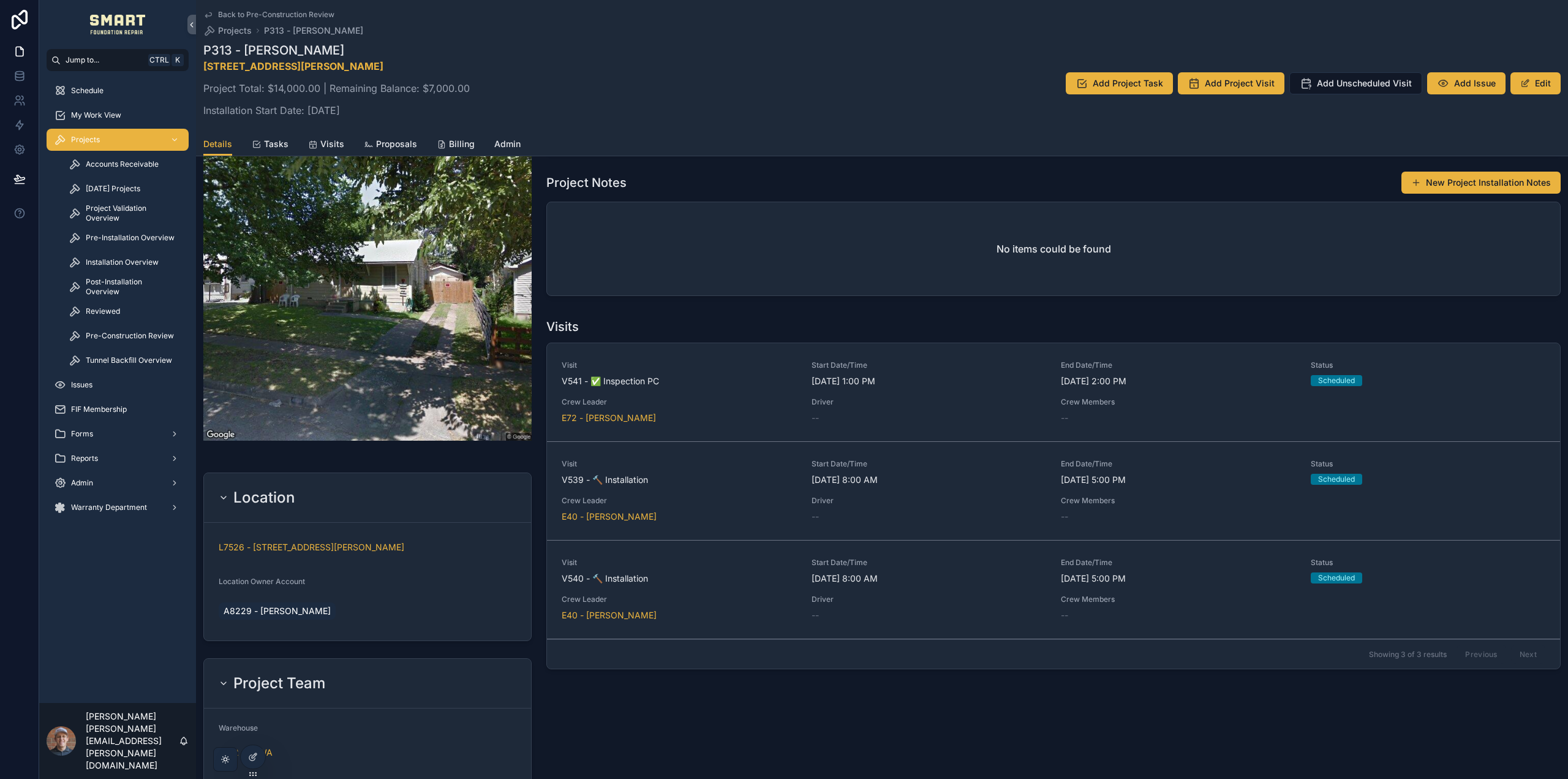
scroll to position [368, 0]
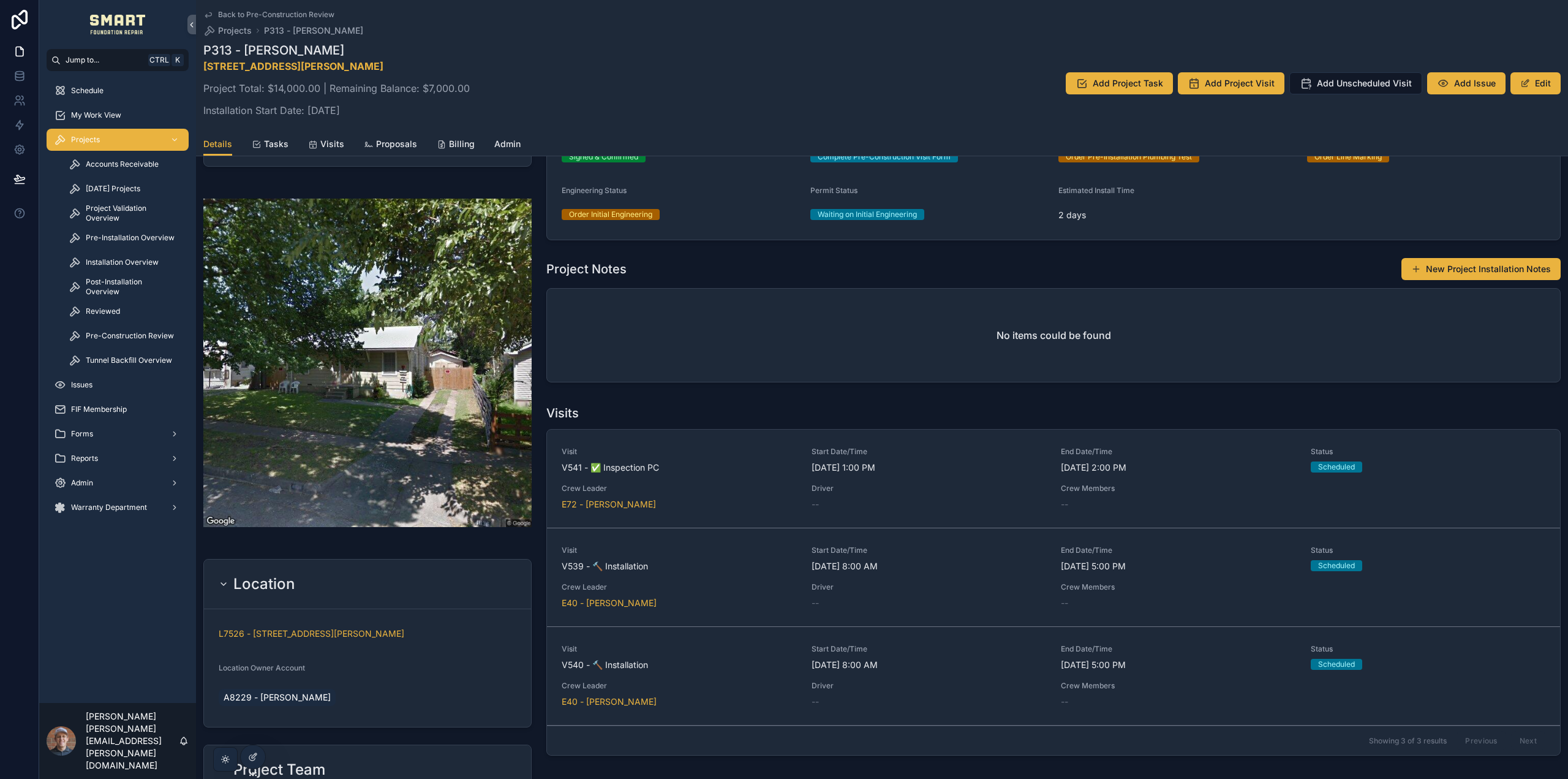
click at [507, 141] on span "Admin" at bounding box center [507, 144] width 26 height 13
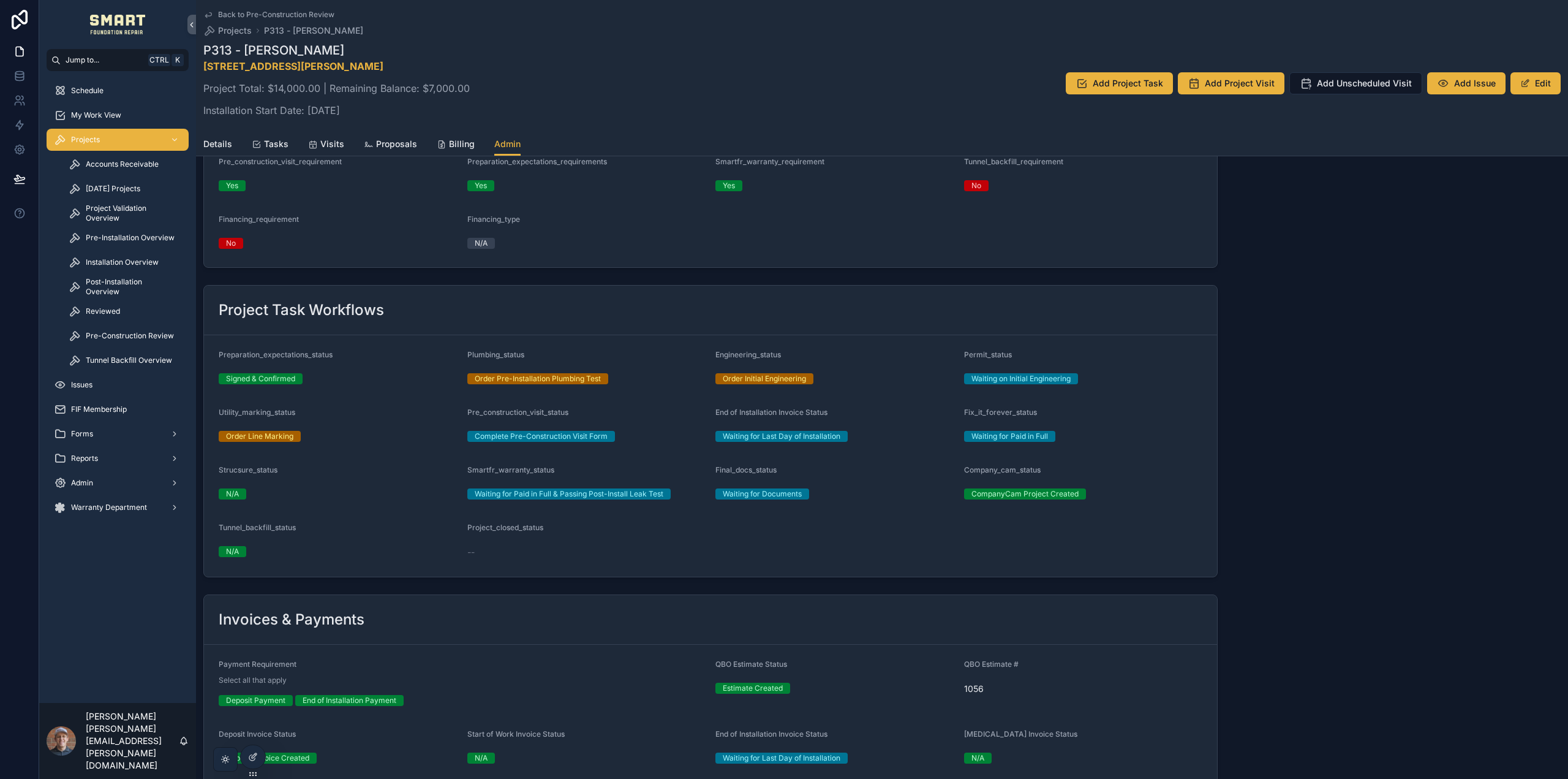
scroll to position [368, 0]
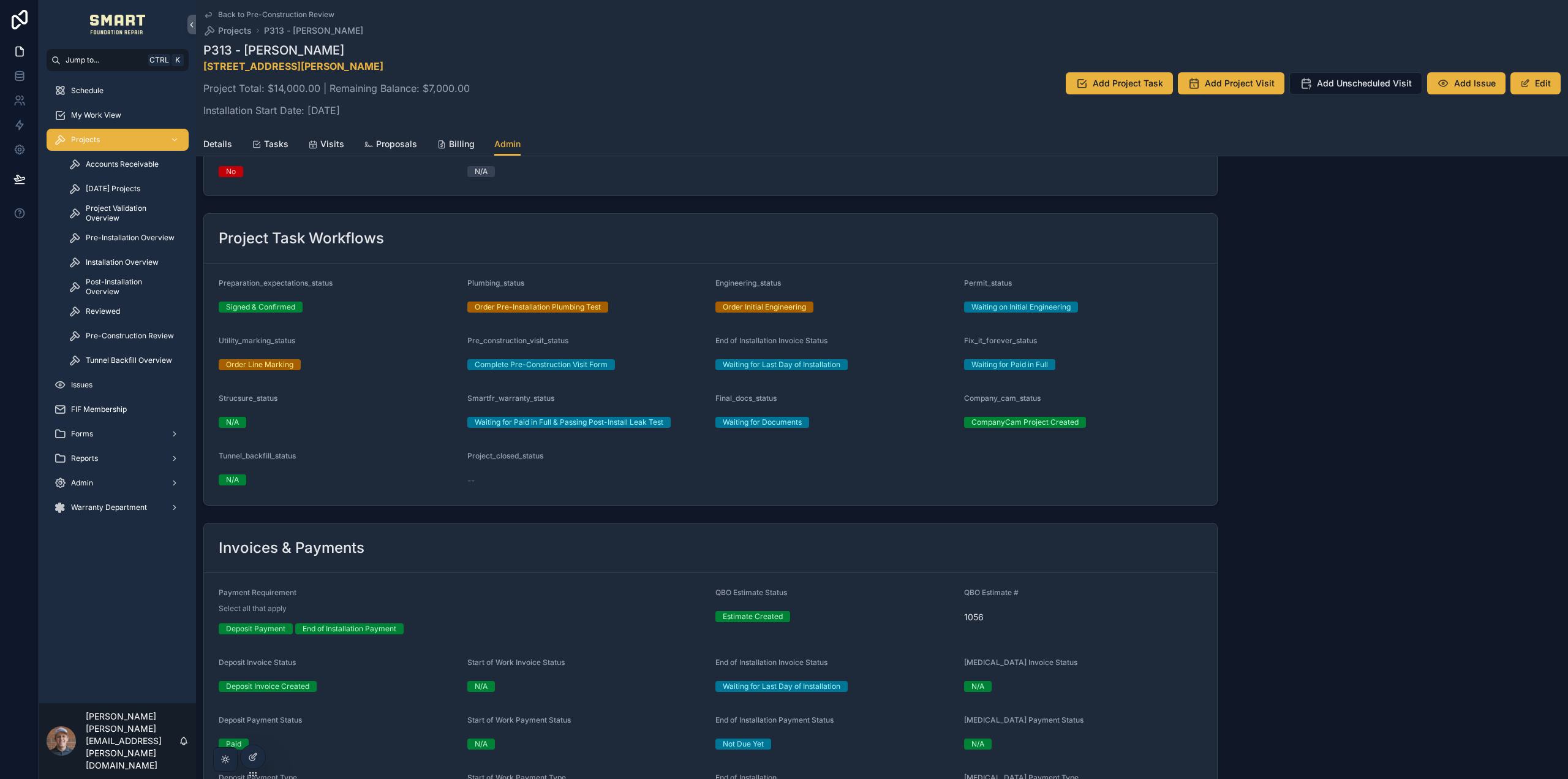
click at [268, 138] on span "Tasks" at bounding box center [276, 144] width 24 height 13
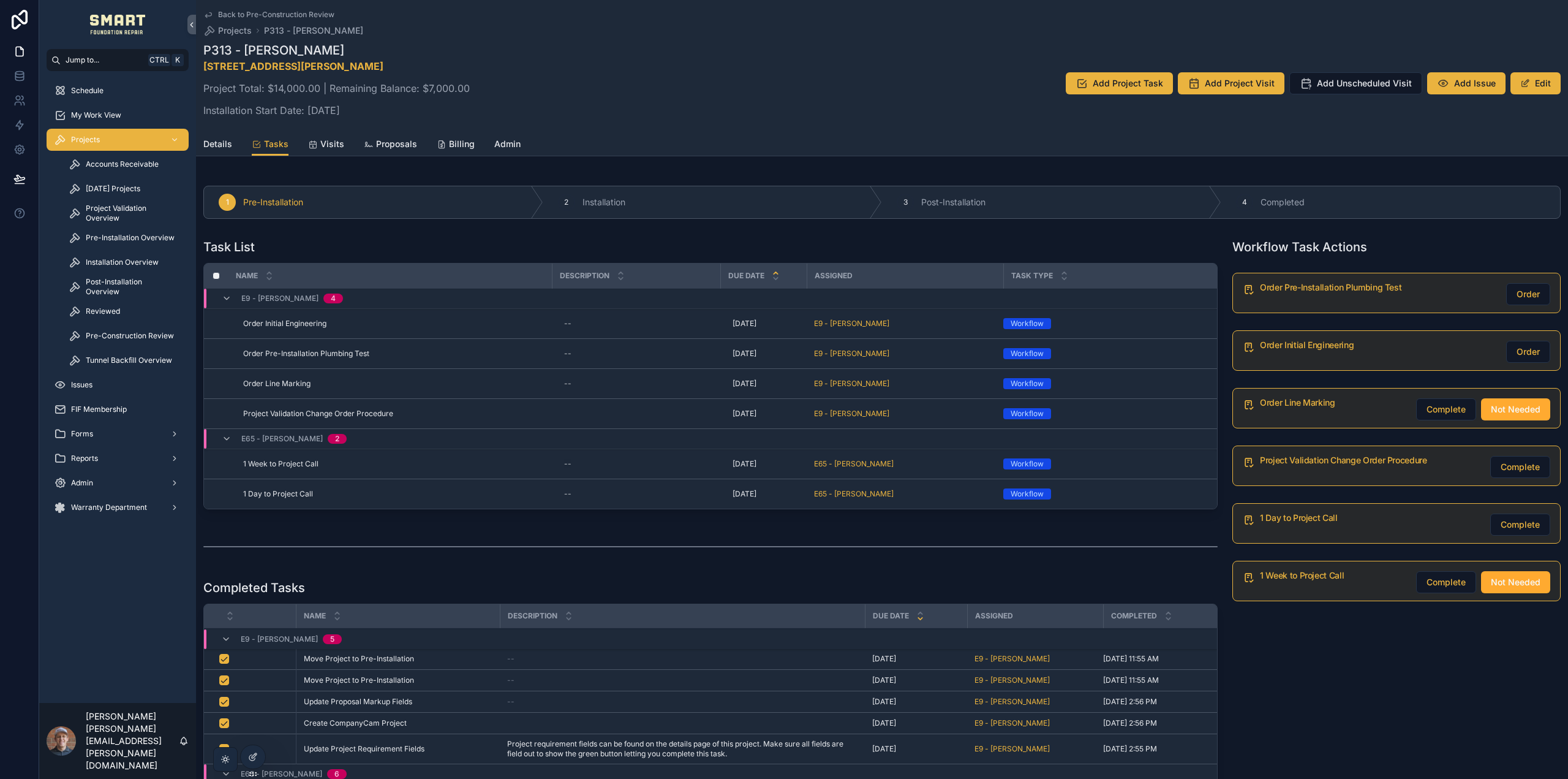
click at [1516, 292] on span "Order" at bounding box center [1528, 294] width 24 height 13
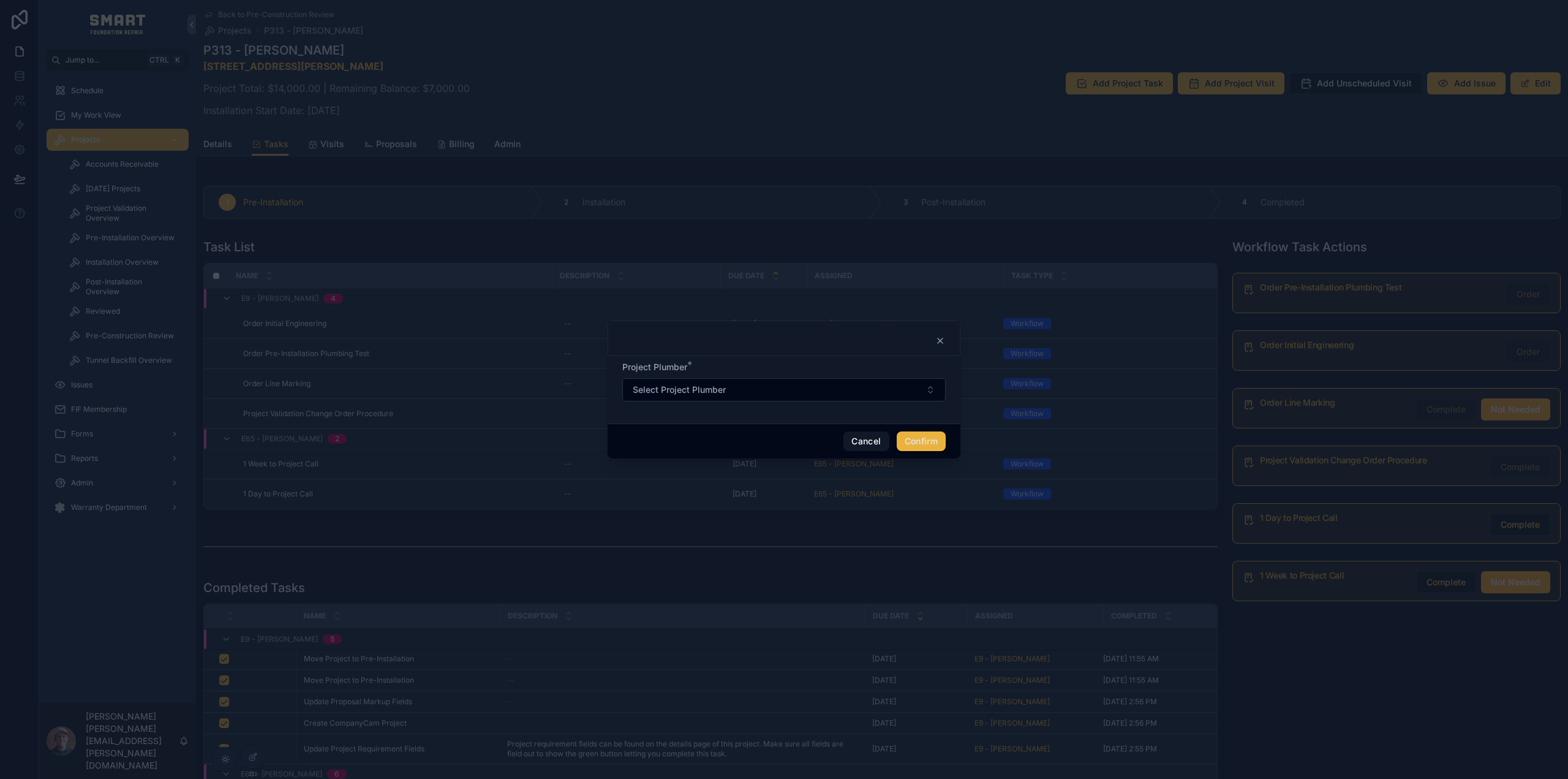
click at [670, 387] on span "Select Project Plumber" at bounding box center [679, 390] width 93 height 13
click at [767, 438] on span "Jimmy Cash Plumbing" at bounding box center [759, 440] width 110 height 13
click at [925, 443] on button "Confirm" at bounding box center [921, 442] width 49 height 20
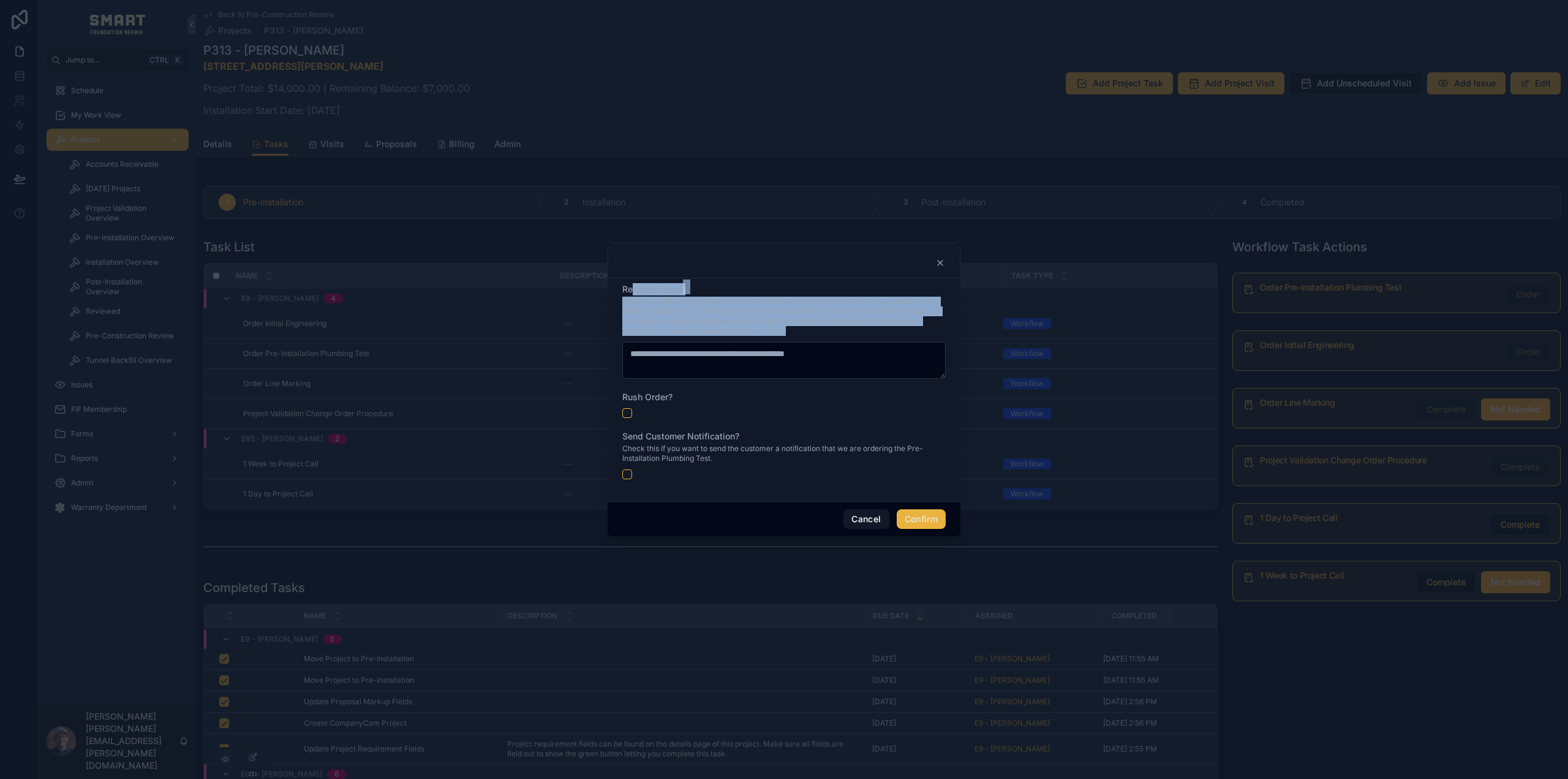
drag, startPoint x: 651, startPoint y: 308, endPoint x: 907, endPoint y: 374, distance: 264.4
click at [907, 374] on div "Request Notes * Remind plumber to not attempt to locate any leaks for the pre-i…" at bounding box center [784, 331] width 324 height 96
click at [656, 291] on span "Request Notes" at bounding box center [652, 290] width 61 height 11
click at [943, 260] on icon at bounding box center [940, 262] width 10 height 10
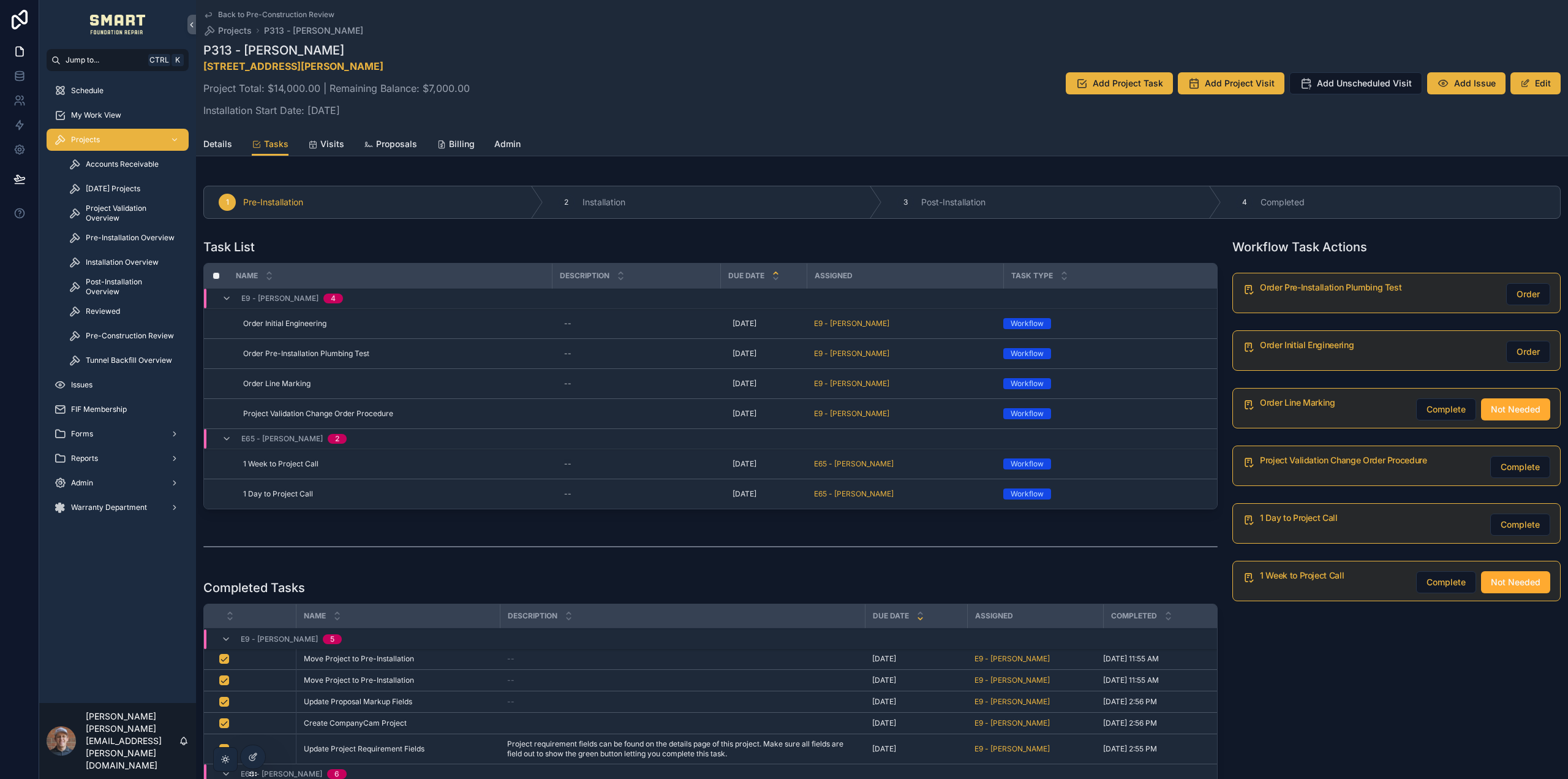
click at [504, 144] on span "Admin" at bounding box center [507, 144] width 26 height 13
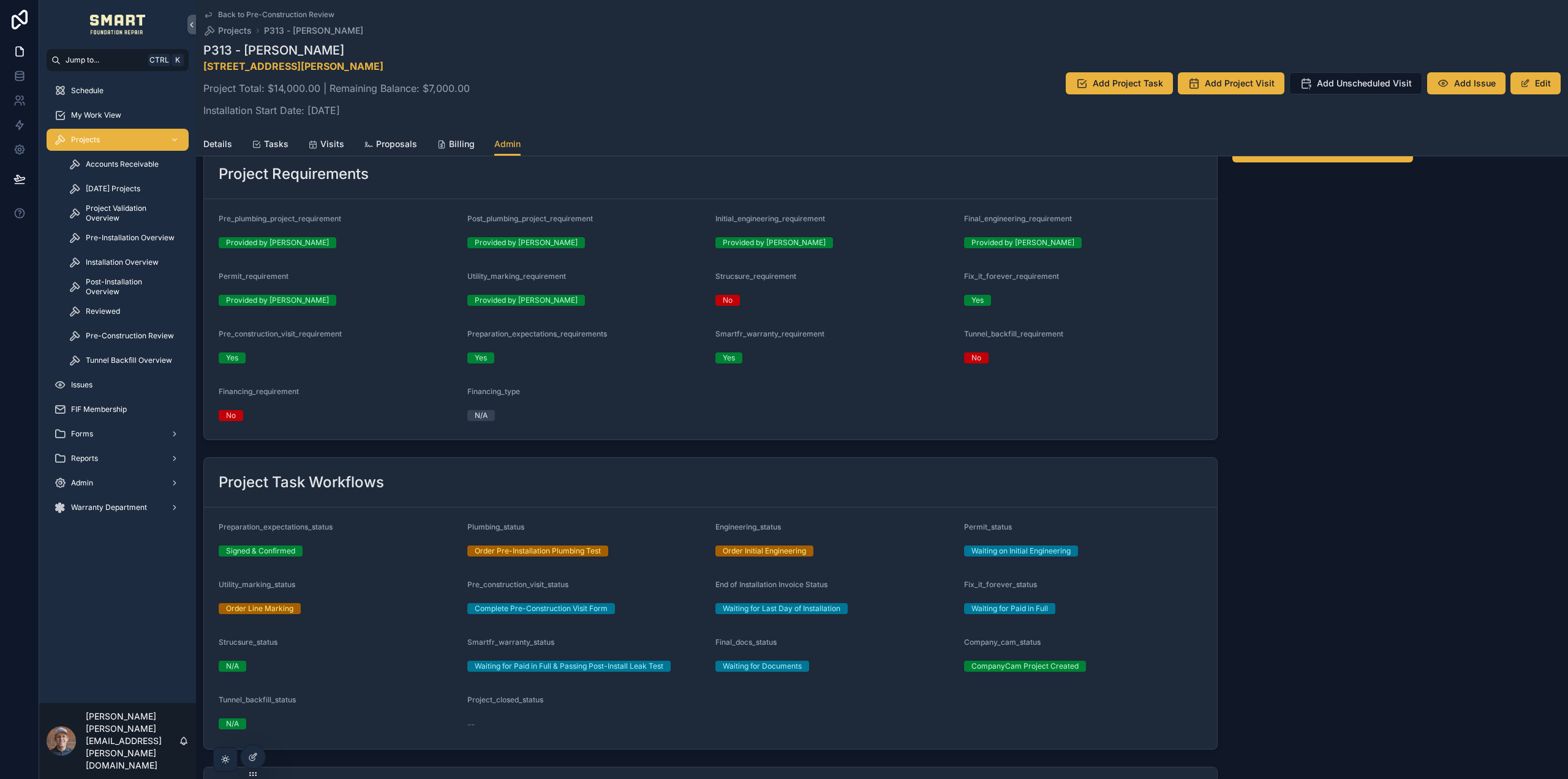
scroll to position [123, 0]
click at [278, 143] on span "Tasks" at bounding box center [276, 144] width 24 height 13
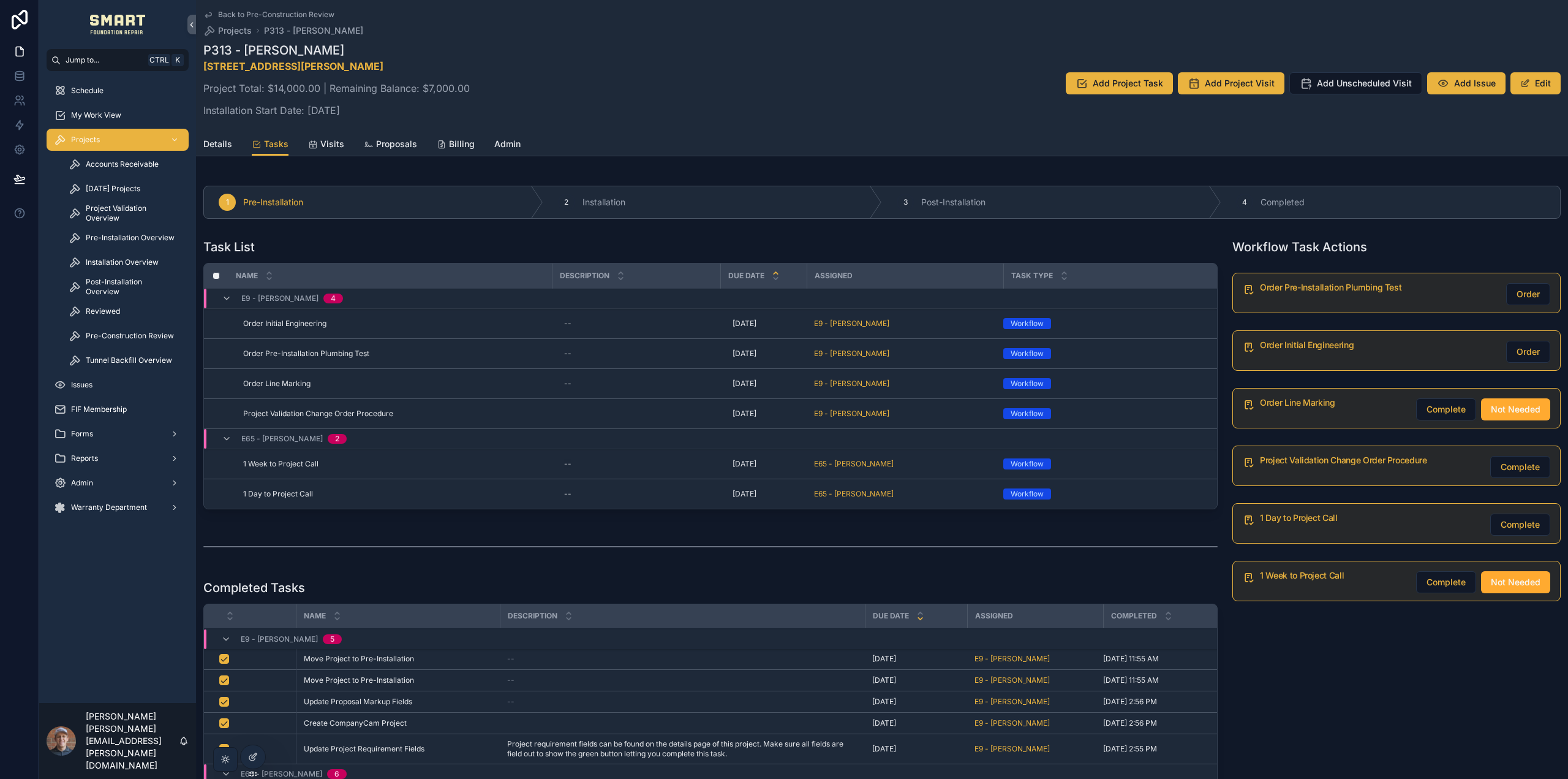
click at [116, 488] on div "Admin" at bounding box center [118, 483] width 128 height 20
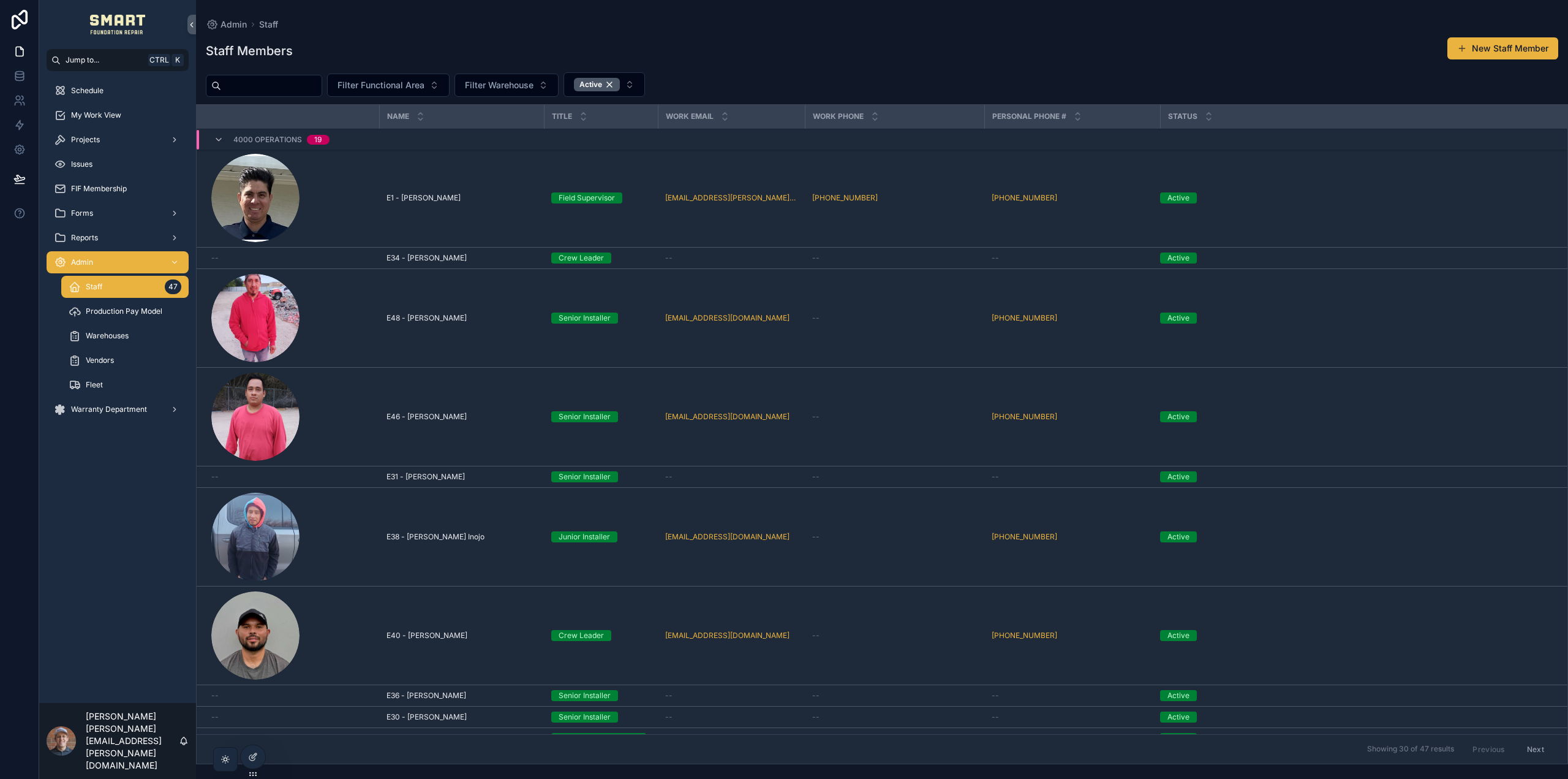
click at [120, 357] on div "Vendors" at bounding box center [125, 361] width 113 height 20
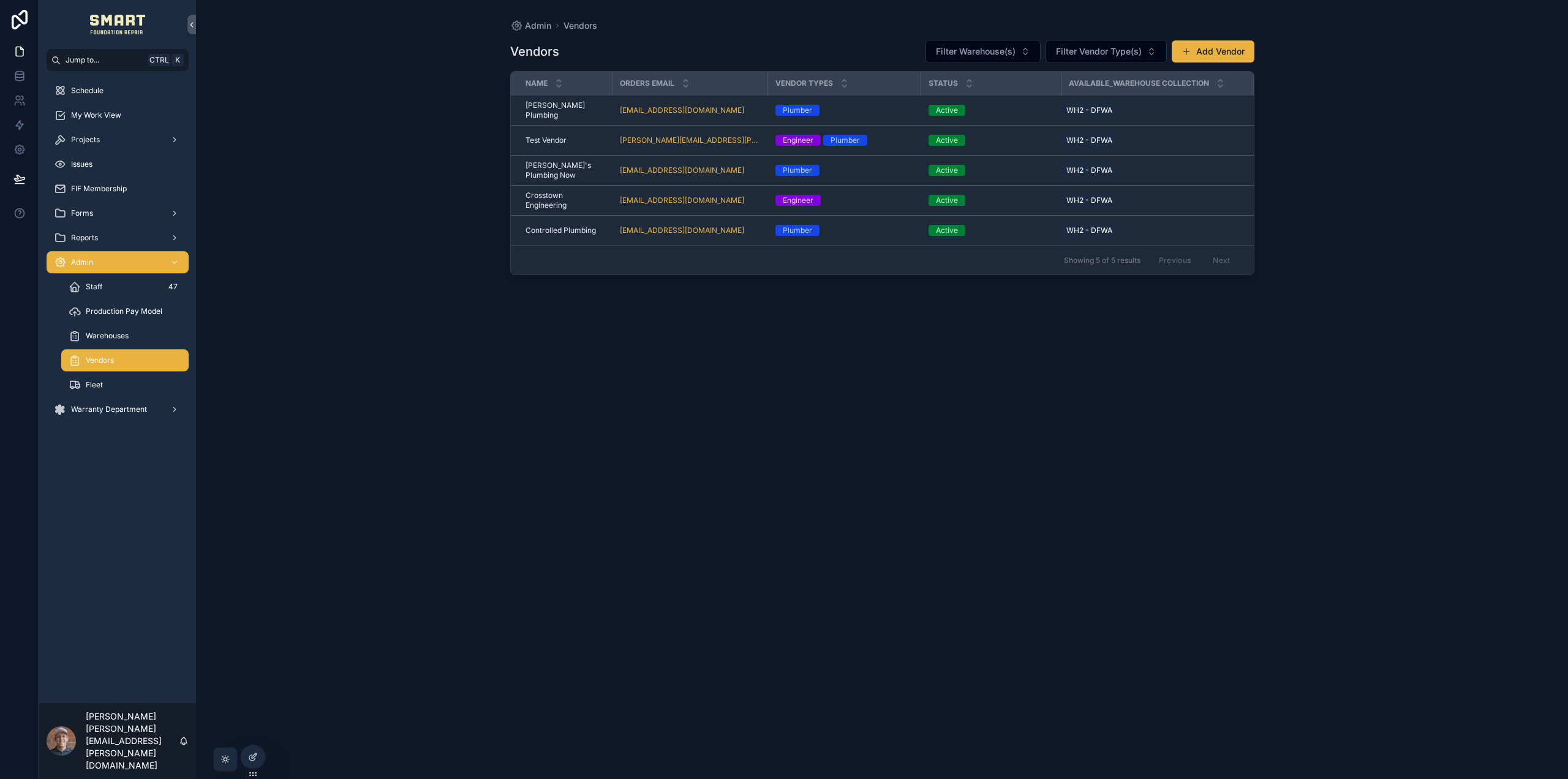
click at [1254, 49] on div "Admin Vendors Vendors Filter Warehouse(s) Filter Vendor Type(s) Add Vendor Name…" at bounding box center [883, 382] width 784 height 765
click at [1242, 49] on button "Add Vendor" at bounding box center [1213, 52] width 82 height 22
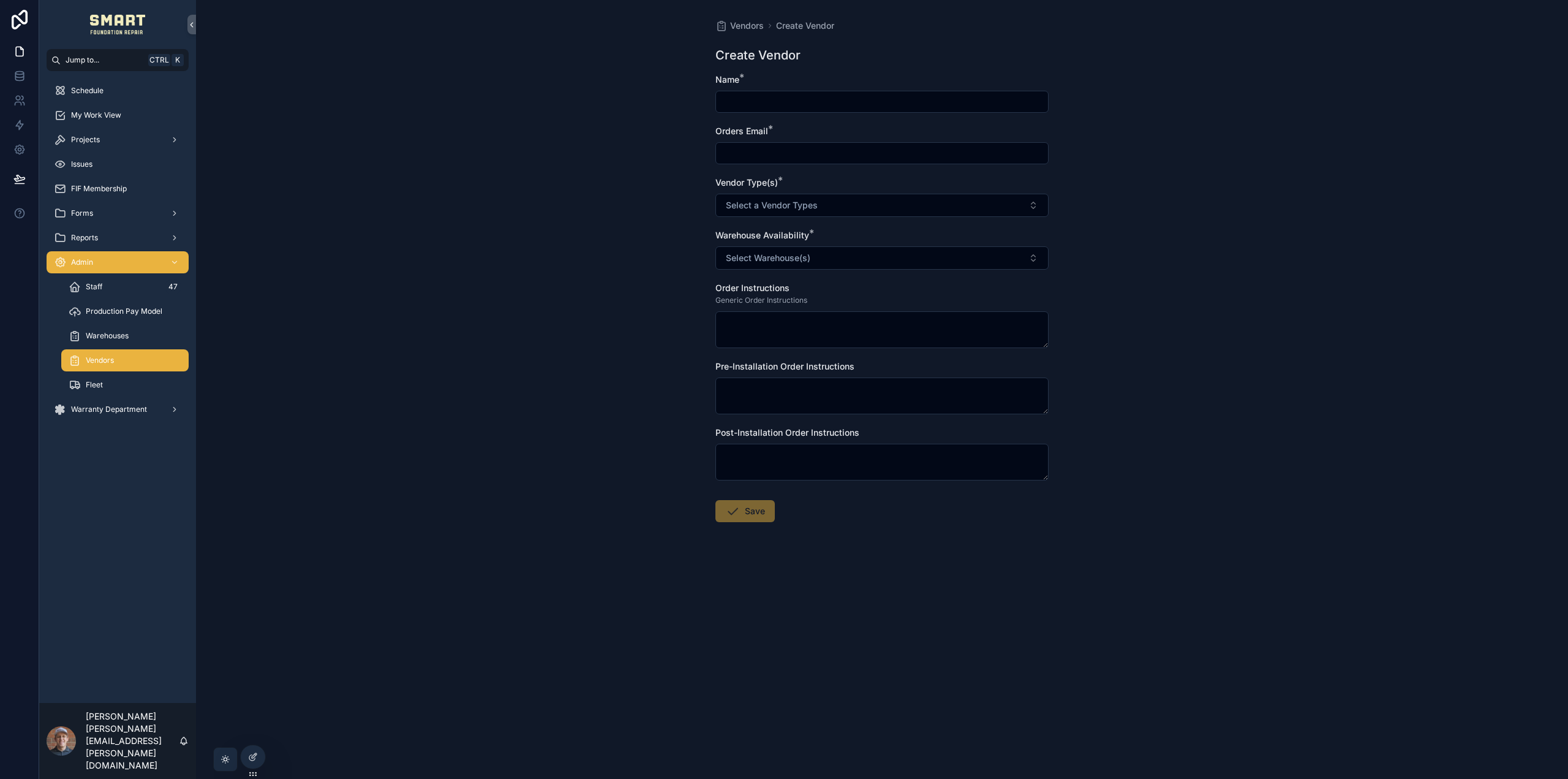
click at [723, 98] on input "scrollable content" at bounding box center [882, 101] width 332 height 17
click at [632, 144] on div "Vendors Create Vendor Create Vendor Name * Orders Email * Vendor Type(s) * Sele…" at bounding box center [883, 389] width 1373 height 779
drag, startPoint x: 739, startPoint y: 150, endPoint x: 749, endPoint y: 147, distance: 10.4
click at [748, 147] on input "scrollable content" at bounding box center [882, 153] width 332 height 17
click at [628, 138] on div "Vendors Create Vendor Create Vendor Name * Orders Email * Vendor Type(s) * Sele…" at bounding box center [883, 389] width 1373 height 779
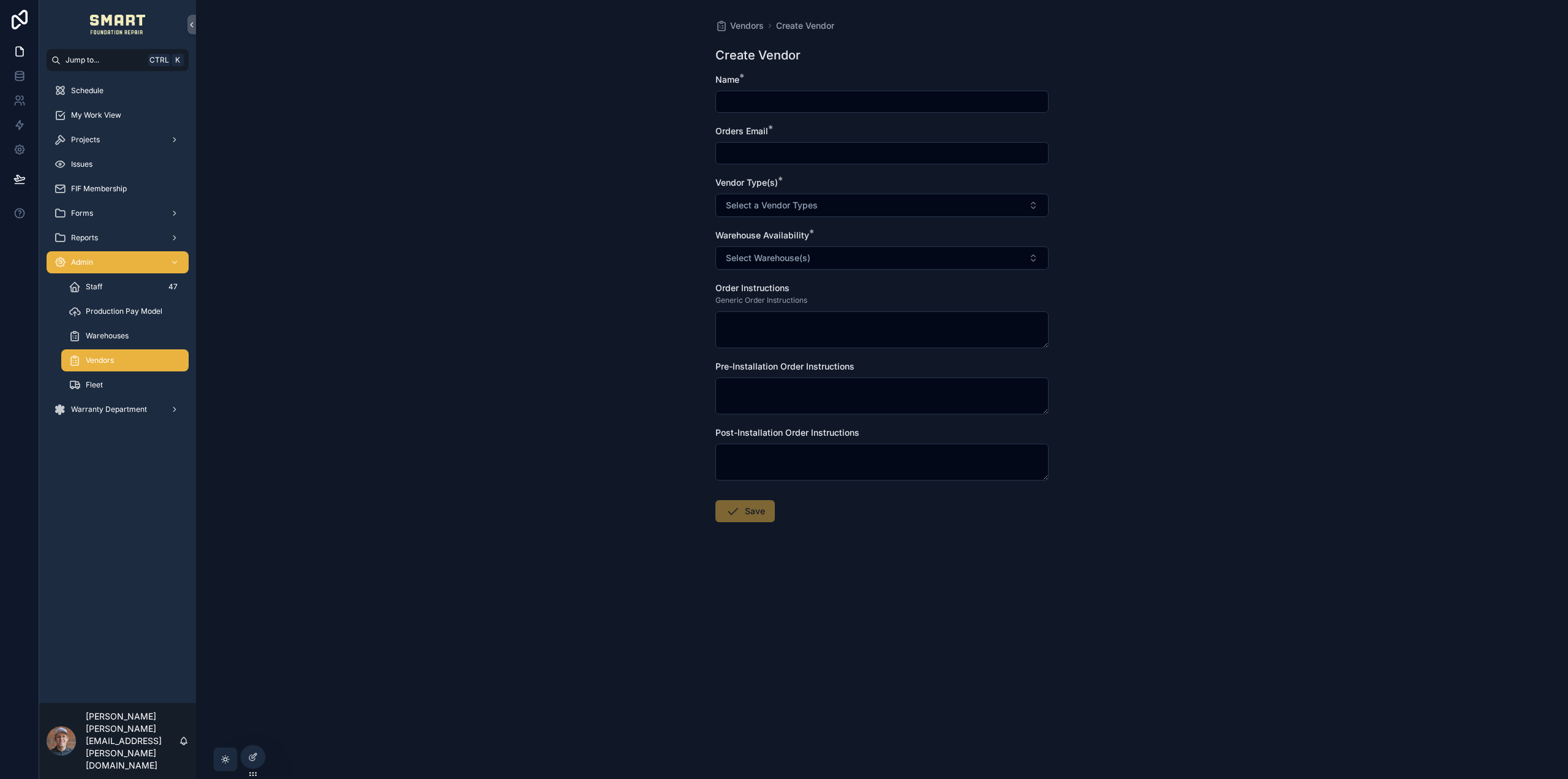
click at [766, 204] on span "Select a Vendor Types" at bounding box center [772, 205] width 92 height 13
click at [676, 220] on div "Vendors Create Vendor Create Vendor Name * Orders Email * Vendor Type(s) * Sele…" at bounding box center [883, 389] width 1373 height 779
click at [769, 203] on span "Select a Vendor Types" at bounding box center [772, 205] width 92 height 13
click at [660, 219] on div "Vendors Create Vendor Create Vendor Name * Orders Email * Vendor Type(s) * Sele…" at bounding box center [883, 389] width 1373 height 779
click at [789, 260] on span "Select Warehouse(s)" at bounding box center [768, 258] width 84 height 13
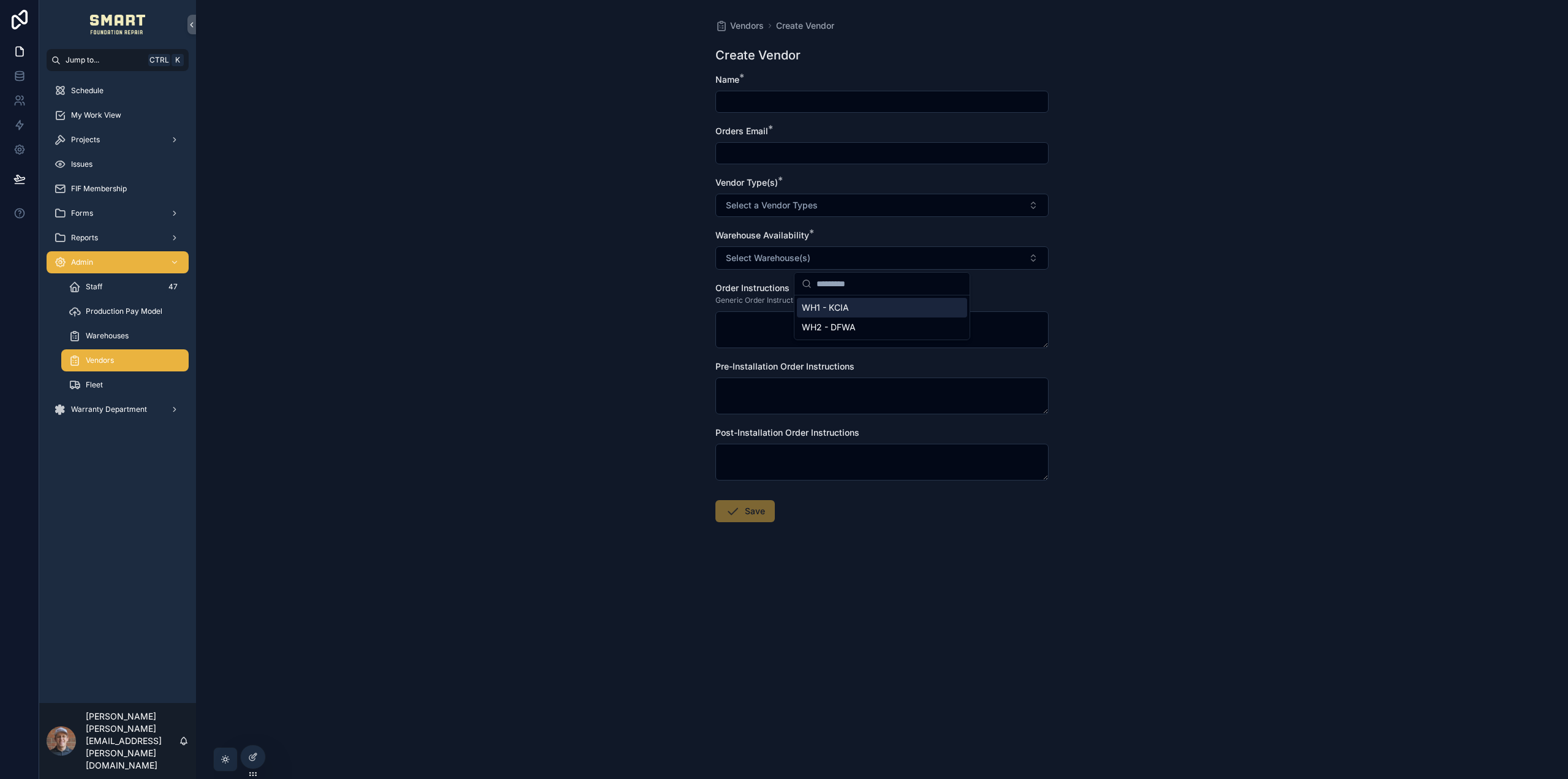
click at [660, 290] on div "Vendors Create Vendor Create Vendor Name * Orders Email * Vendor Type(s) * Sele…" at bounding box center [883, 389] width 1373 height 779
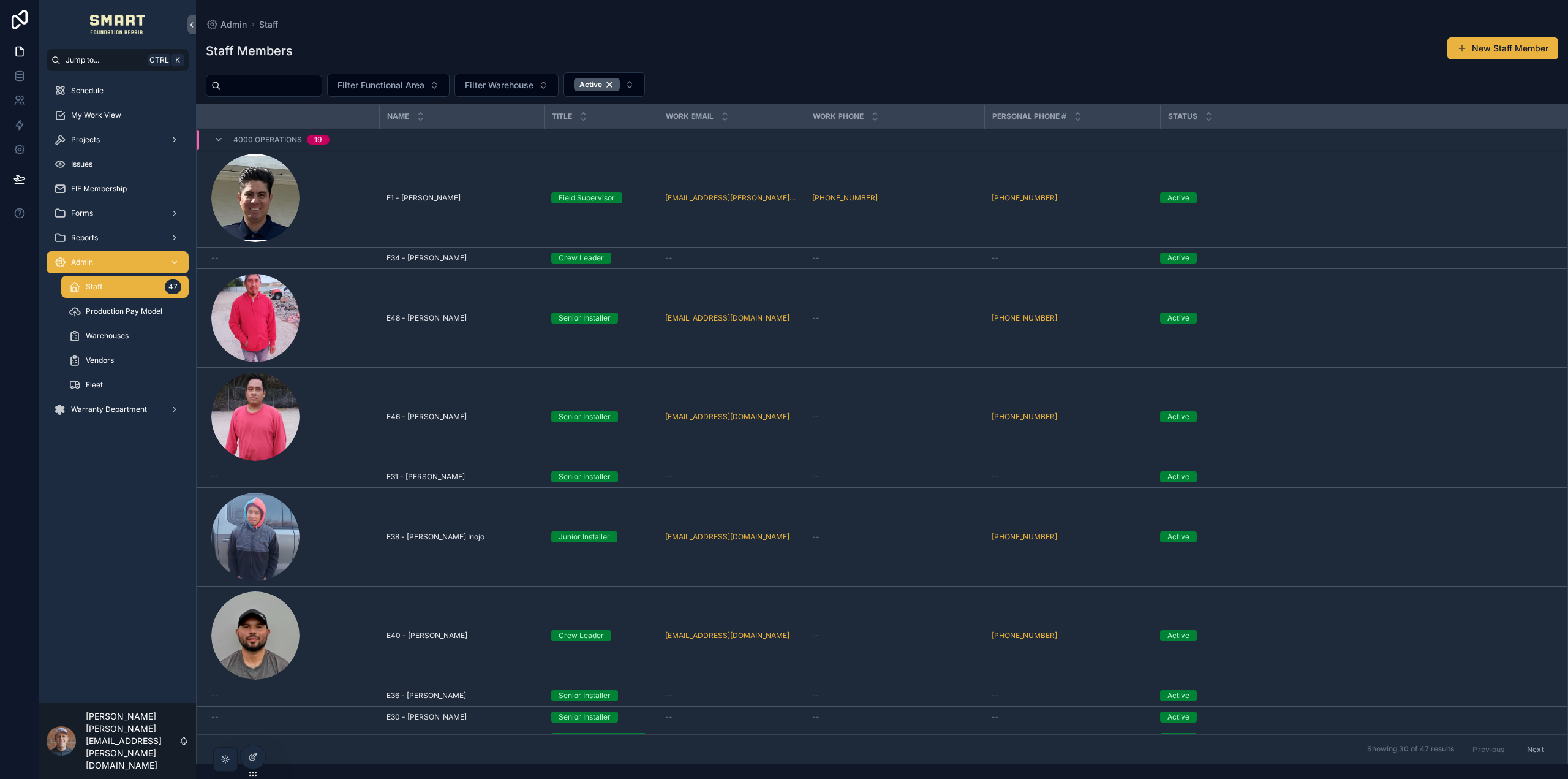
click at [87, 140] on span "Projects" at bounding box center [86, 139] width 29 height 10
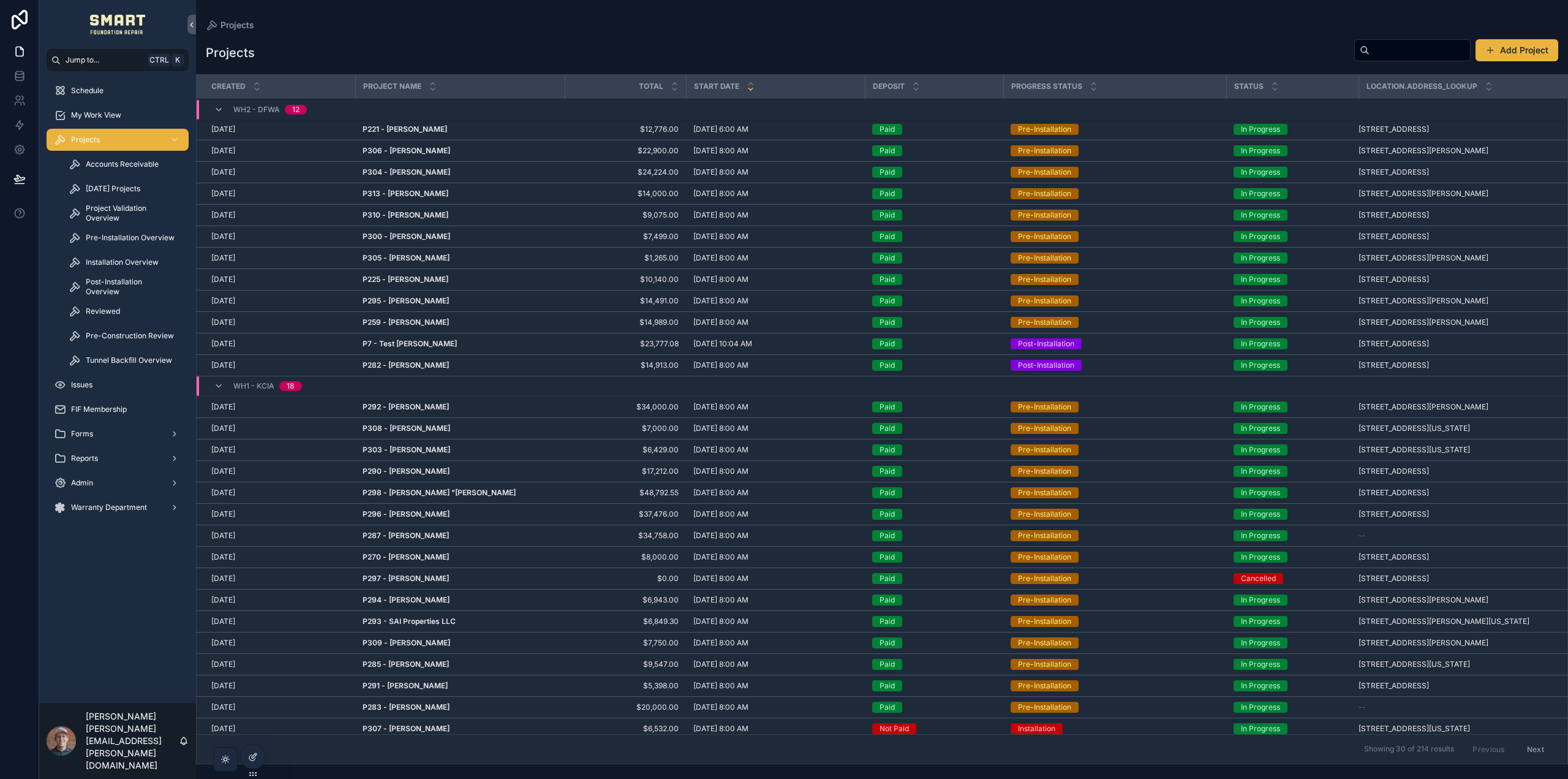
click at [121, 210] on span "Project Validation Overview" at bounding box center [131, 214] width 90 height 20
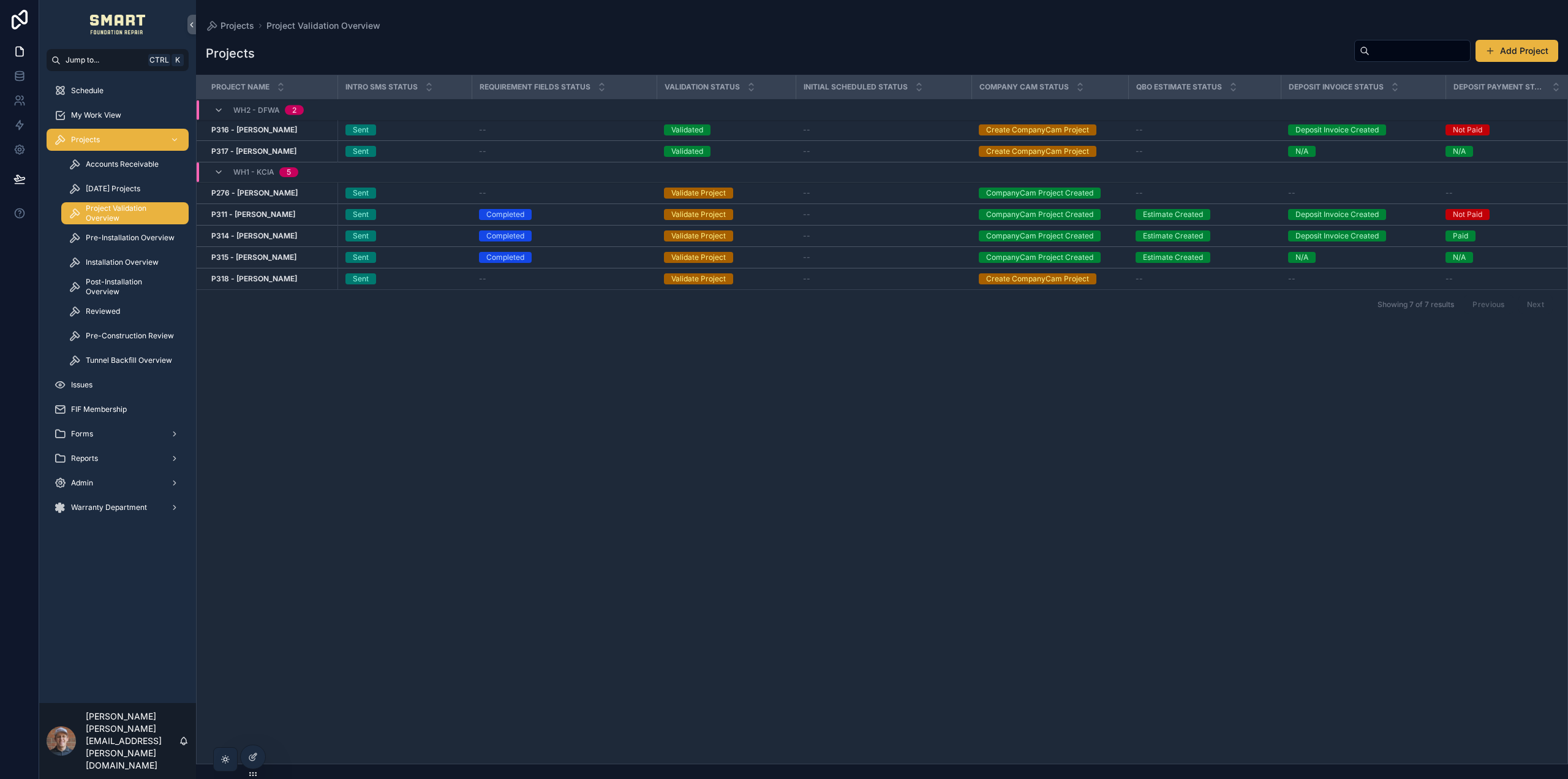
click at [256, 131] on strong "P316 - Aliya Zuberi" at bounding box center [254, 129] width 86 height 9
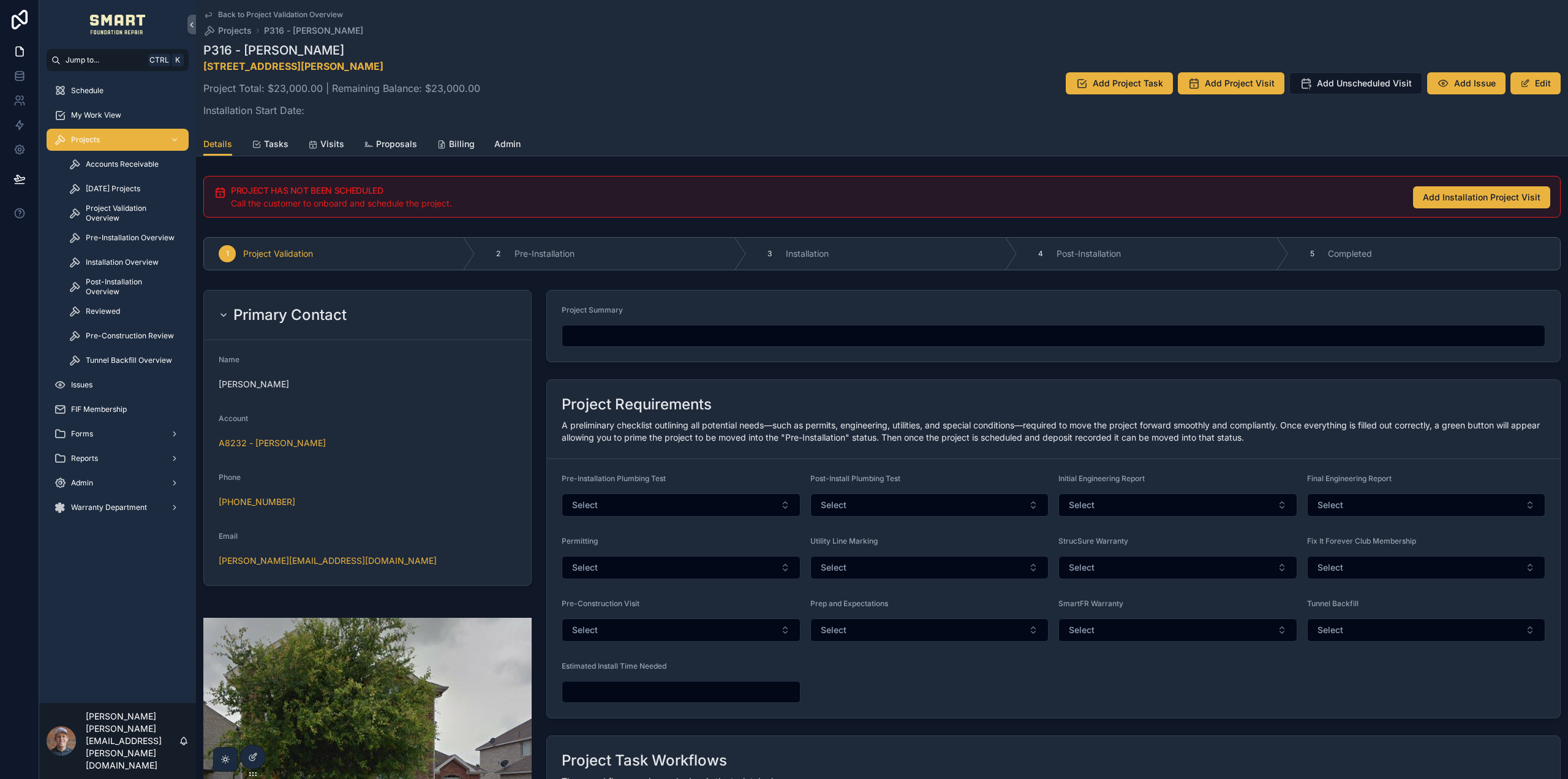
drag, startPoint x: 265, startPoint y: 153, endPoint x: 267, endPoint y: 147, distance: 6.3
click at [265, 153] on link "Tasks" at bounding box center [269, 145] width 37 height 24
click at [267, 147] on span "Tasks" at bounding box center [276, 144] width 24 height 13
click at [112, 237] on span "Pre-Installation Overview" at bounding box center [130, 237] width 89 height 10
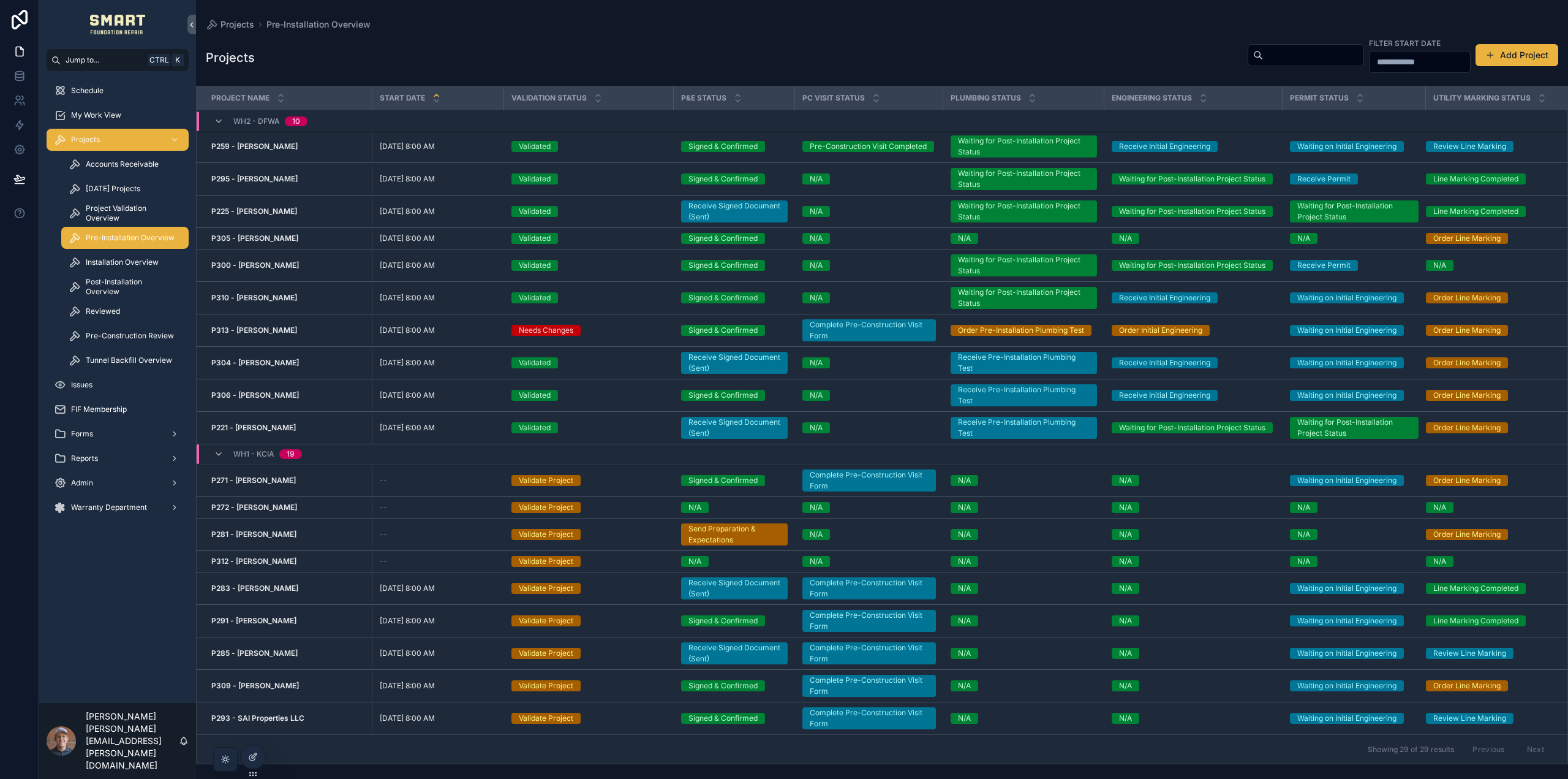
click at [262, 425] on strong "P221 - [PERSON_NAME]" at bounding box center [253, 427] width 84 height 9
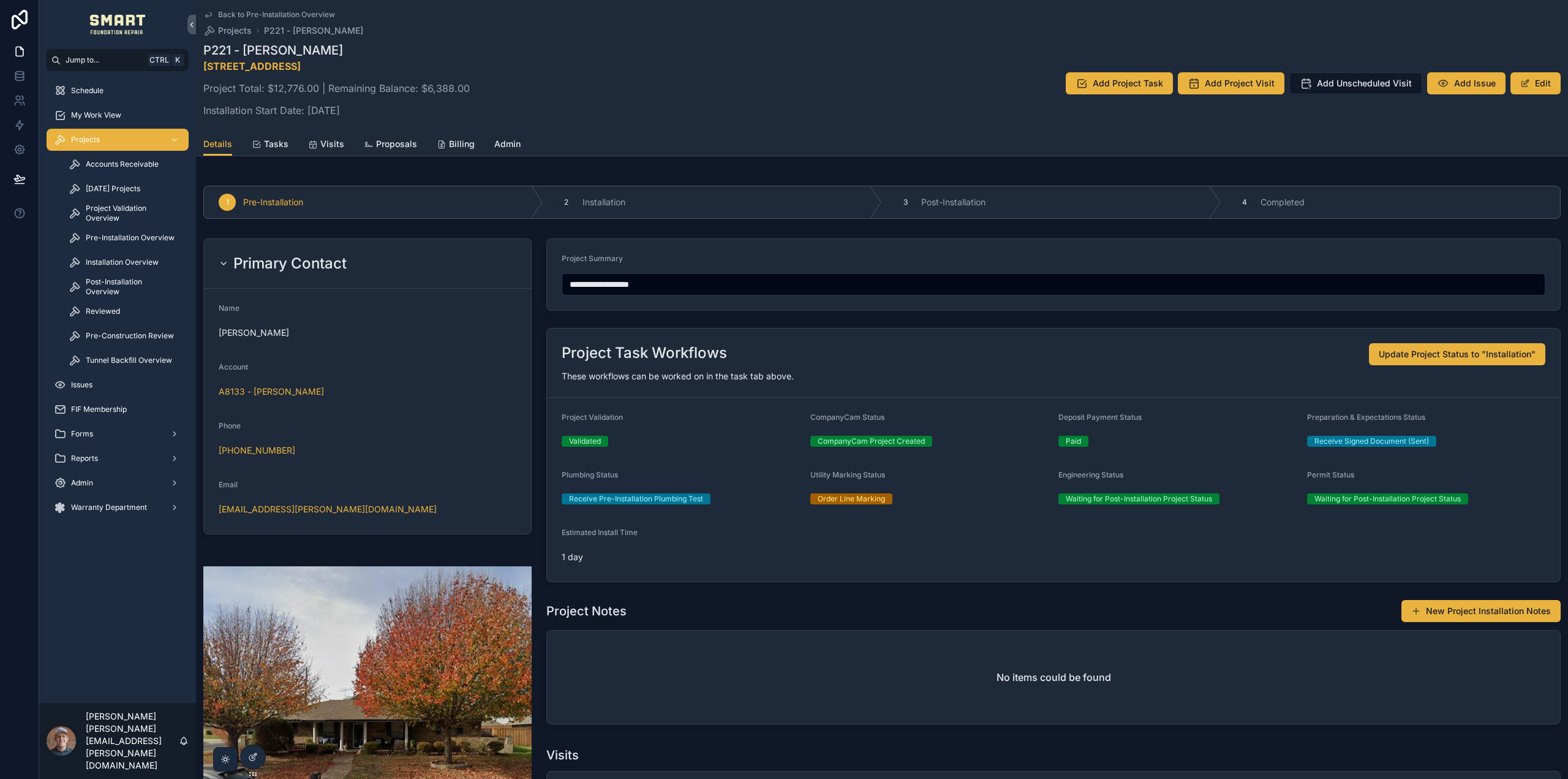
click at [269, 139] on span "Tasks" at bounding box center [276, 144] width 24 height 13
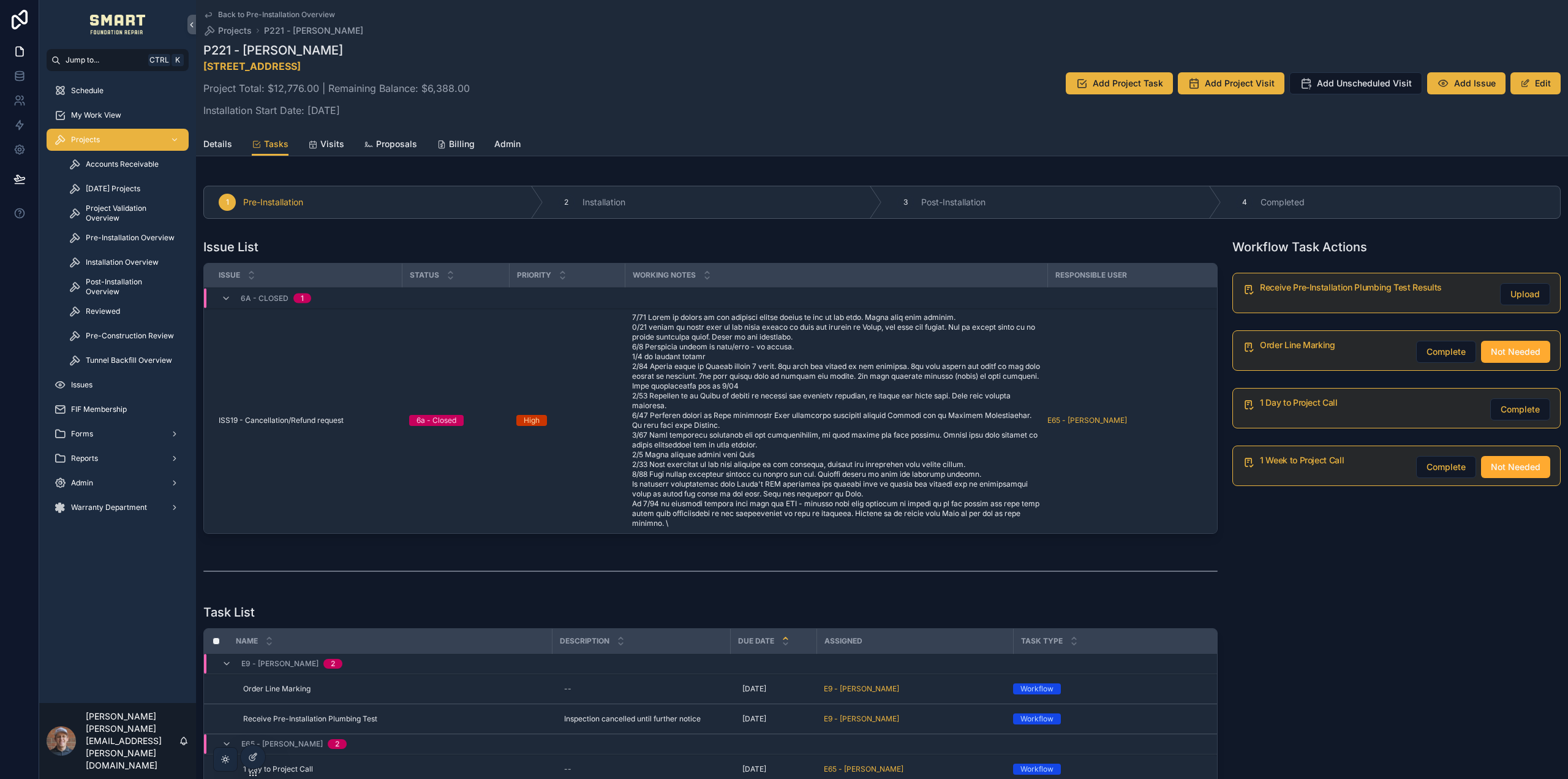
click at [133, 238] on span "Pre-Installation Overview" at bounding box center [130, 237] width 89 height 10
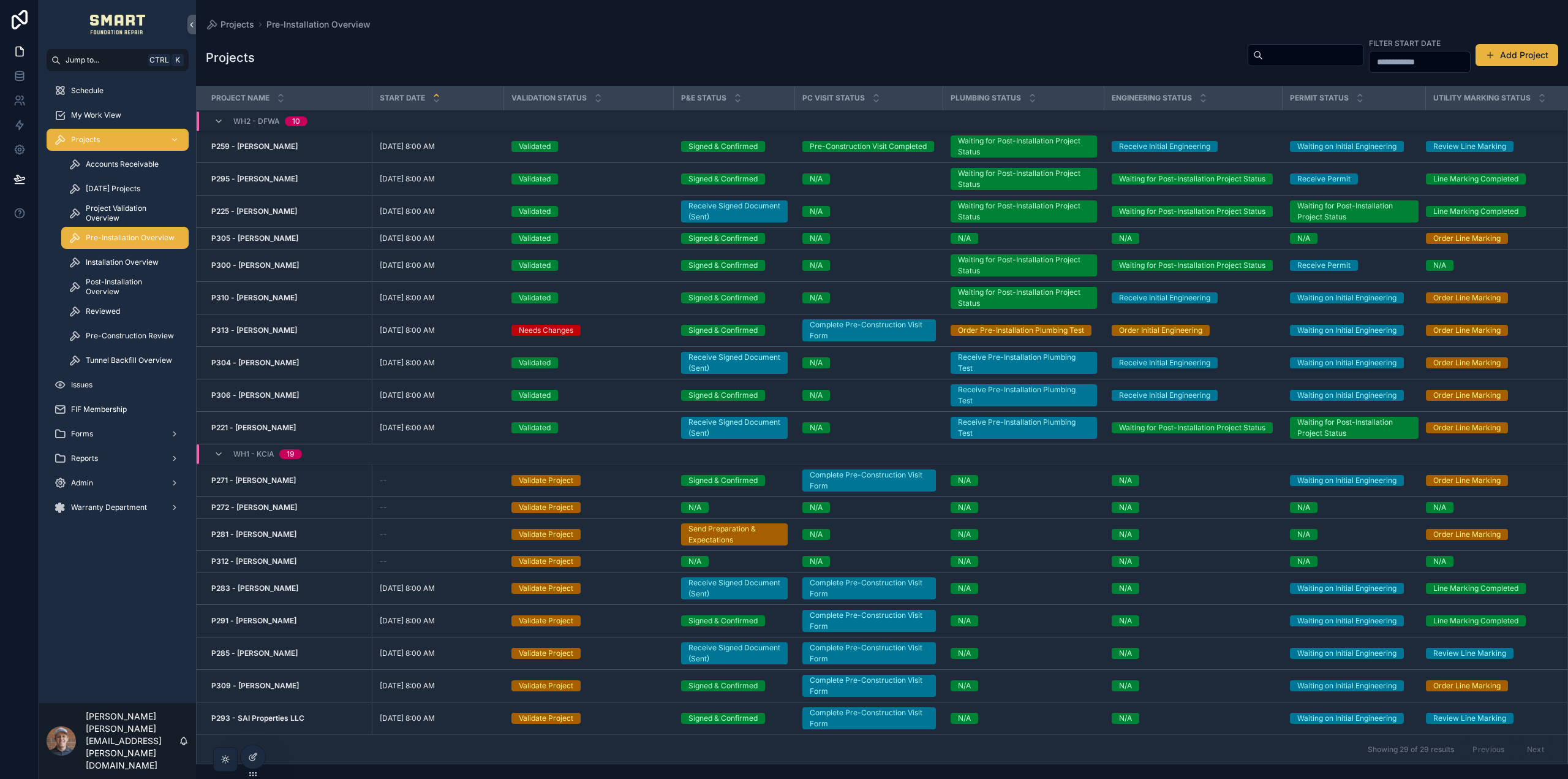
click at [1370, 63] on input "scrollable content" at bounding box center [1420, 62] width 100 height 17
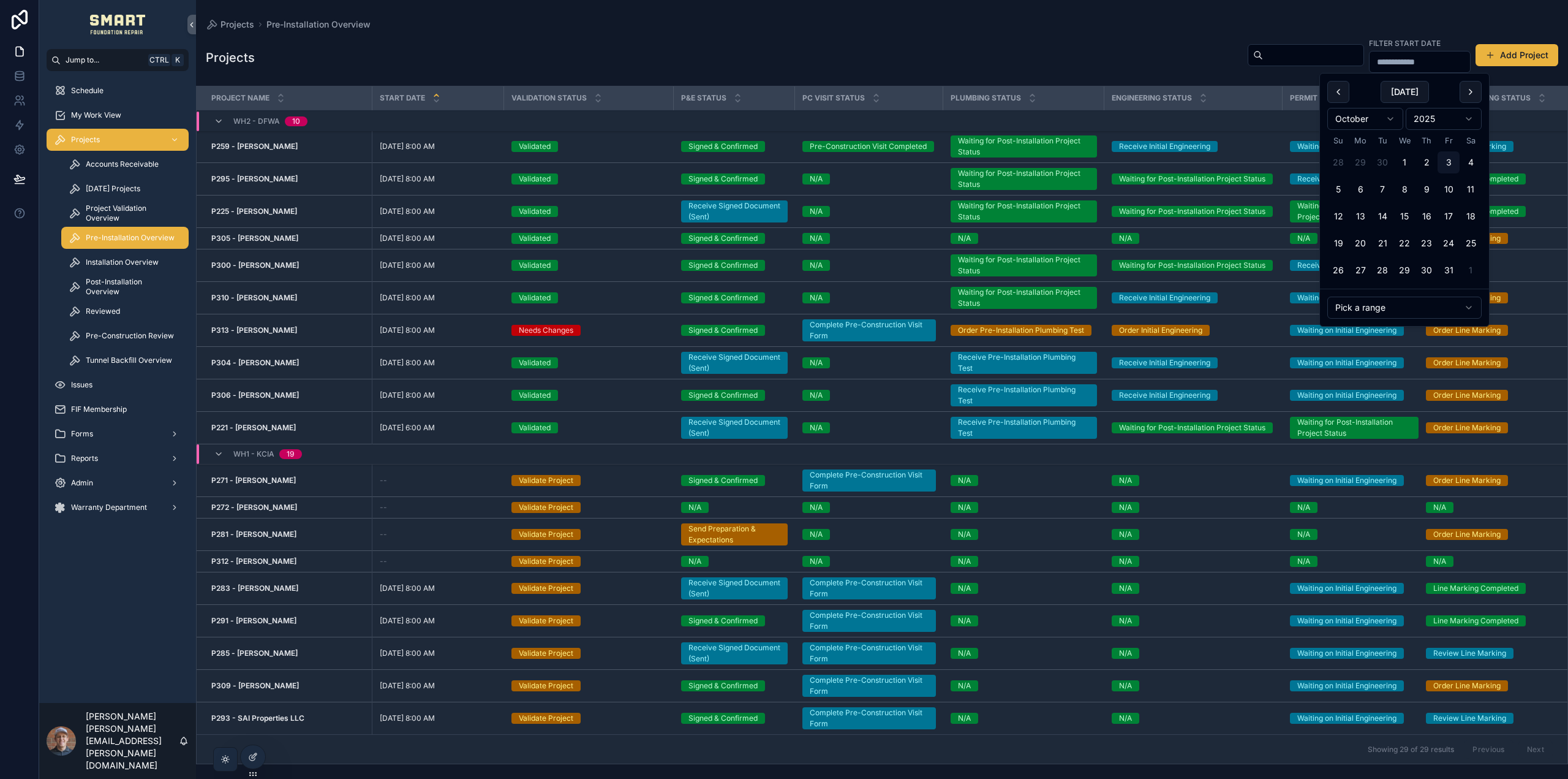
click at [1340, 193] on button "5" at bounding box center [1338, 189] width 22 height 22
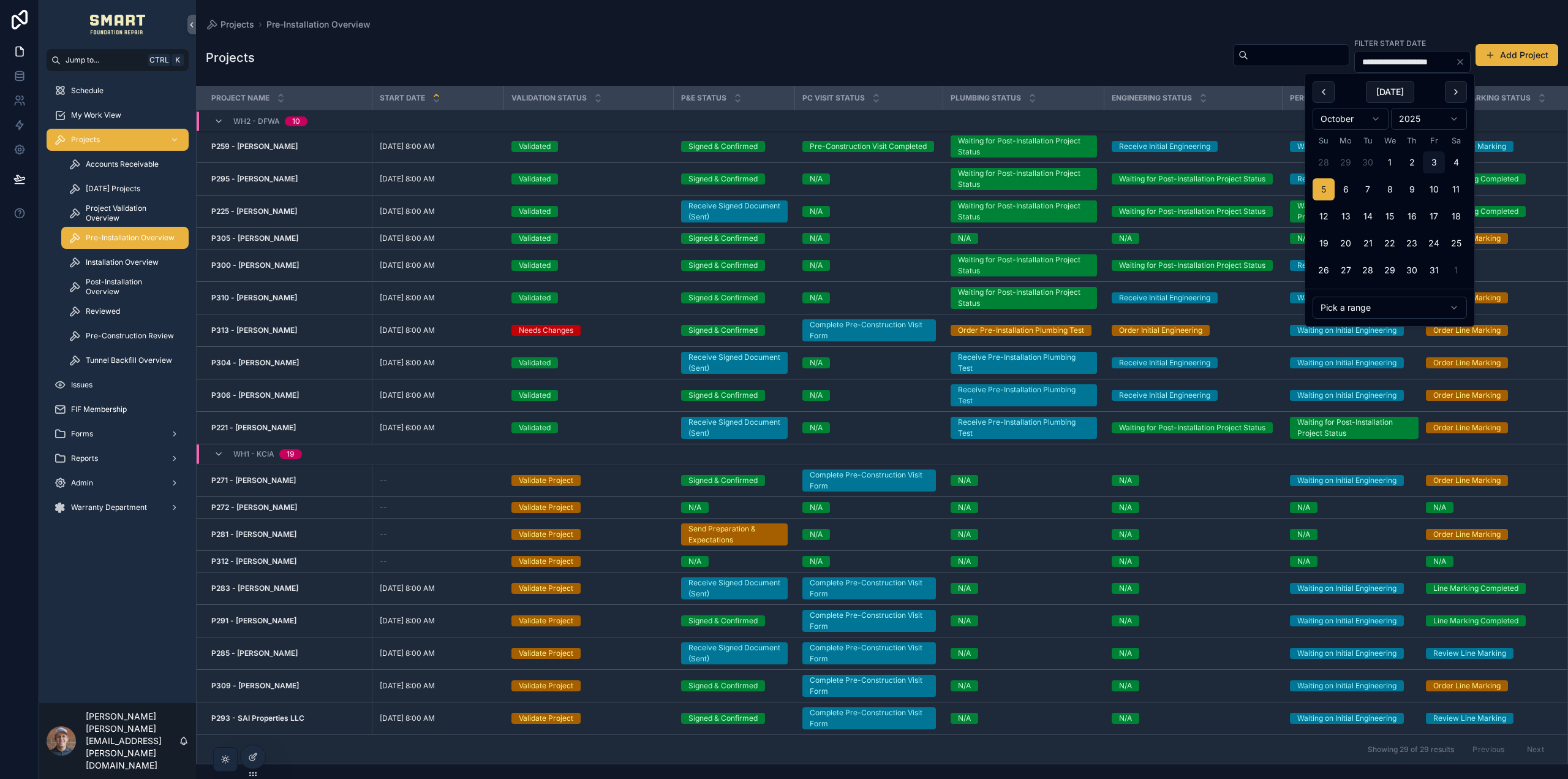
click at [1458, 191] on button "11" at bounding box center [1456, 189] width 22 height 22
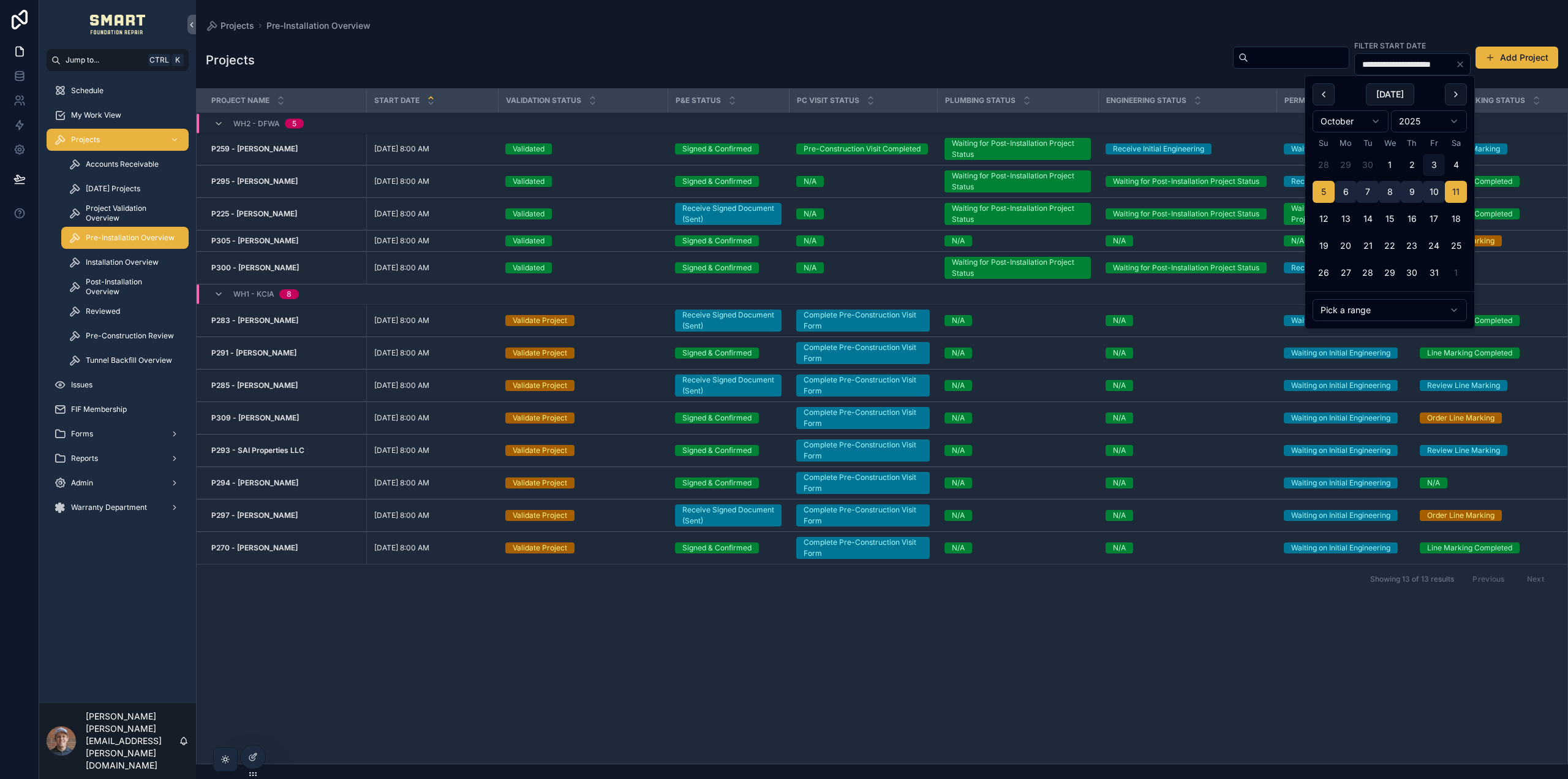
click at [1091, 29] on div "Projects Pre-Installation Overview" at bounding box center [883, 26] width 1353 height 13
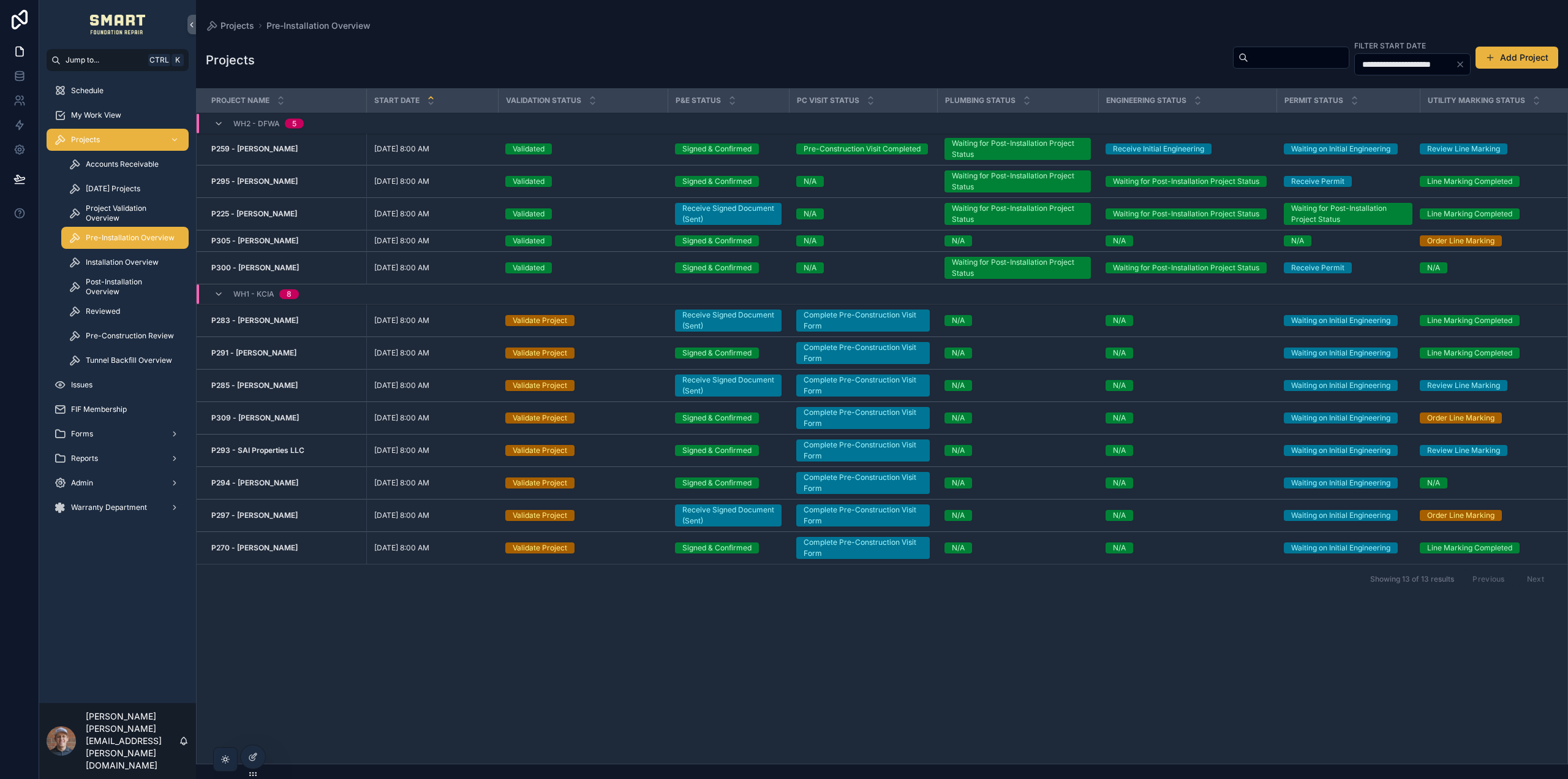
click at [1458, 66] on icon "Clear" at bounding box center [1460, 64] width 10 height 10
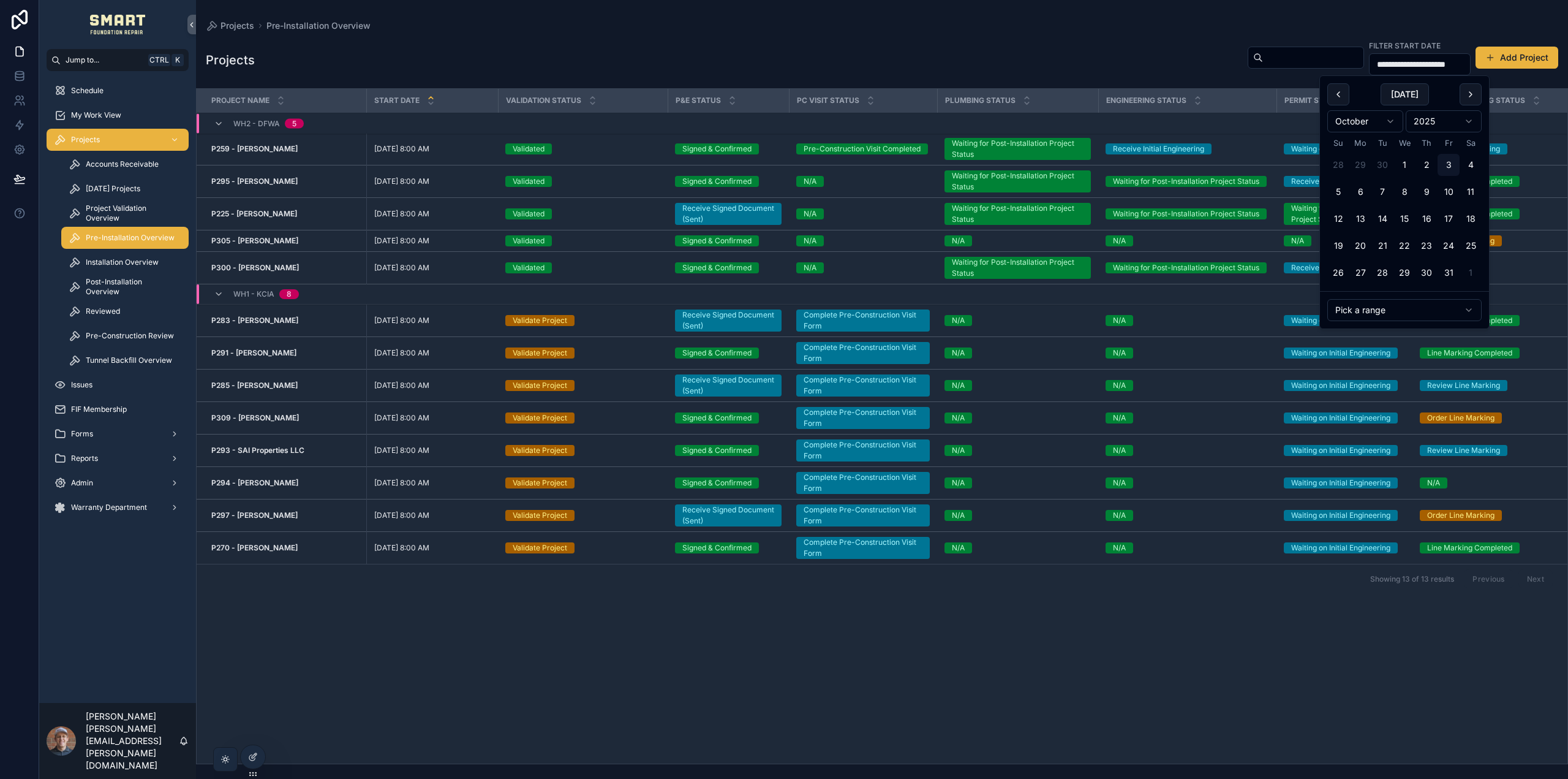
click at [1382, 62] on input "**********" at bounding box center [1420, 64] width 100 height 17
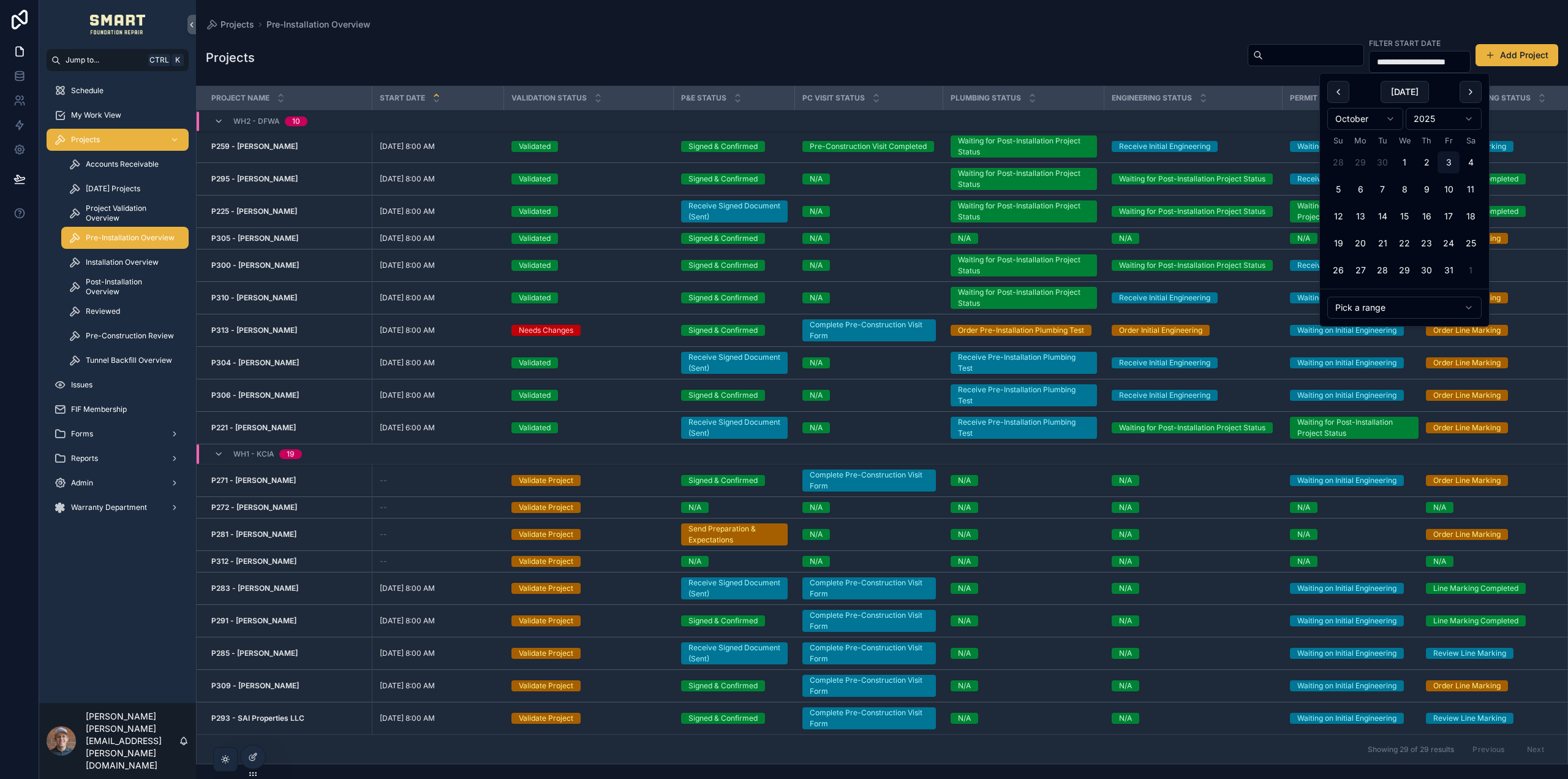
click at [1338, 81] on button "scrollable content" at bounding box center [1338, 91] width 22 height 22
click at [1342, 242] on button "21" at bounding box center [1338, 243] width 22 height 22
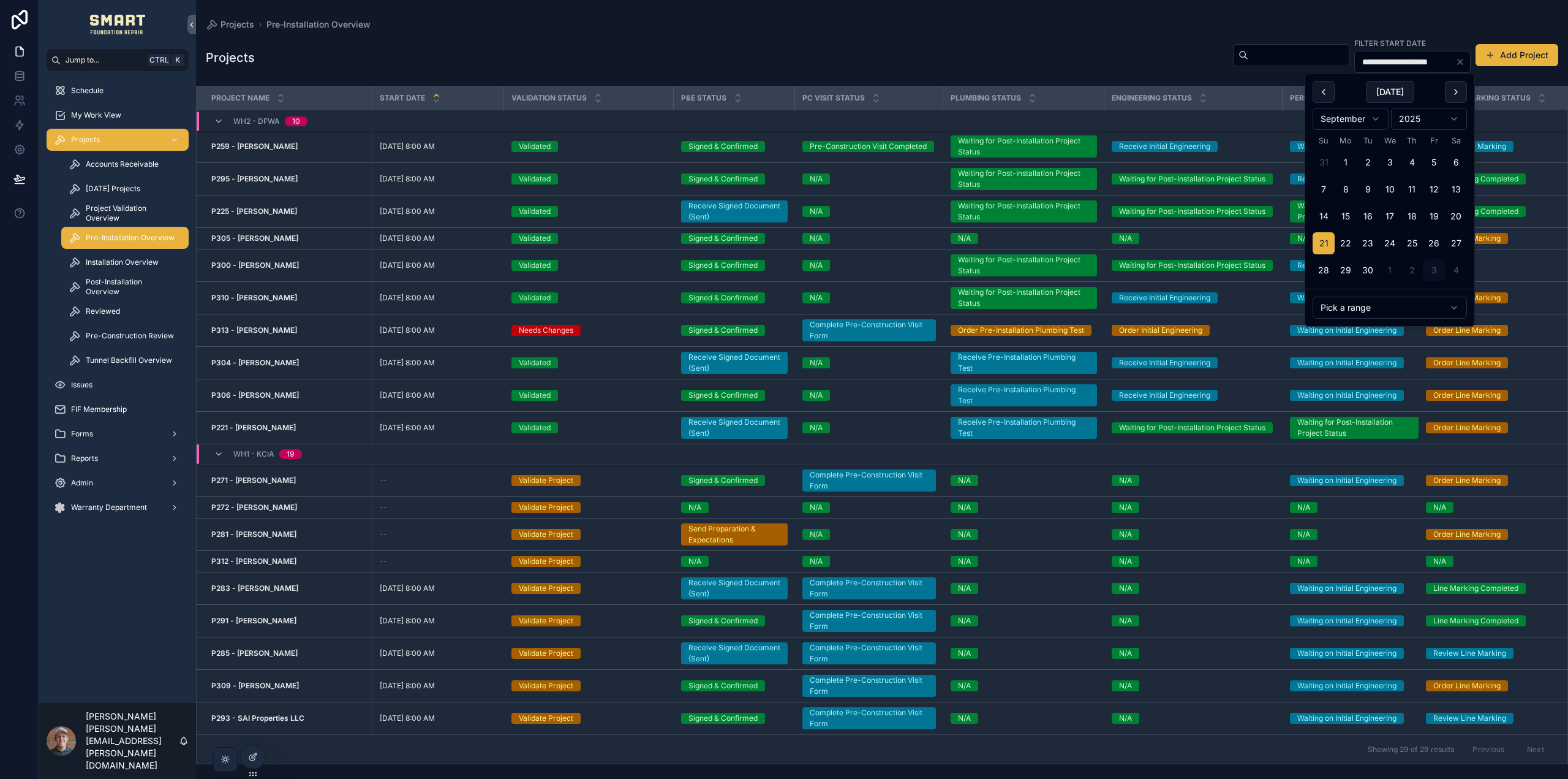
click at [1463, 242] on button "27" at bounding box center [1456, 243] width 22 height 22
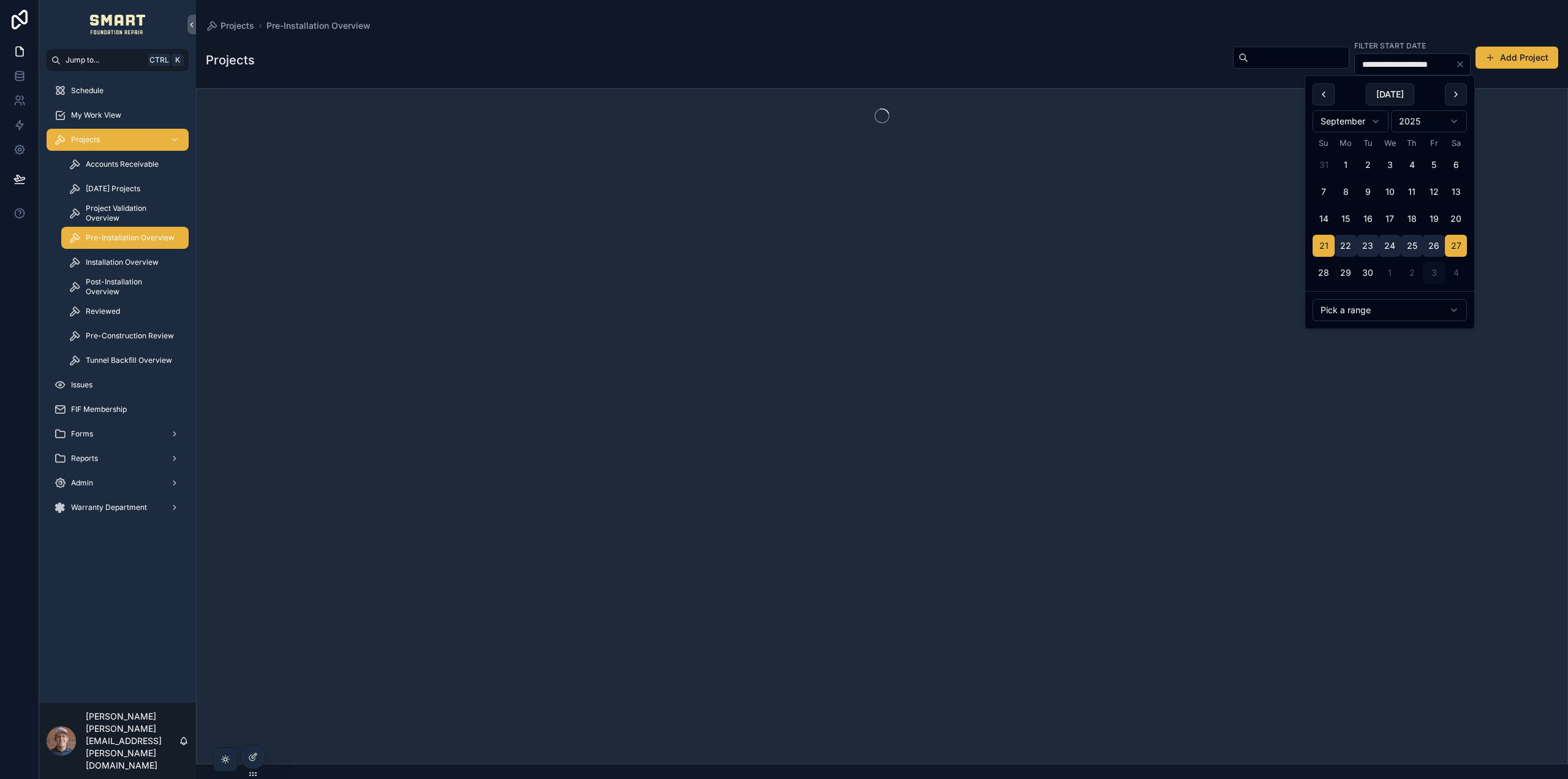
click at [1080, 27] on div "Projects Pre-Installation Overview" at bounding box center [883, 26] width 1353 height 13
click at [1382, 69] on input "**********" at bounding box center [1405, 64] width 100 height 17
click at [1460, 66] on icon "Clear" at bounding box center [1460, 64] width 10 height 10
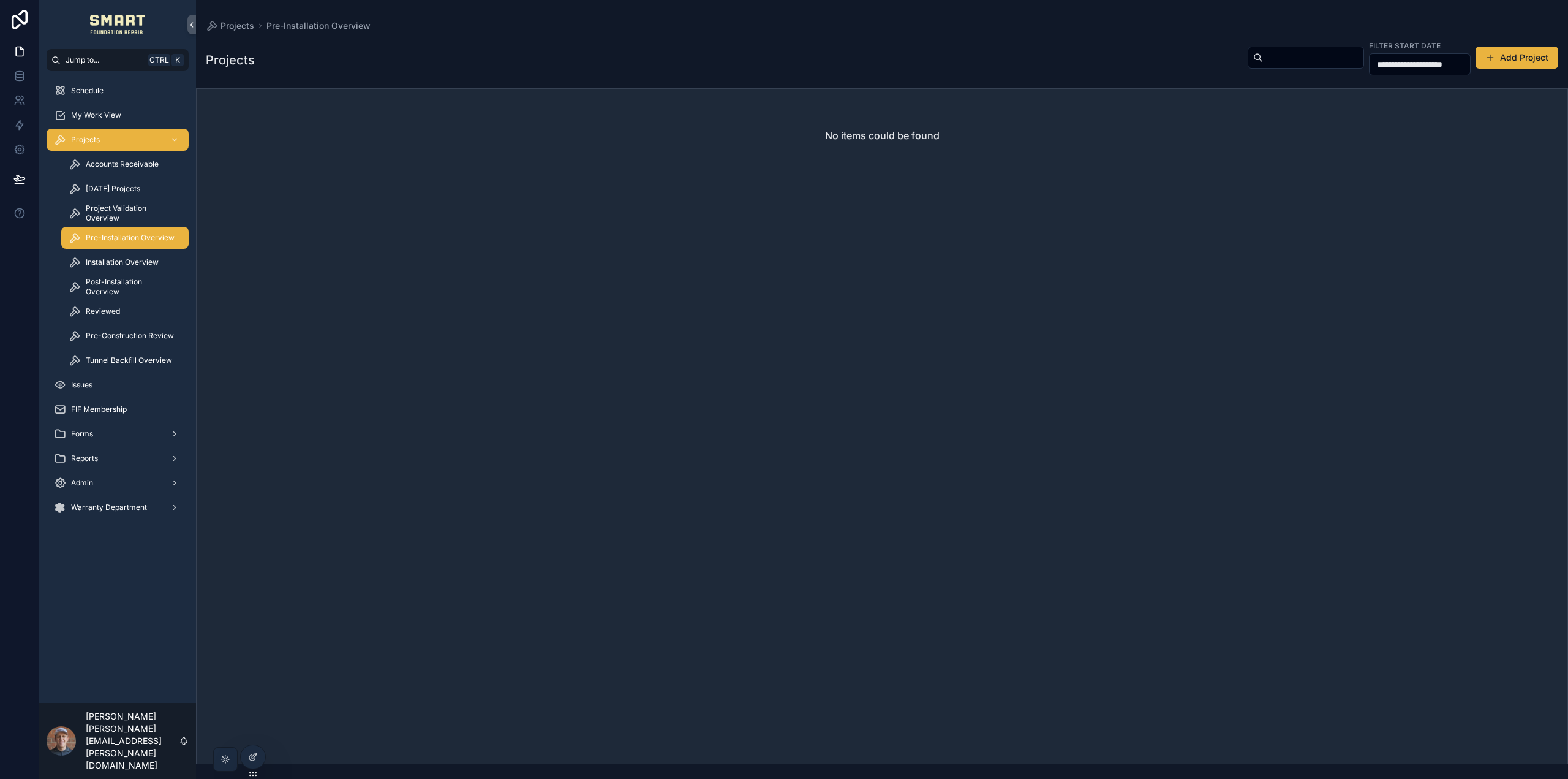
click at [121, 239] on span "Pre-Installation Overview" at bounding box center [130, 237] width 89 height 10
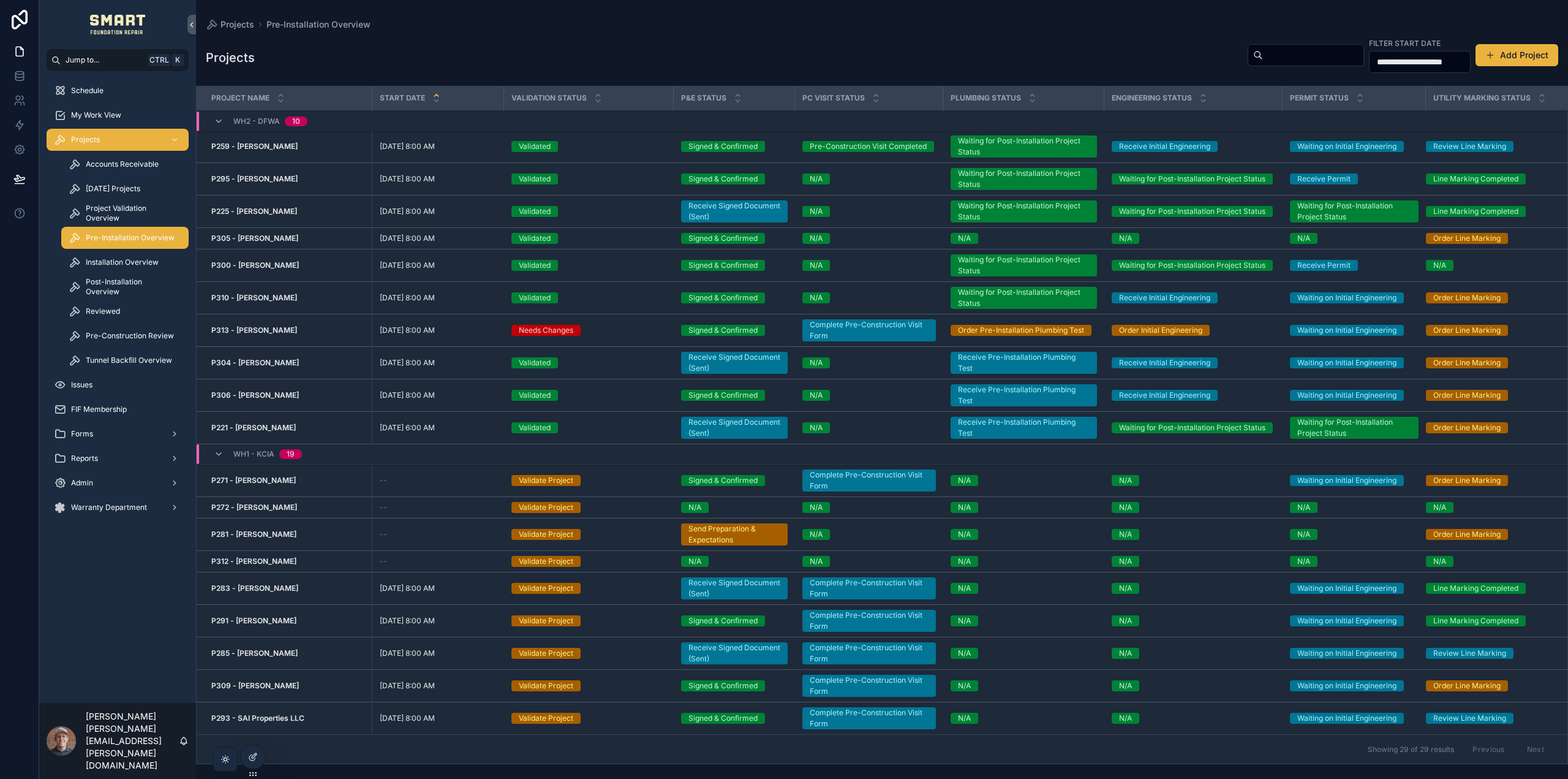
click at [1382, 62] on input "**********" at bounding box center [1420, 62] width 100 height 17
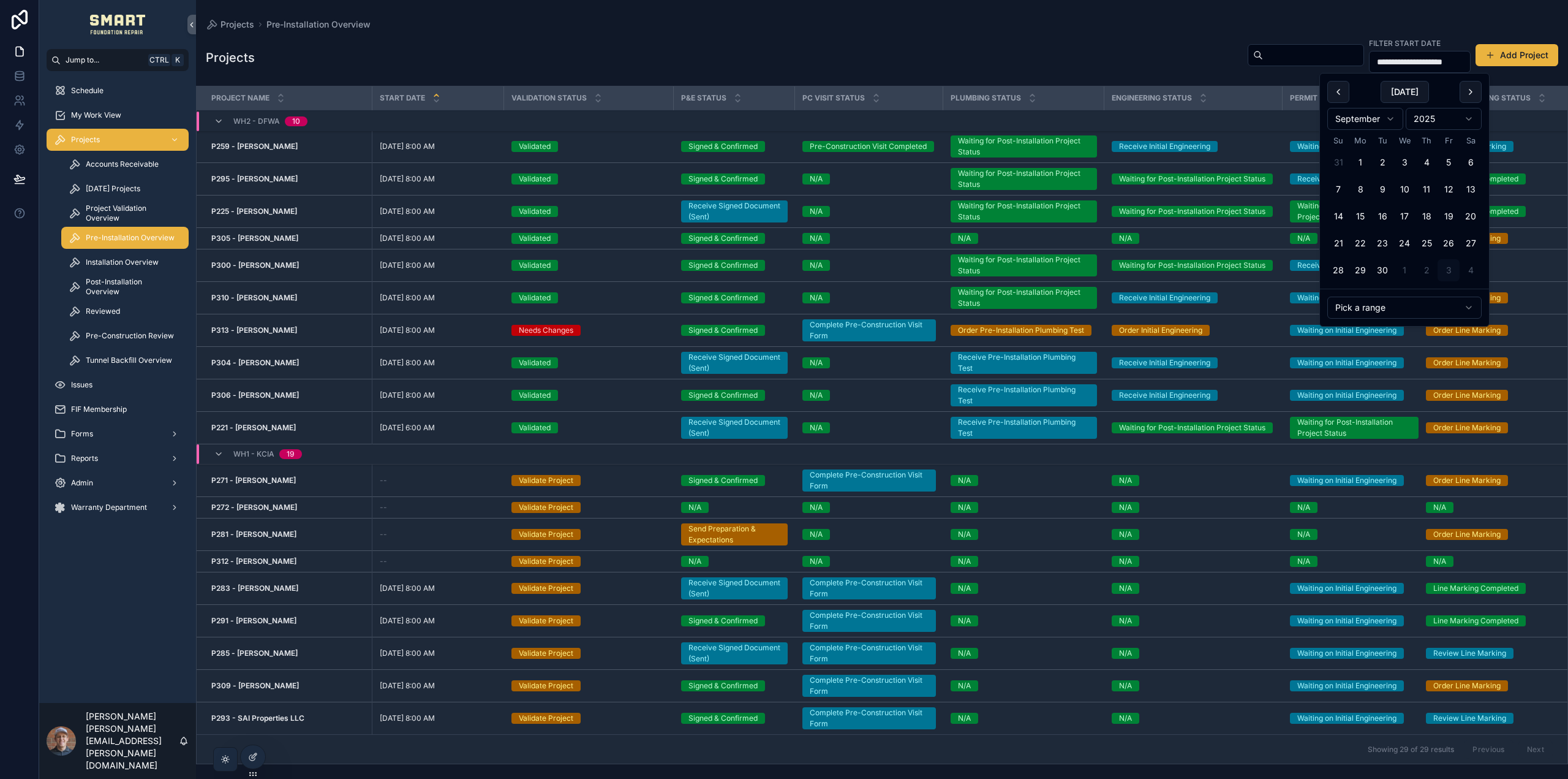
click at [1472, 100] on button "scrollable content" at bounding box center [1470, 91] width 22 height 22
click at [1338, 191] on button "5" at bounding box center [1338, 189] width 22 height 22
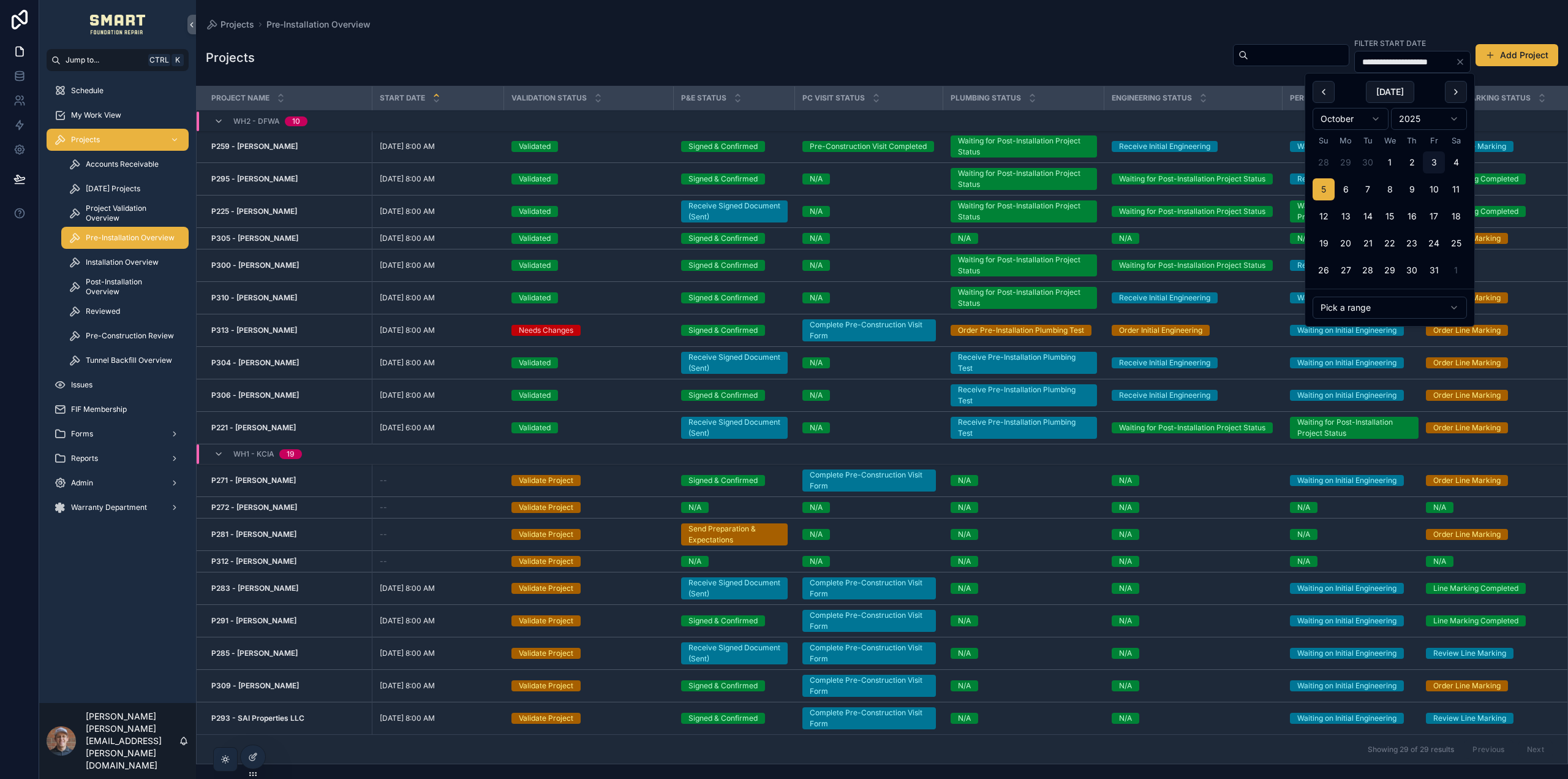
click at [1456, 188] on button "11" at bounding box center [1456, 189] width 22 height 22
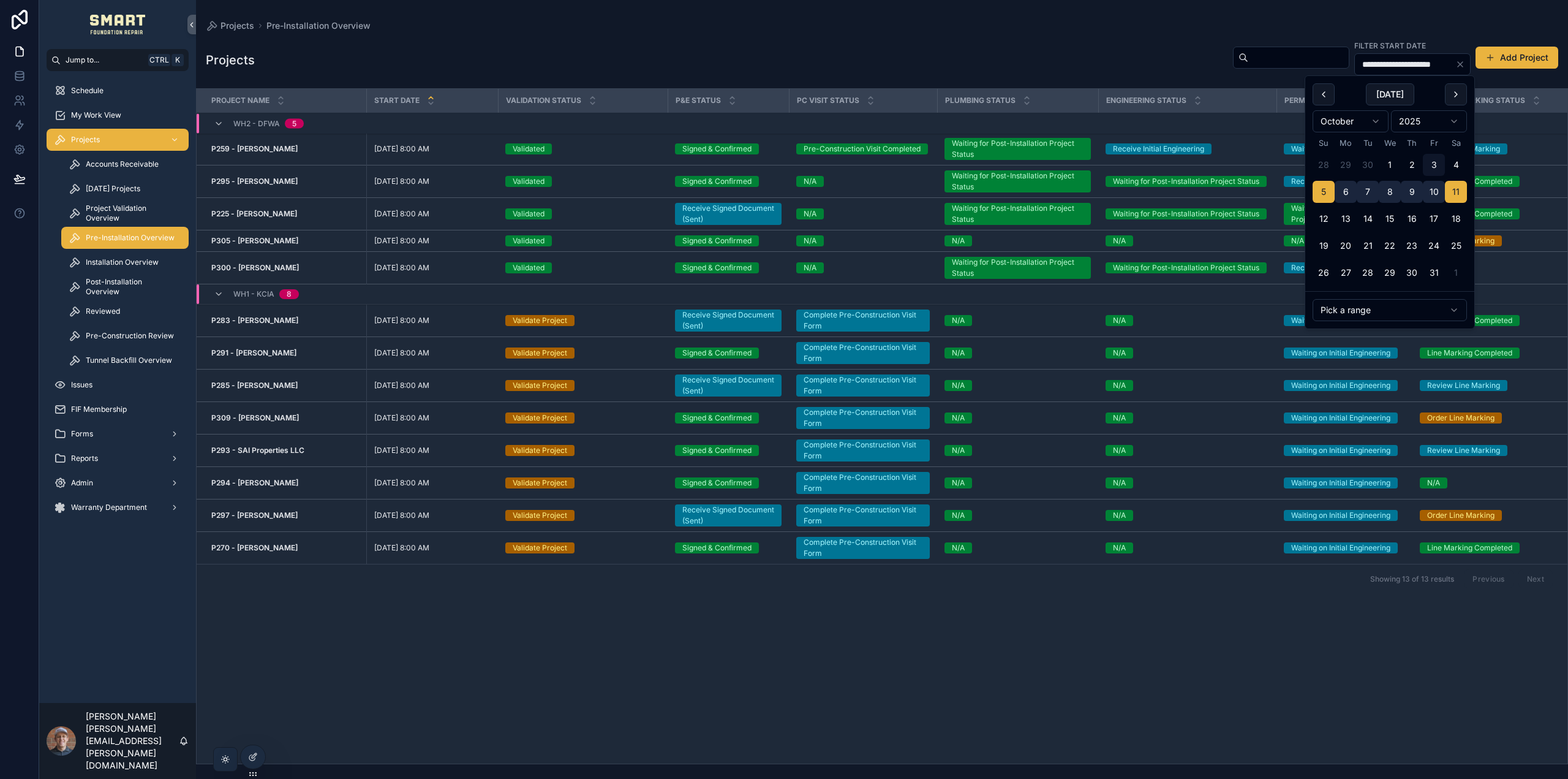
click at [987, 58] on div "**********" at bounding box center [883, 60] width 1353 height 42
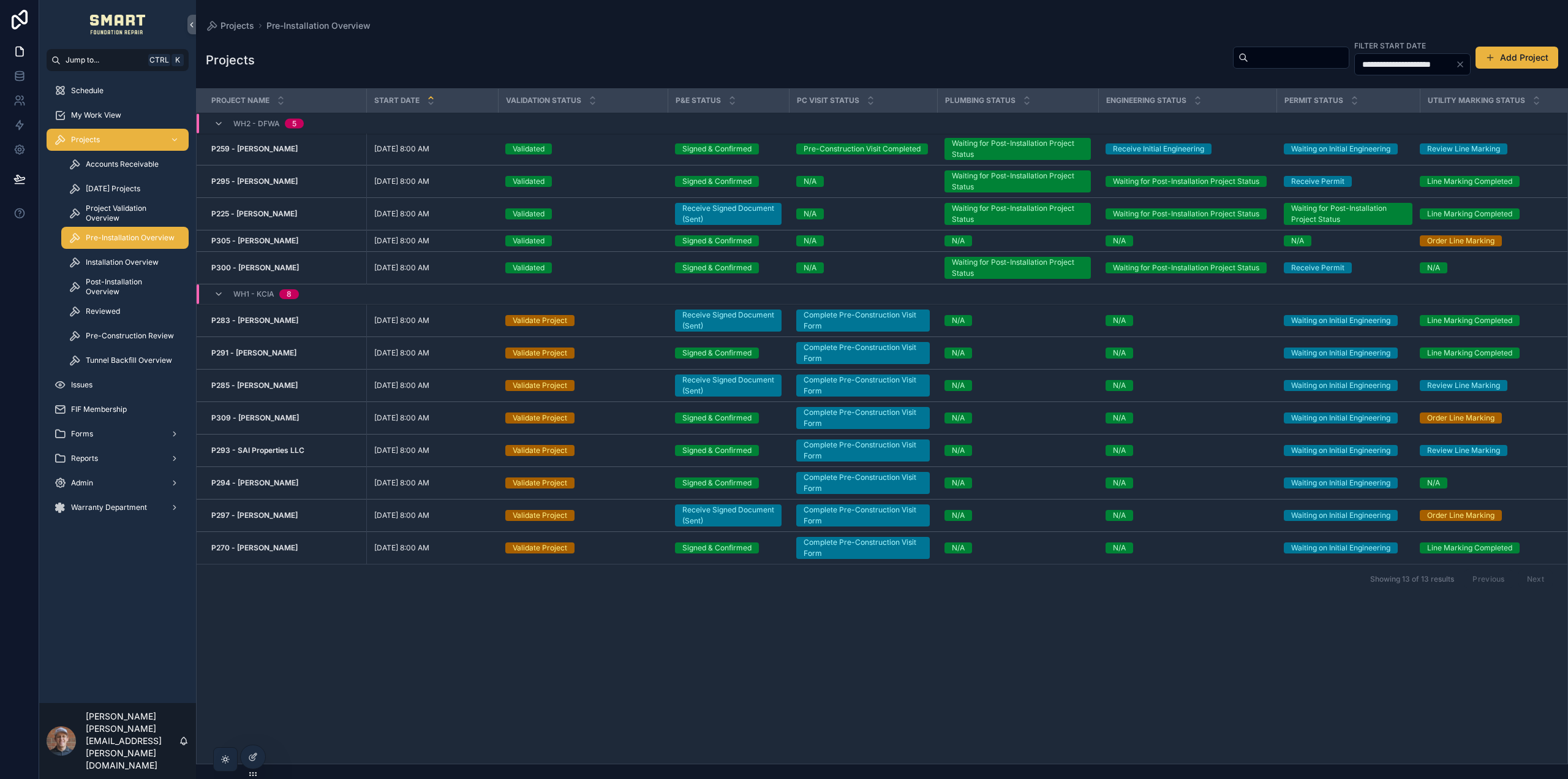
click at [1359, 63] on input "**********" at bounding box center [1405, 64] width 100 height 17
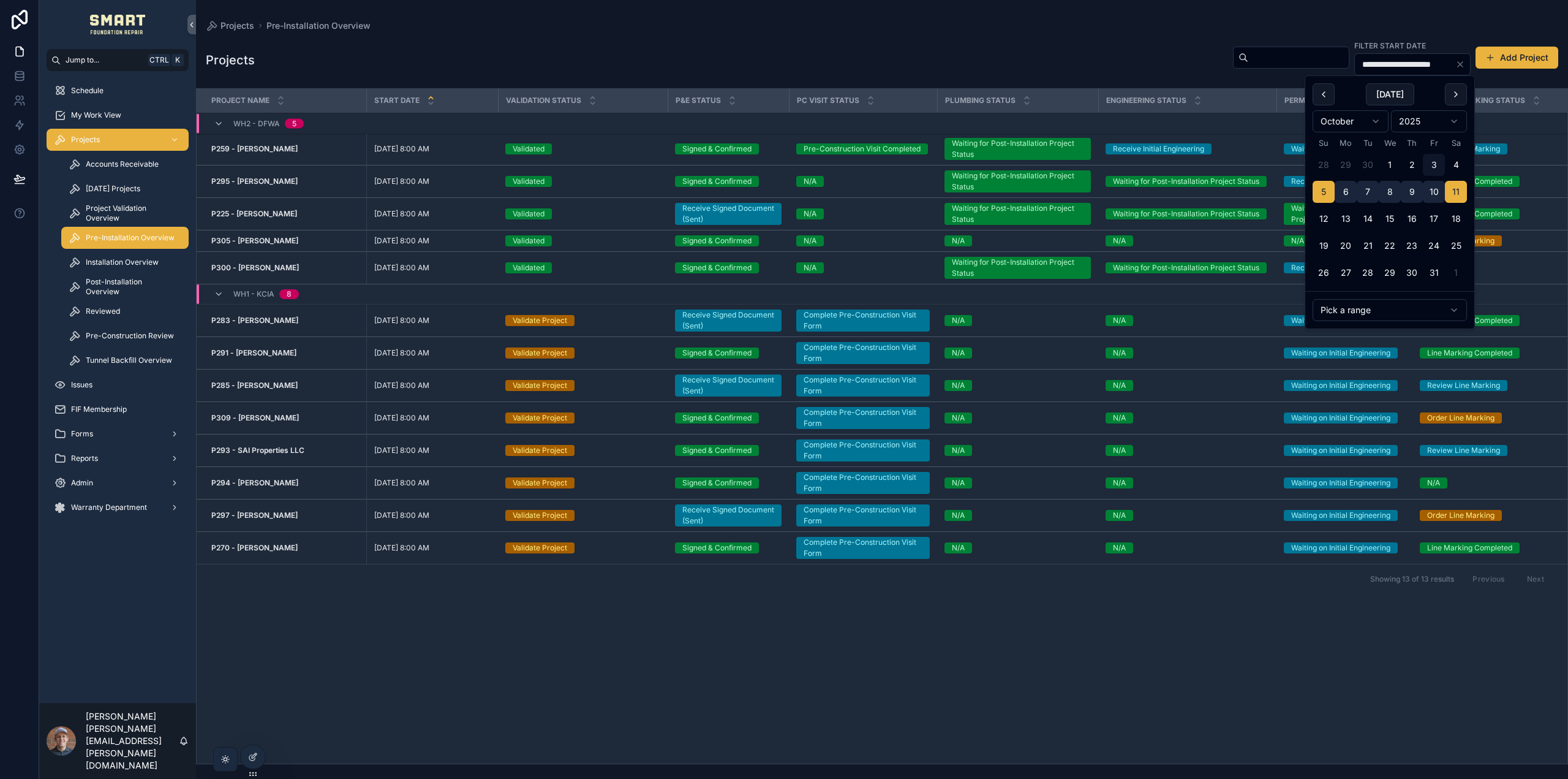
click at [1352, 186] on button "6" at bounding box center [1346, 192] width 22 height 22
click at [1435, 192] on button "10" at bounding box center [1434, 192] width 22 height 22
click at [1352, 192] on button "6" at bounding box center [1346, 192] width 22 height 22
click at [1353, 192] on button "6" at bounding box center [1346, 192] width 22 height 22
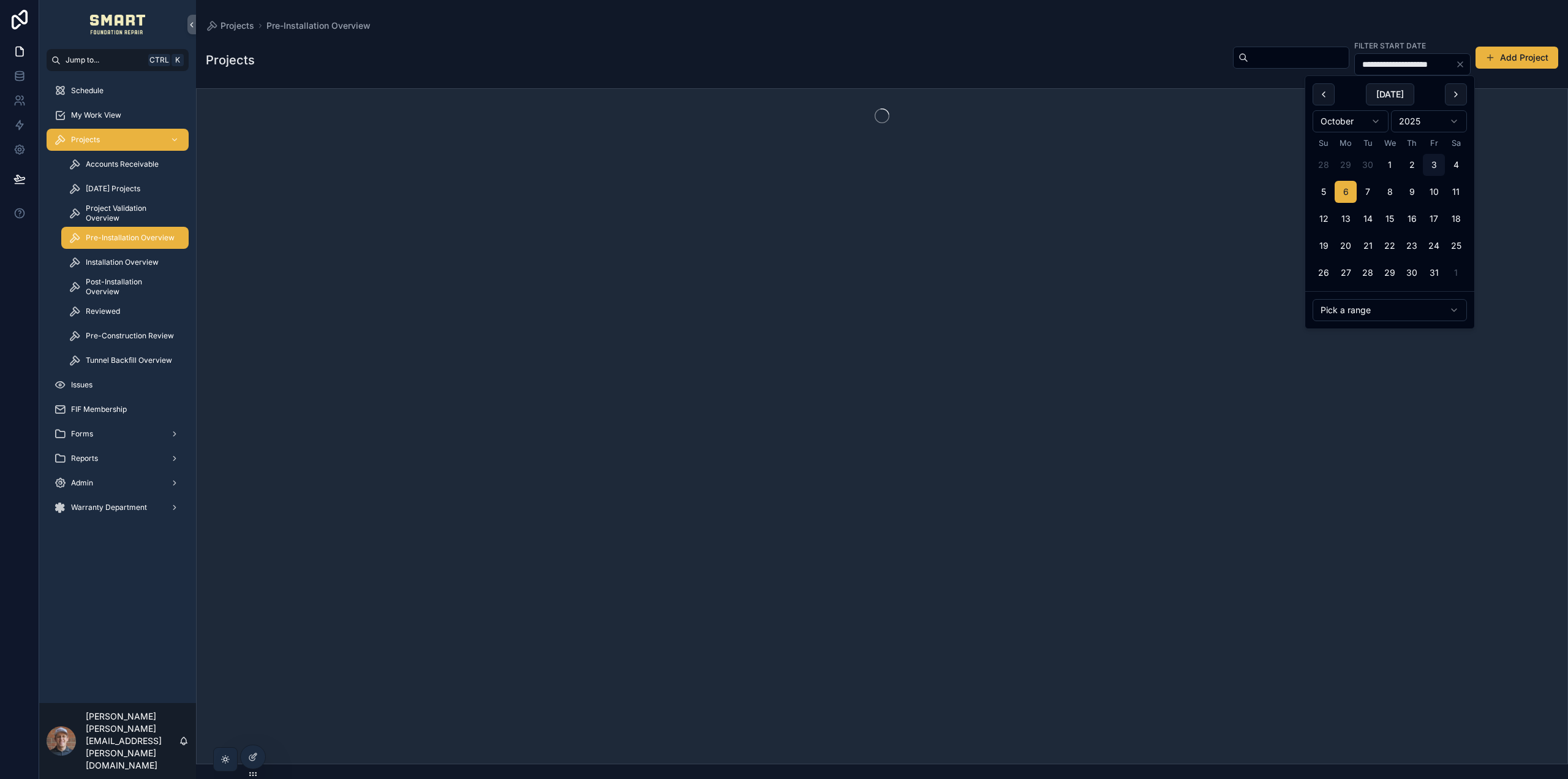
click at [1435, 190] on button "10" at bounding box center [1434, 192] width 22 height 22
type input "**********"
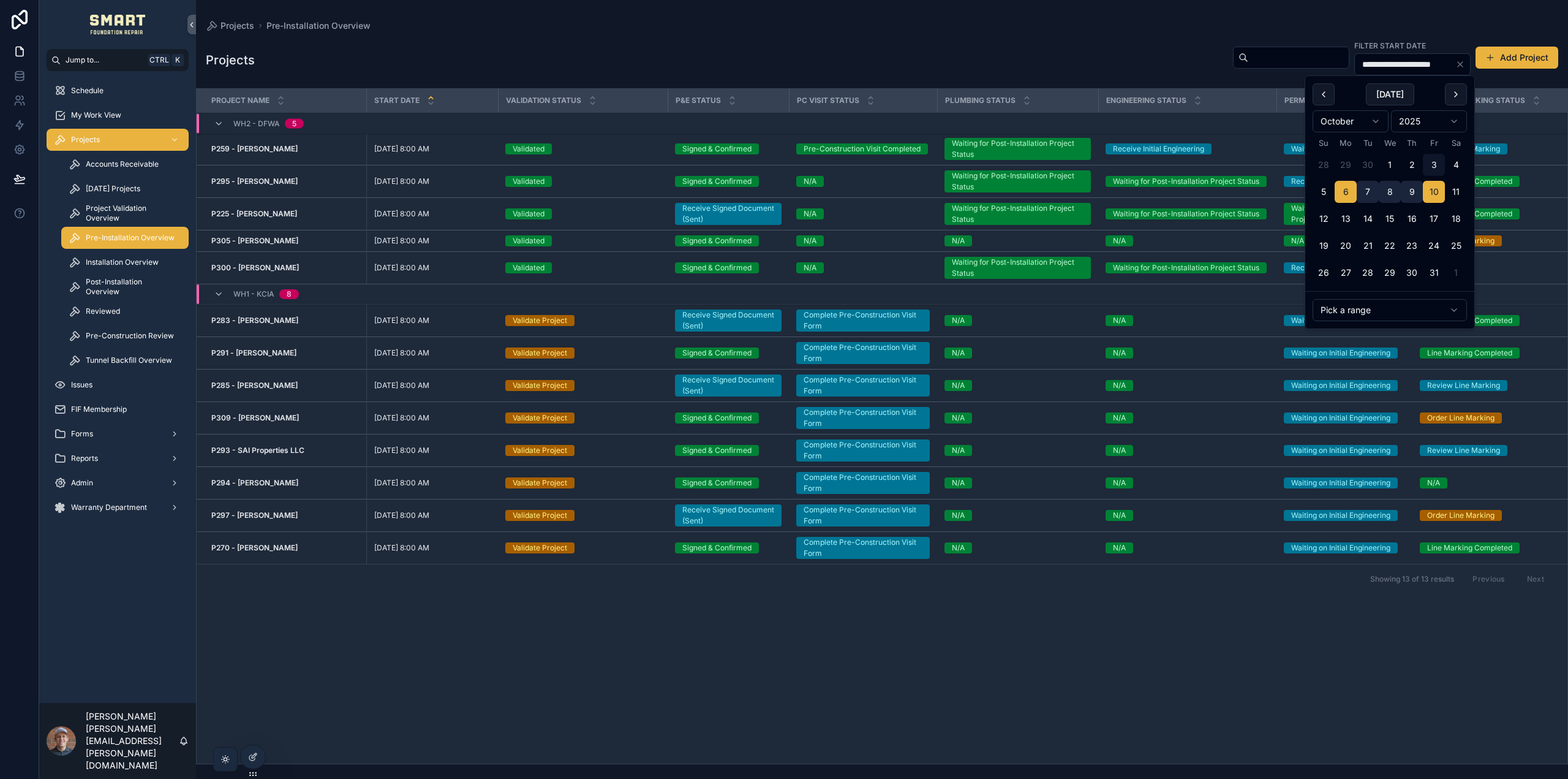
click at [1070, 32] on div "**********" at bounding box center [883, 398] width 1373 height 733
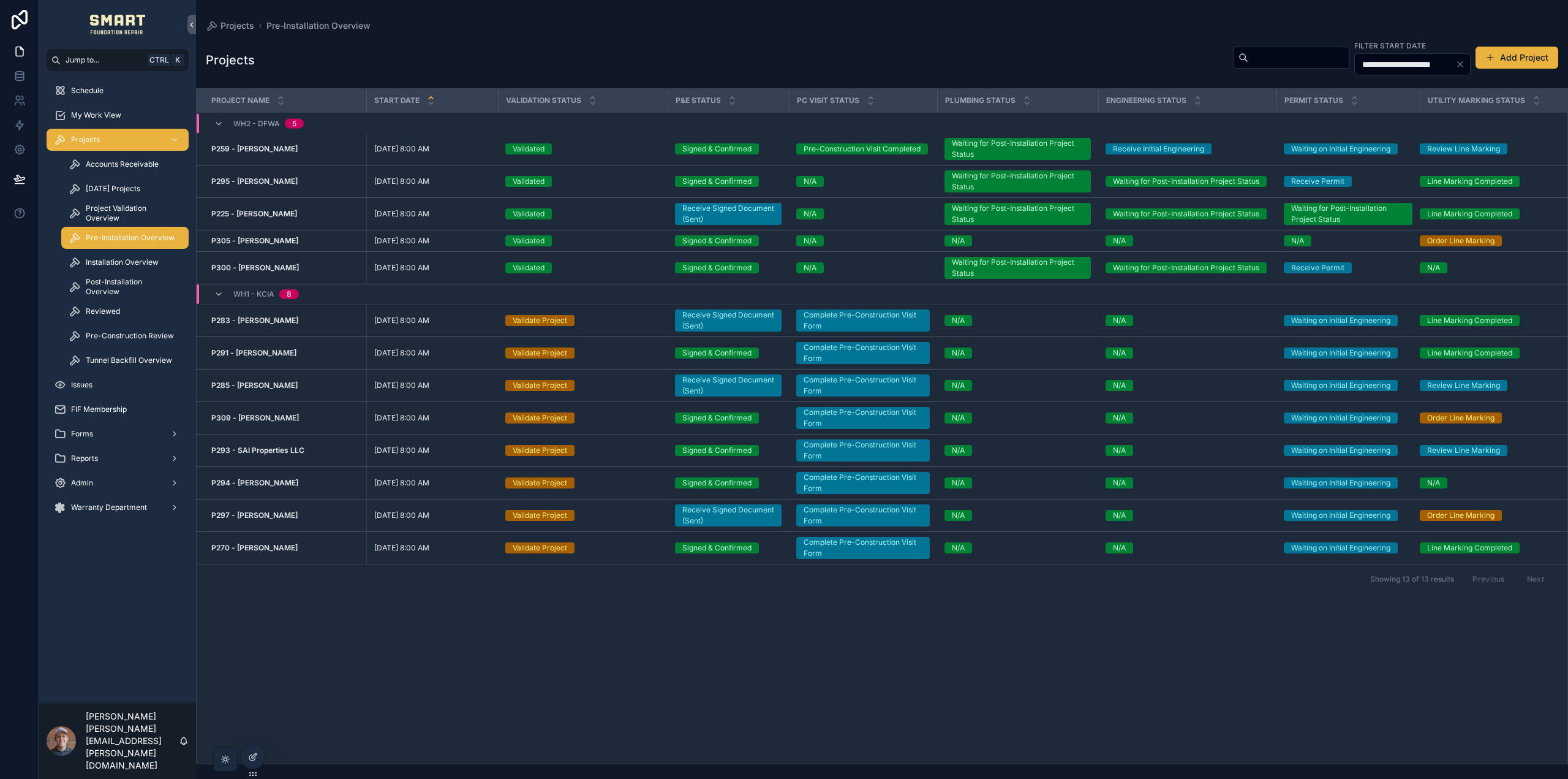
click at [99, 139] on span "Projects" at bounding box center [86, 139] width 29 height 10
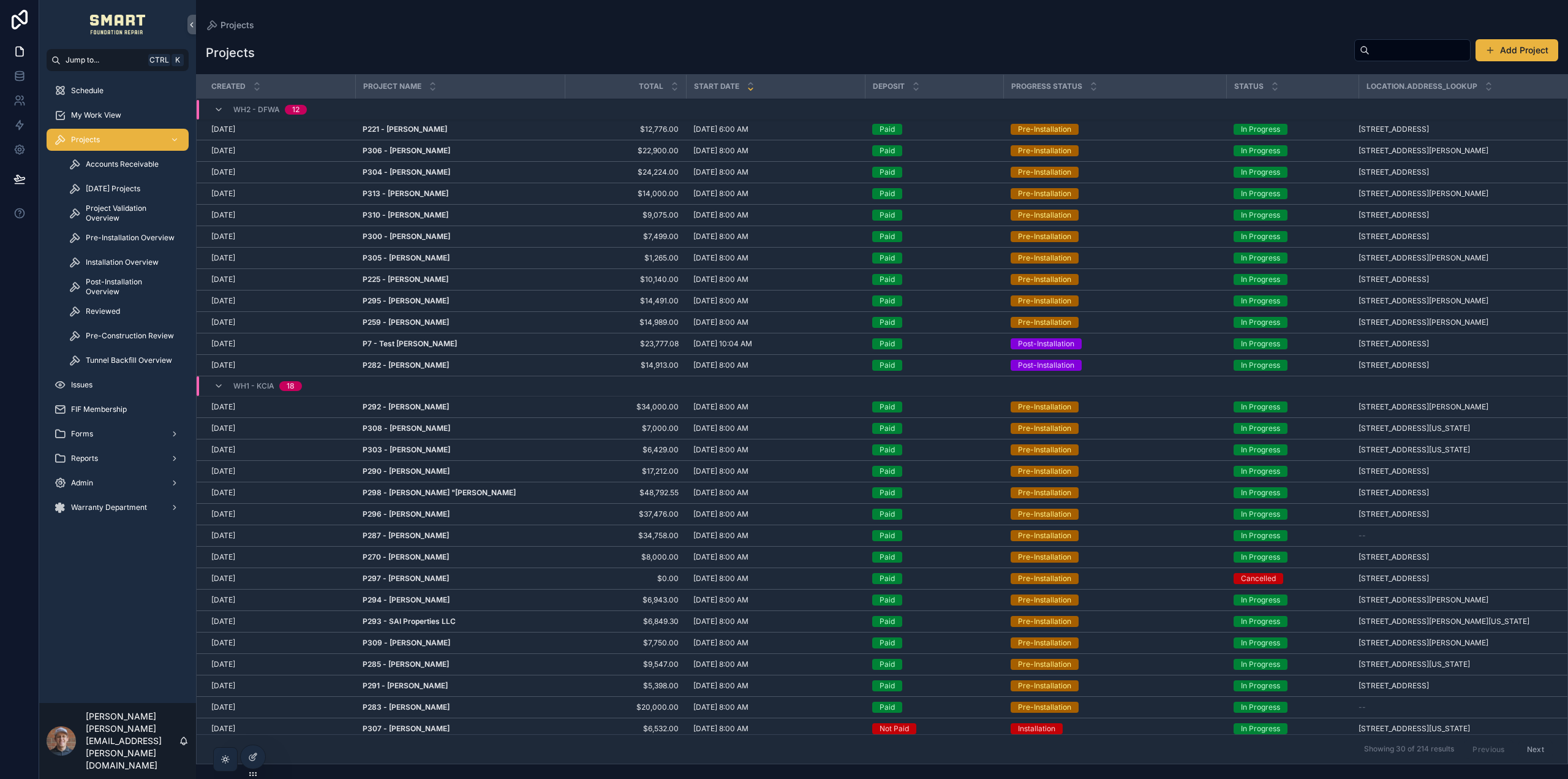
click at [132, 239] on span "Pre-Installation Overview" at bounding box center [130, 237] width 89 height 10
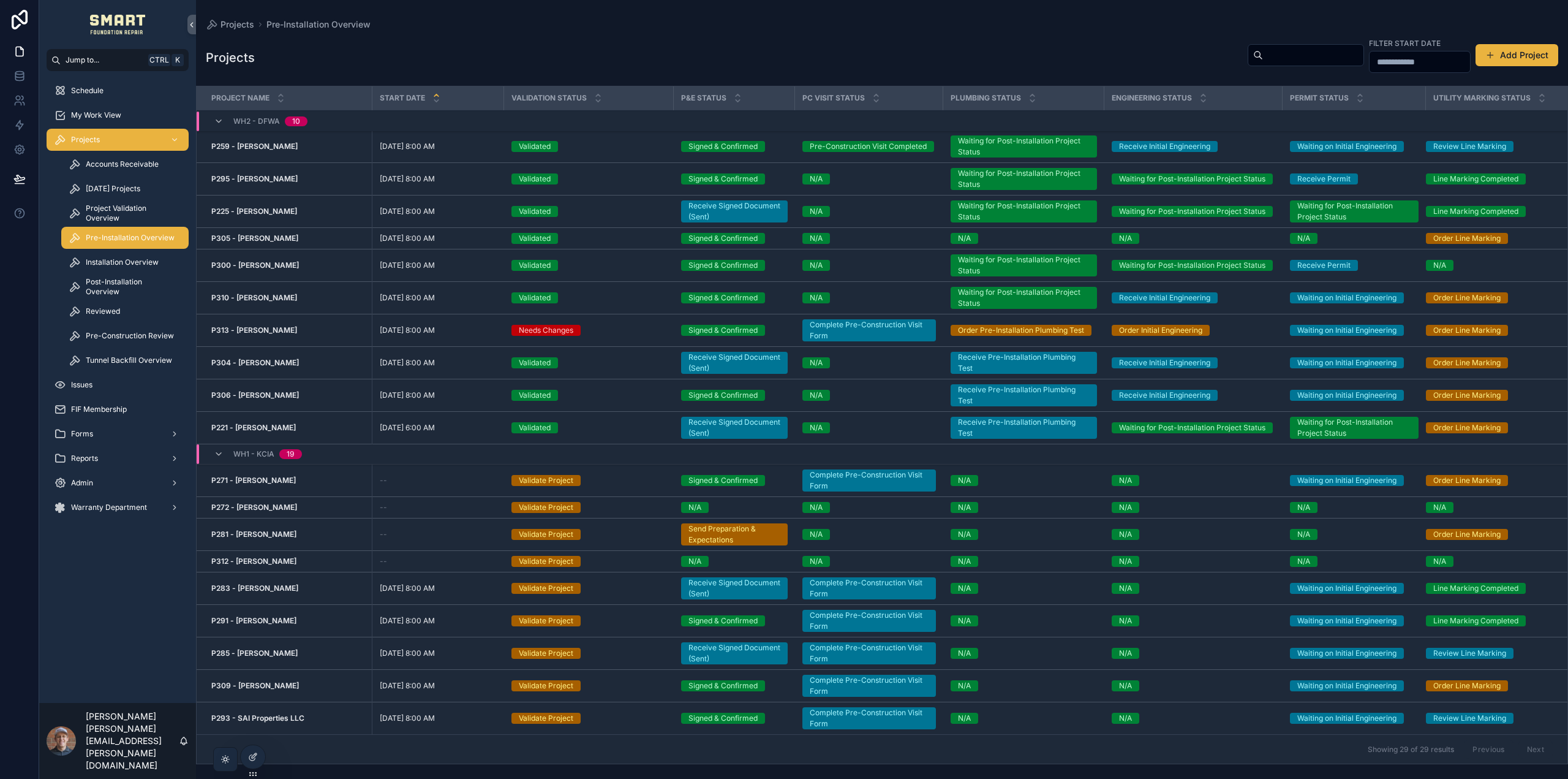
click at [113, 111] on span "My Work View" at bounding box center [97, 115] width 51 height 10
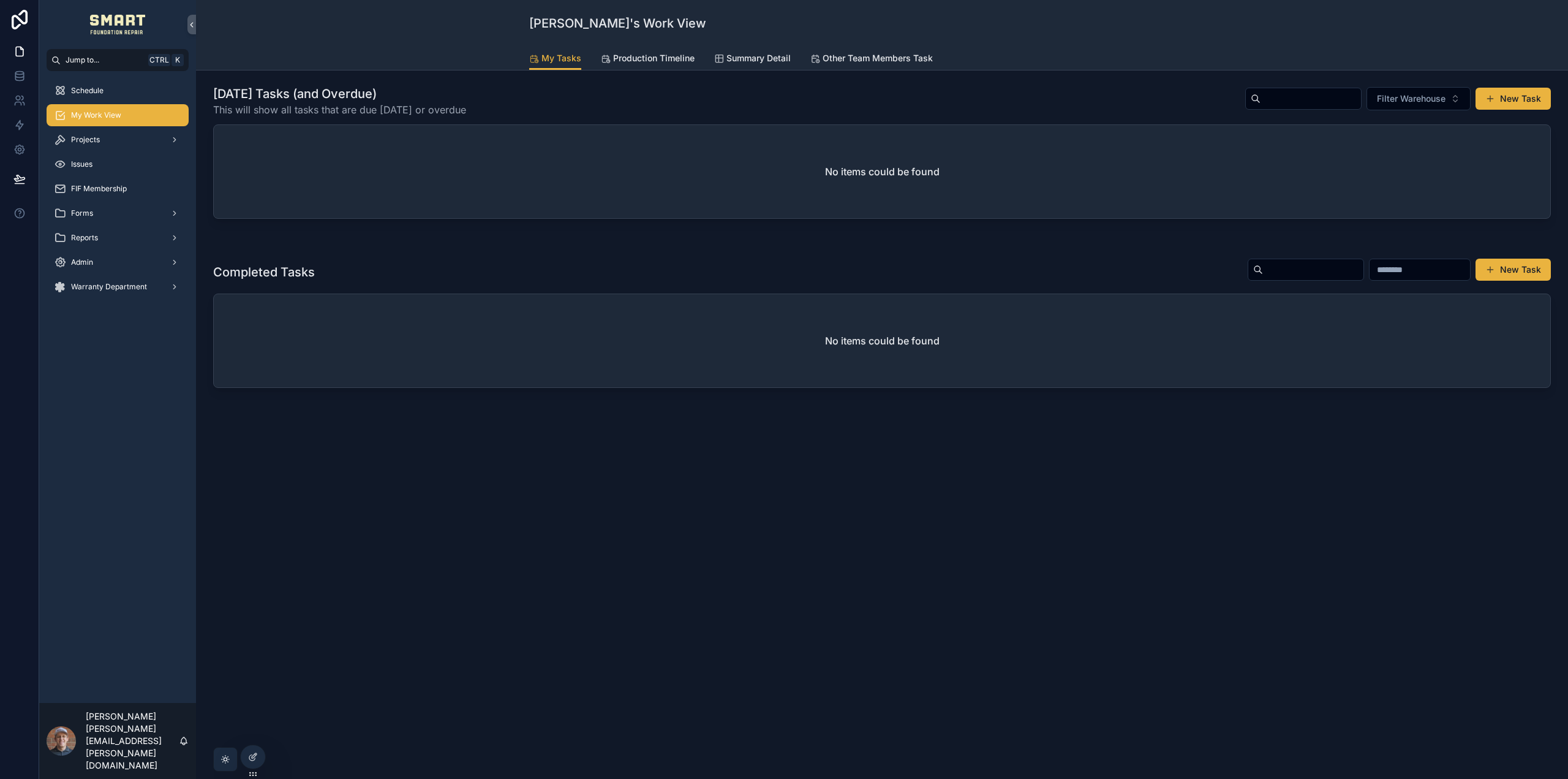
click at [750, 59] on span "Summary Detail" at bounding box center [759, 59] width 64 height 13
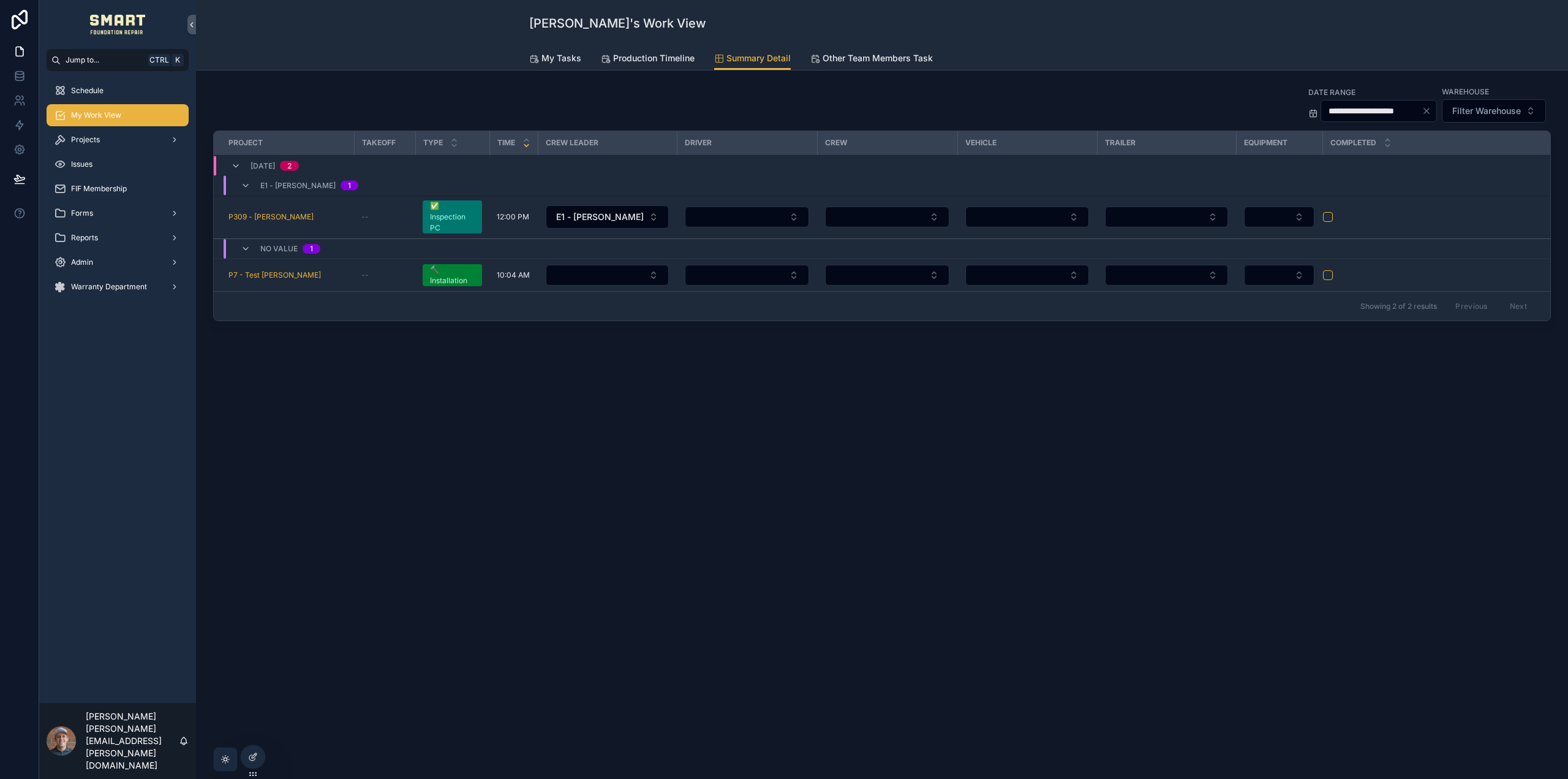
click at [663, 57] on span "Production Timeline" at bounding box center [654, 59] width 81 height 13
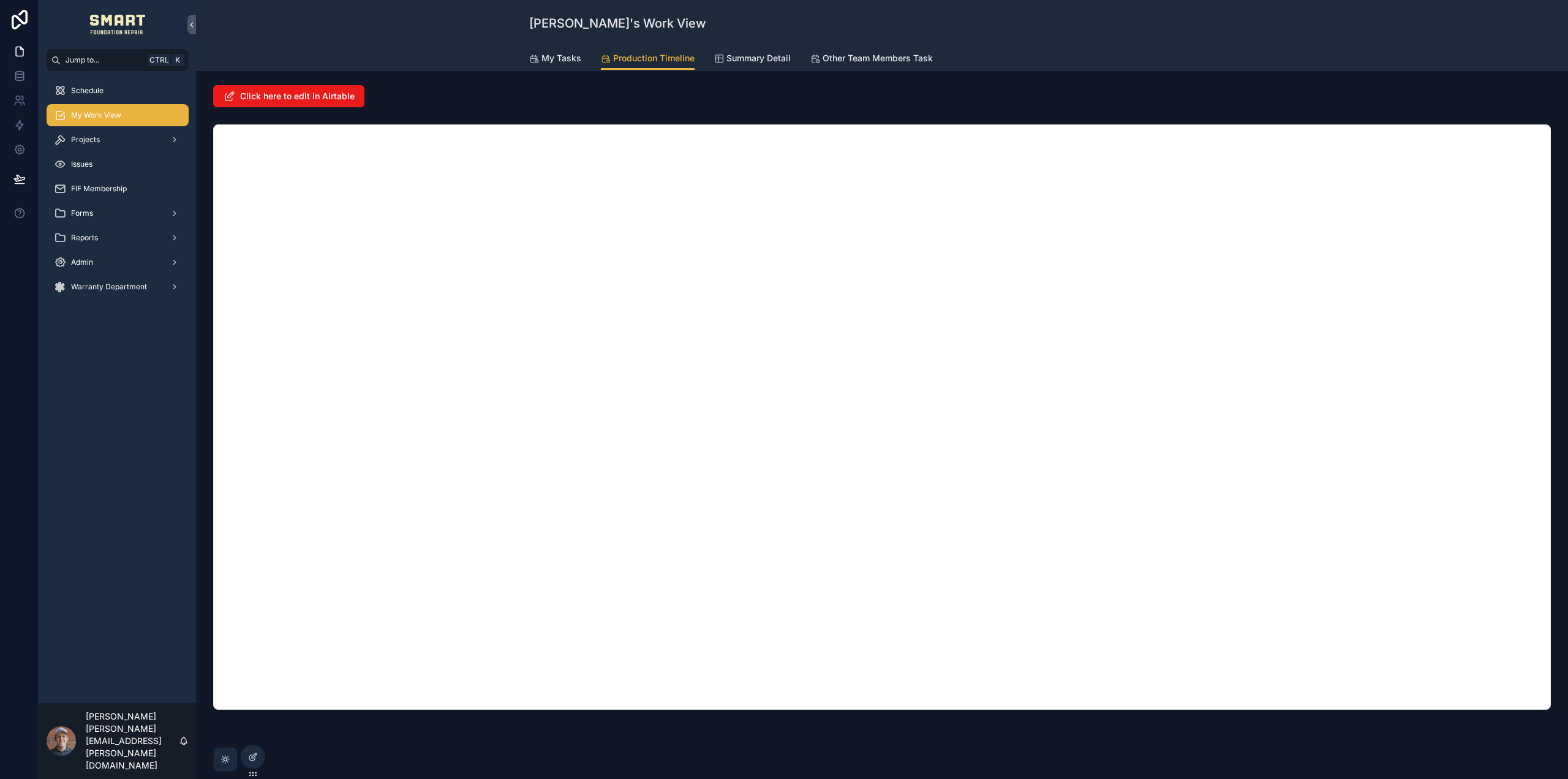
click at [740, 60] on span "Summary Detail" at bounding box center [759, 59] width 64 height 13
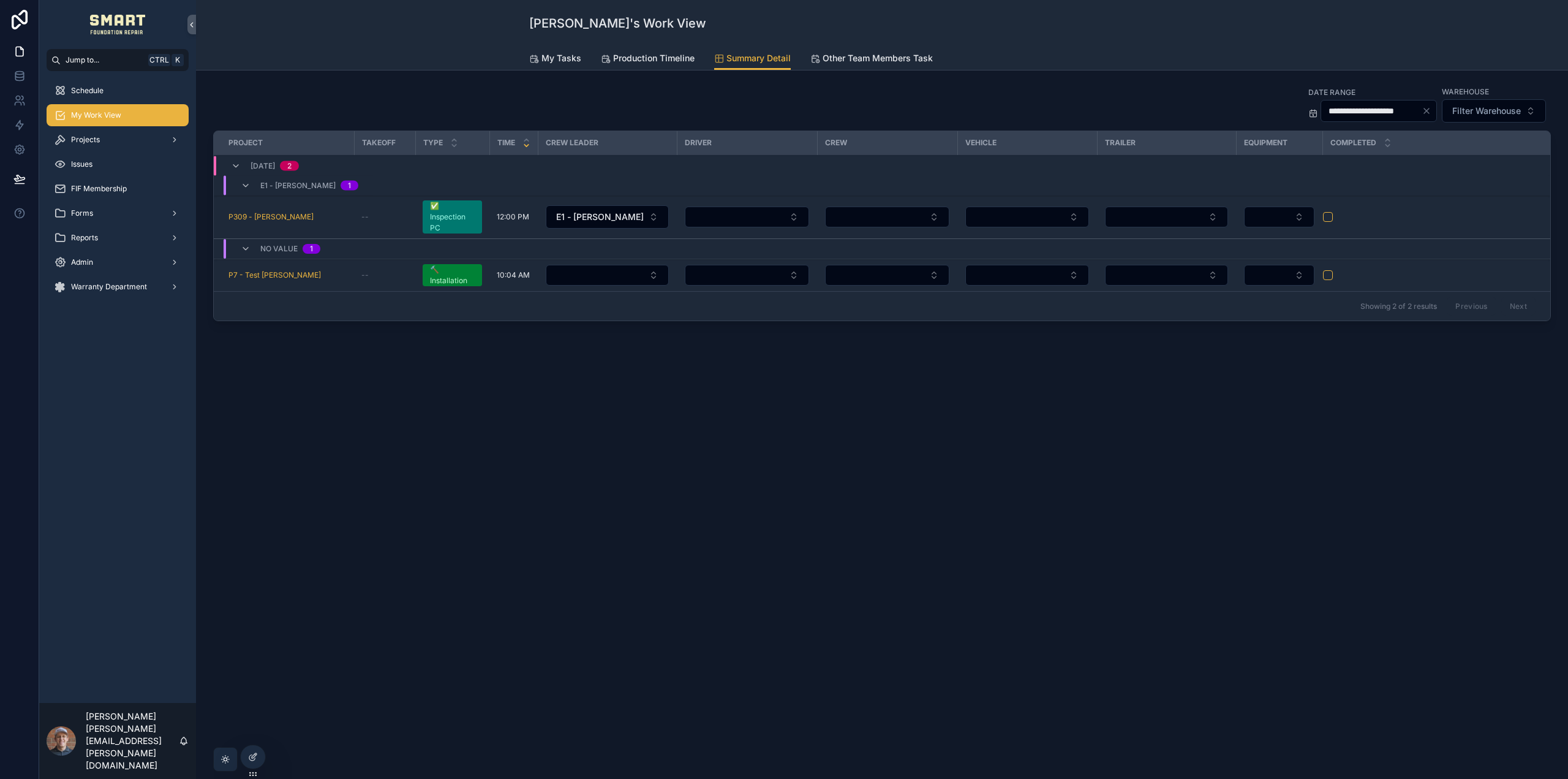
click at [682, 52] on span "Production Timeline" at bounding box center [654, 59] width 81 height 13
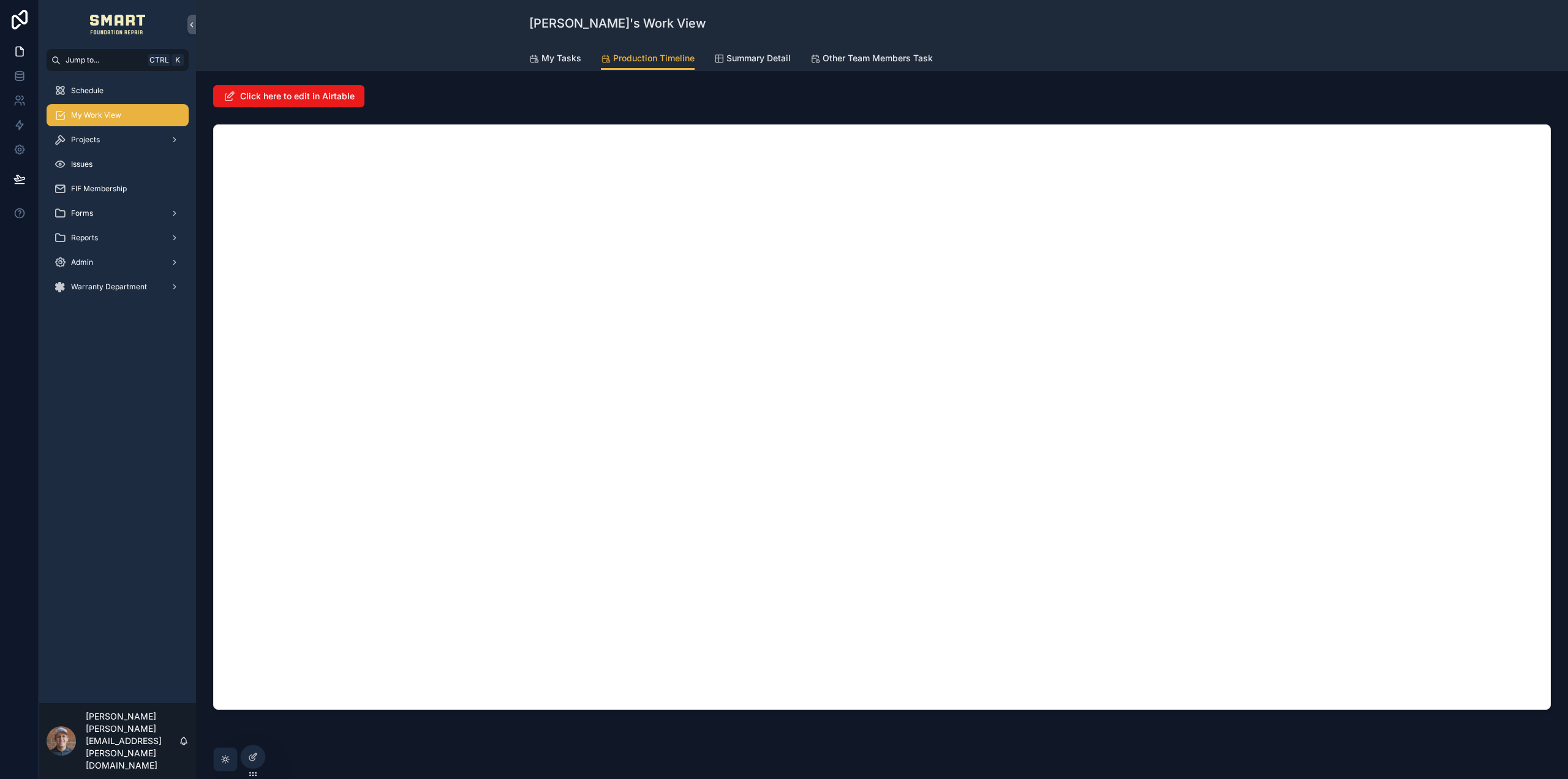
click at [105, 144] on div "Projects" at bounding box center [118, 140] width 128 height 20
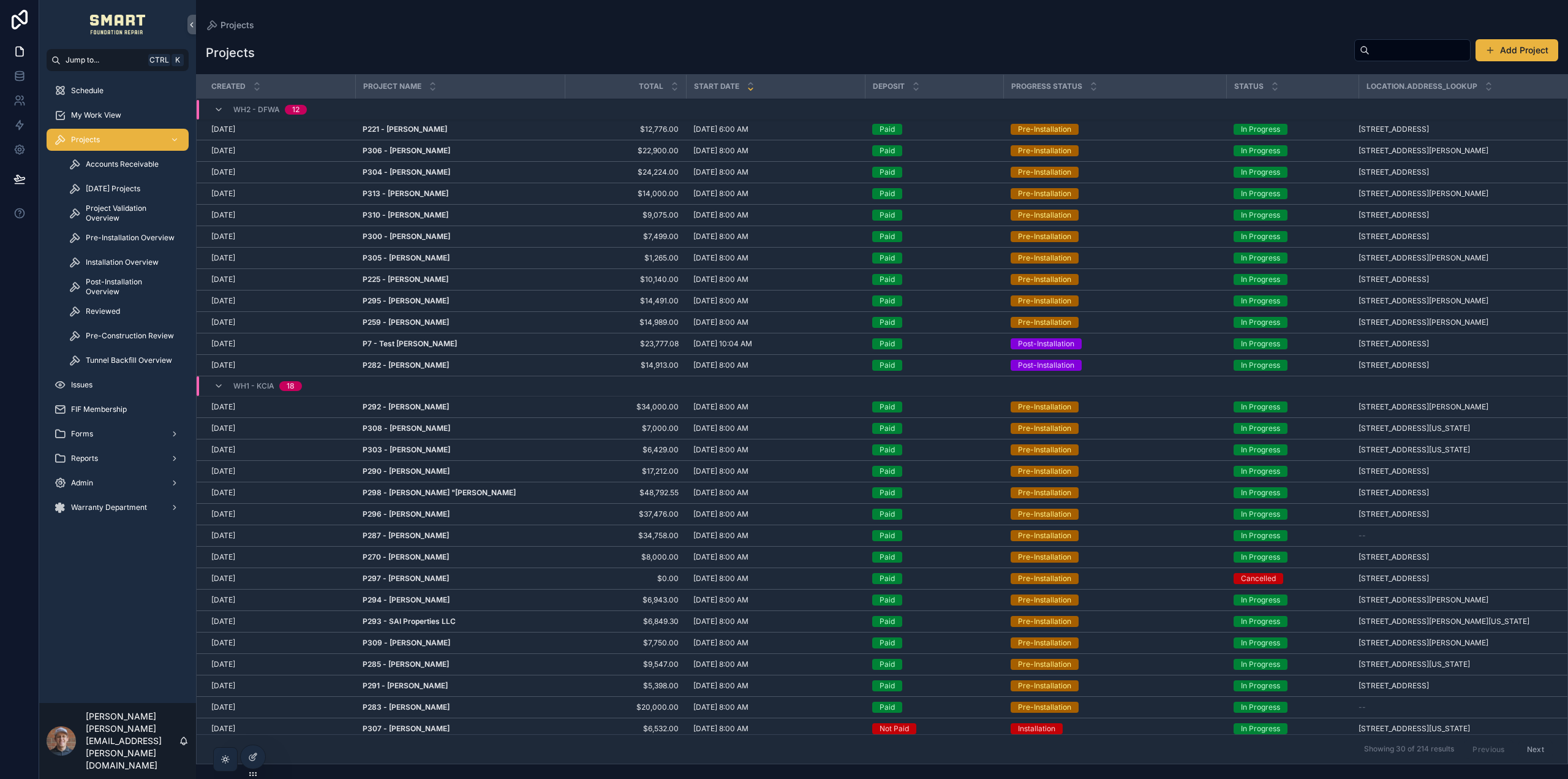
click at [125, 242] on span "Pre-Installation Overview" at bounding box center [130, 237] width 89 height 10
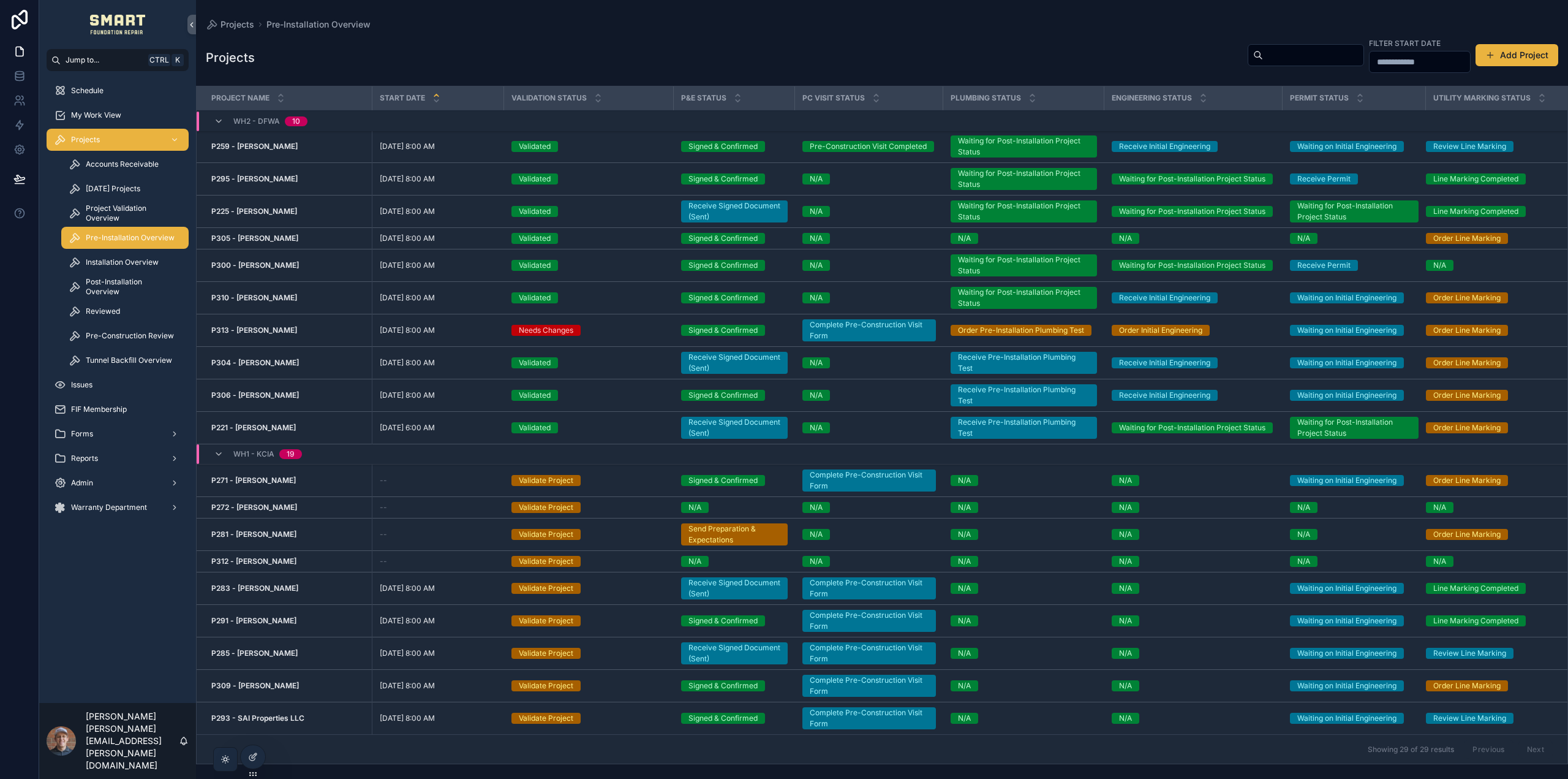
click at [119, 215] on span "Project Validation Overview" at bounding box center [131, 214] width 90 height 20
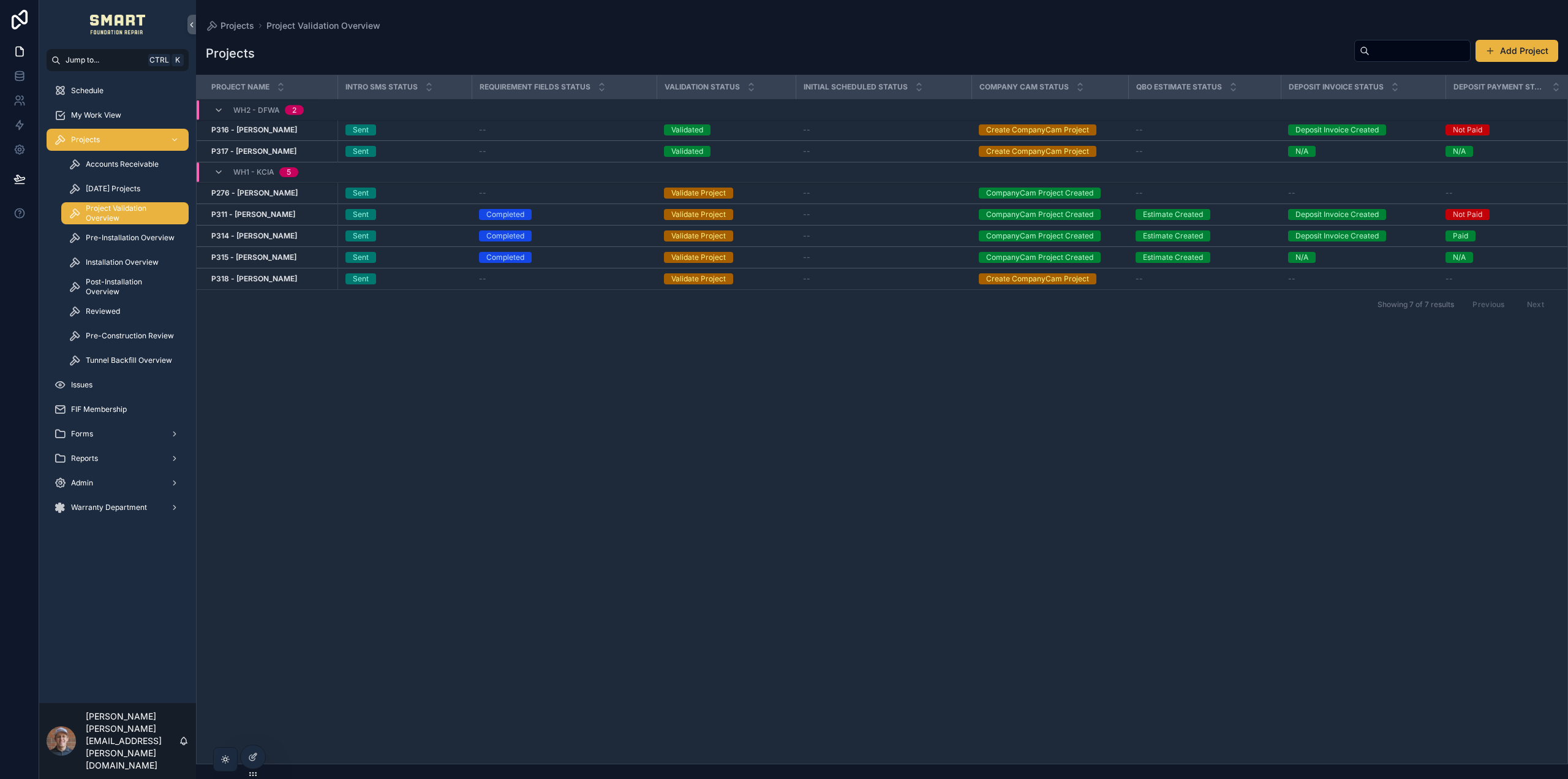
click at [118, 263] on span "Installation Overview" at bounding box center [122, 262] width 73 height 10
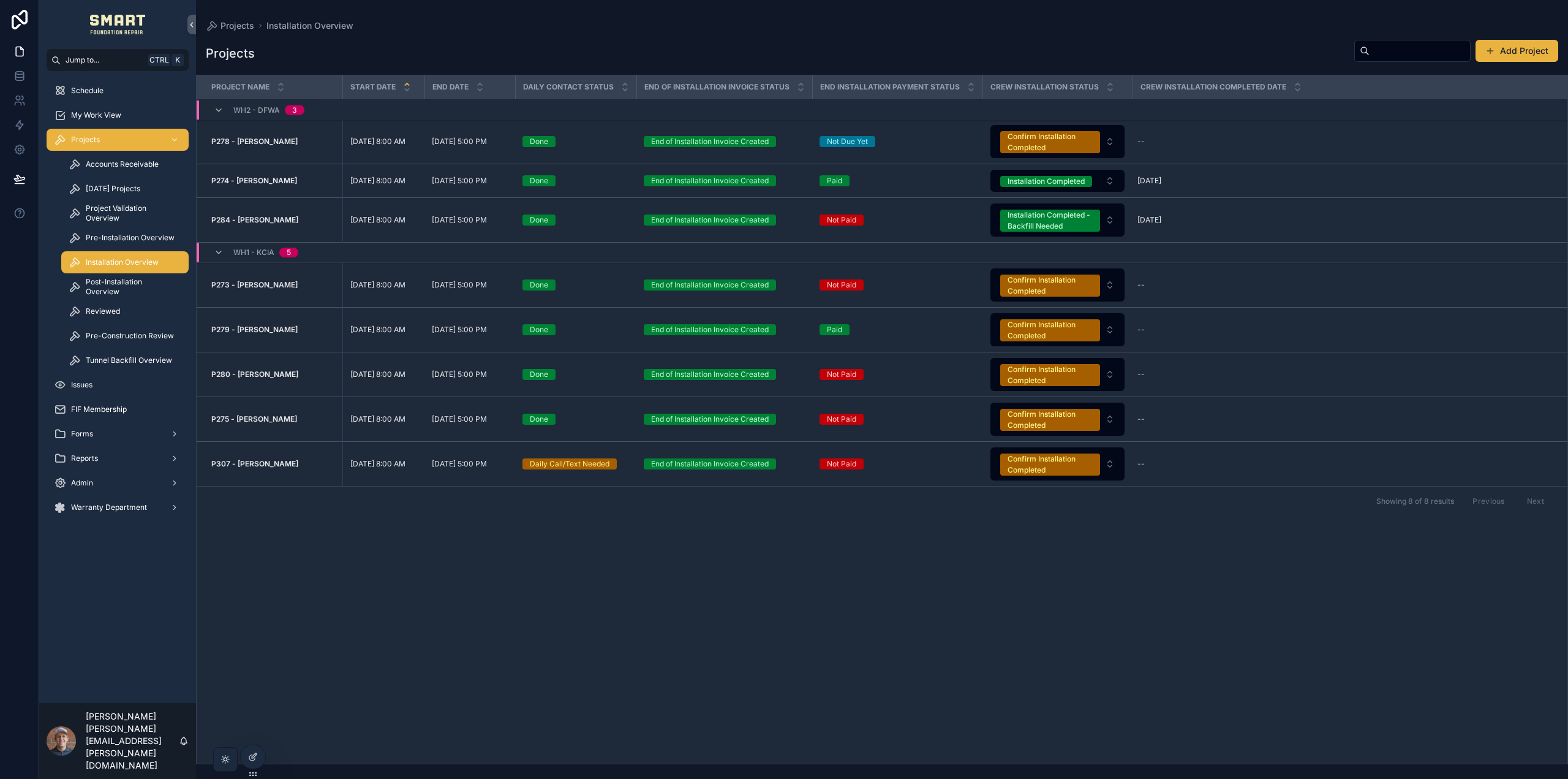
click at [109, 240] on span "Pre-Installation Overview" at bounding box center [130, 237] width 89 height 10
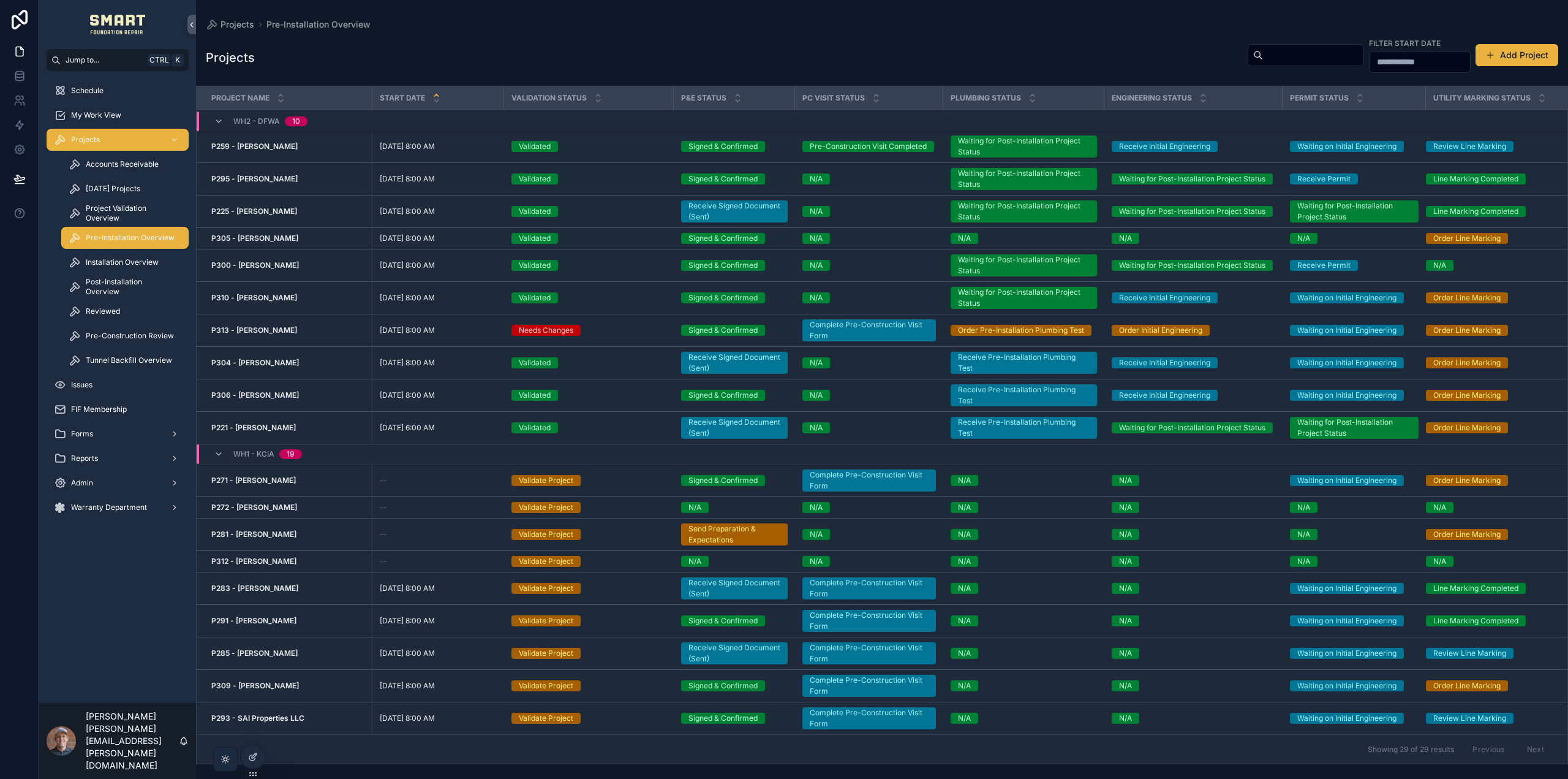
click at [260, 208] on strong "P225 - [PERSON_NAME]" at bounding box center [254, 211] width 86 height 9
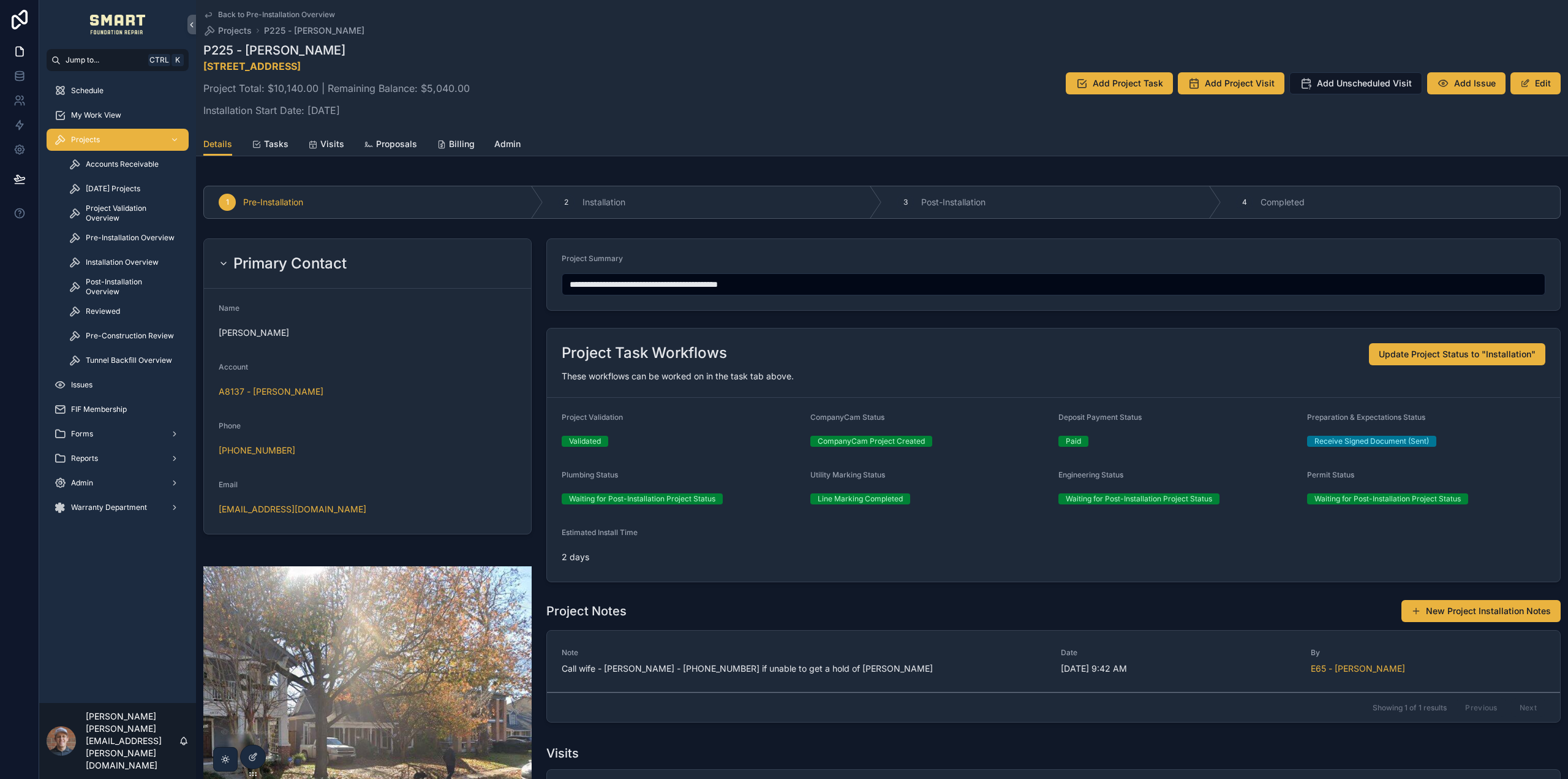
click at [1239, 81] on span "Add Project Visit" at bounding box center [1240, 83] width 70 height 13
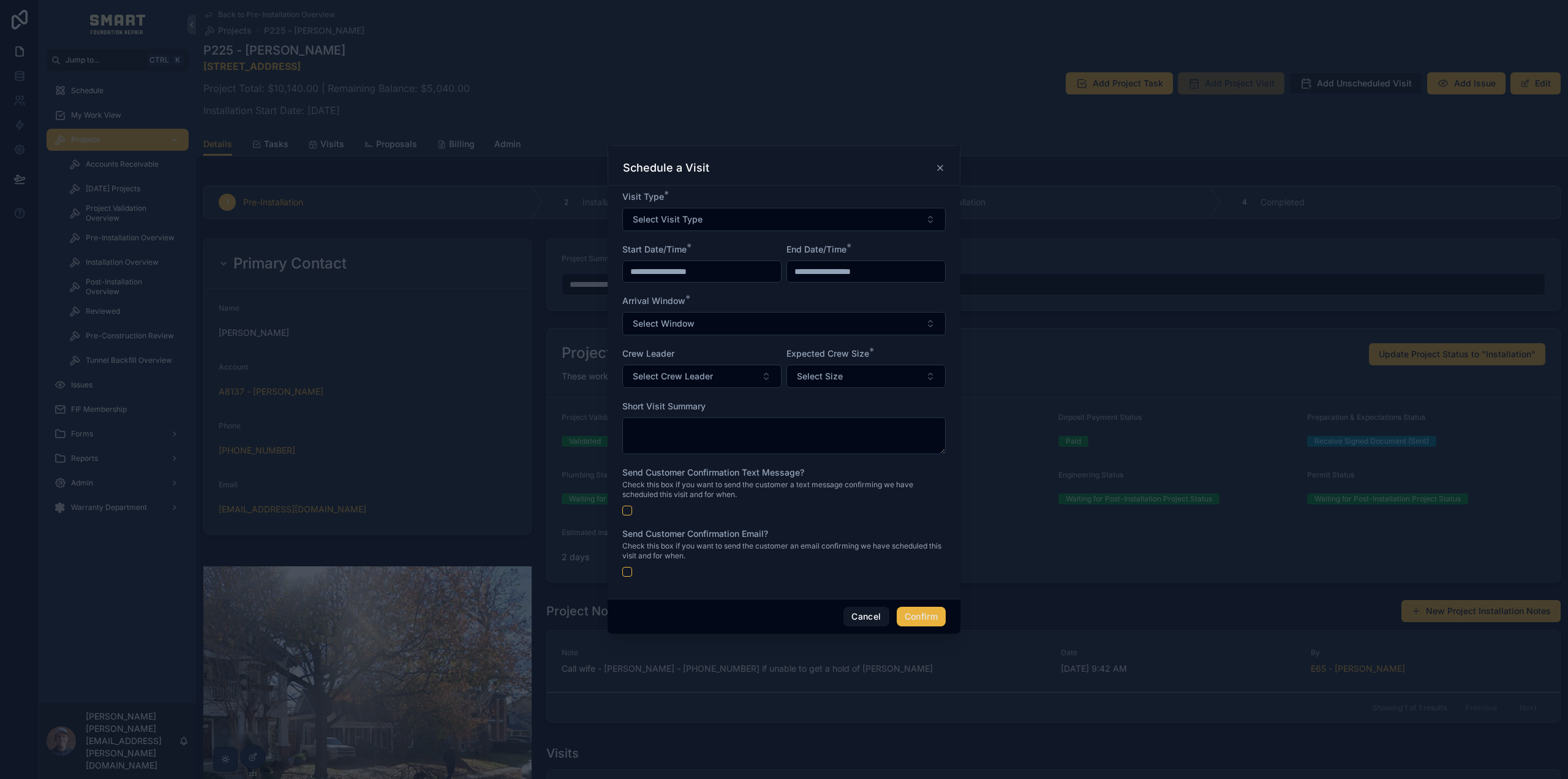
click at [770, 214] on button "Select Visit Type" at bounding box center [784, 220] width 324 height 24
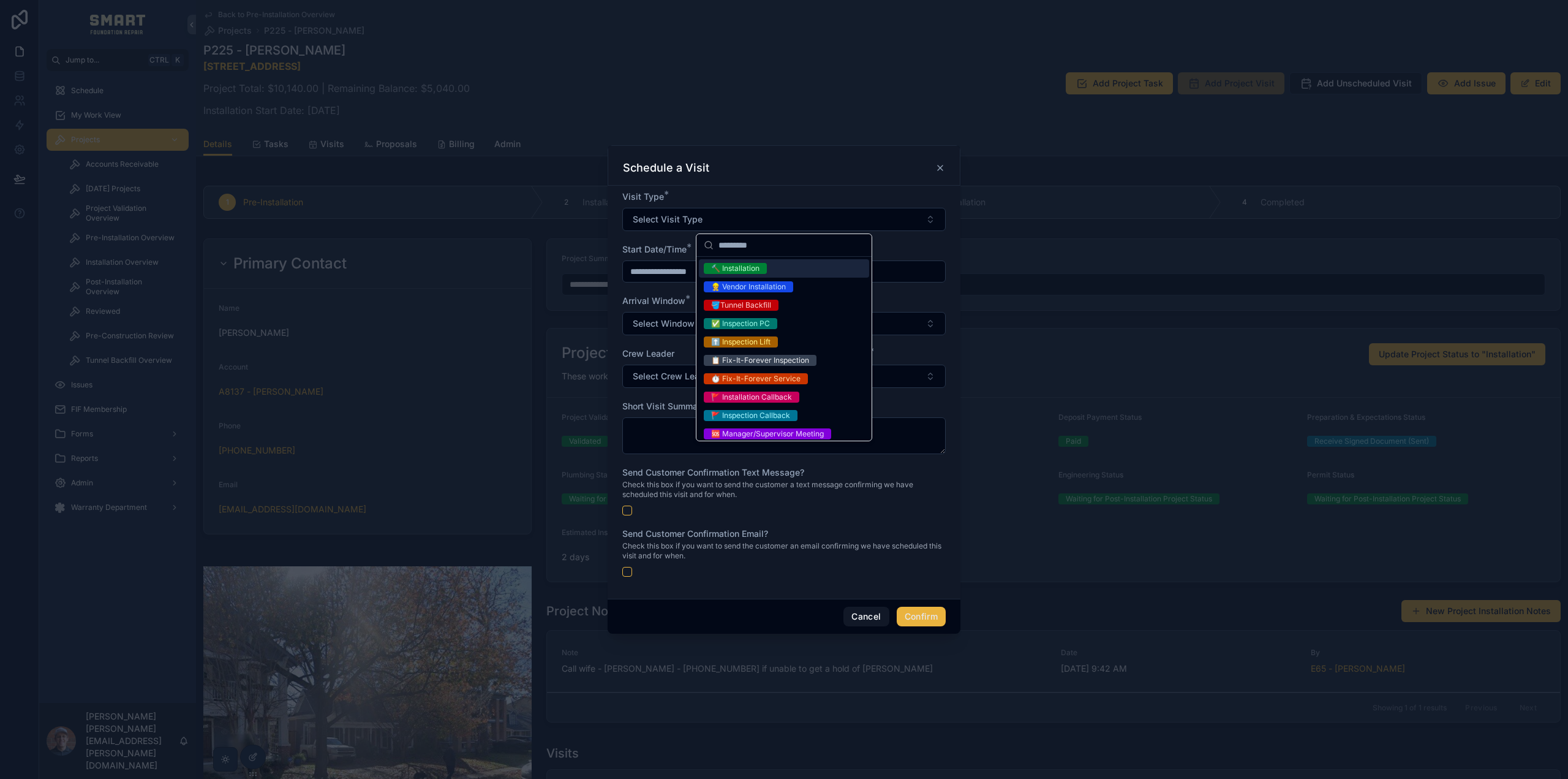
click at [802, 177] on div "Schedule a Visit" at bounding box center [784, 166] width 353 height 41
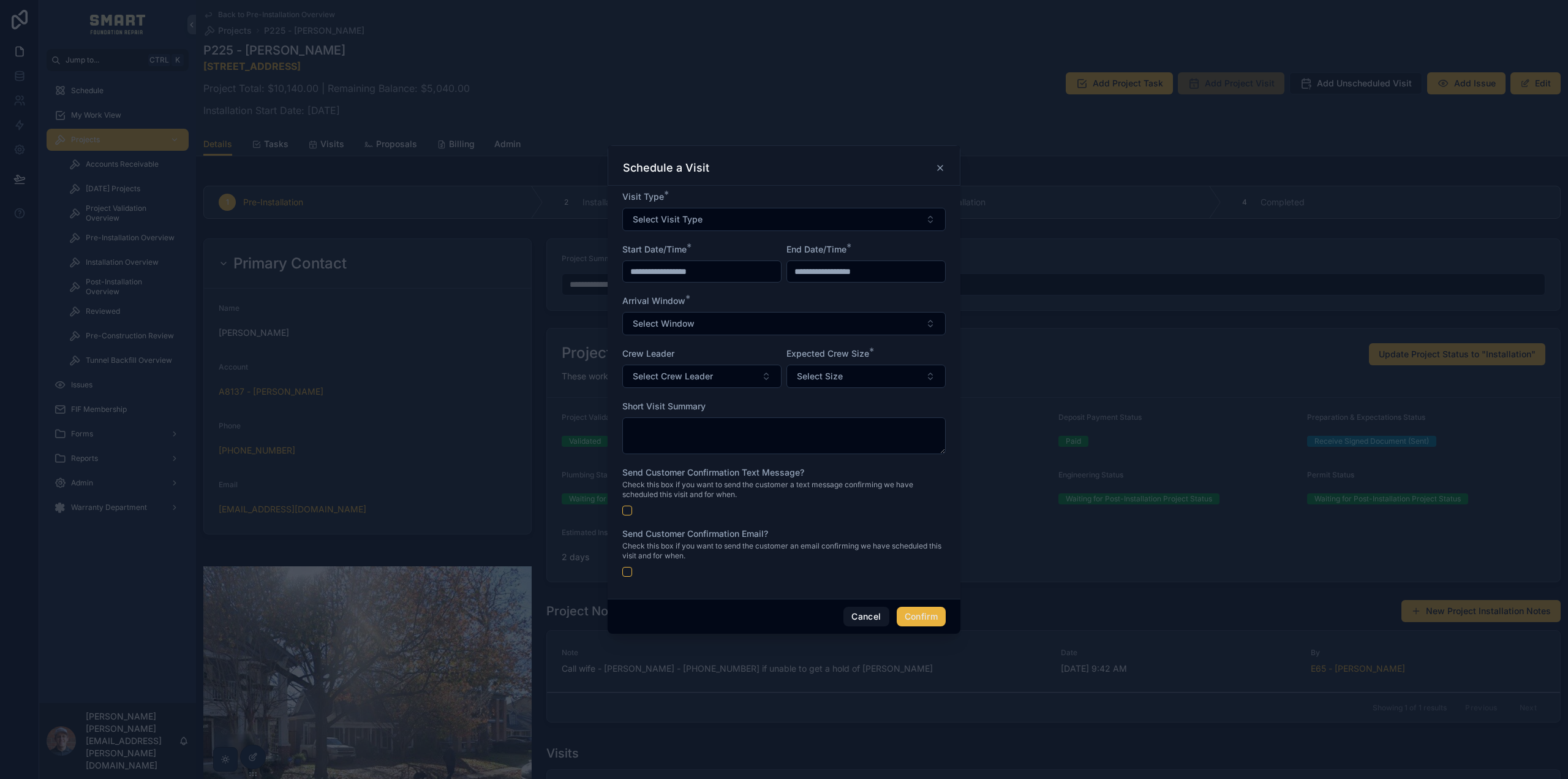
click at [941, 166] on icon at bounding box center [940, 167] width 10 height 10
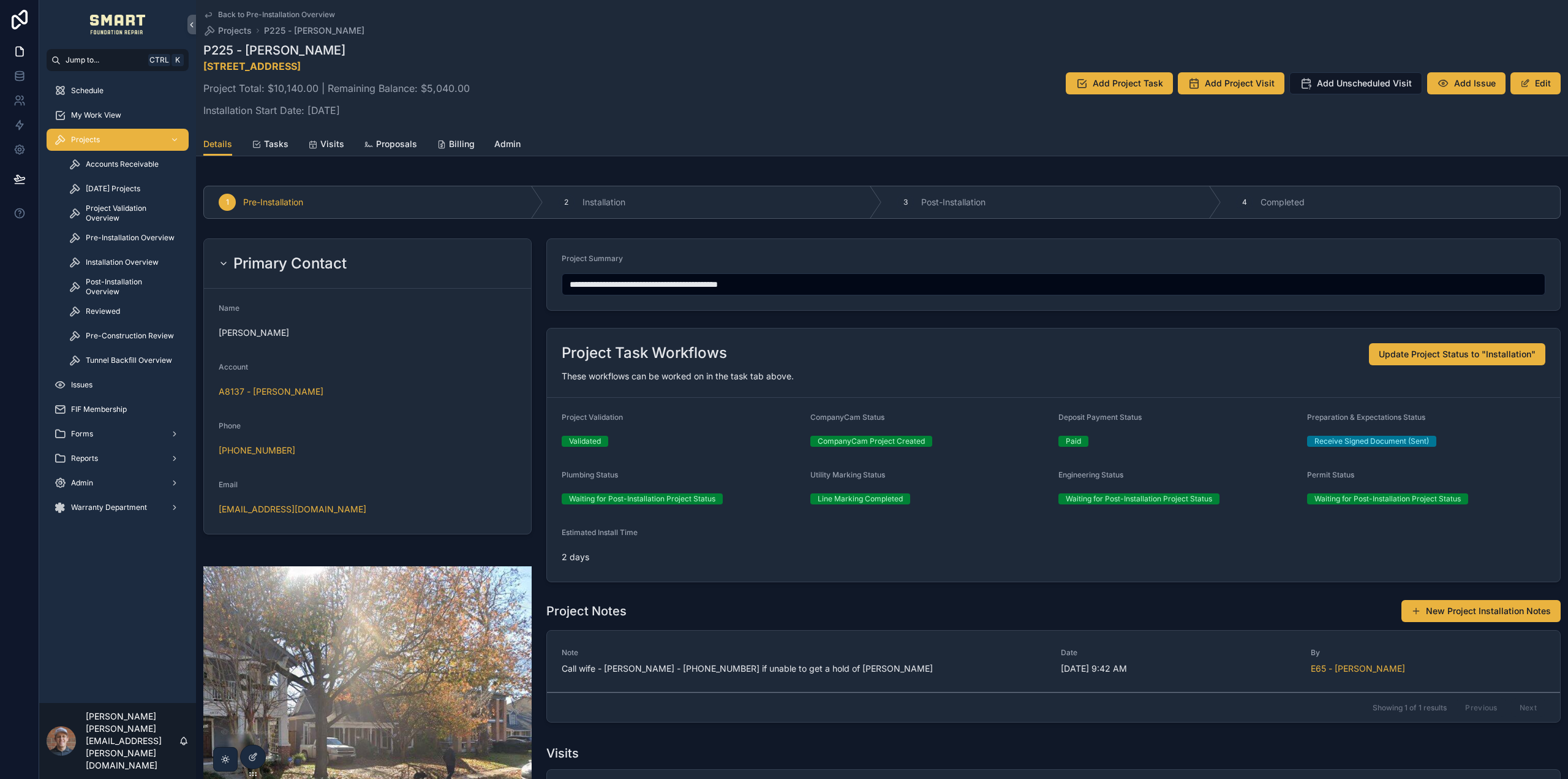
click at [99, 114] on span "My Work View" at bounding box center [97, 115] width 51 height 10
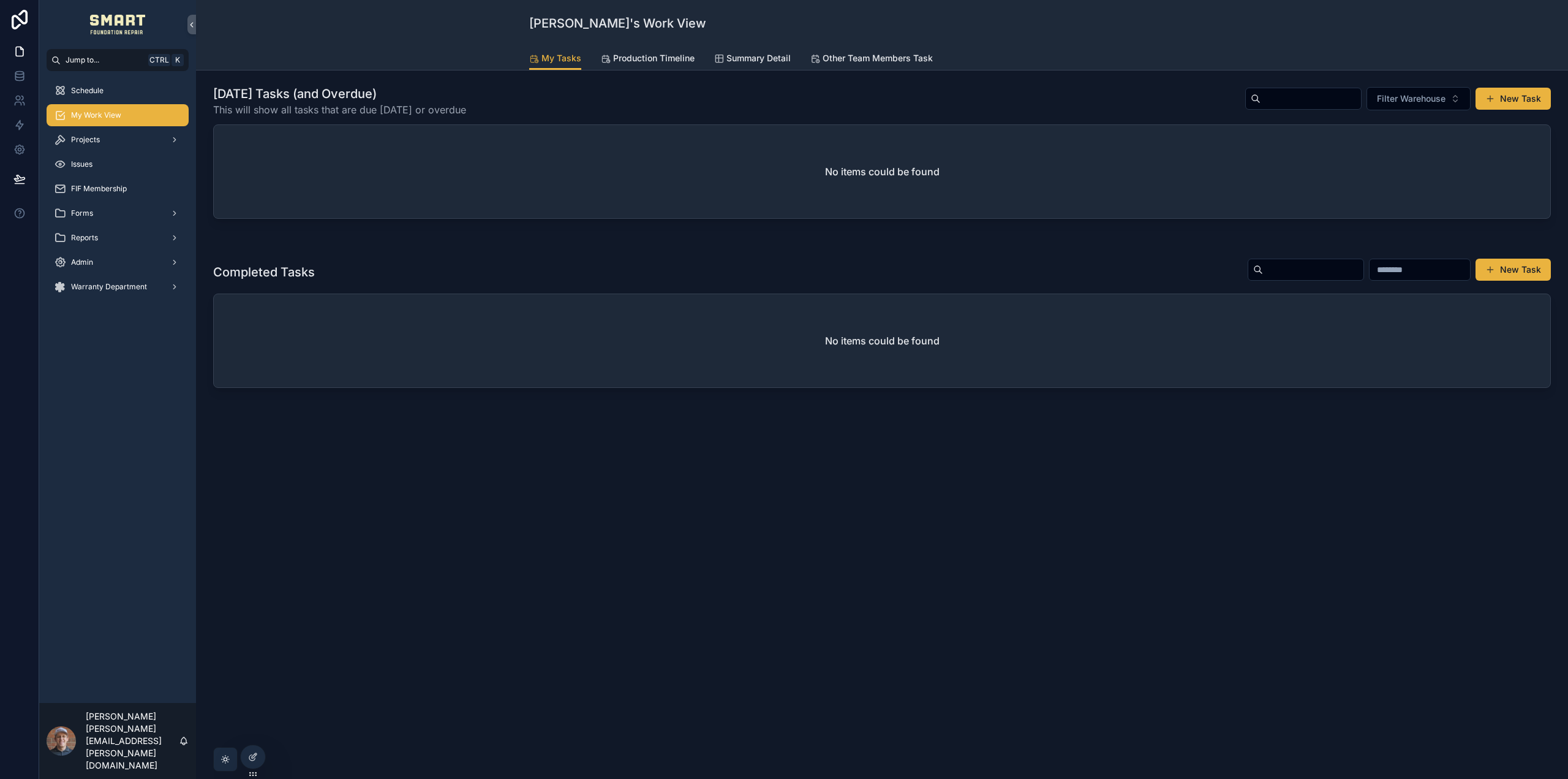
click at [103, 139] on div "Projects" at bounding box center [118, 140] width 128 height 20
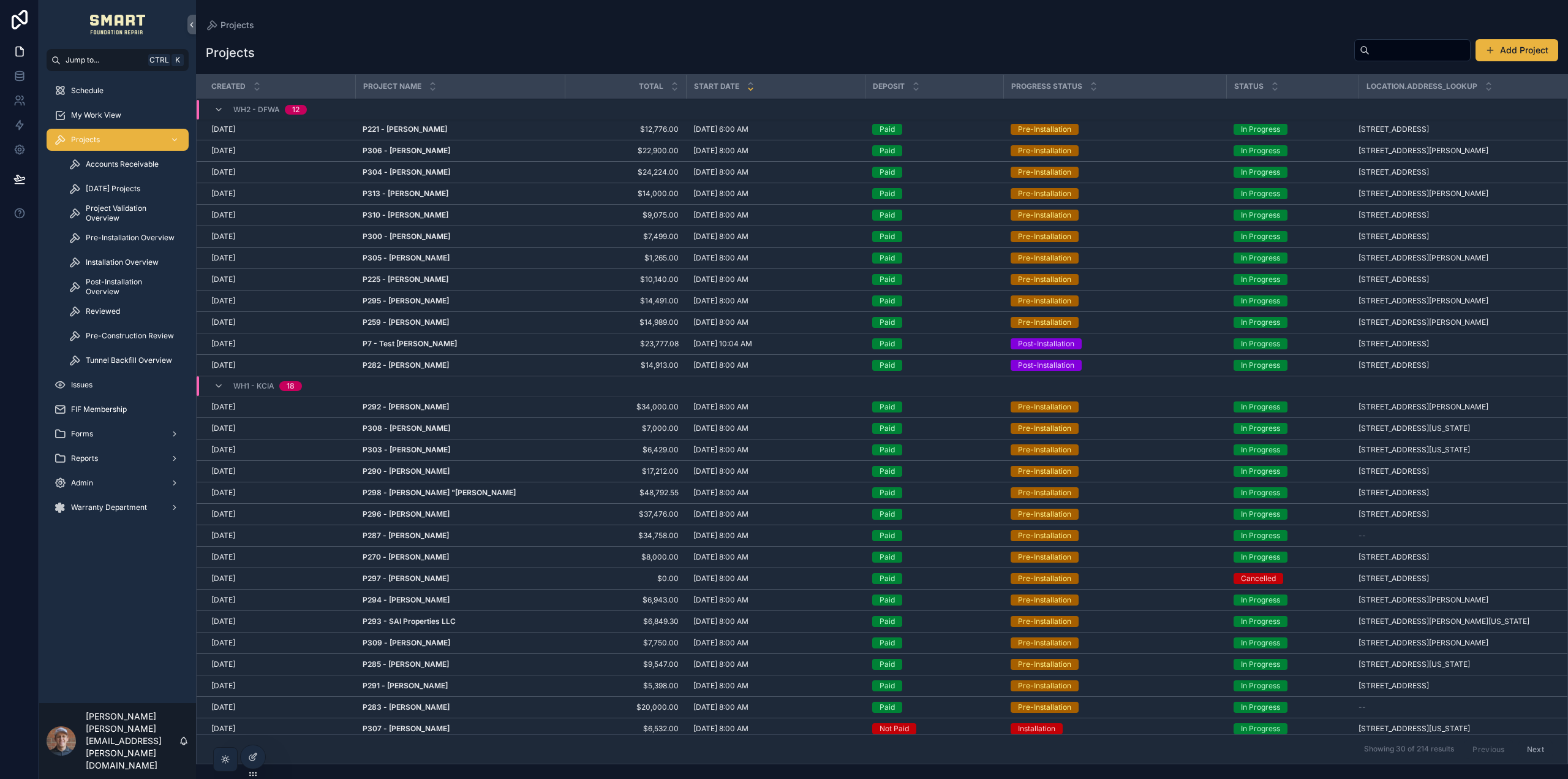
click at [115, 214] on span "Project Validation Overview" at bounding box center [131, 214] width 90 height 20
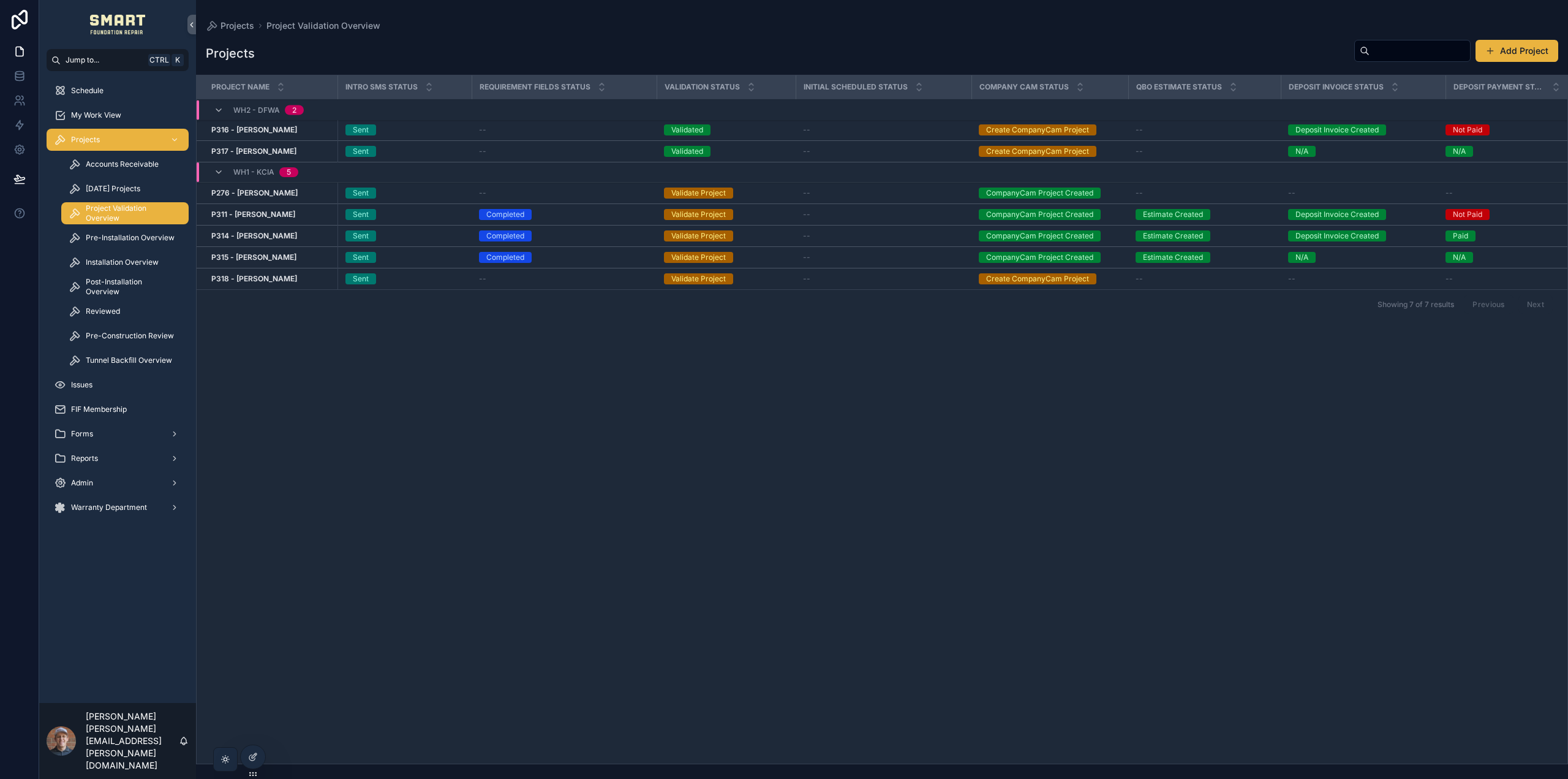
click at [141, 339] on span "Pre-Construction Review" at bounding box center [130, 336] width 89 height 10
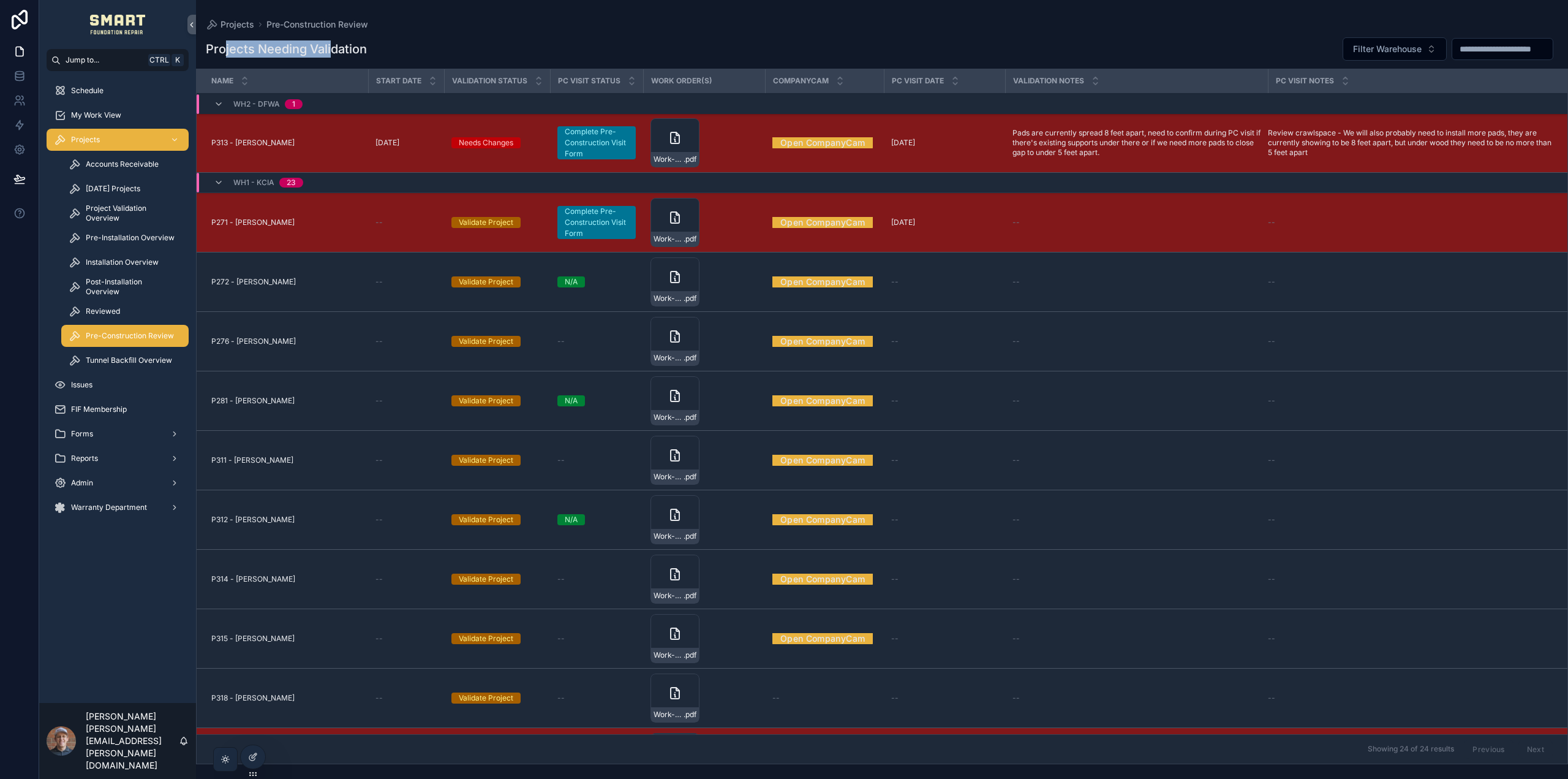
drag, startPoint x: 329, startPoint y: 47, endPoint x: 294, endPoint y: 48, distance: 35.0
click at [227, 51] on h1 "Projects Needing Validation" at bounding box center [287, 49] width 161 height 17
drag, startPoint x: 348, startPoint y: 51, endPoint x: 337, endPoint y: 75, distance: 26.4
click at [354, 51] on h1 "Projects Needing Validation" at bounding box center [287, 49] width 161 height 17
drag, startPoint x: 356, startPoint y: 49, endPoint x: 256, endPoint y: 53, distance: 100.1
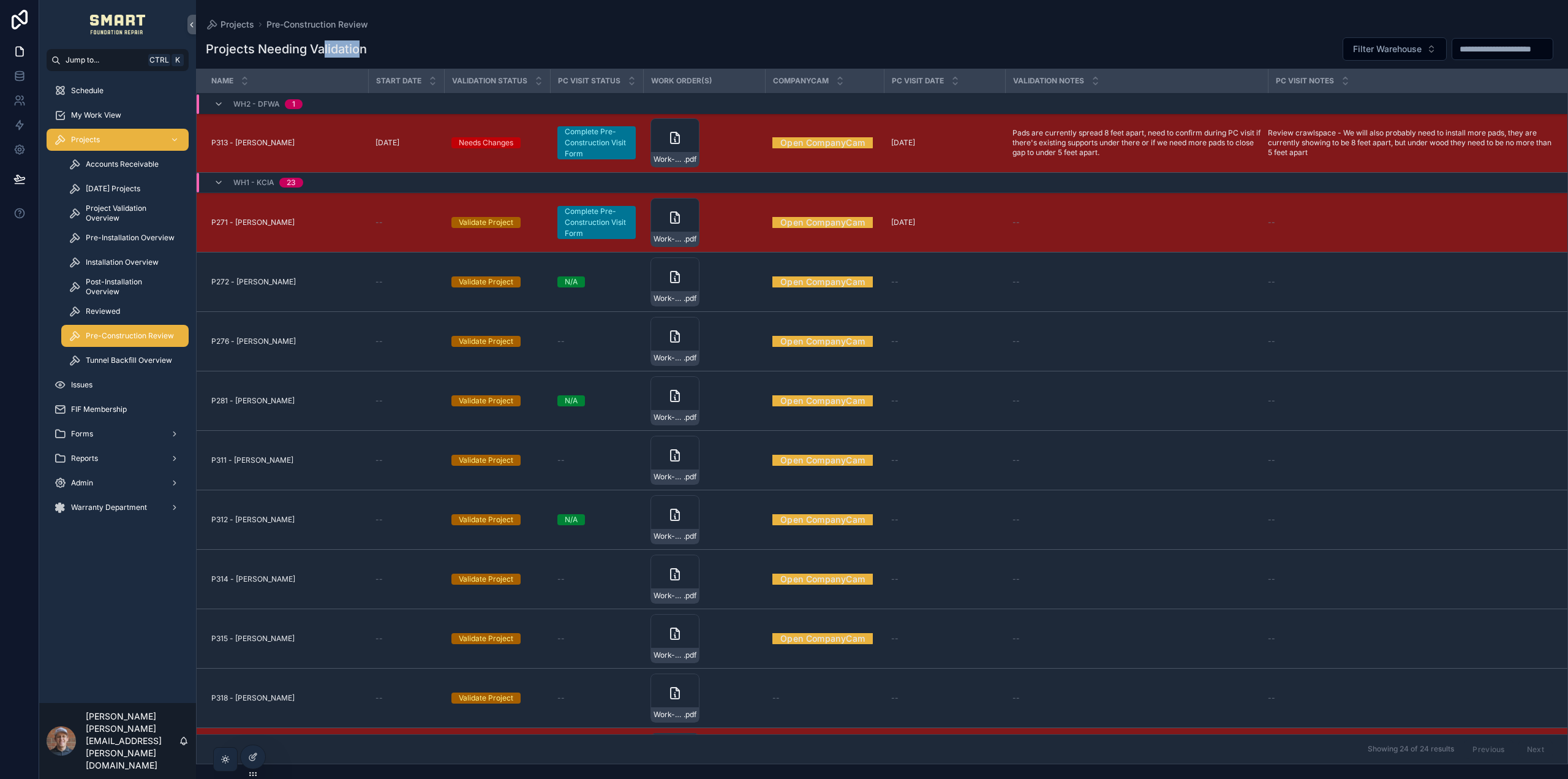
click at [316, 49] on h1 "Projects Needing Validation" at bounding box center [287, 49] width 161 height 17
click at [117, 214] on span "Project Validation Overview" at bounding box center [131, 214] width 90 height 20
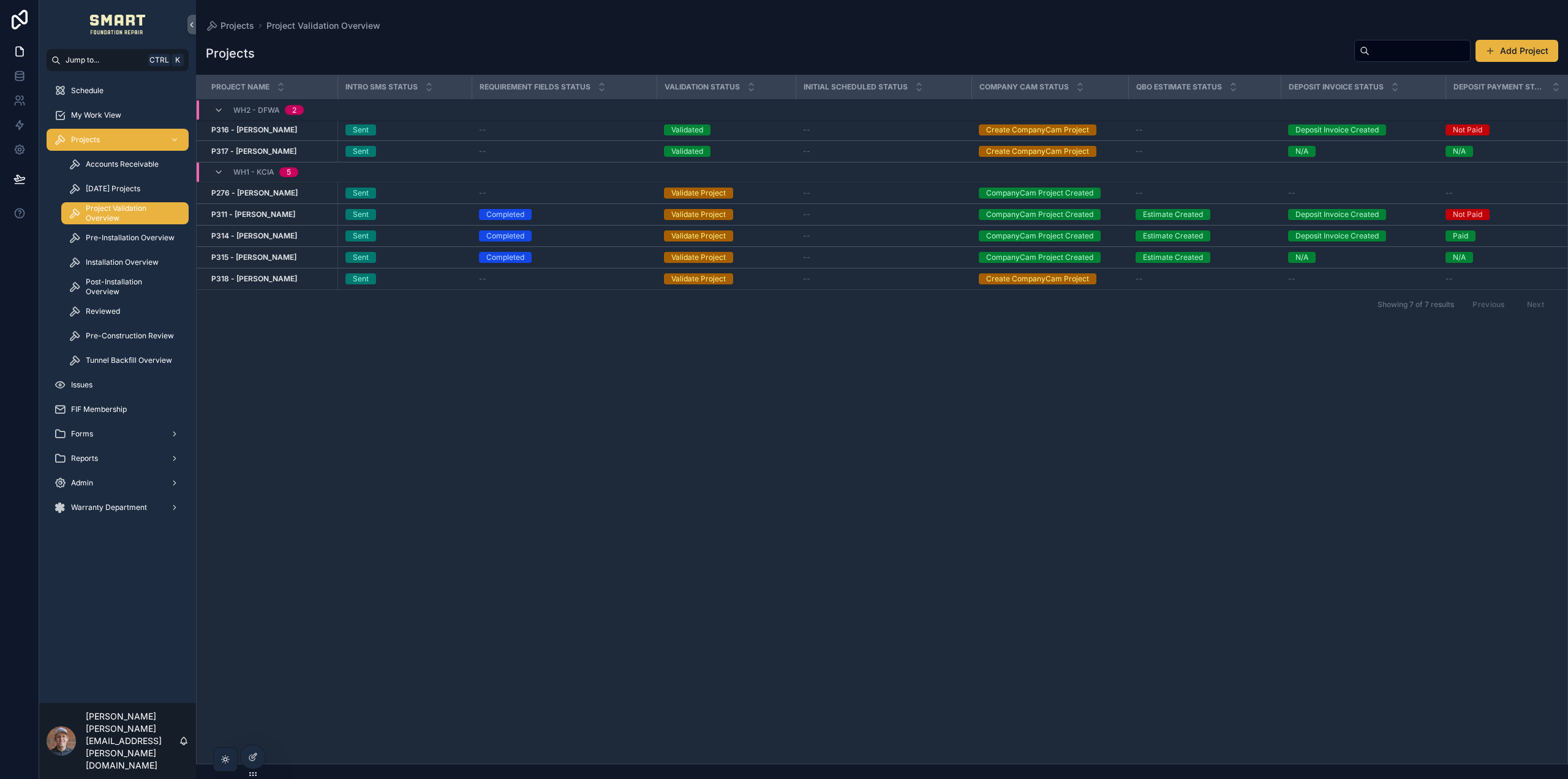
click at [129, 236] on span "Pre-Installation Overview" at bounding box center [130, 237] width 89 height 10
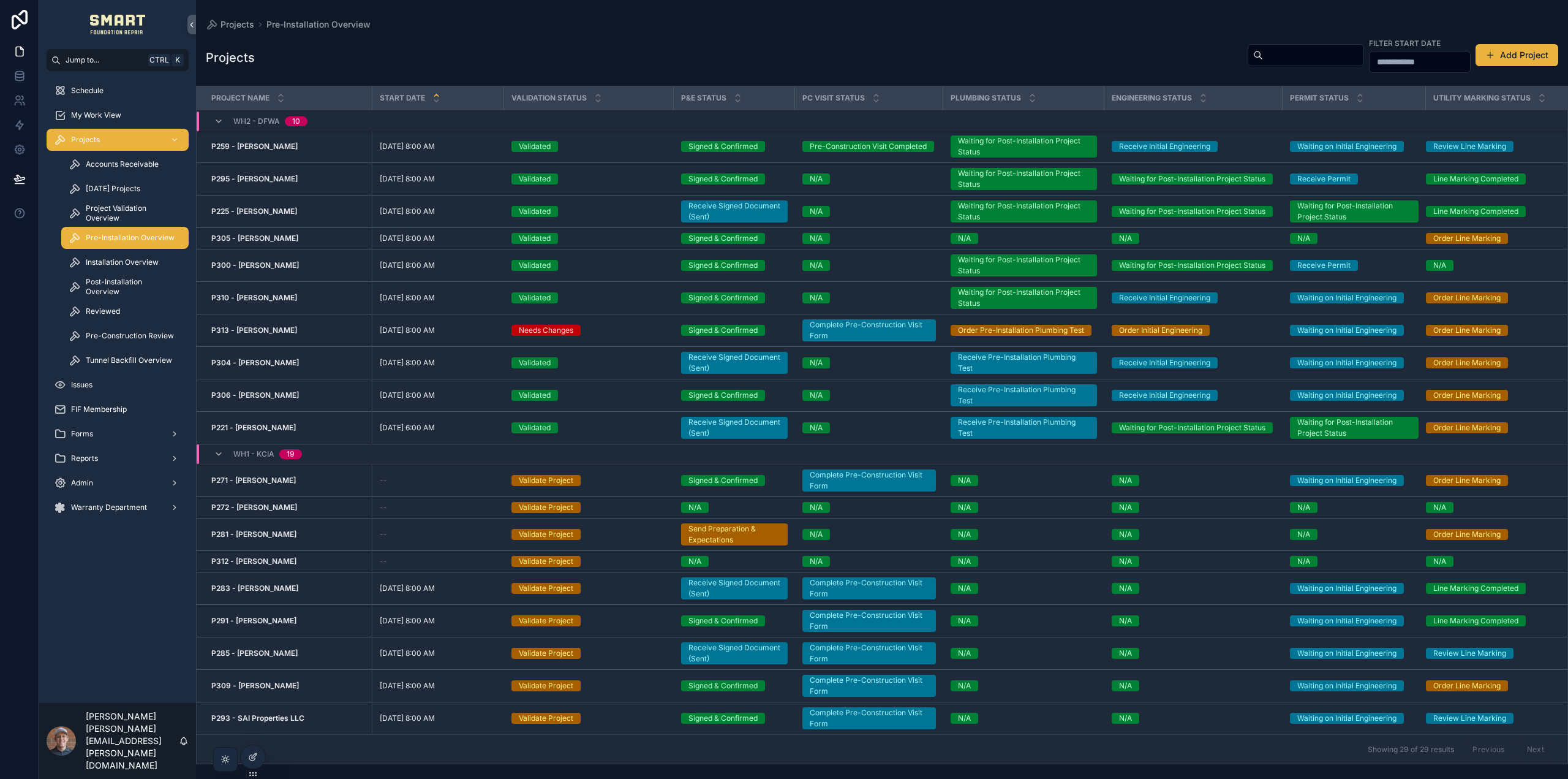
click at [115, 222] on span "Project Validation Overview" at bounding box center [131, 214] width 90 height 20
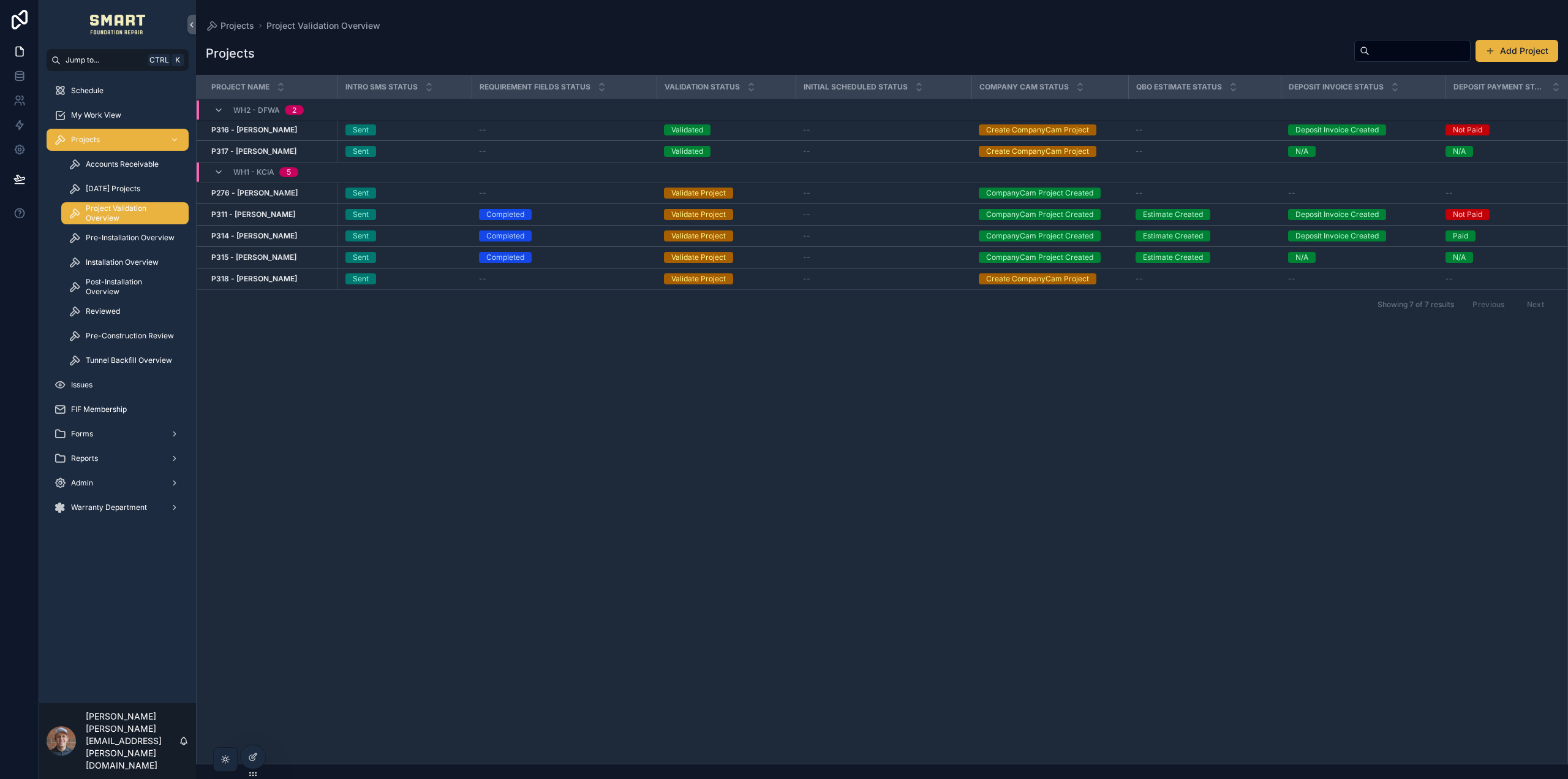
click at [116, 241] on span "Pre-Installation Overview" at bounding box center [130, 237] width 89 height 10
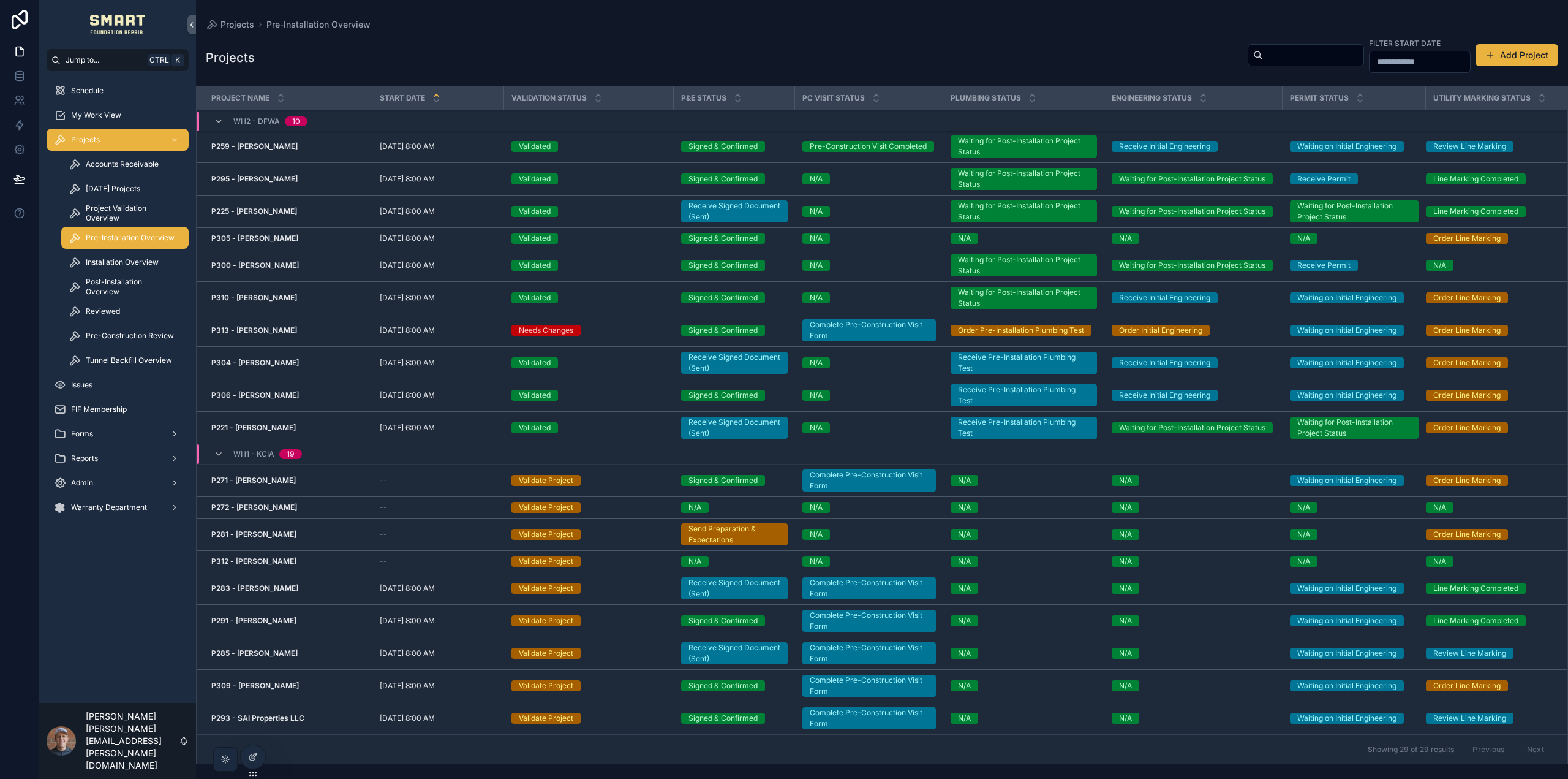
click at [266, 474] on td "P271 - Tim Frank P271 - Tim Frank" at bounding box center [284, 481] width 175 height 33
drag, startPoint x: 372, startPoint y: 405, endPoint x: 369, endPoint y: 385, distance: 20.2
drag, startPoint x: 369, startPoint y: 385, endPoint x: 285, endPoint y: 503, distance: 144.8
click at [288, 511] on div "P272 - Bill Welborn P272 - Bill Welborn" at bounding box center [288, 508] width 153 height 10
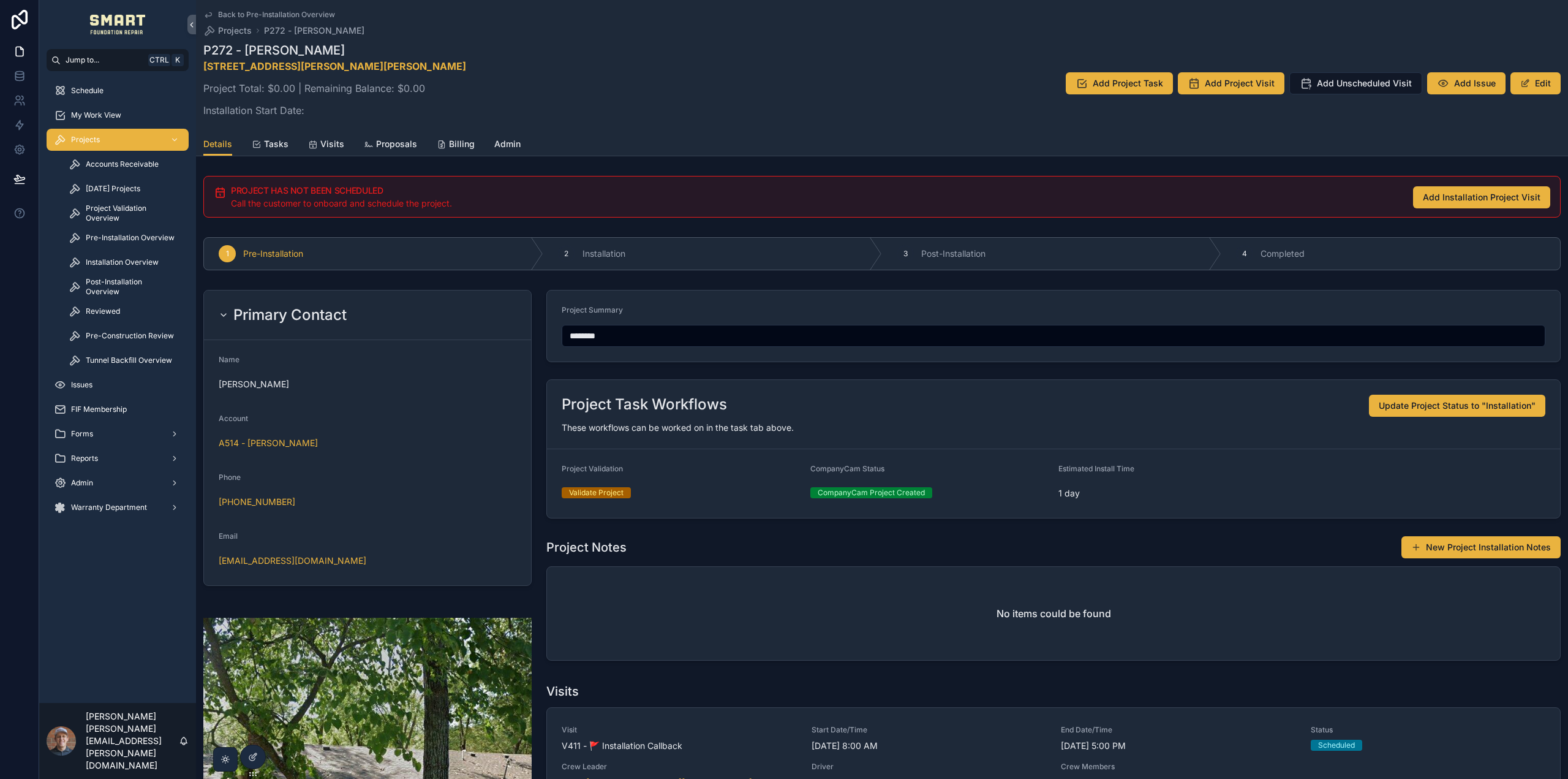
click at [117, 239] on span "Pre-Installation Overview" at bounding box center [130, 237] width 89 height 10
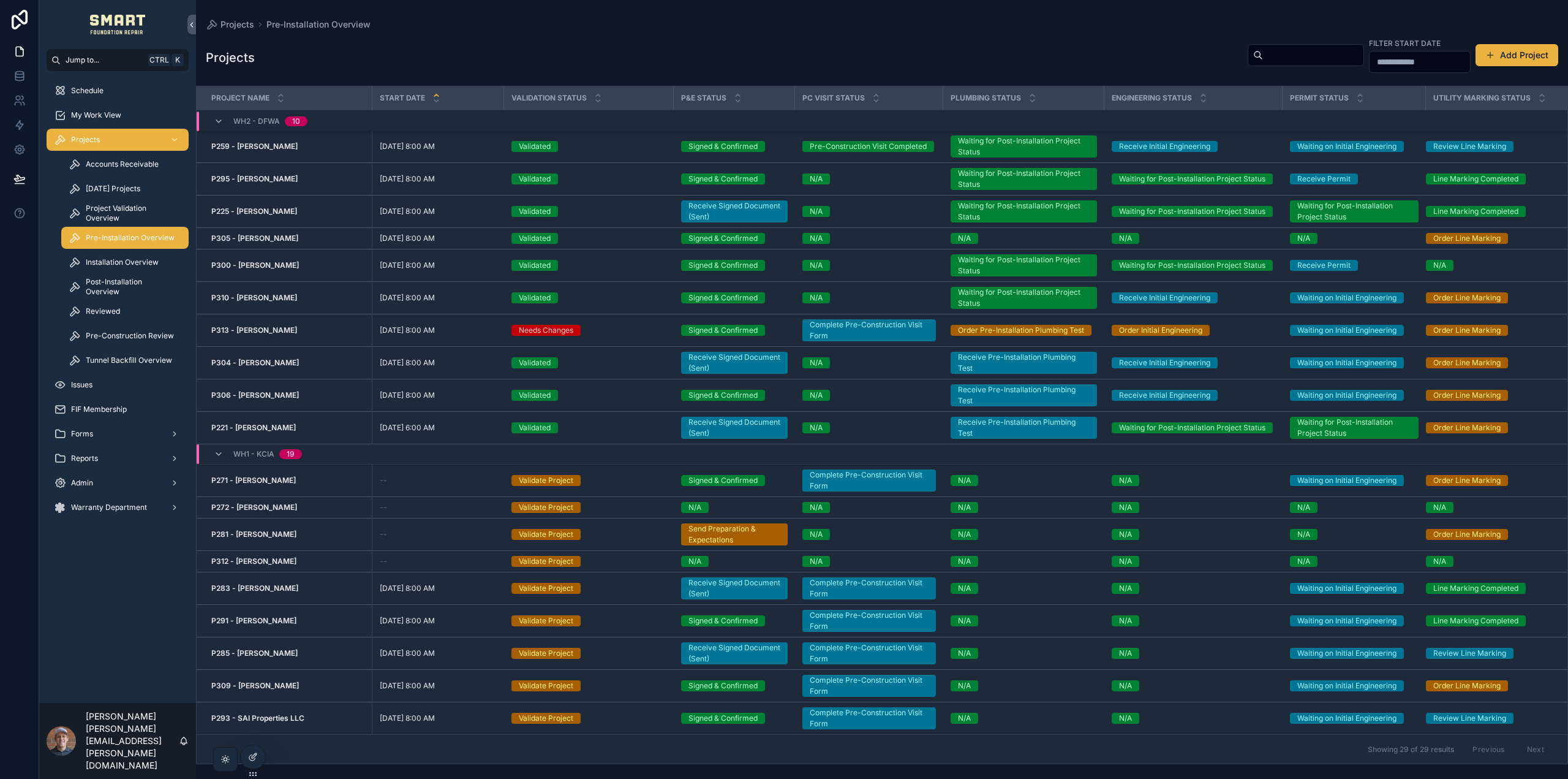
click at [262, 562] on strong "P312 - Mike Kline" at bounding box center [254, 561] width 85 height 9
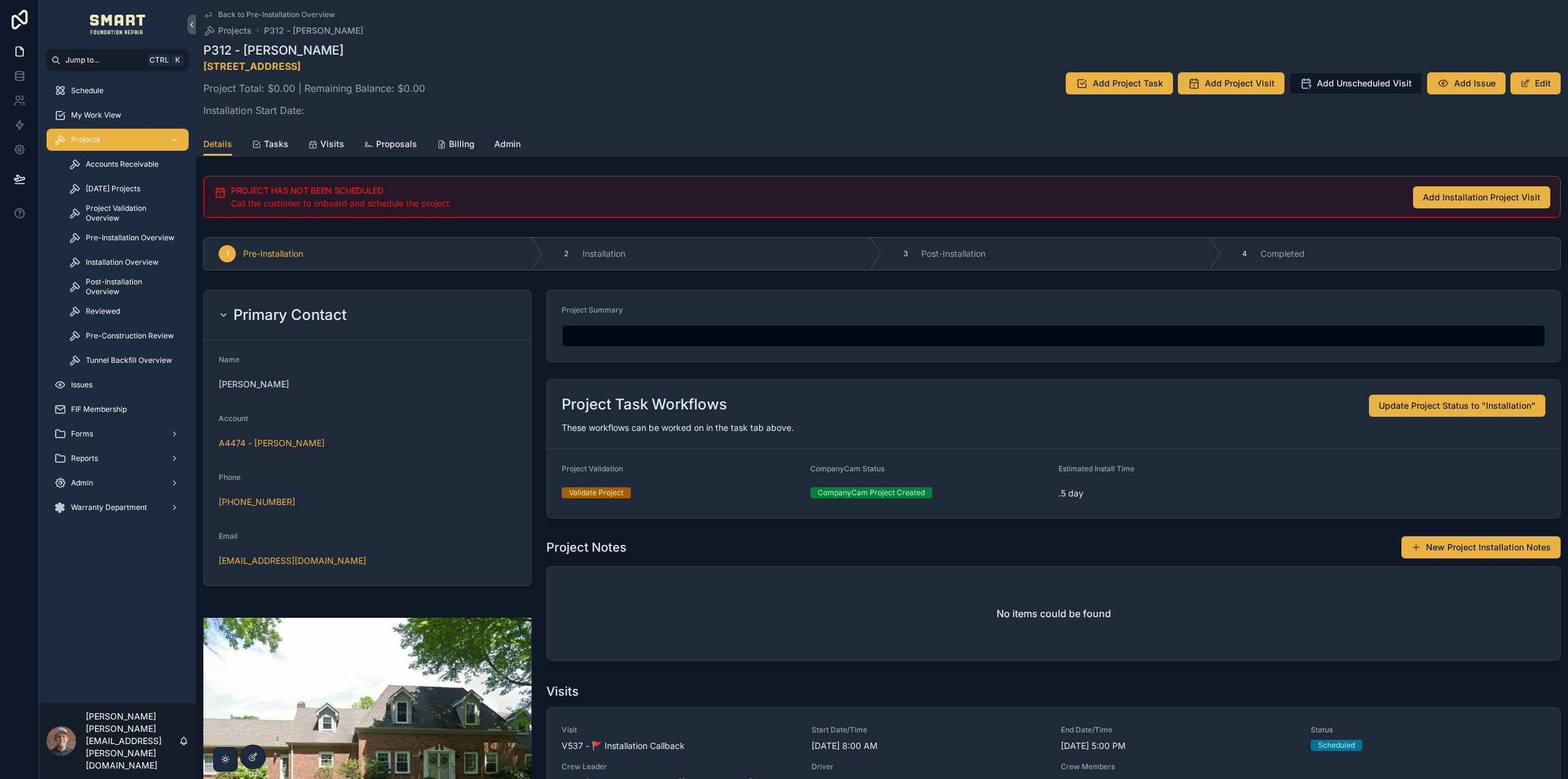
click at [327, 147] on span "Visits" at bounding box center [332, 144] width 24 height 13
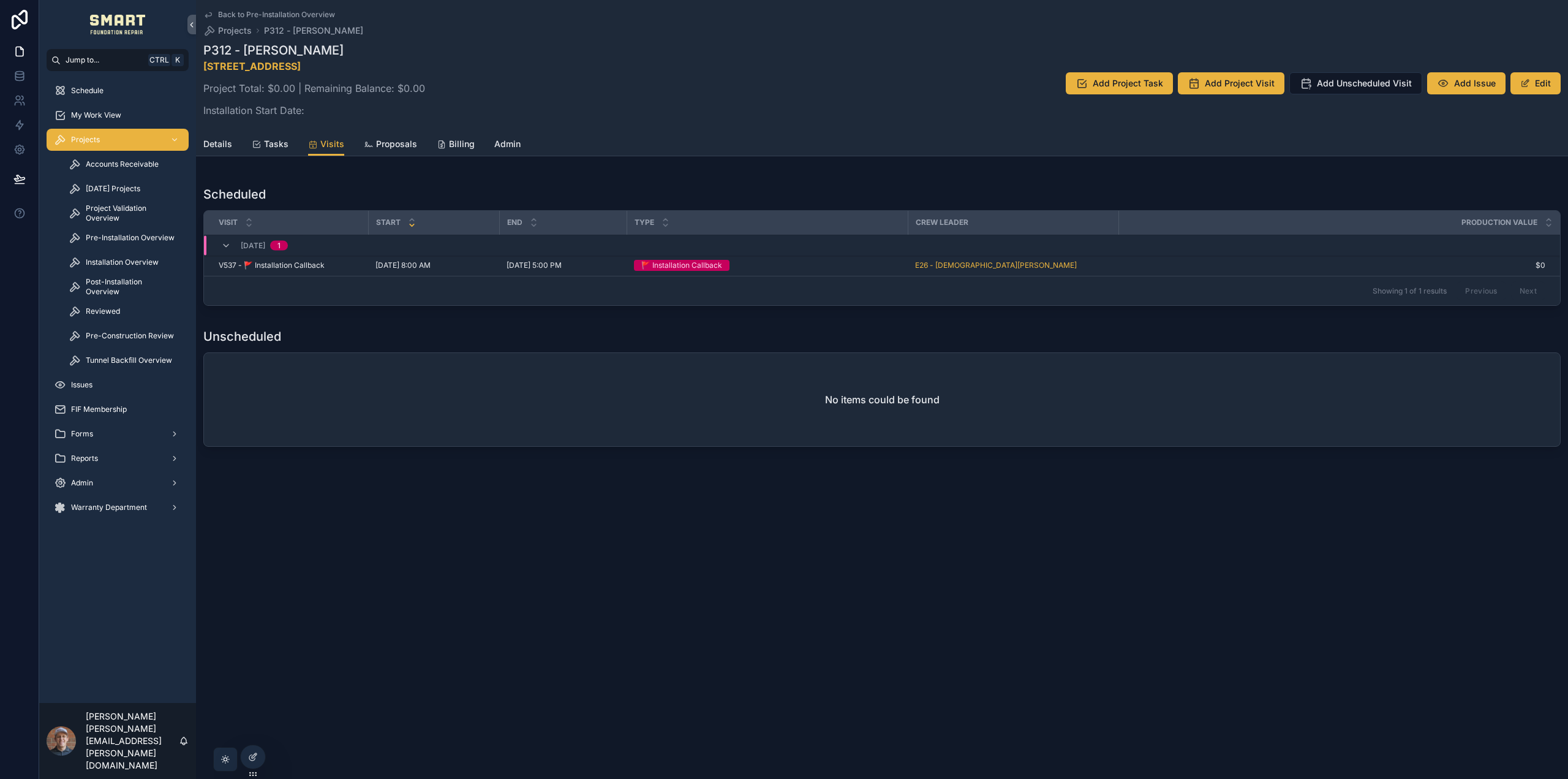
click at [312, 264] on span "V537 - 🚩 Installation Callback" at bounding box center [271, 265] width 106 height 10
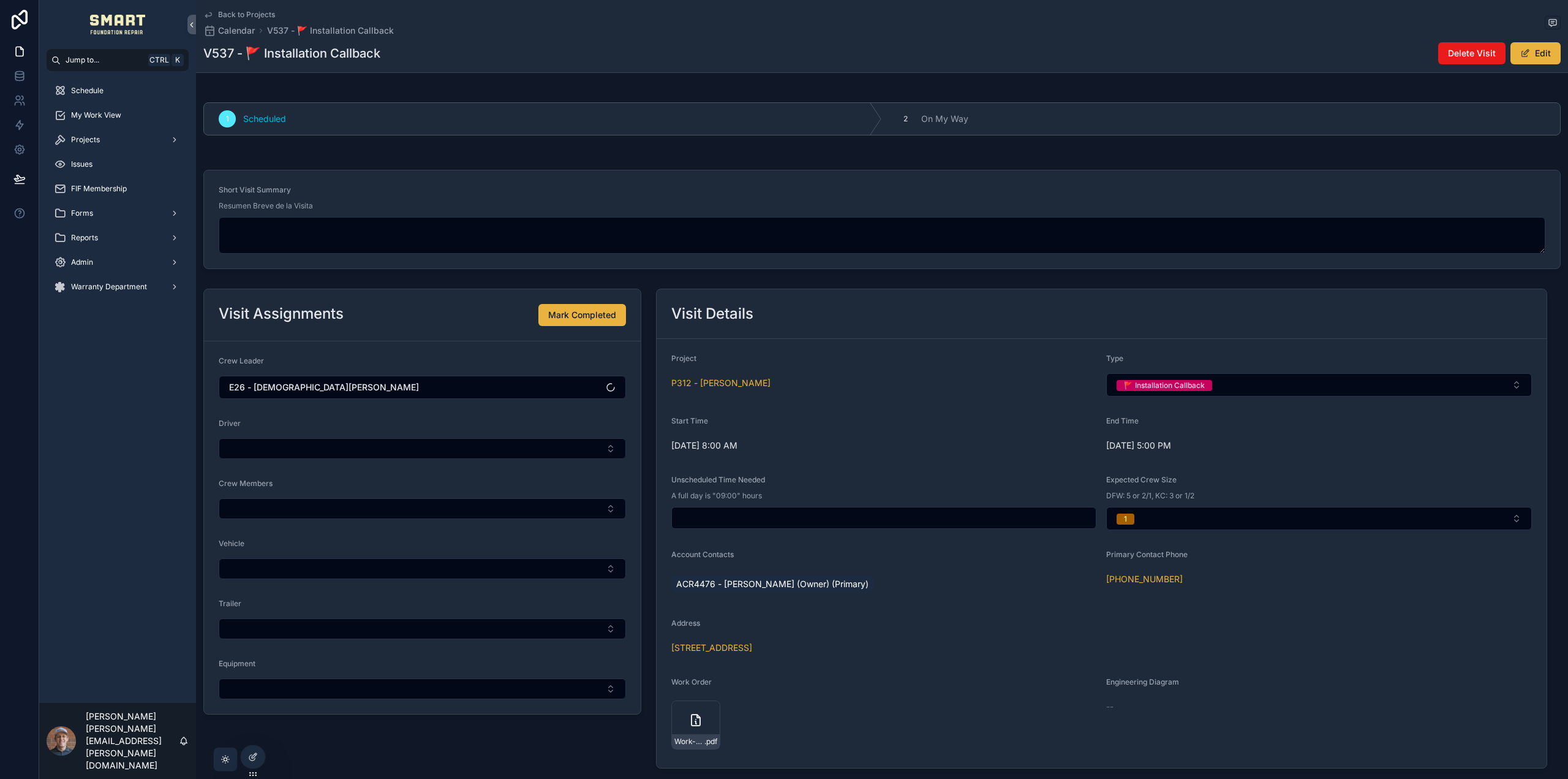
click at [213, 13] on icon "scrollable content" at bounding box center [208, 14] width 10 height 10
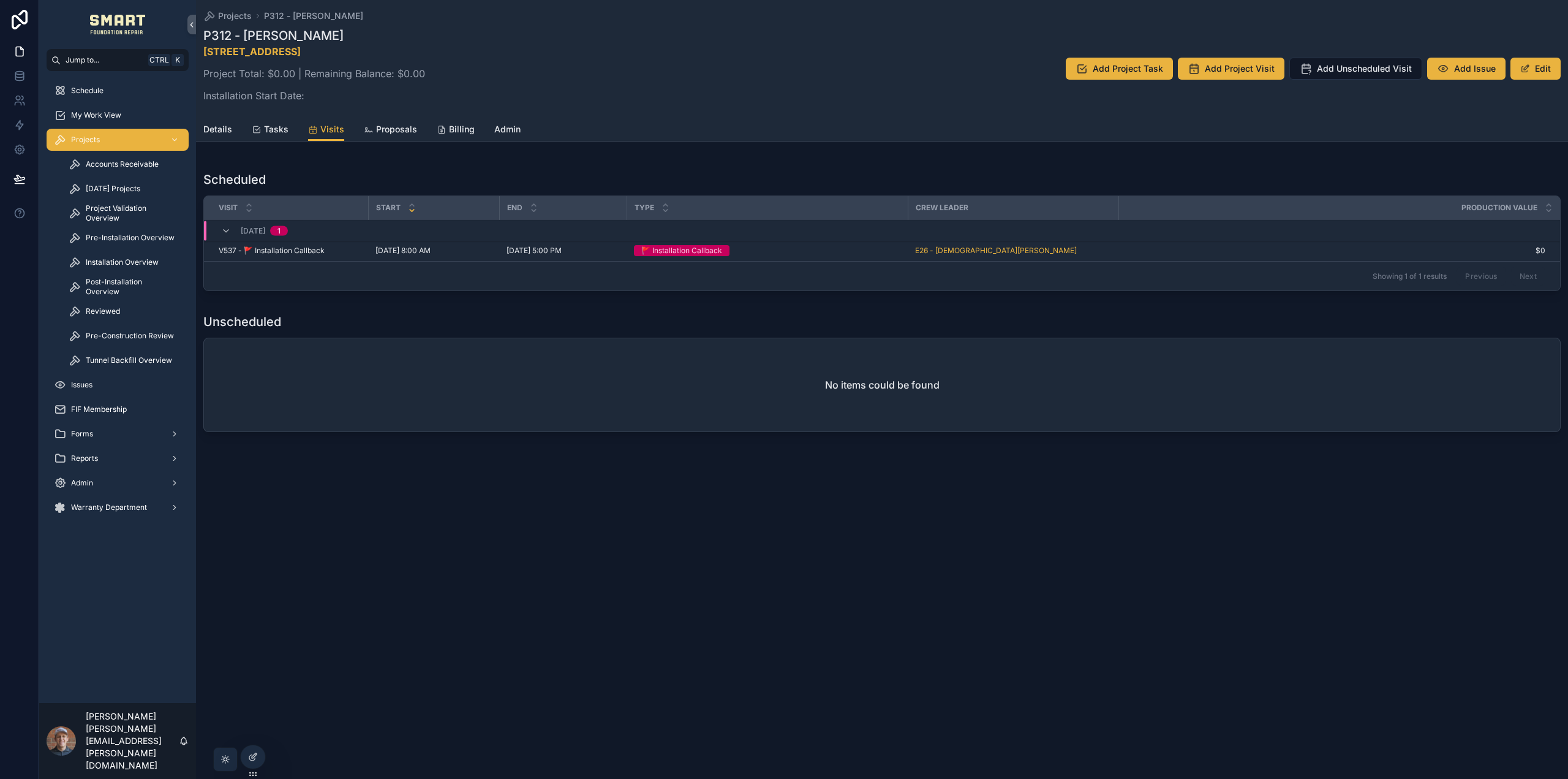
click at [314, 253] on span "V537 - 🚩 Installation Callback" at bounding box center [271, 251] width 106 height 10
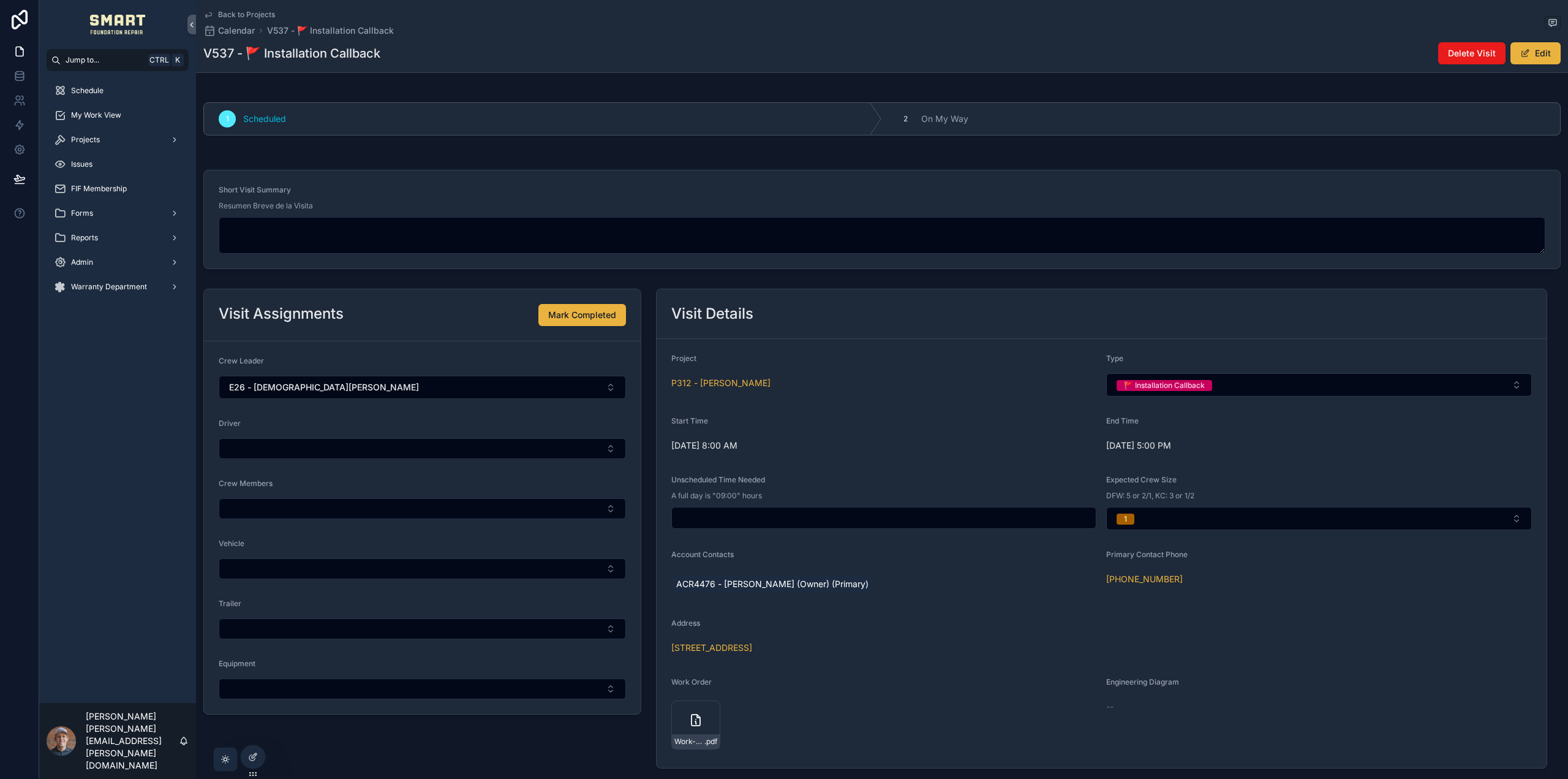
click at [1254, 380] on button "🚩 Installation Callback" at bounding box center [1319, 385] width 425 height 24
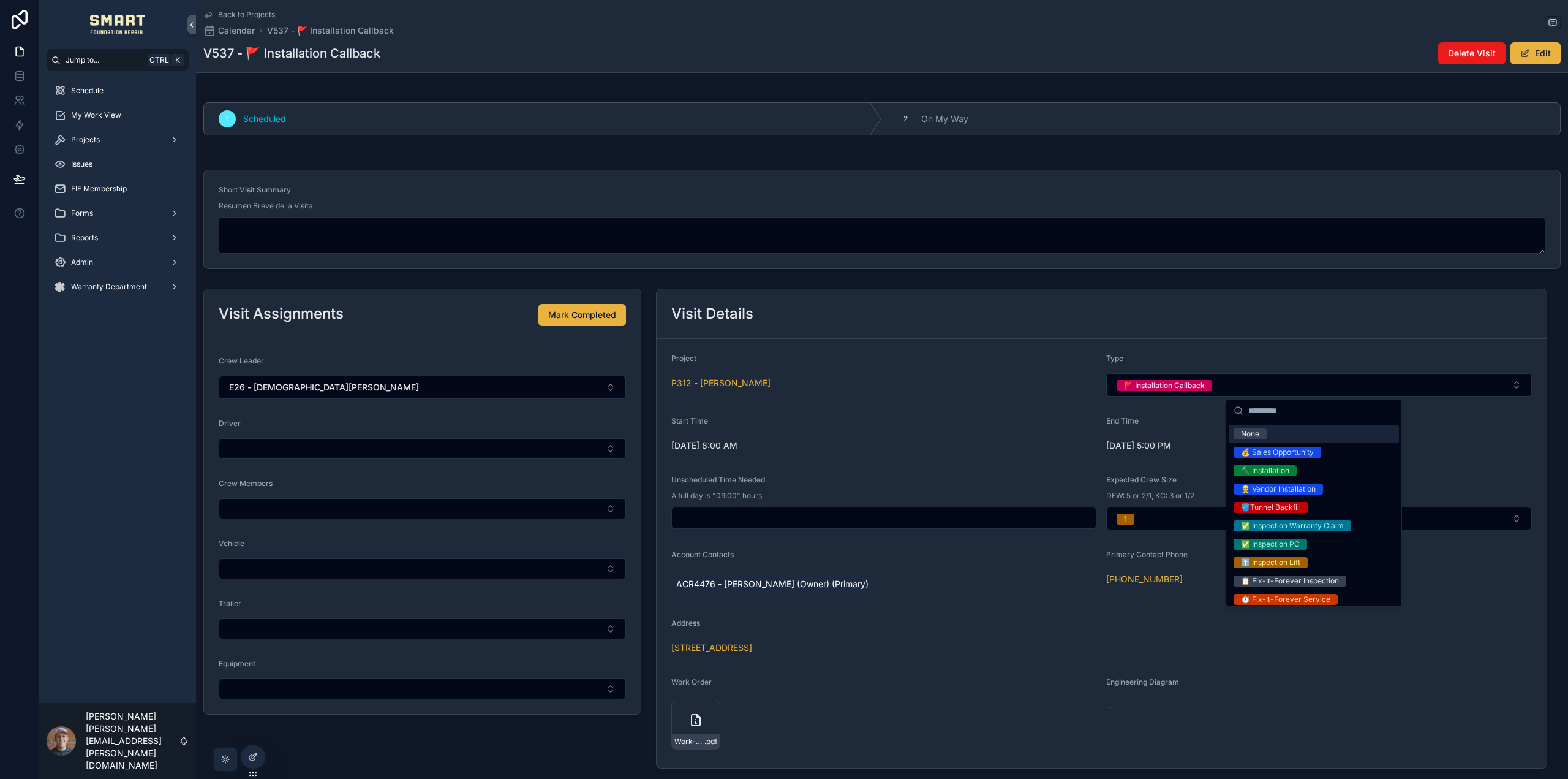
click at [1110, 299] on div "Visit Details" at bounding box center [1101, 314] width 890 height 50
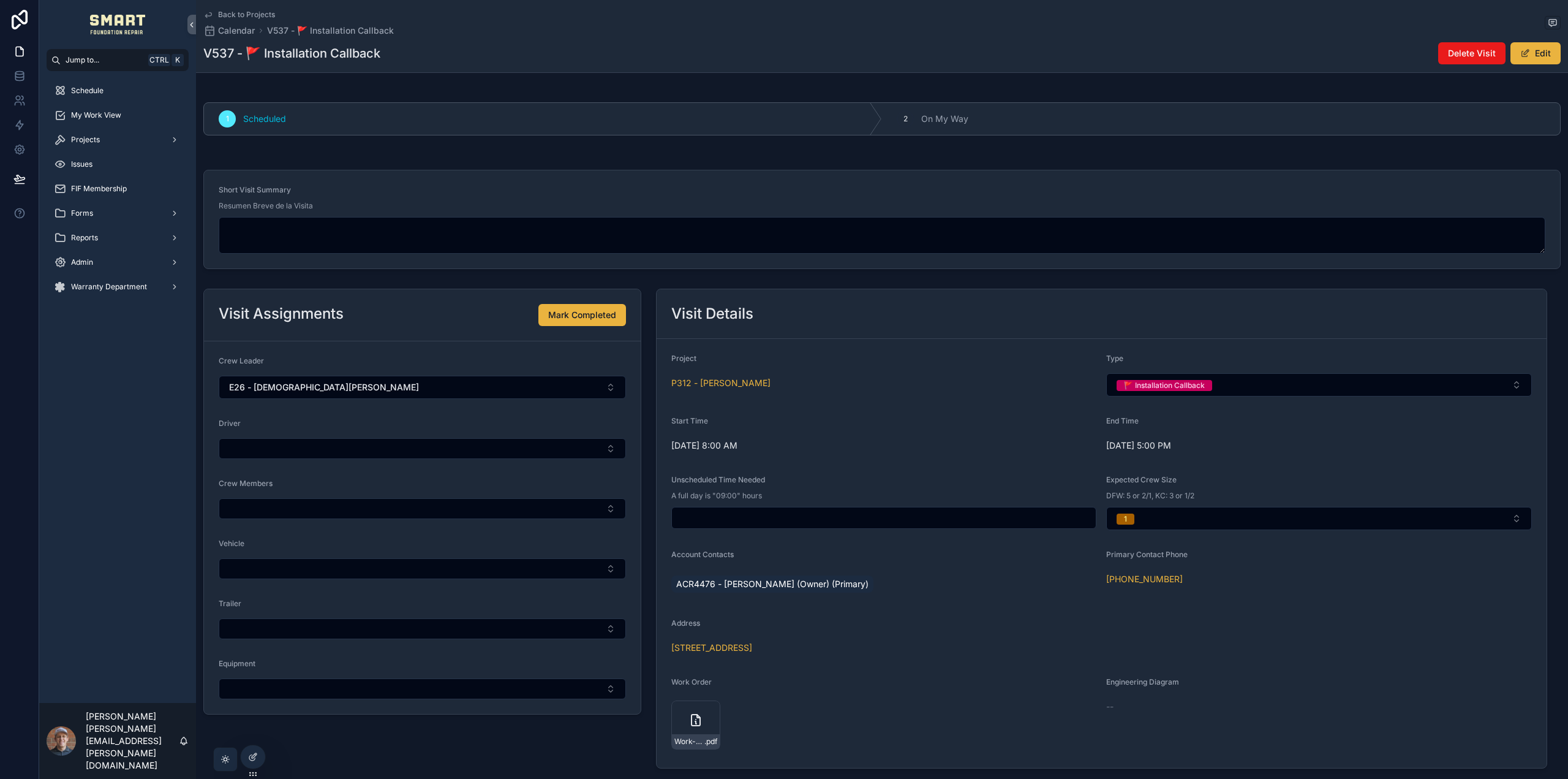
click at [1279, 389] on button "🚩 Installation Callback" at bounding box center [1319, 385] width 425 height 24
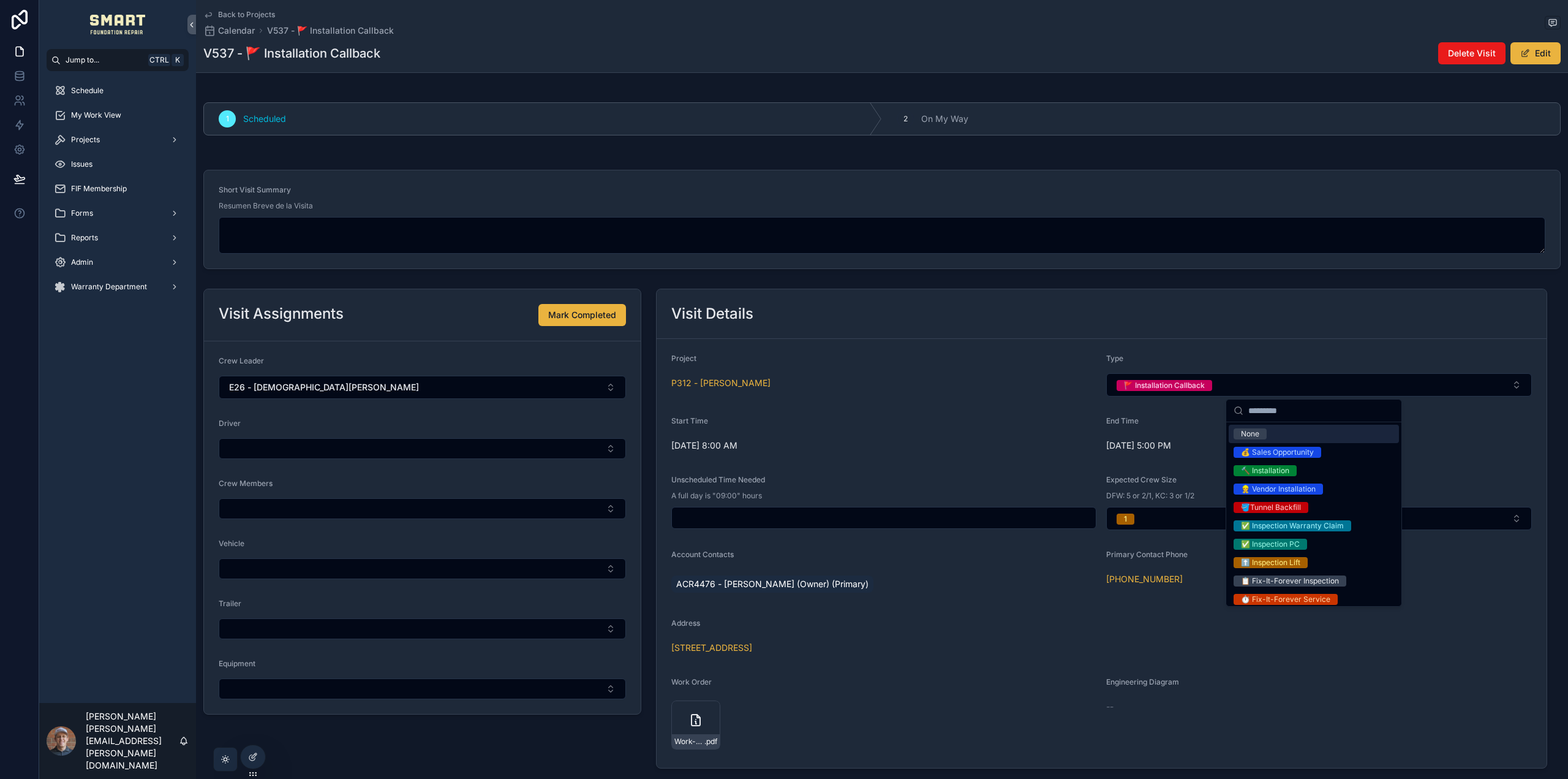
click at [1247, 321] on div "Visit Details" at bounding box center [1101, 314] width 860 height 20
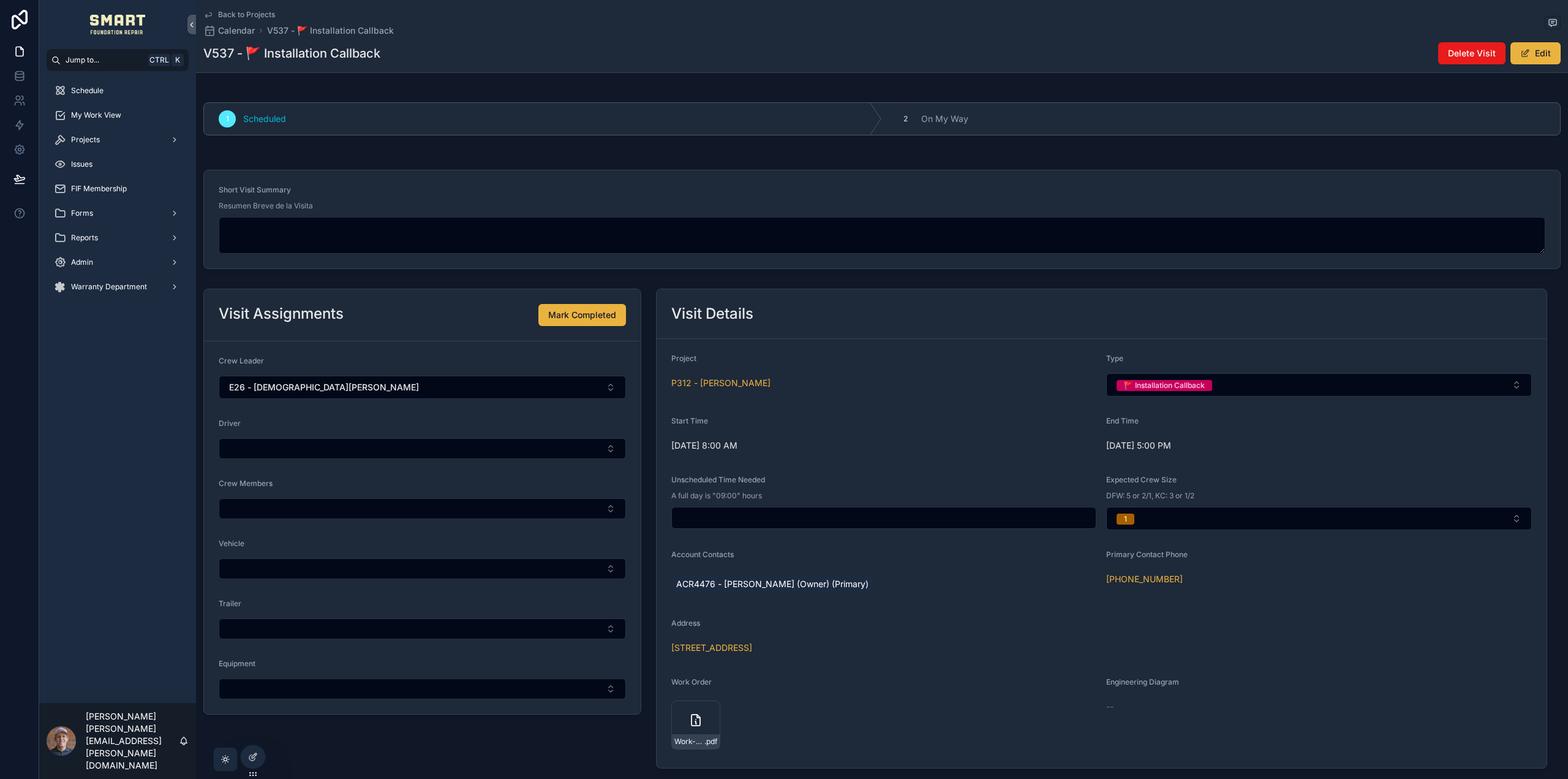
click at [1185, 381] on div "🚩 Installation Callback" at bounding box center [1164, 385] width 80 height 11
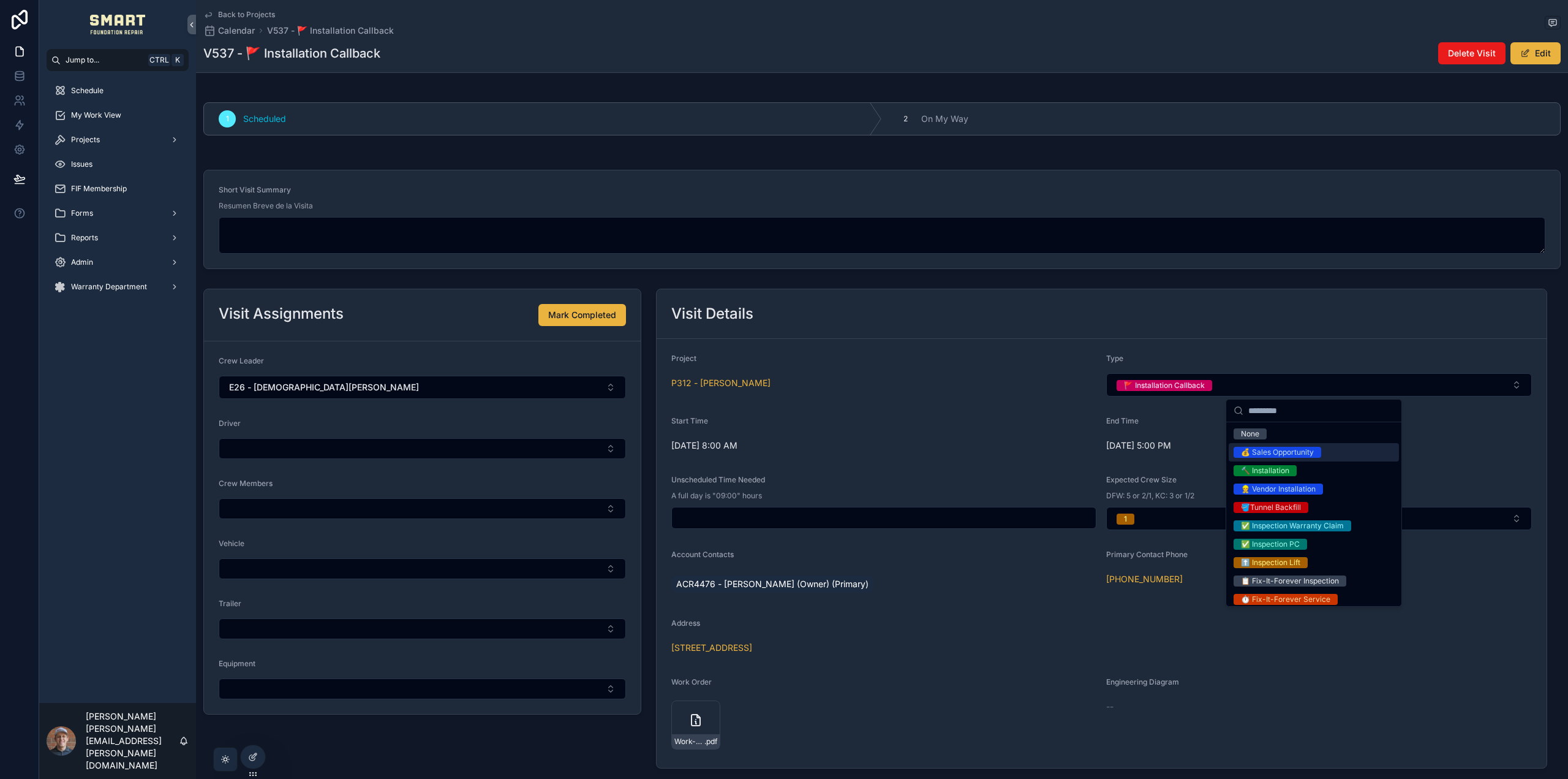
click at [1295, 467] on span "🔨 Installation" at bounding box center [1265, 470] width 63 height 11
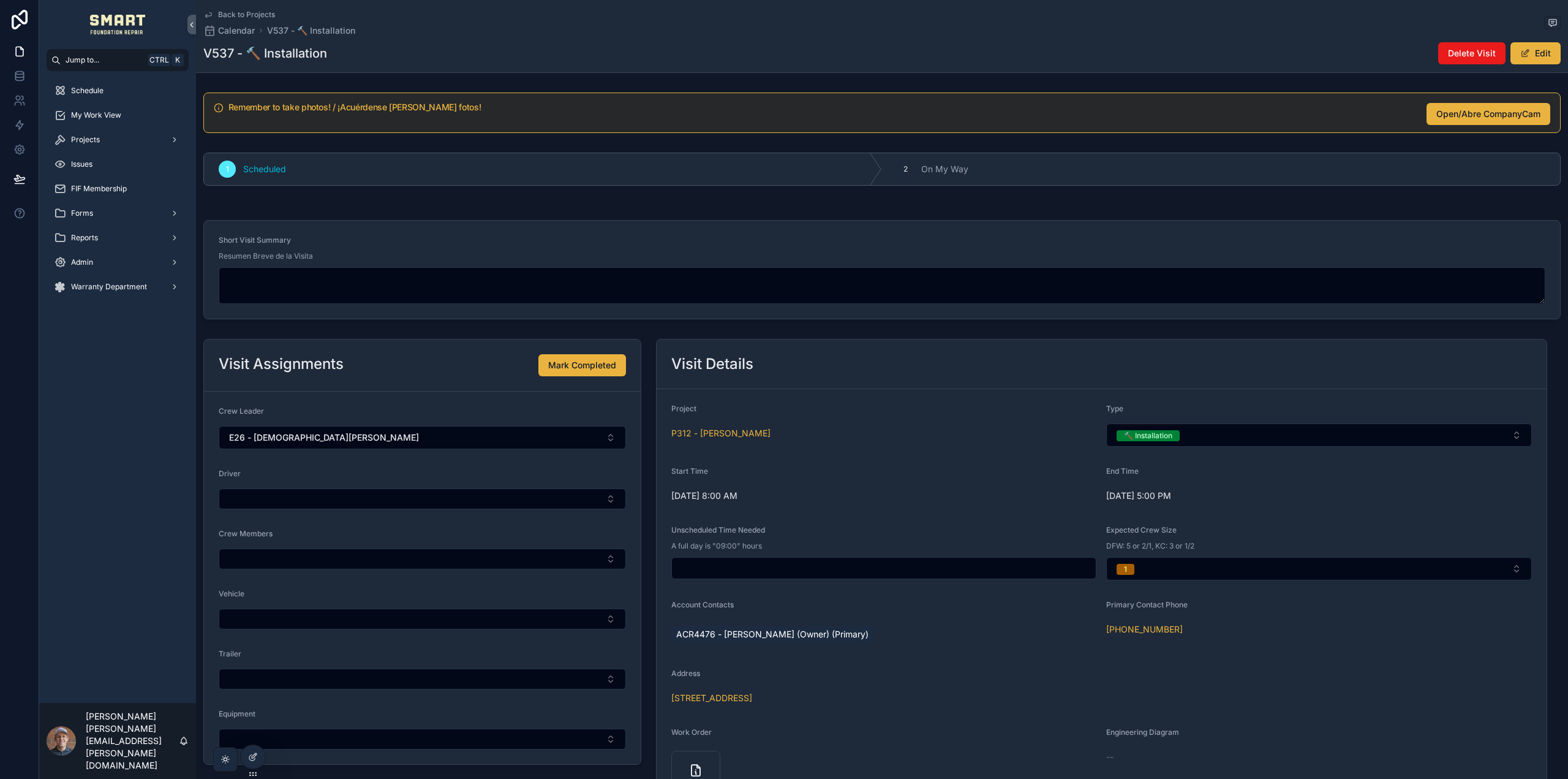
click at [214, 13] on link "Back to Projects" at bounding box center [239, 14] width 71 height 10
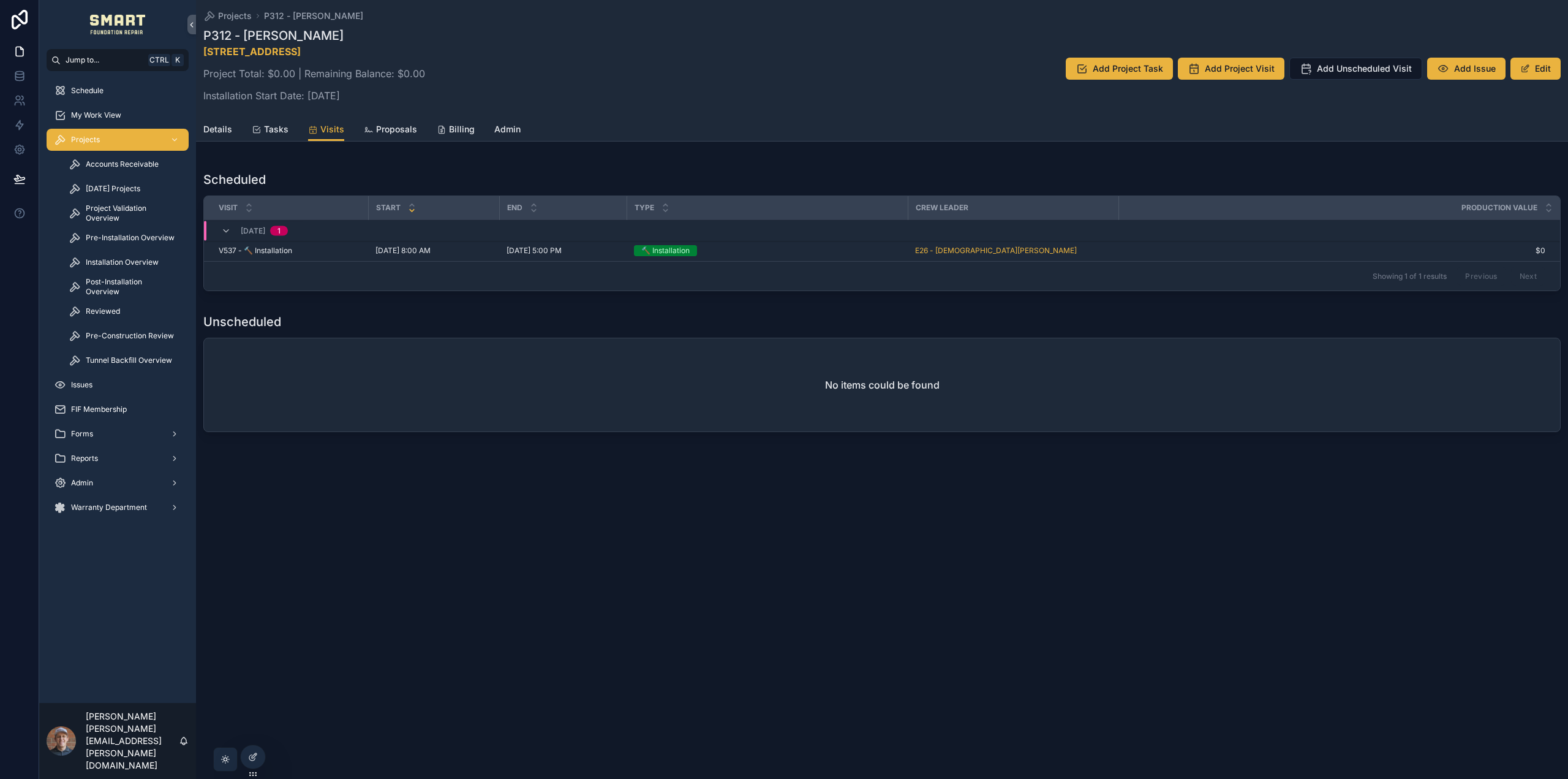
click at [121, 235] on span "Pre-Installation Overview" at bounding box center [130, 237] width 89 height 10
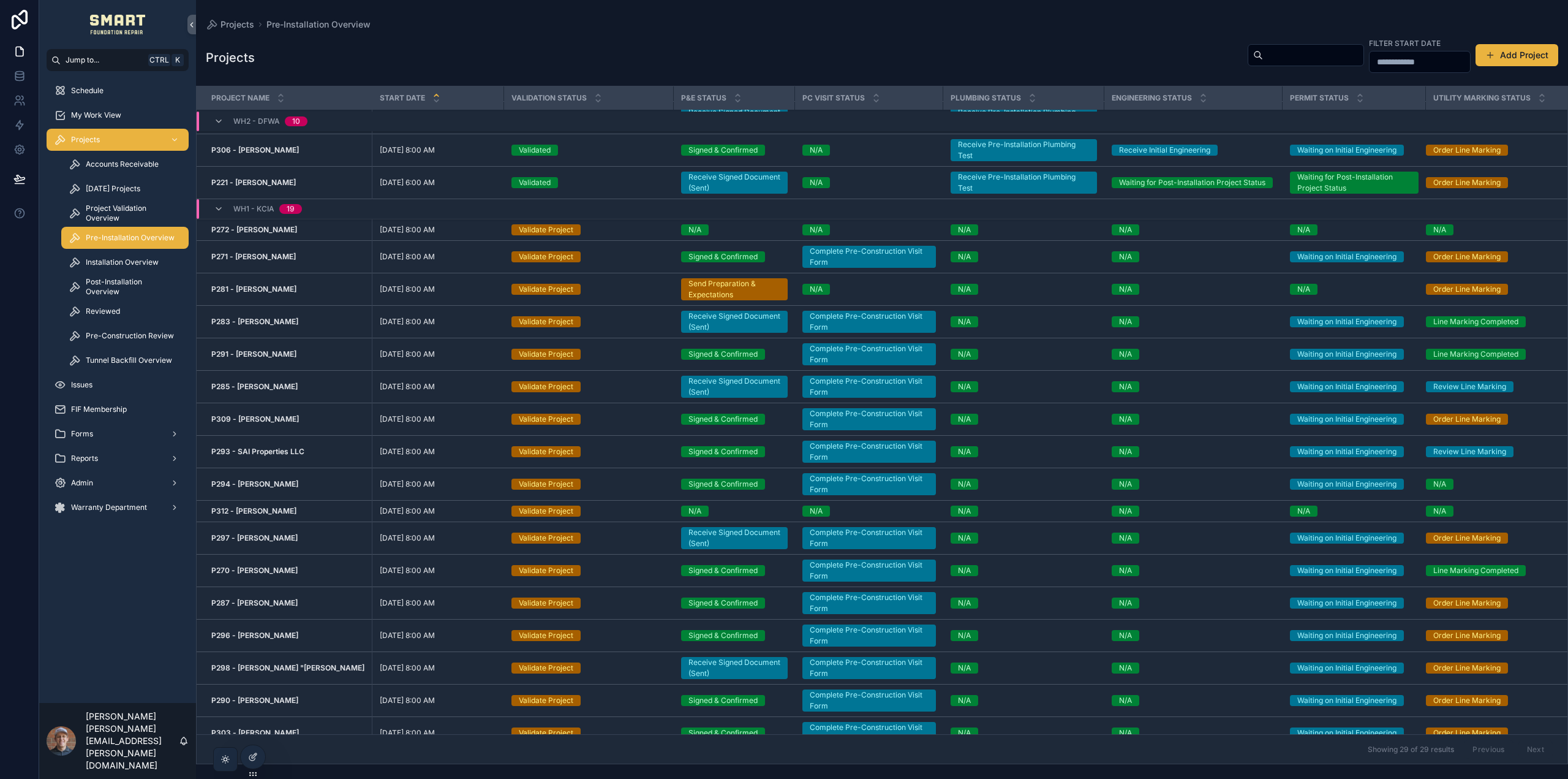
scroll to position [307, 0]
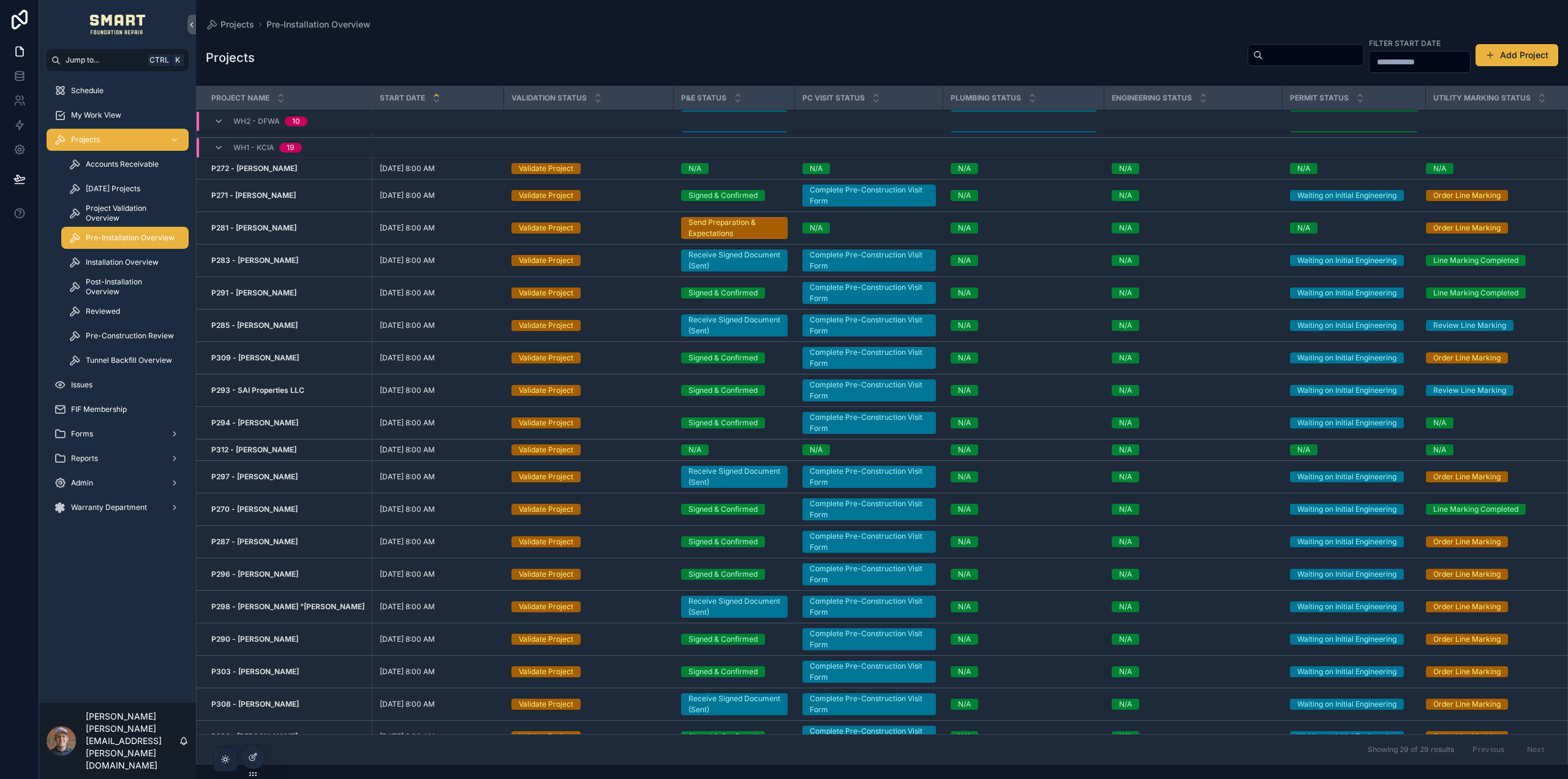
click at [117, 336] on span "Pre-Construction Review" at bounding box center [130, 336] width 89 height 10
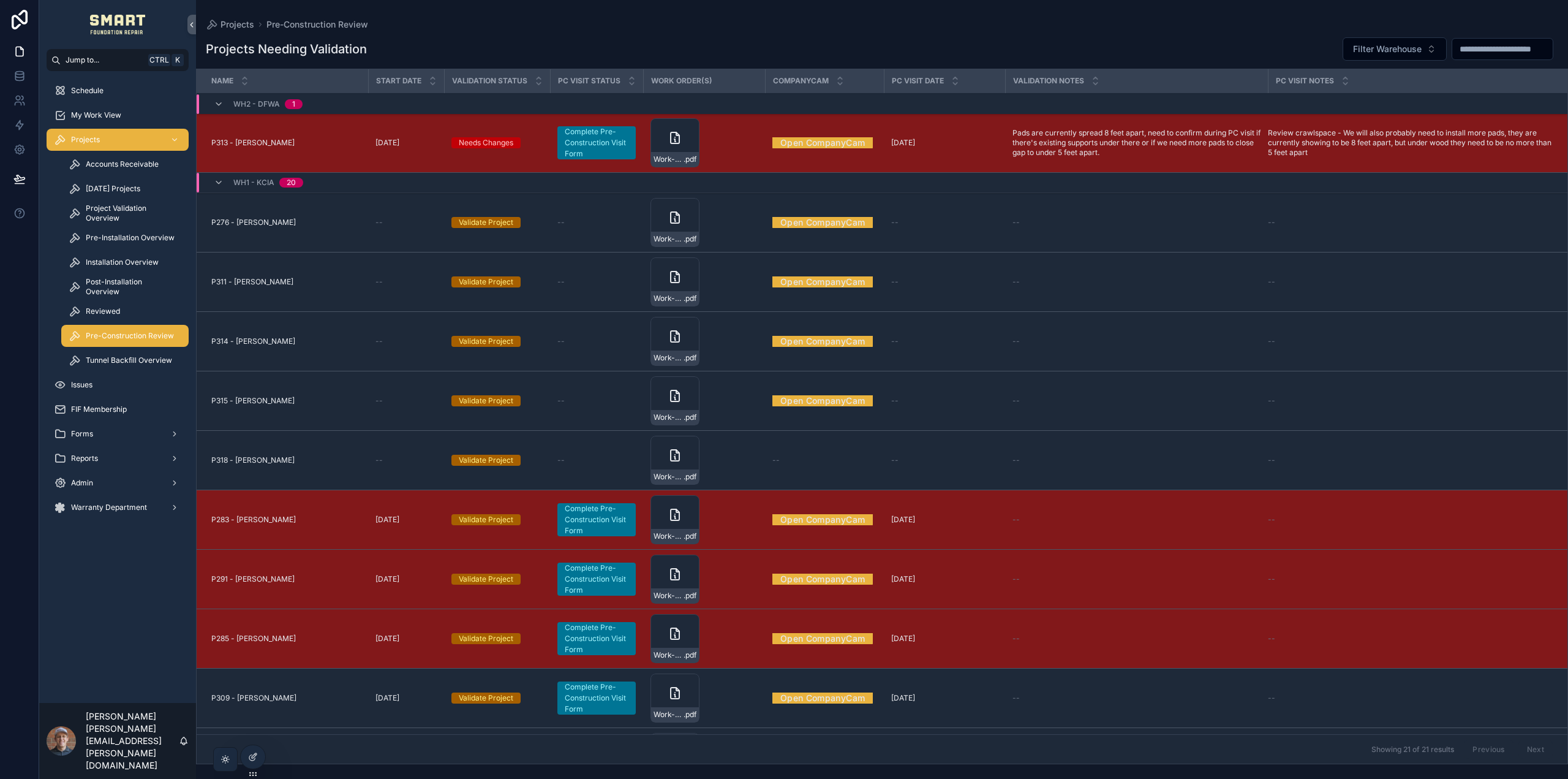
click at [107, 211] on span "Project Validation Overview" at bounding box center [131, 214] width 90 height 20
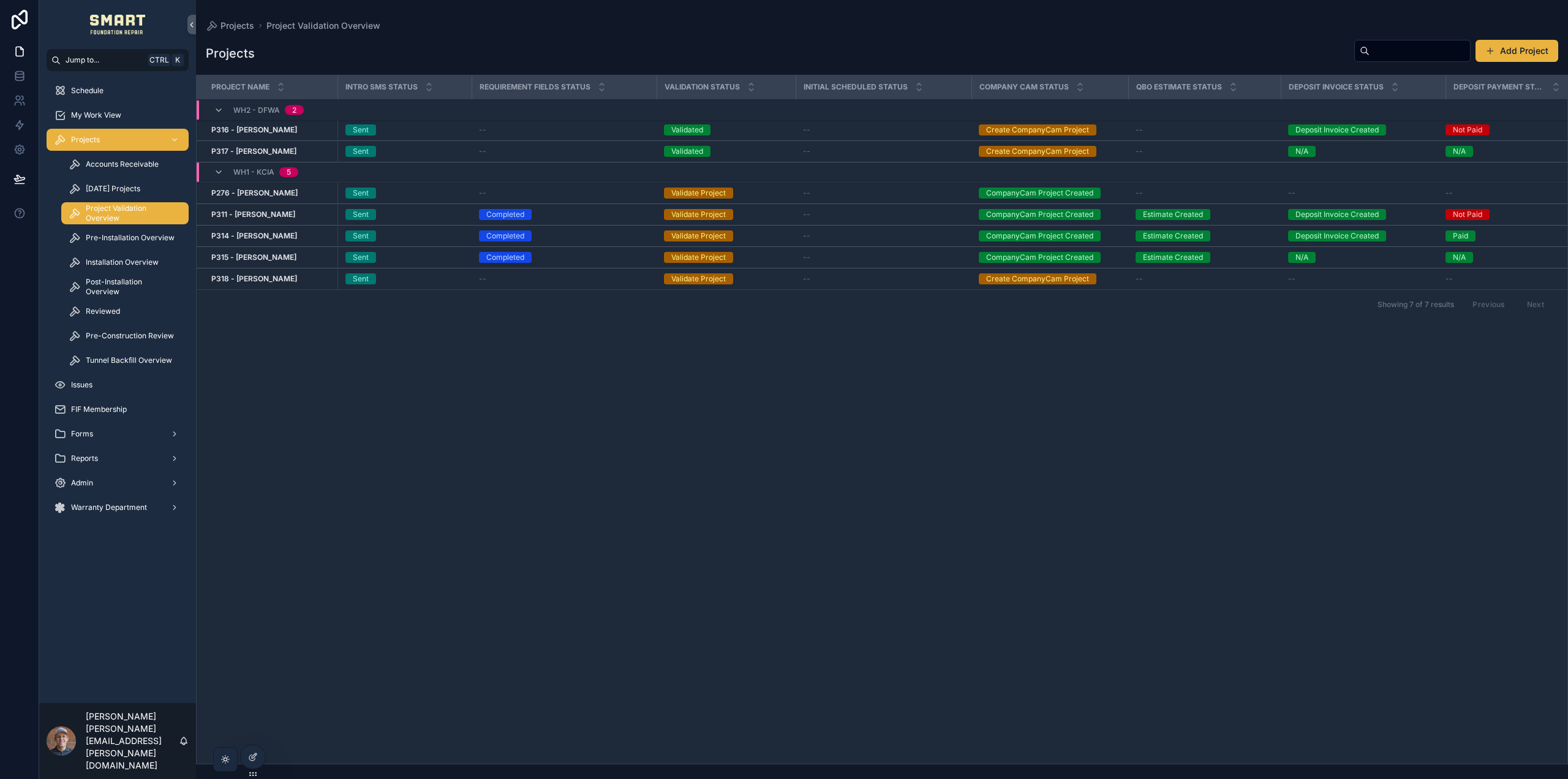
click at [106, 339] on span "Pre-Construction Review" at bounding box center [130, 336] width 89 height 10
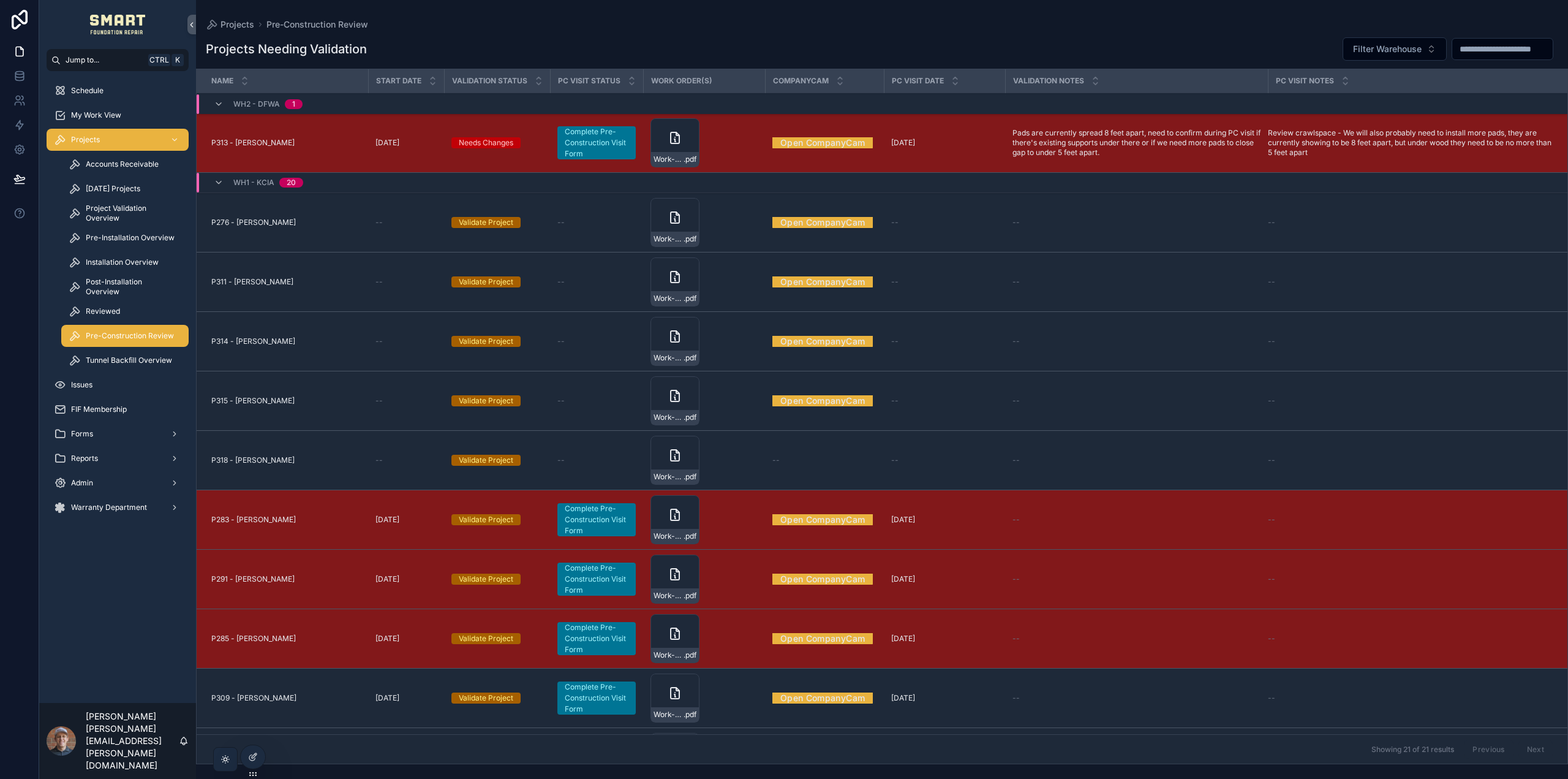
click at [110, 140] on div "Projects" at bounding box center [118, 140] width 128 height 20
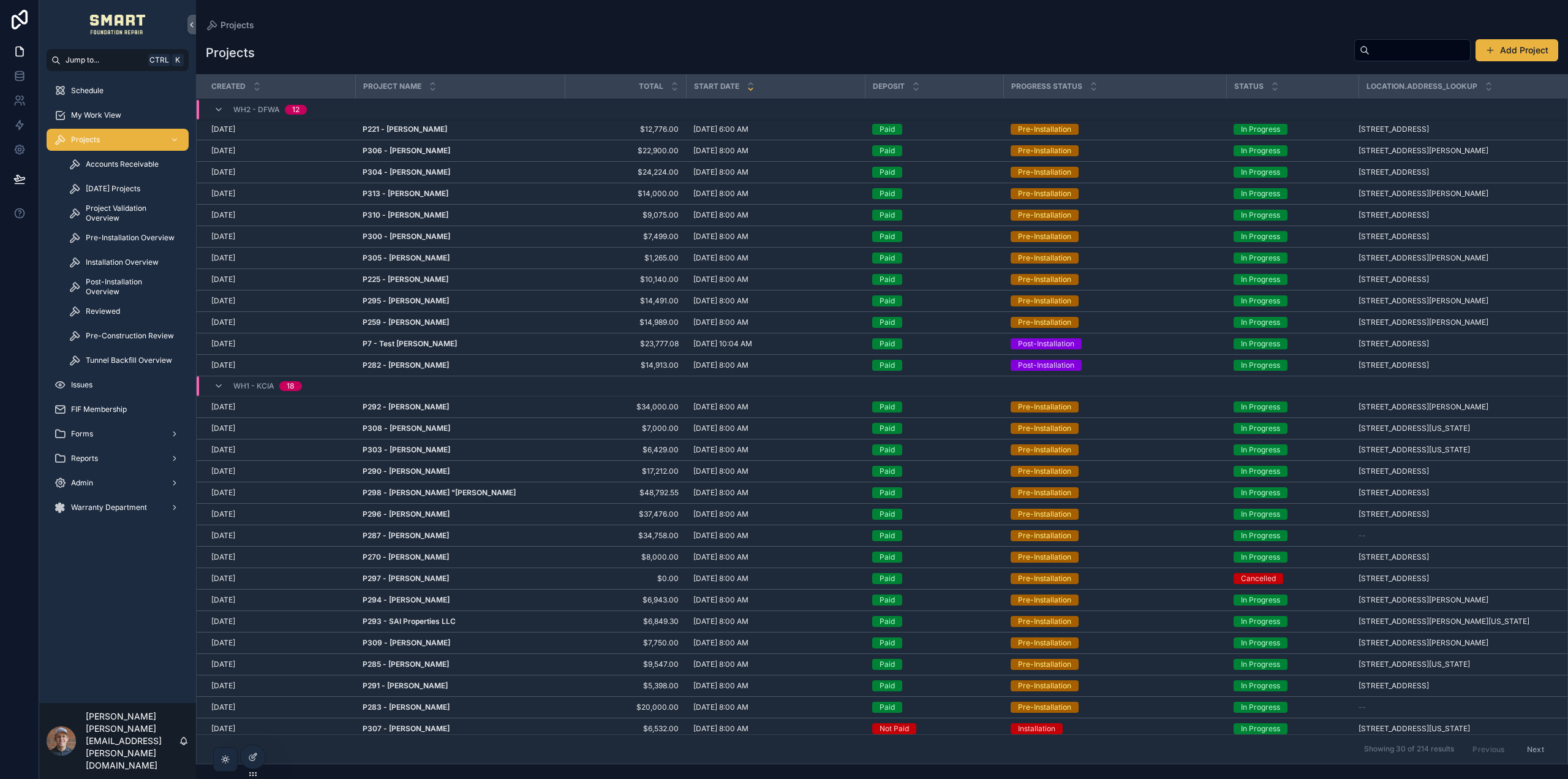
click at [1406, 52] on input "scrollable content" at bounding box center [1420, 50] width 100 height 17
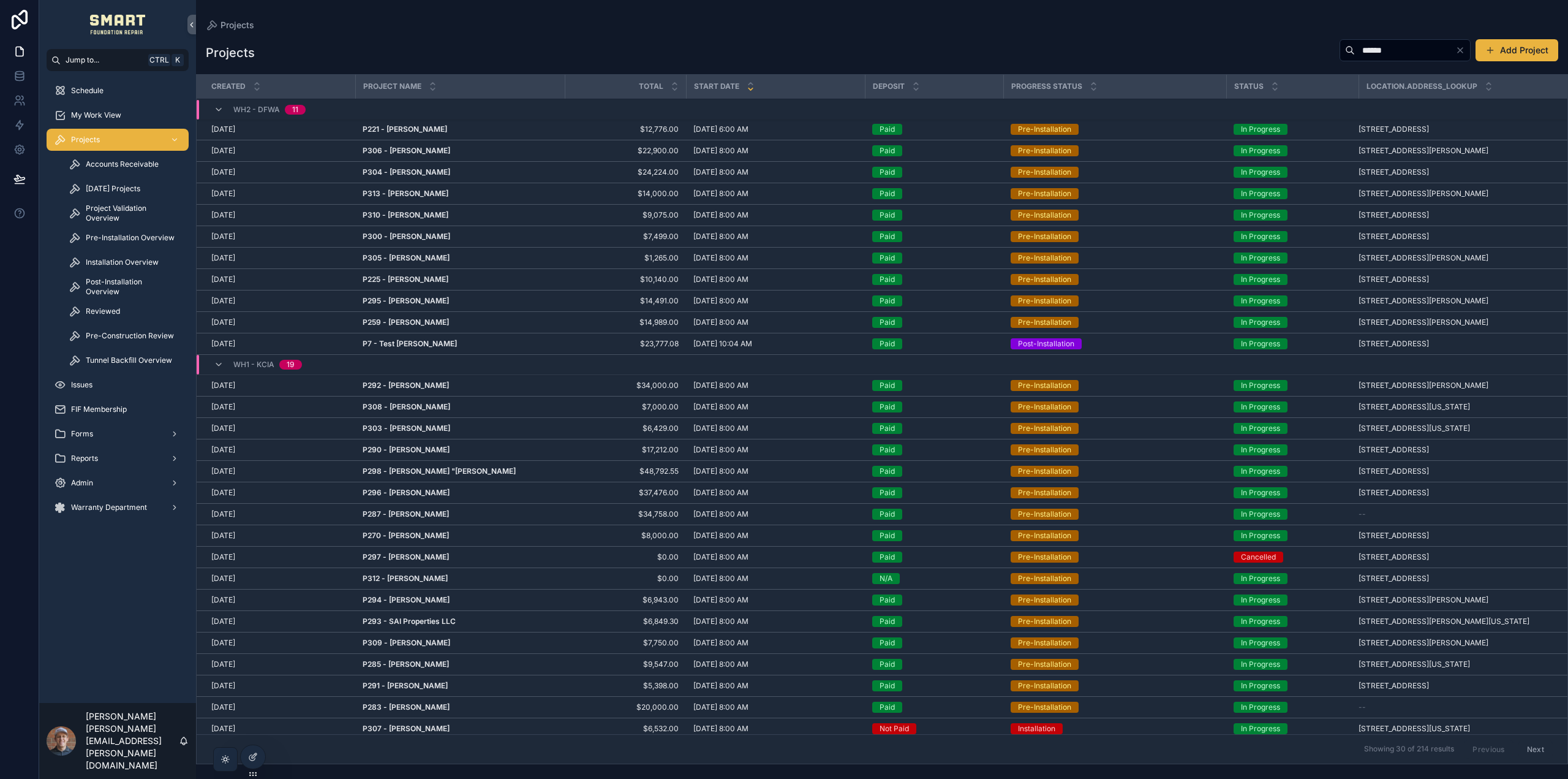
type input "******"
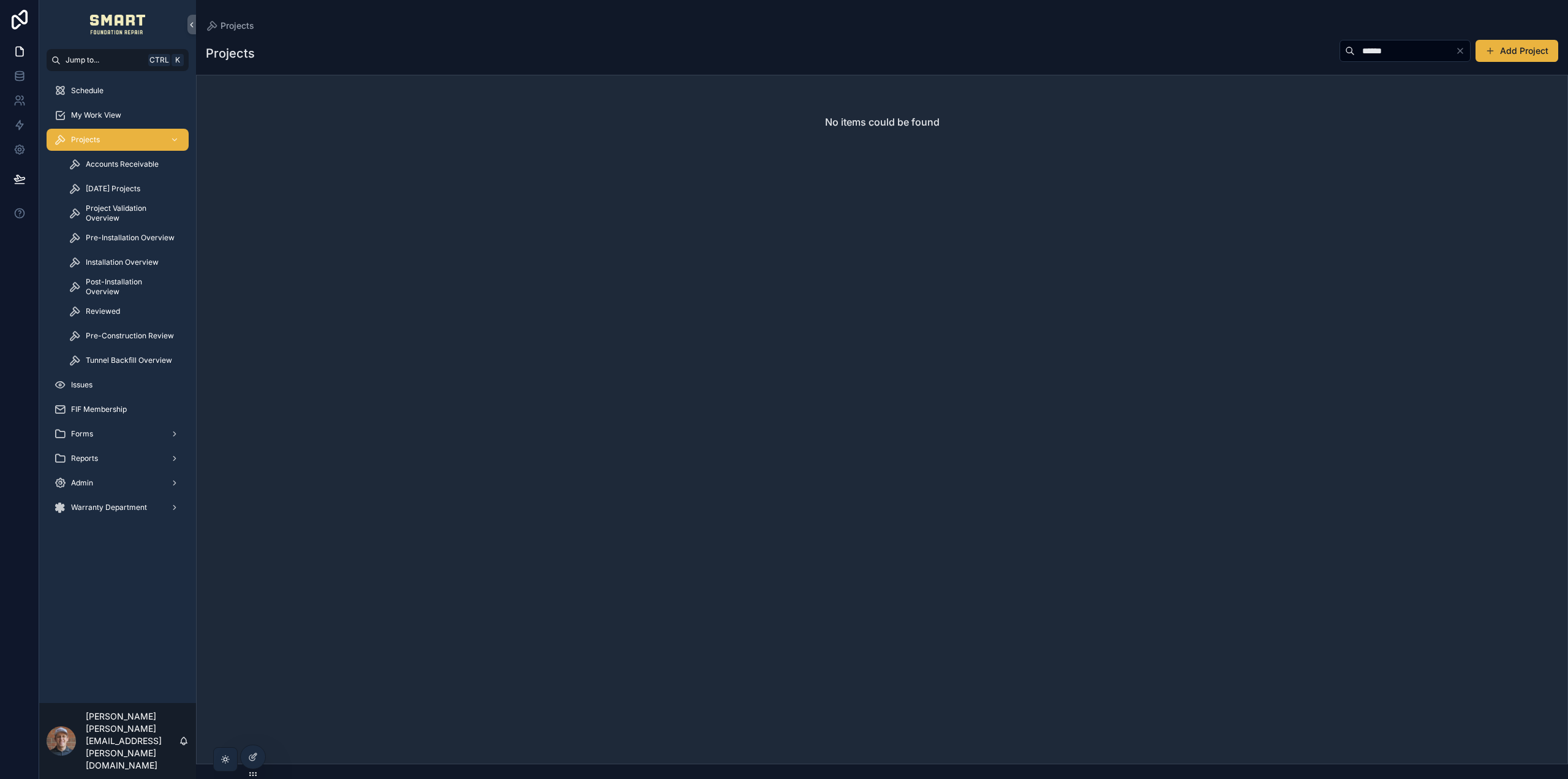
click at [111, 164] on span "Accounts Receivable" at bounding box center [122, 164] width 73 height 10
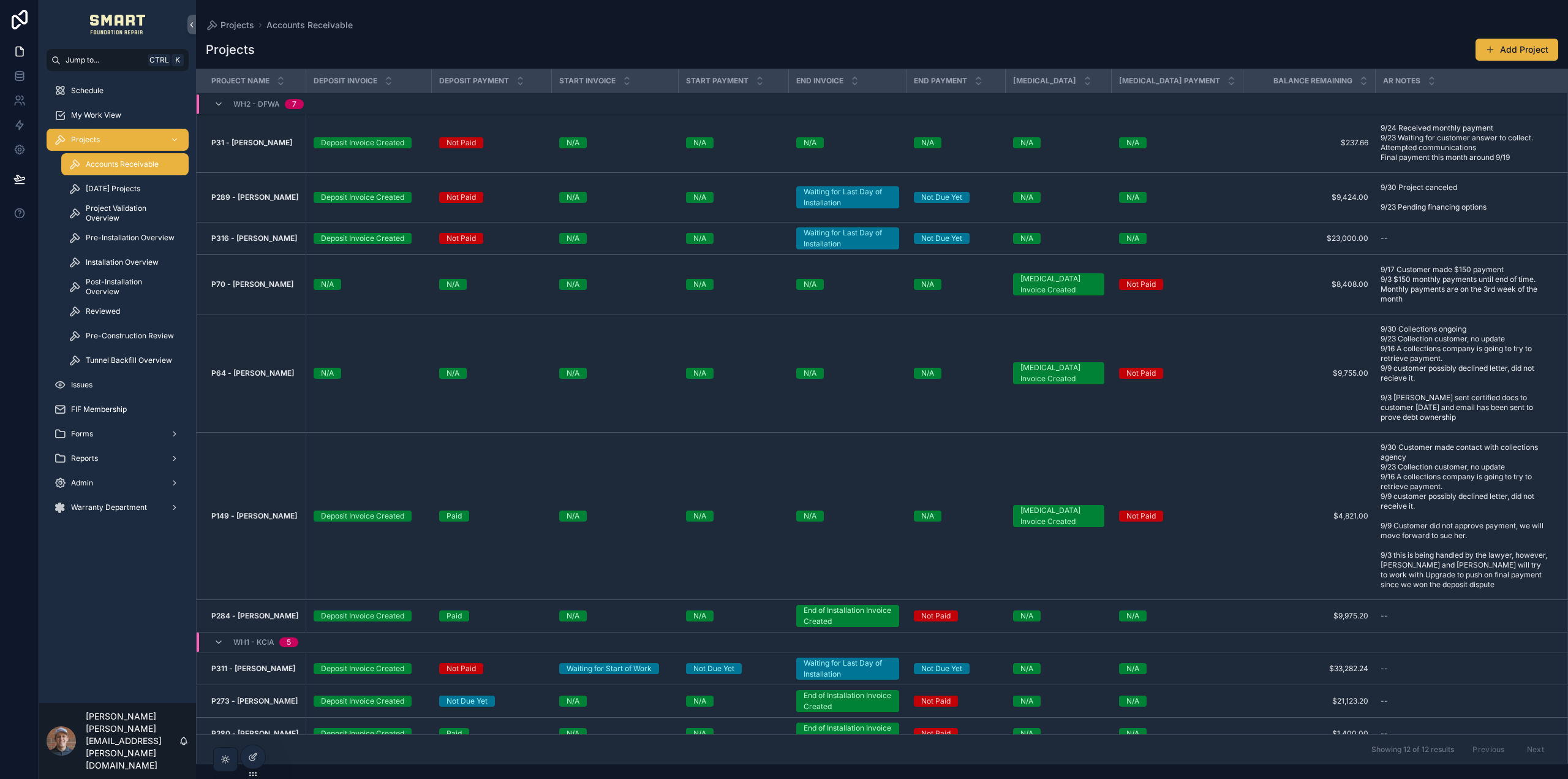
click at [215, 638] on icon "scrollable content" at bounding box center [218, 642] width 10 height 10
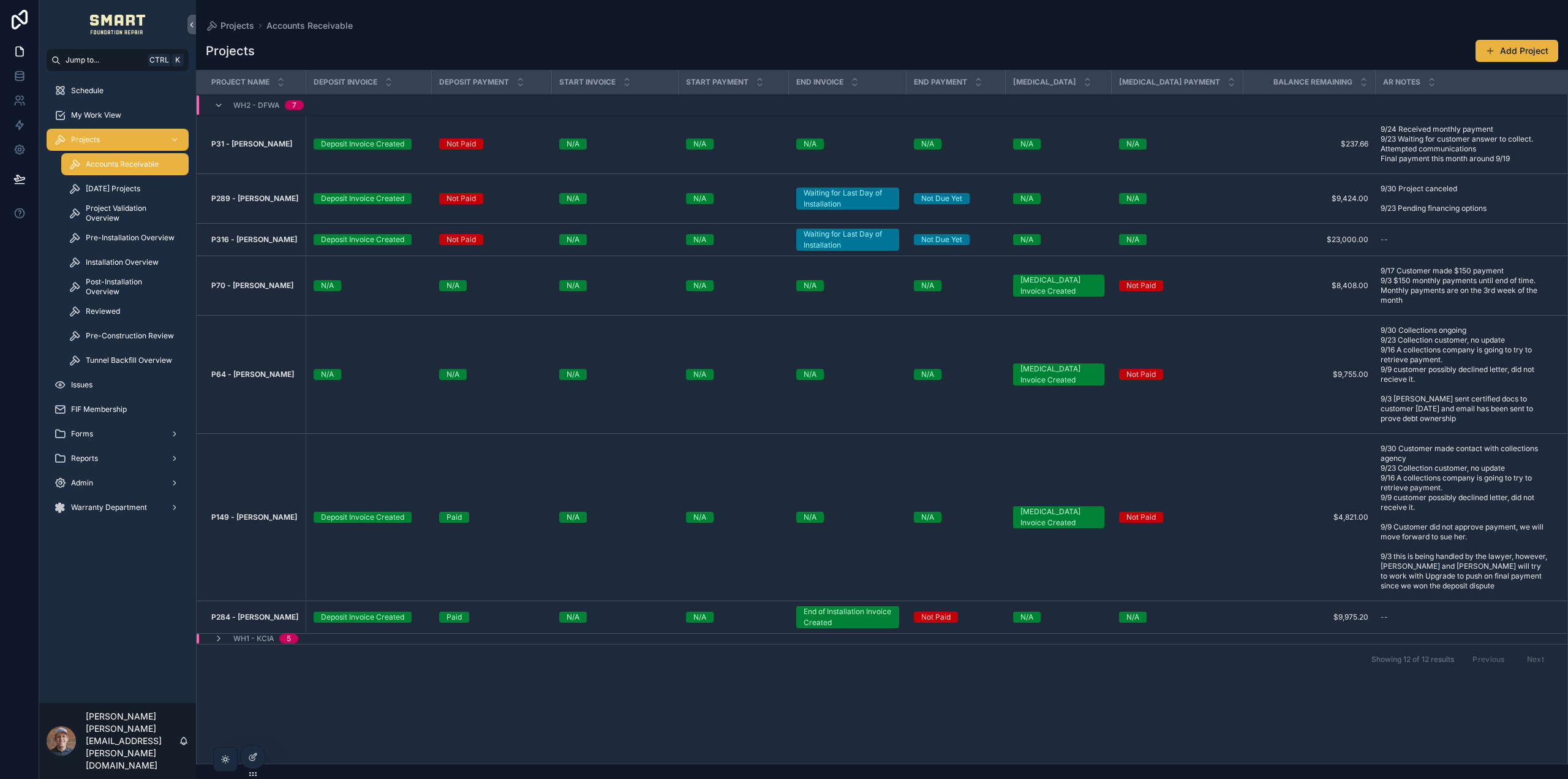
click at [214, 634] on icon "scrollable content" at bounding box center [218, 639] width 10 height 10
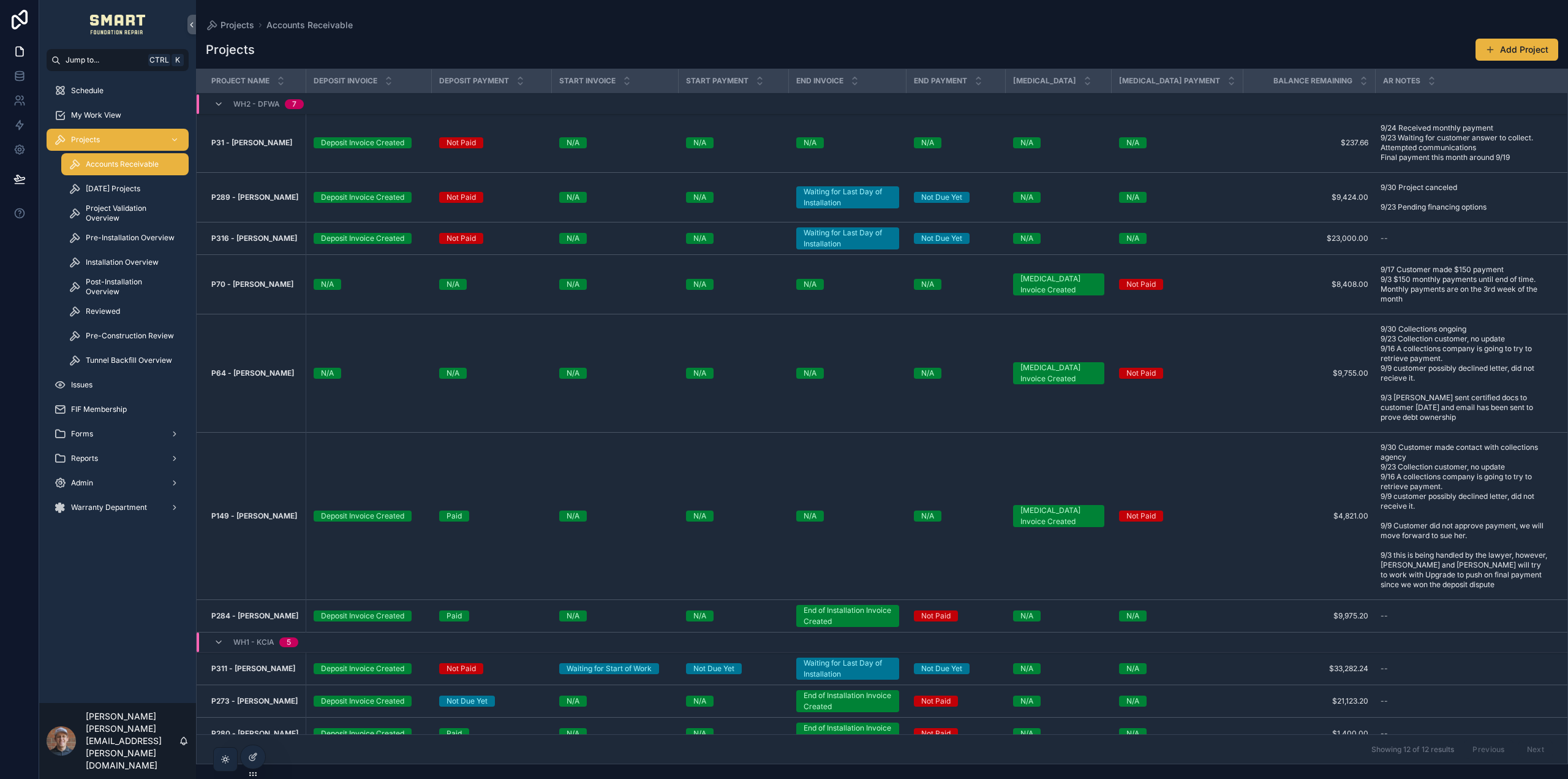
click at [269, 611] on strong "P284 - [PERSON_NAME]" at bounding box center [255, 615] width 87 height 9
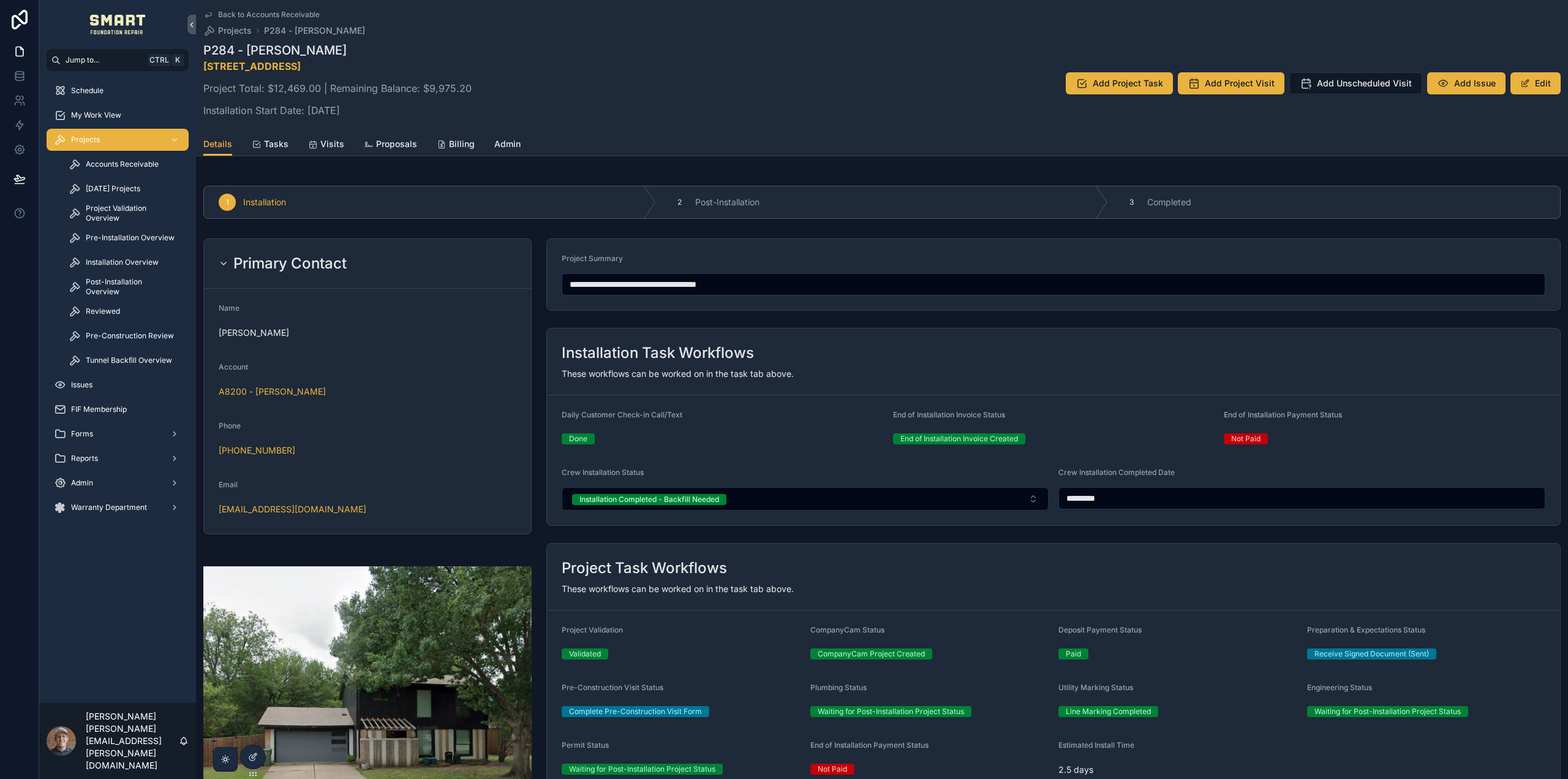
click at [439, 138] on div "Billing" at bounding box center [456, 144] width 38 height 13
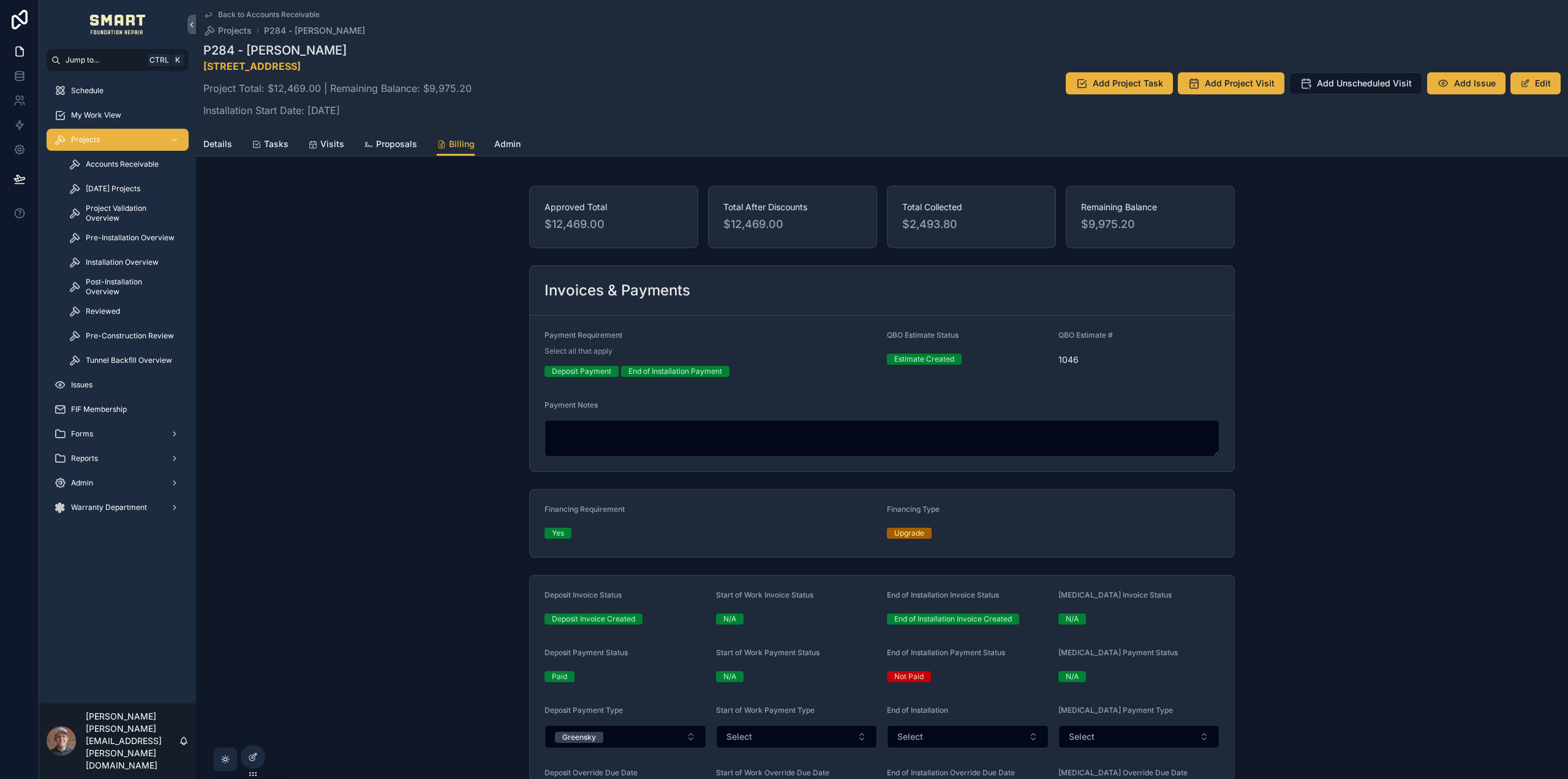
click at [217, 147] on span "Details" at bounding box center [218, 144] width 29 height 13
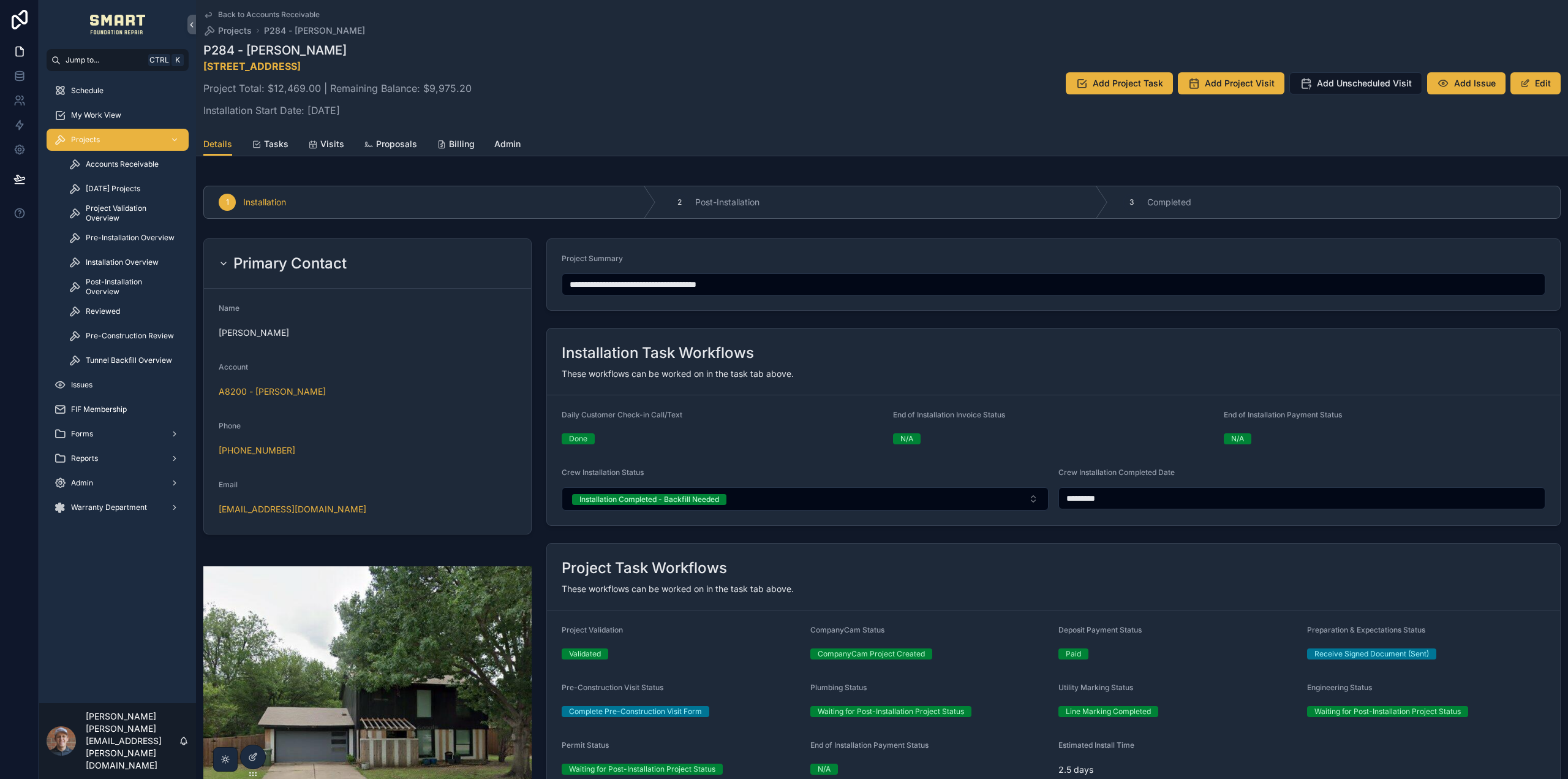
click at [134, 335] on span "Pre-Construction Review" at bounding box center [130, 336] width 89 height 10
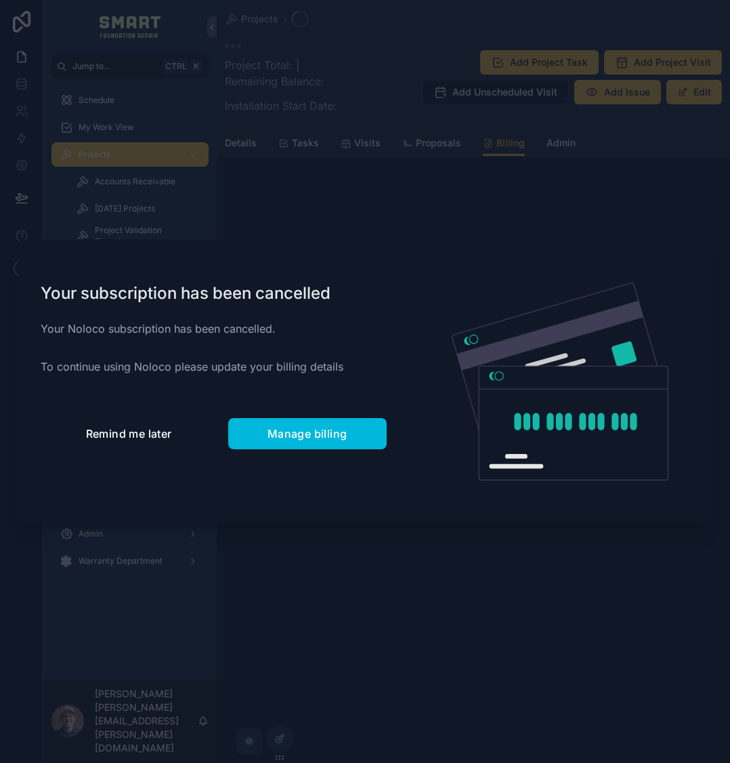
click at [136, 444] on button "Remind me later" at bounding box center [129, 433] width 177 height 31
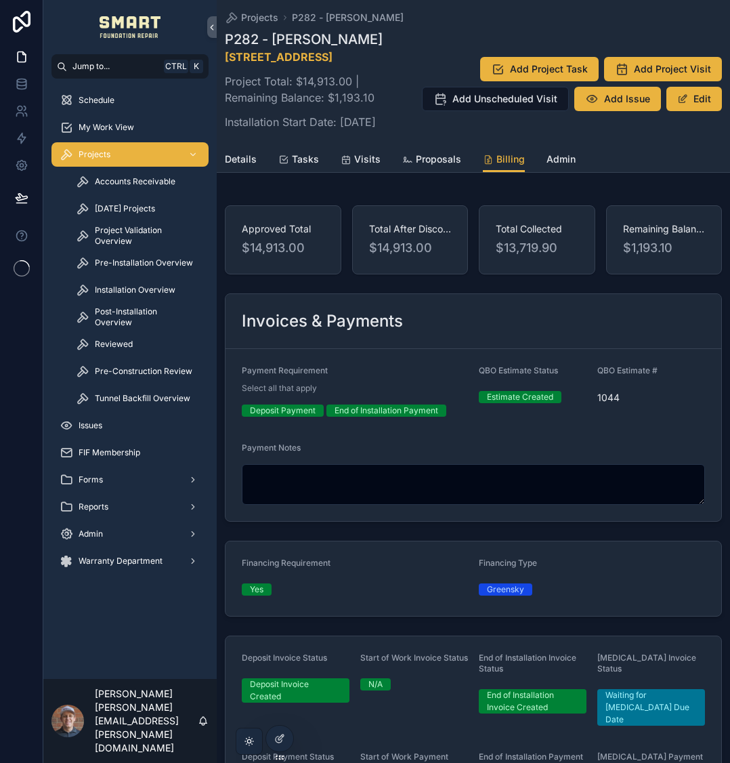
click at [441, 174] on link "Proposals" at bounding box center [431, 160] width 59 height 27
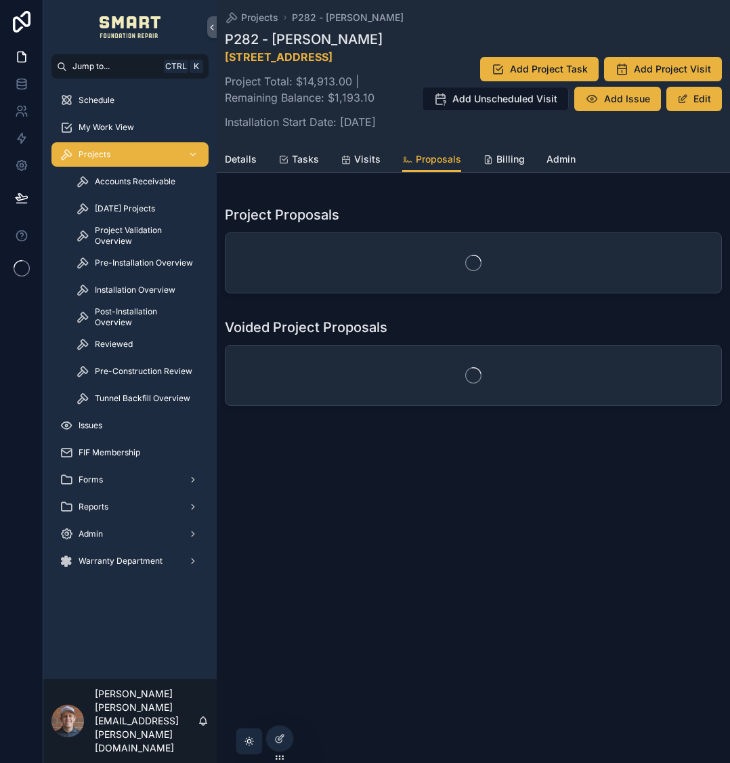
click at [441, 203] on div "Projects P282 - Donna Schaefer P282 - Donna Schaefer 6573 County Road 177, Celi…" at bounding box center [474, 251] width 514 height 503
click at [491, 174] on link "Billing" at bounding box center [504, 160] width 42 height 27
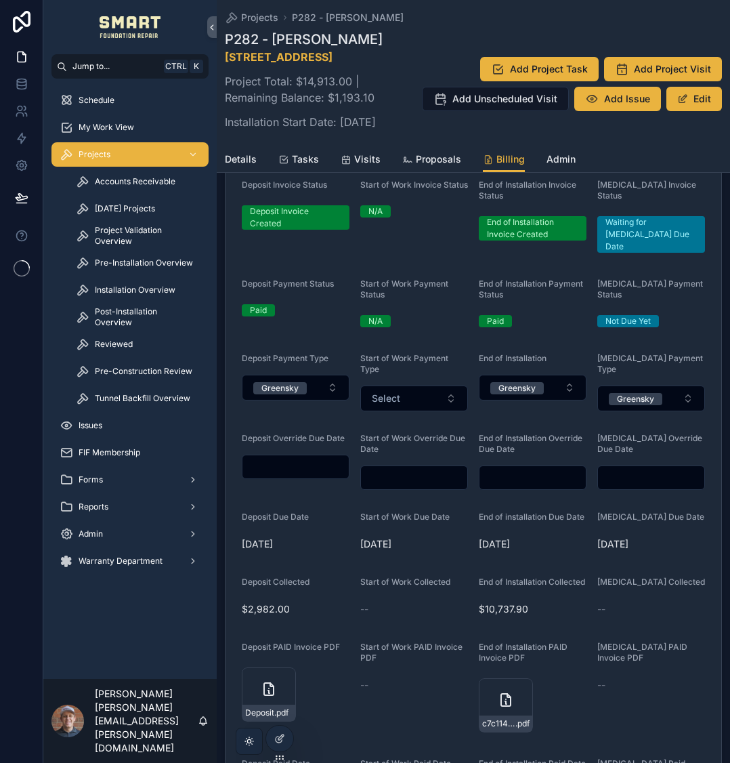
scroll to position [474, 0]
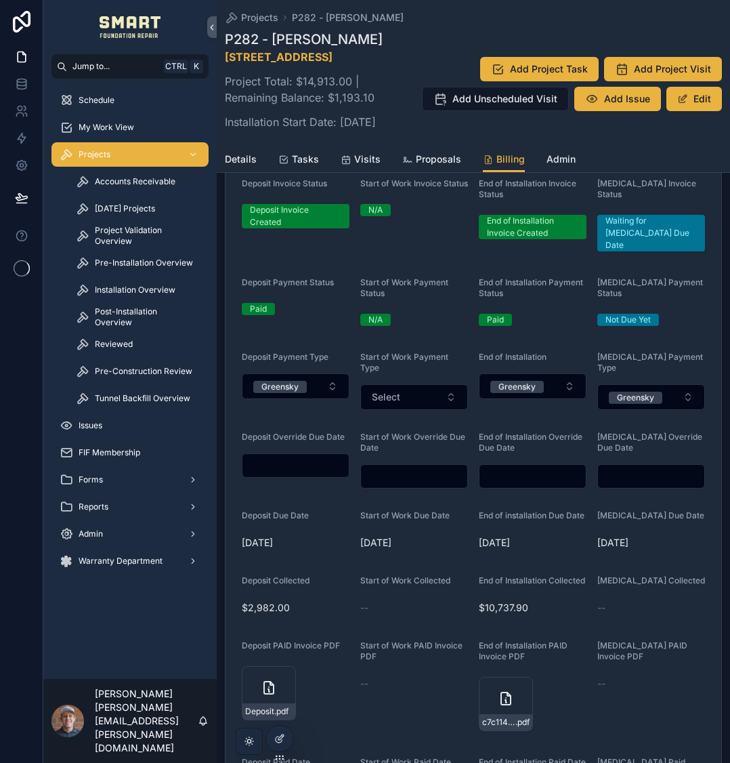
click at [451, 174] on link "Proposals" at bounding box center [431, 160] width 59 height 27
